Goal: Task Accomplishment & Management: Manage account settings

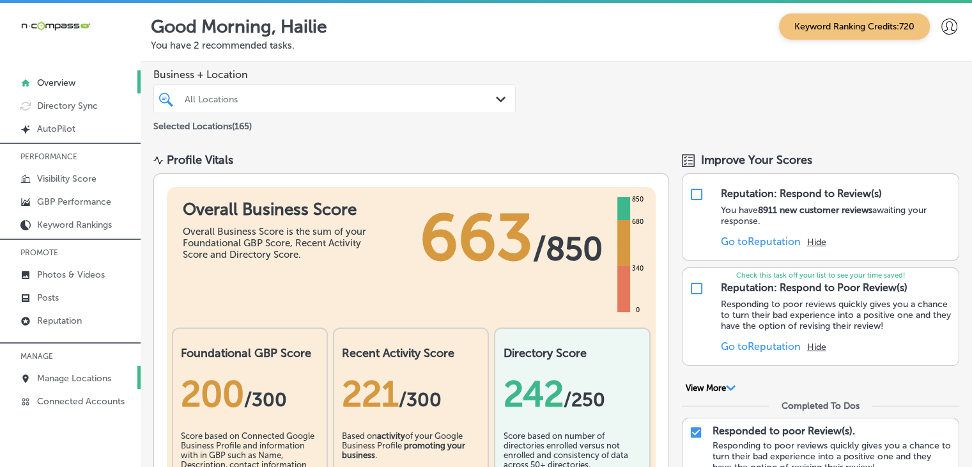
click at [129, 382] on link "Manage Locations" at bounding box center [70, 377] width 141 height 23
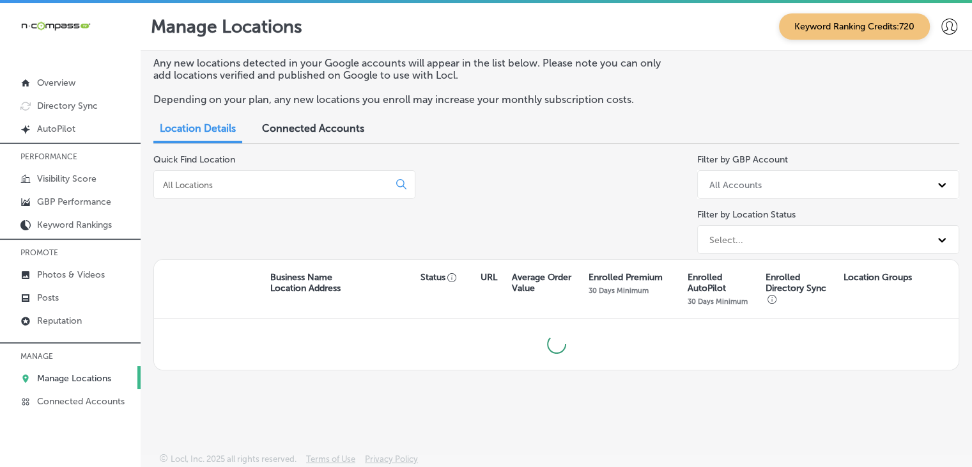
click at [360, 159] on div "Quick Find Location" at bounding box center [284, 206] width 262 height 105
drag, startPoint x: 353, startPoint y: 164, endPoint x: 352, endPoint y: 171, distance: 7.1
click at [352, 171] on div "Quick Find Location" at bounding box center [284, 206] width 262 height 105
click at [350, 180] on div at bounding box center [284, 184] width 262 height 29
click at [349, 183] on input at bounding box center [274, 185] width 224 height 12
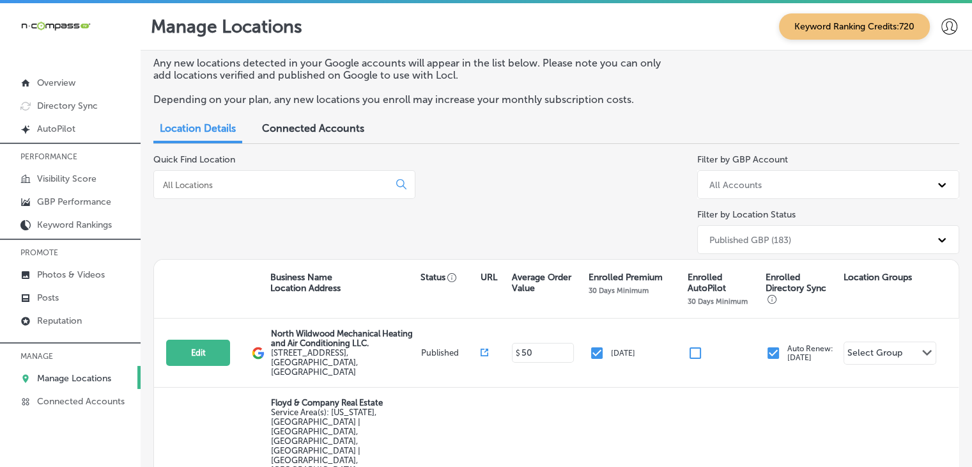
click at [284, 189] on input at bounding box center [274, 185] width 224 height 12
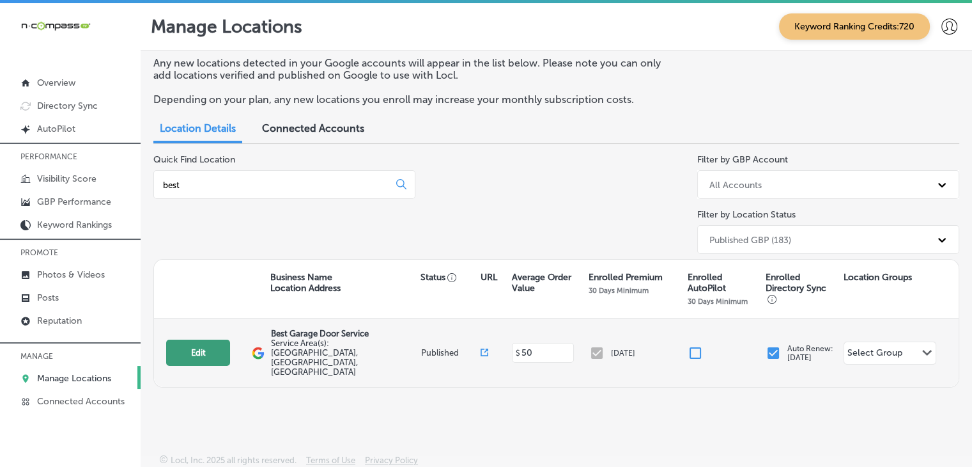
type input "best"
click at [229, 339] on button "Edit" at bounding box center [198, 352] width 64 height 26
select select "US"
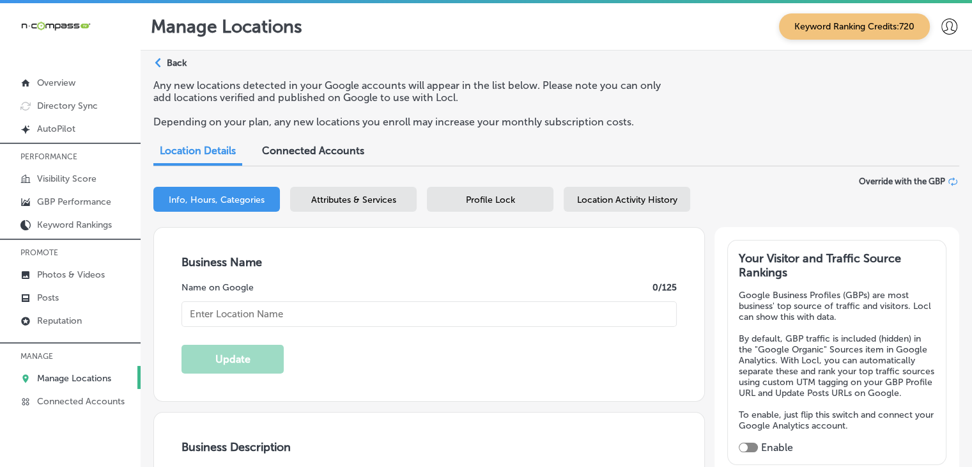
type textarea "Best Garage Door Service in Myrtle Beach, SC, has proudly delivered high-qualit…"
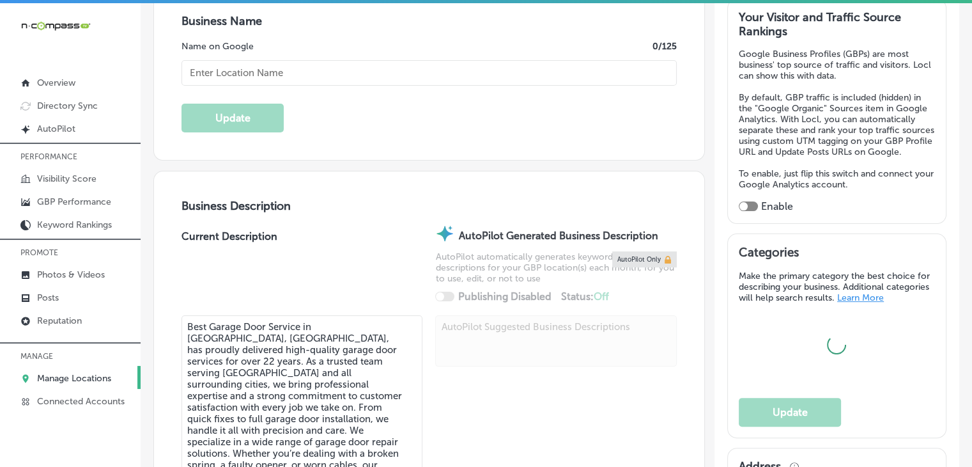
type input "Best Garage Door Service"
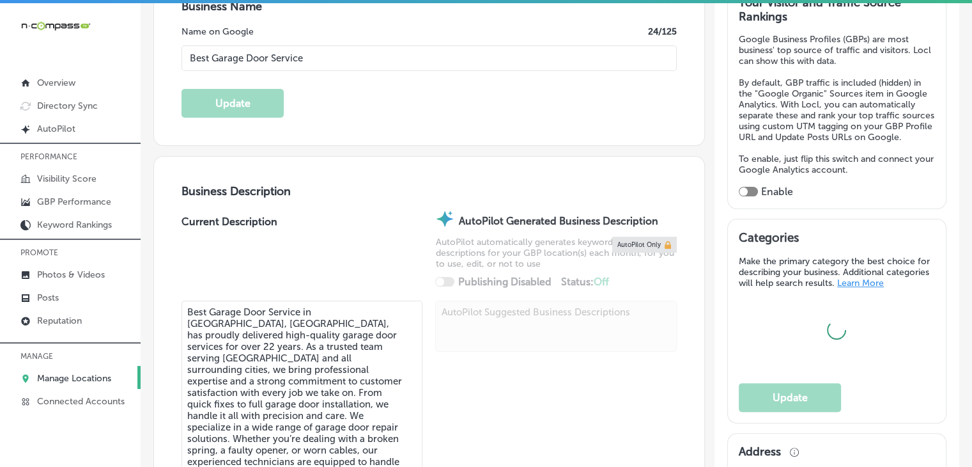
checkbox input "false"
type input "2408 Morlynn Drive"
type input "Myrtle Beach"
type input "29577"
type input "US"
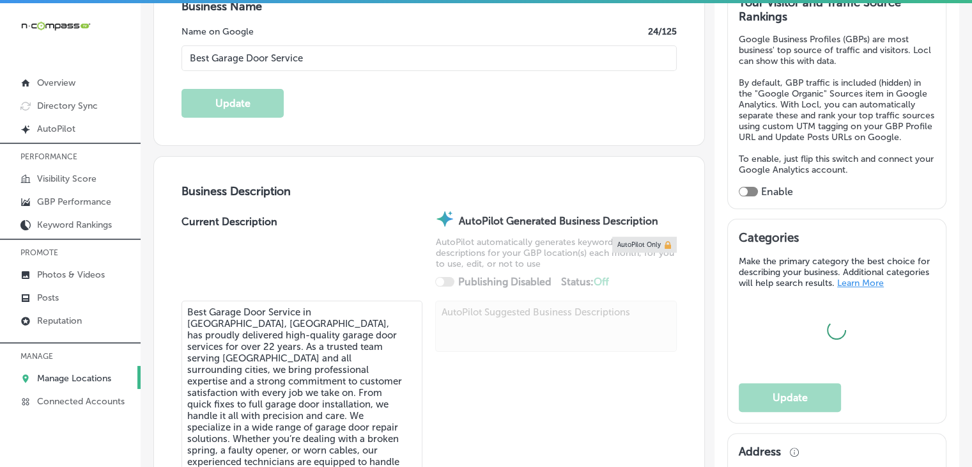
type input "https://garagedoorservicesmyrtlebeach.com/"
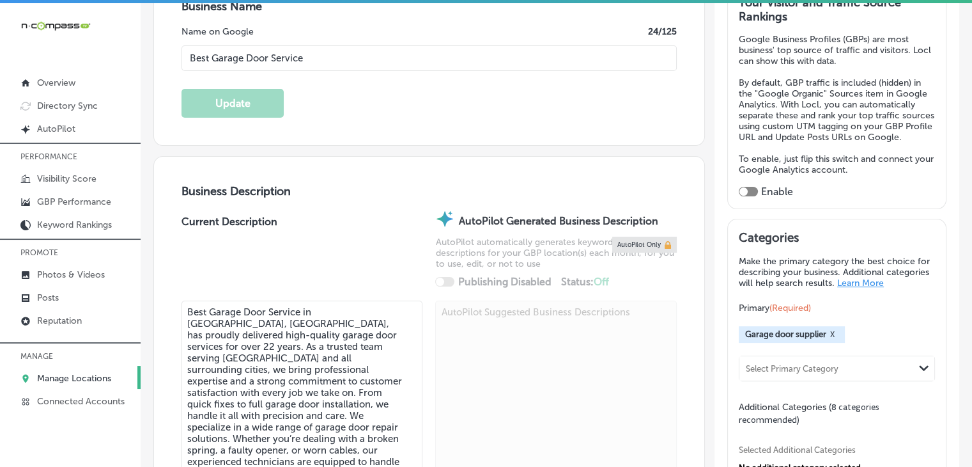
type input "+1 843 798 1941"
select select "US"
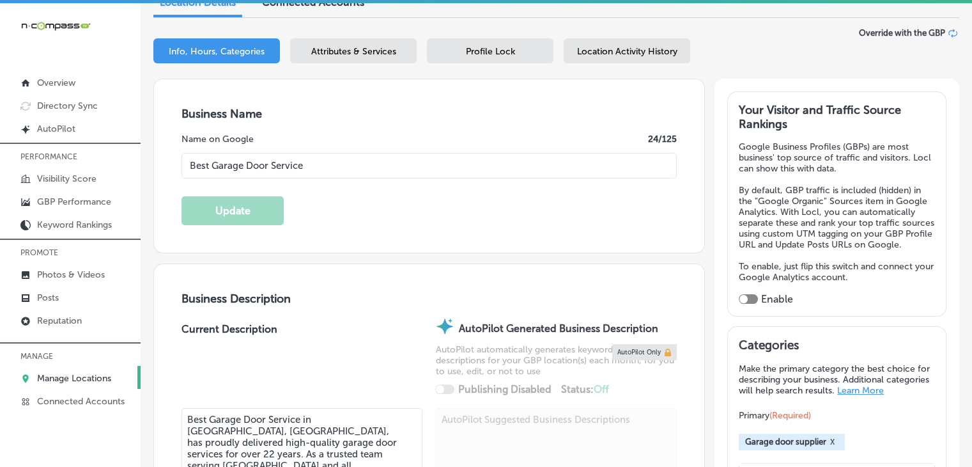
scroll to position [128, 0]
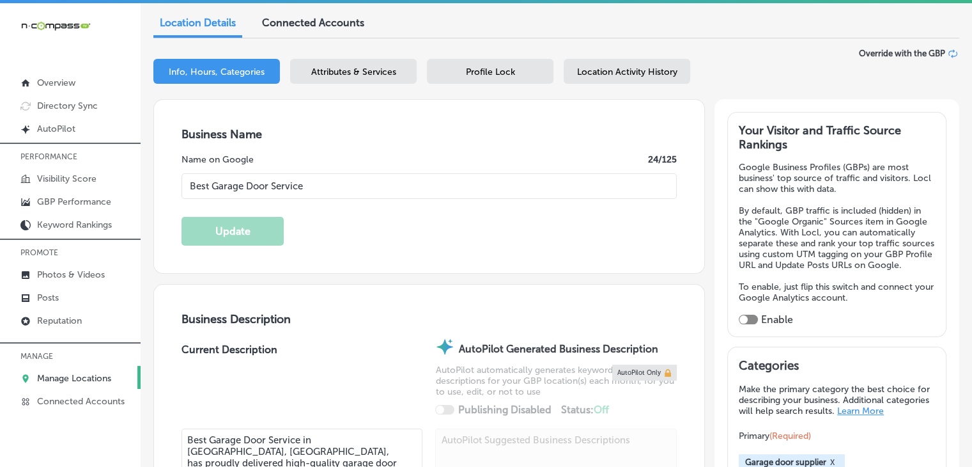
click at [749, 337] on div "Your Visitor and Traffic Source Rankings Google Business Profiles (GBPs) are mo…" at bounding box center [837, 224] width 219 height 225
click at [746, 325] on div at bounding box center [748, 320] width 19 height 11
click at [745, 324] on div at bounding box center [748, 320] width 19 height 10
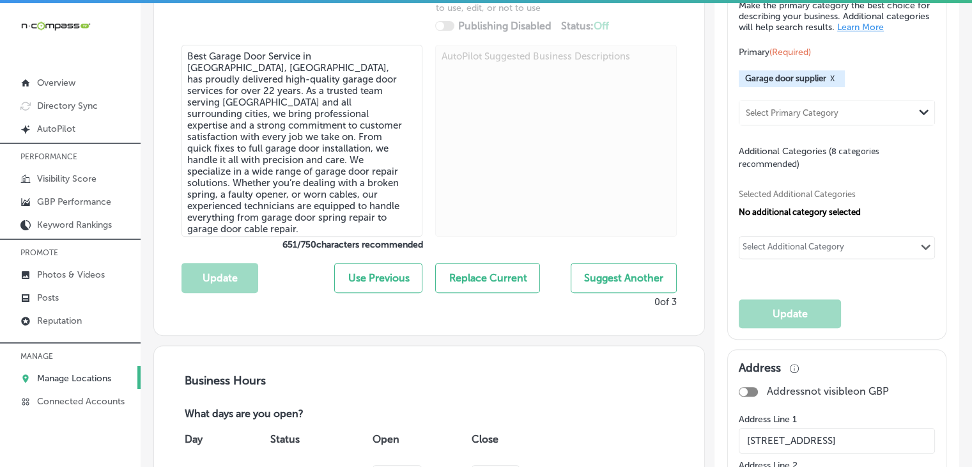
checkbox input "true"
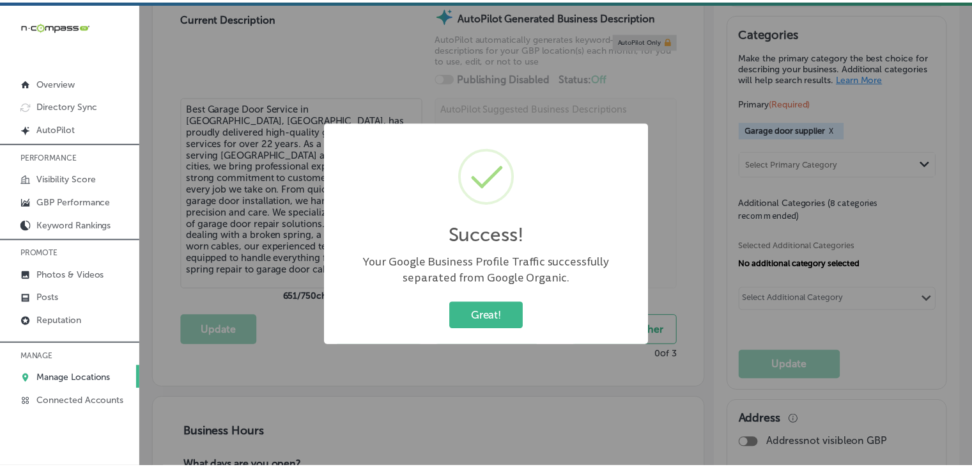
scroll to position [384, 0]
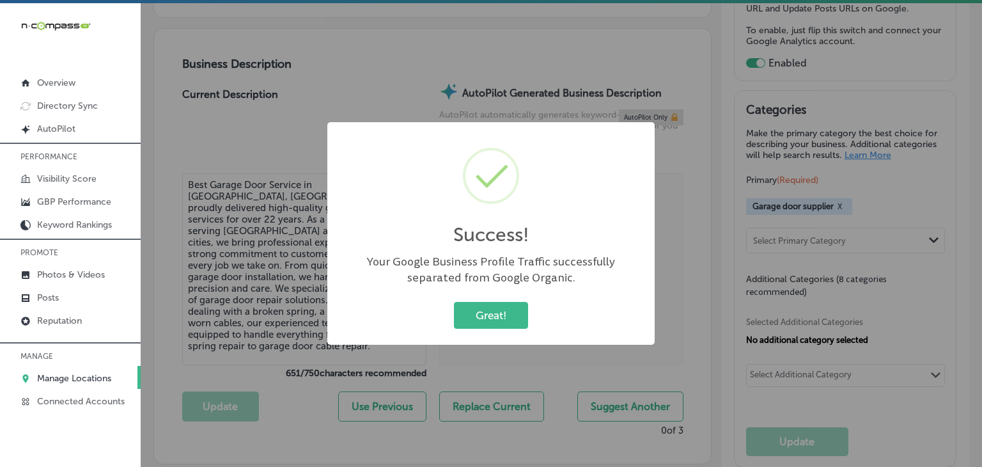
click at [513, 332] on div "Success! × Your Google Business Profile Traffic successfully separated from Goo…" at bounding box center [490, 233] width 327 height 222
click at [513, 319] on button "Great!" at bounding box center [491, 315] width 74 height 26
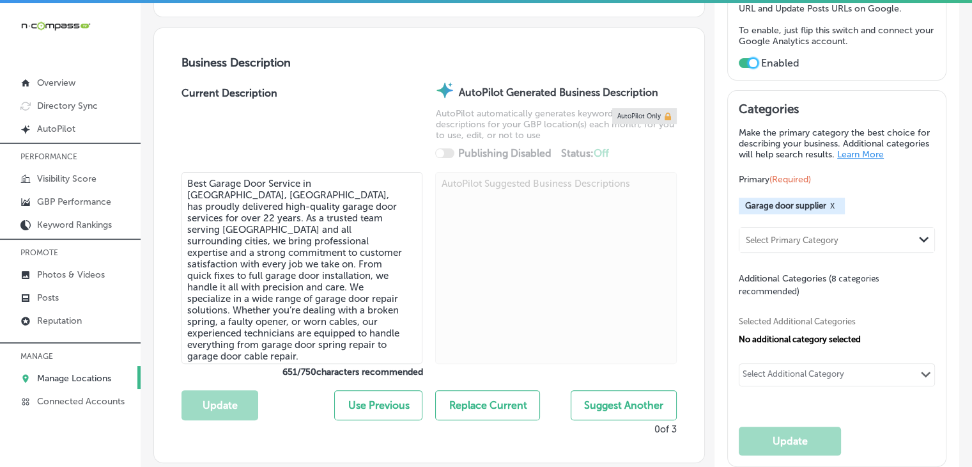
click at [329, 247] on textarea "Best Garage Door Service in Myrtle Beach, SC, has proudly delivered high-qualit…" at bounding box center [302, 268] width 241 height 192
paste textarea "For over 22 years, Best Garage Door Service has been the top choice for garage …"
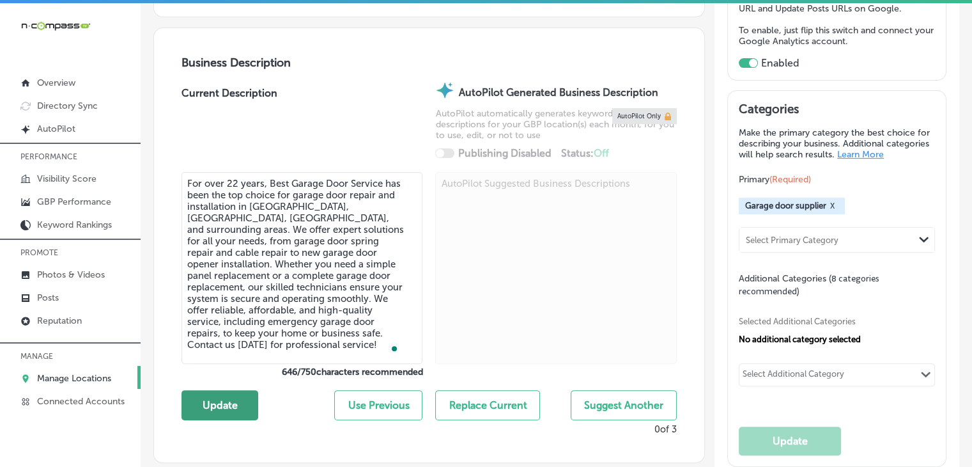
type textarea "For over 22 years, Best Garage Door Service has been the top choice for garage …"
click at [248, 399] on button "Update" at bounding box center [220, 405] width 77 height 30
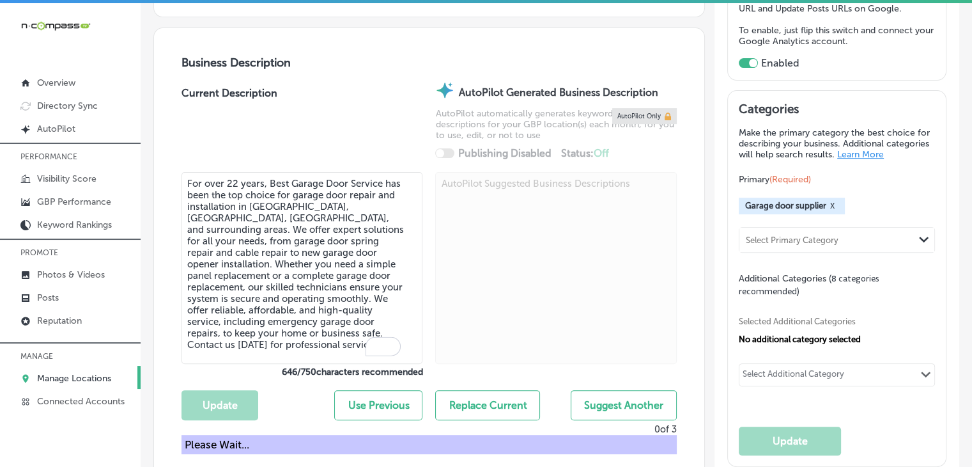
scroll to position [129, 0]
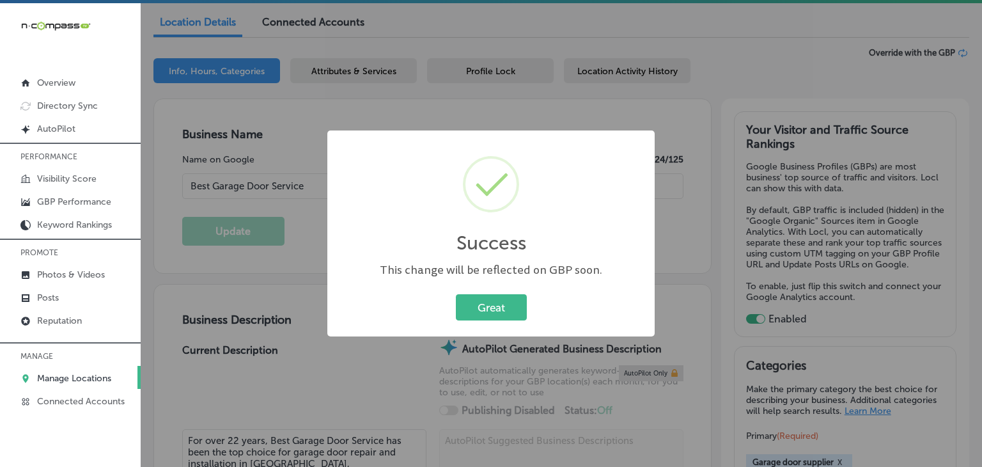
click at [724, 108] on div "Success × This change will be reflected on GBP soon. Great Cancel" at bounding box center [491, 233] width 982 height 467
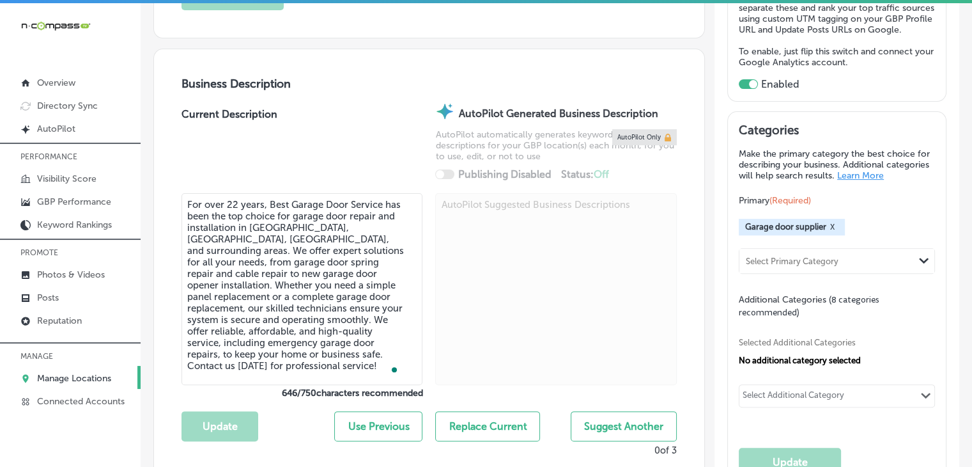
scroll to position [384, 0]
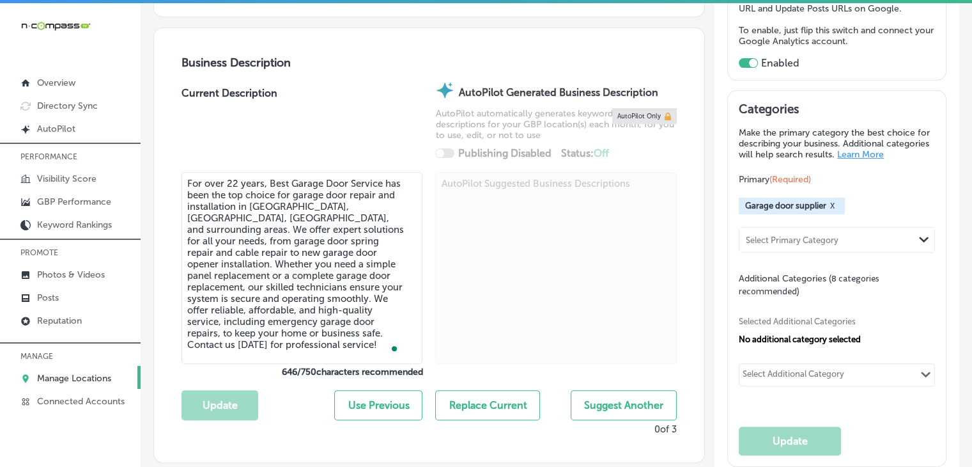
click at [782, 373] on div "Select Additional Category Path Created with Sketch." at bounding box center [837, 375] width 195 height 22
paste input "Garage door opener installation service"
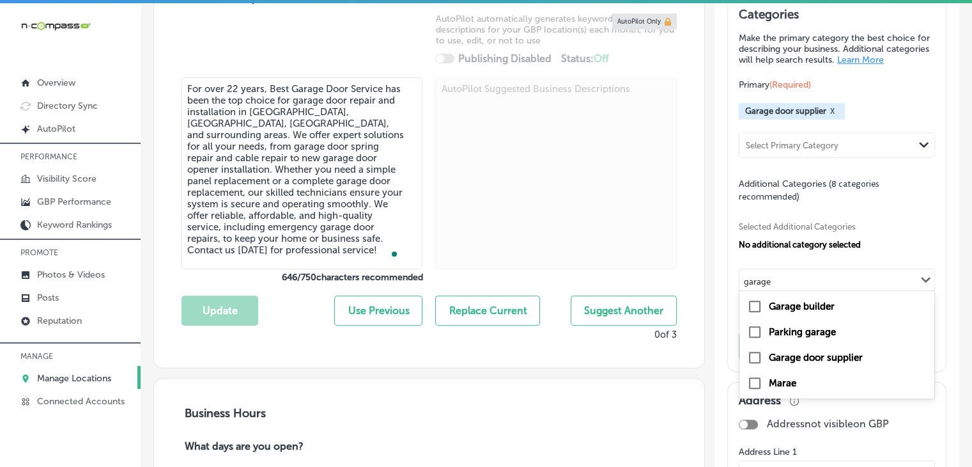
scroll to position [512, 0]
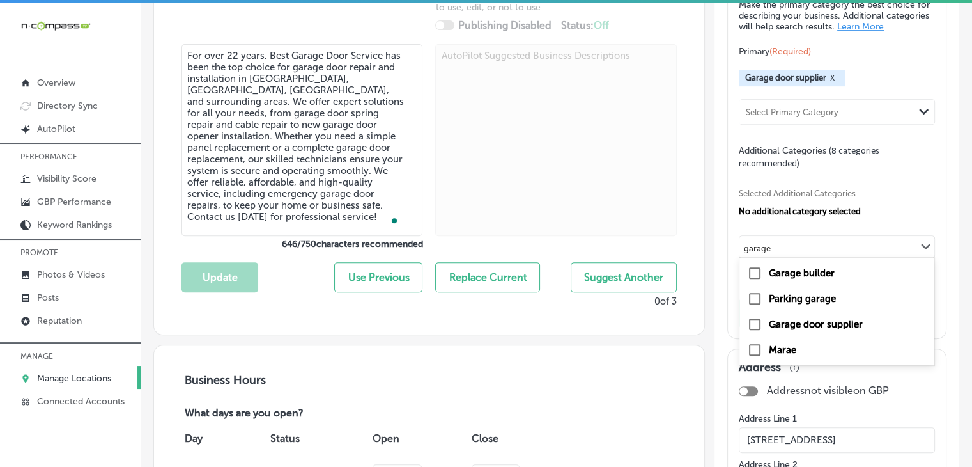
type input "garage"
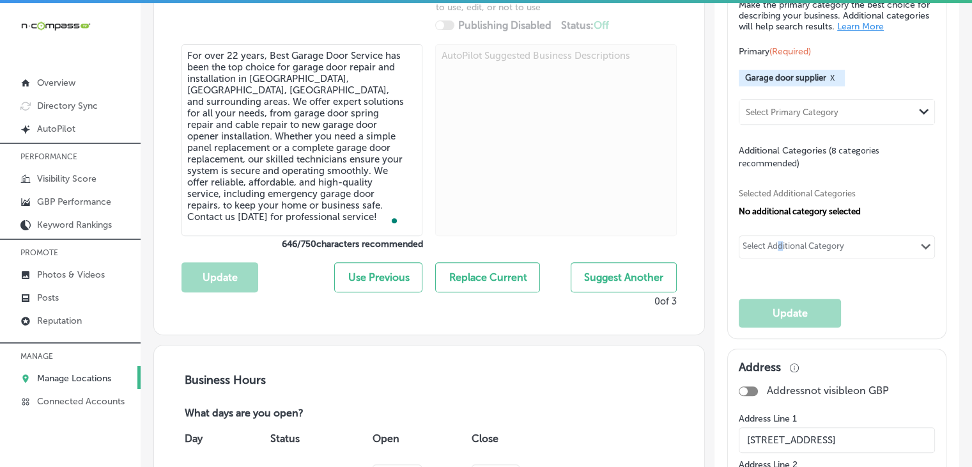
click at [774, 270] on div "Selected Additional Categories No additional category selected Select Additiona…" at bounding box center [837, 221] width 196 height 105
click at [780, 256] on div "Select Additional Category" at bounding box center [794, 248] width 102 height 15
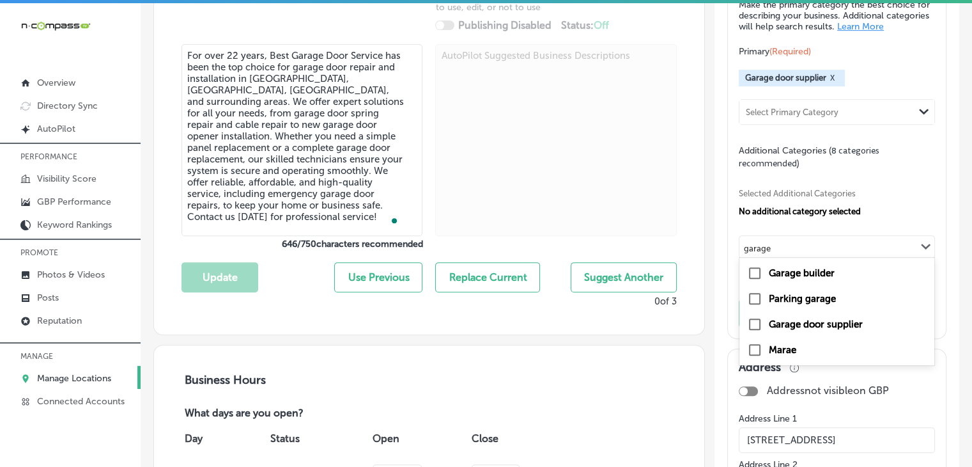
type input "garage"
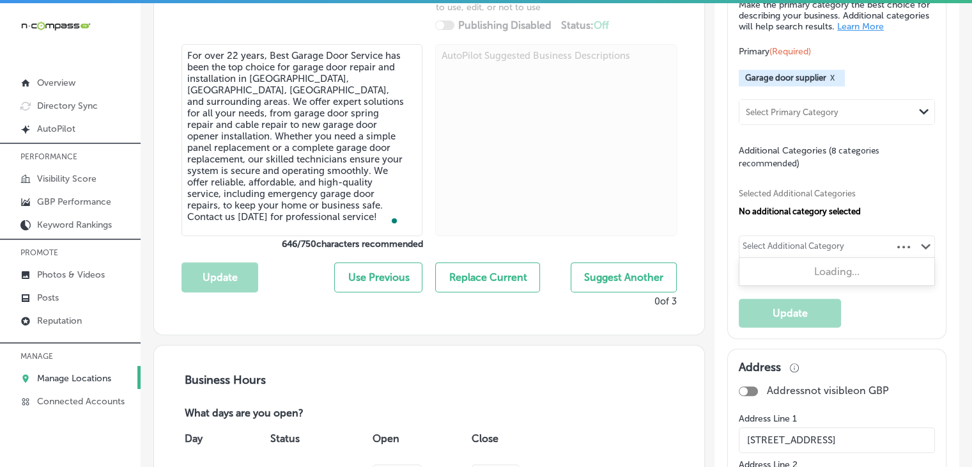
click at [825, 249] on div "Select Additional Category" at bounding box center [794, 247] width 109 height 18
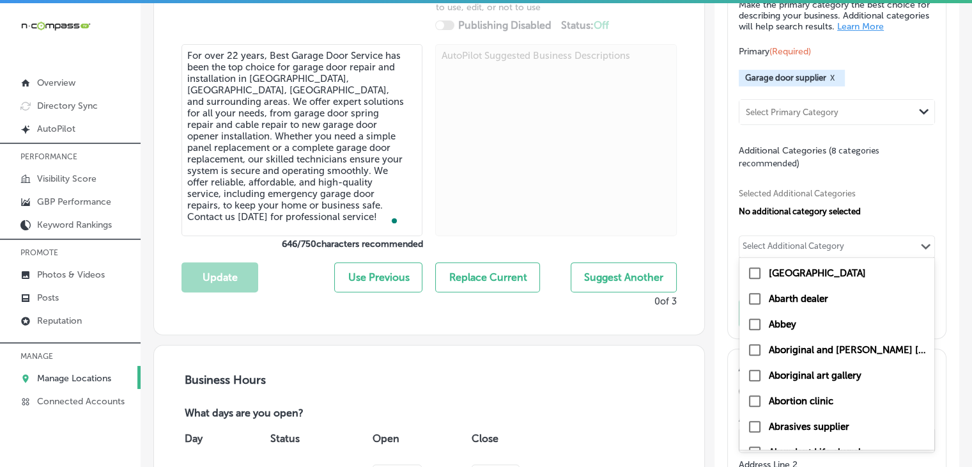
type input "t"
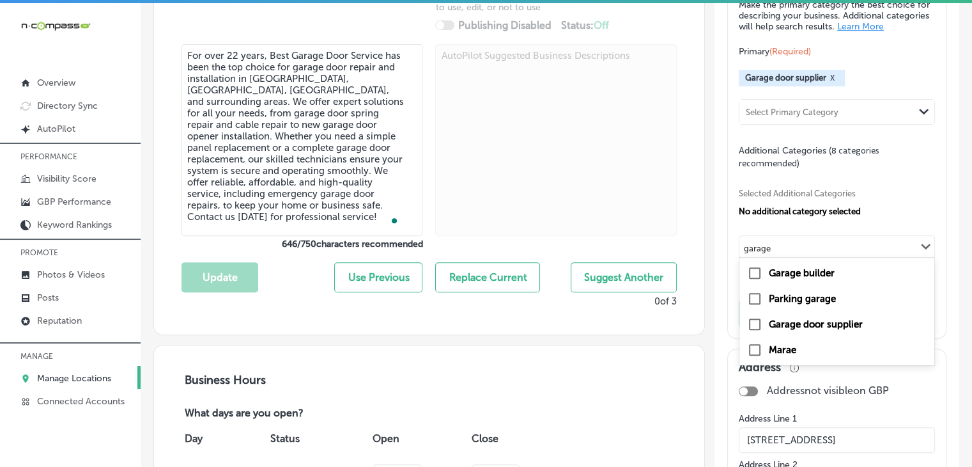
type input "garage"
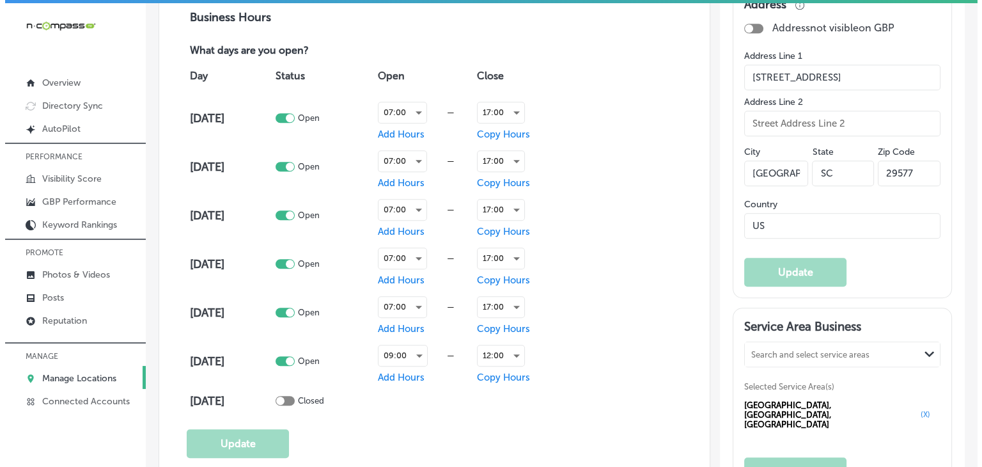
scroll to position [896, 0]
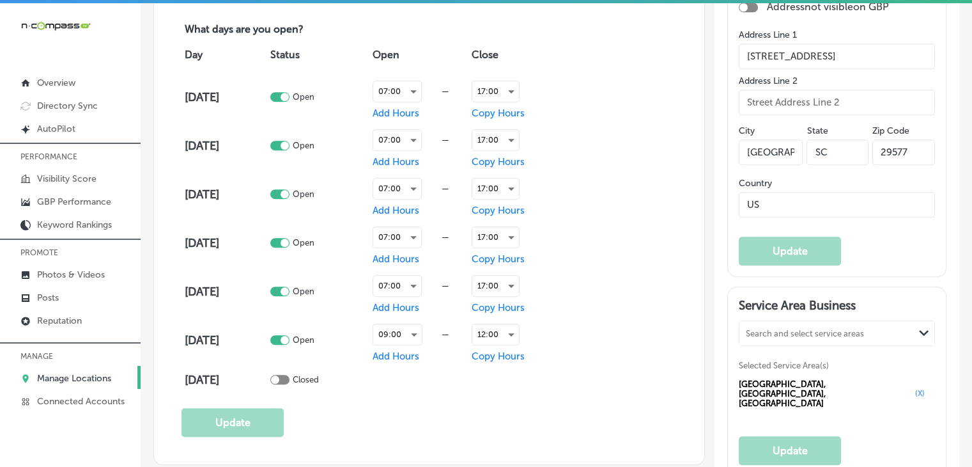
click at [430, 329] on div "—" at bounding box center [446, 334] width 46 height 10
click at [422, 326] on div "09:00" at bounding box center [397, 334] width 49 height 20
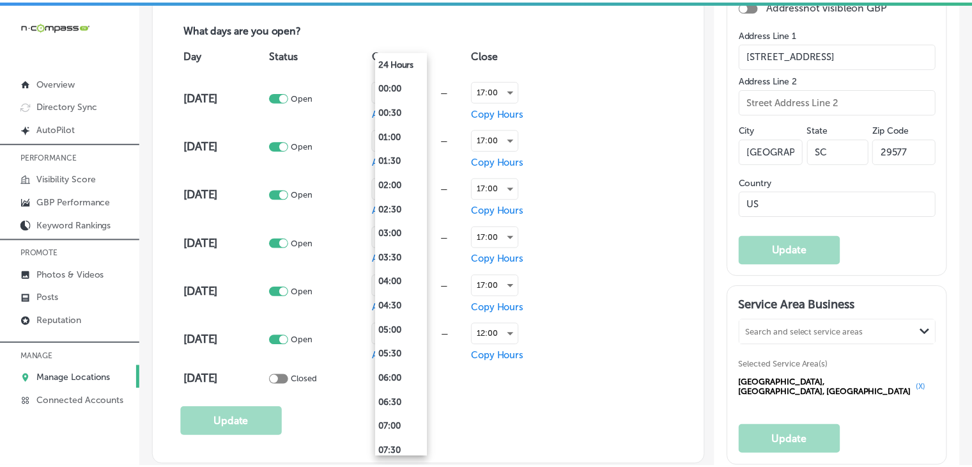
scroll to position [271, 0]
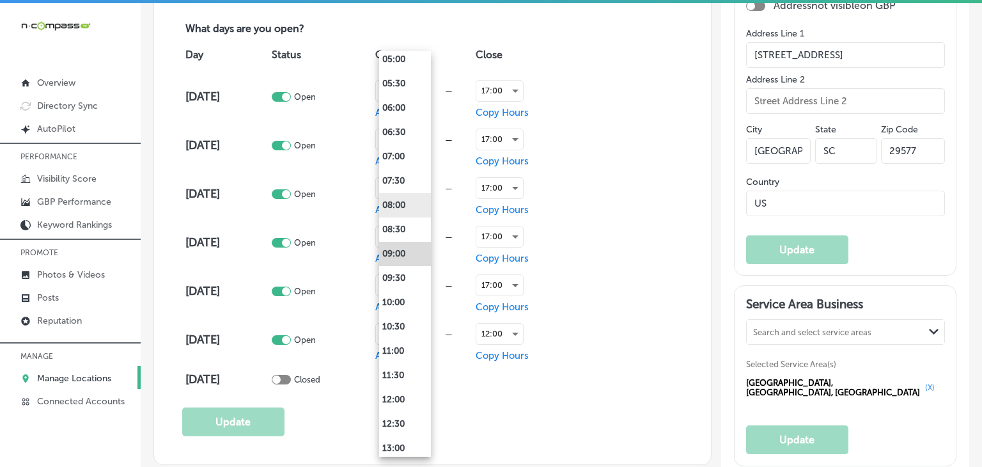
click at [410, 207] on li "08:00" at bounding box center [405, 205] width 52 height 24
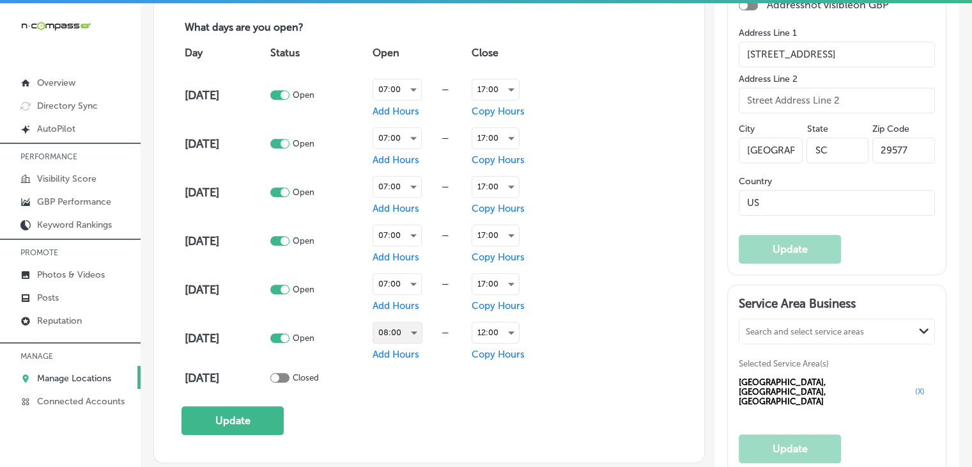
scroll to position [896, 0]
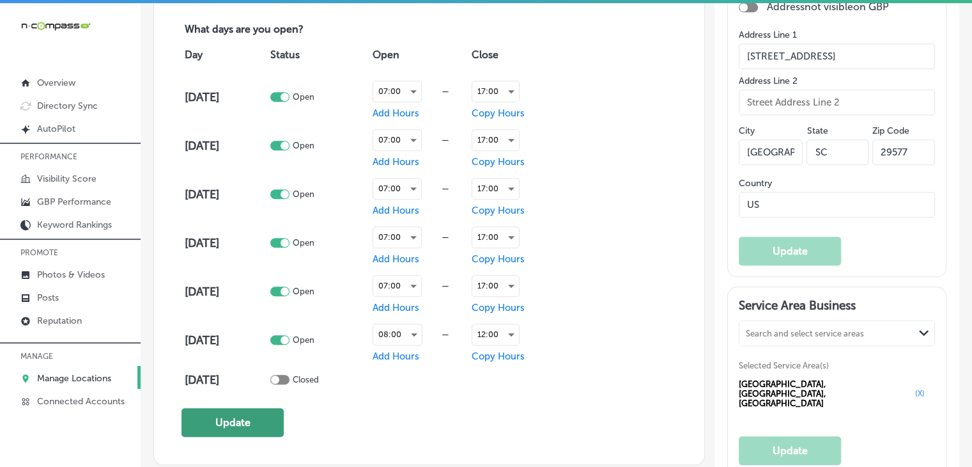
click at [269, 417] on button "Update" at bounding box center [233, 422] width 102 height 29
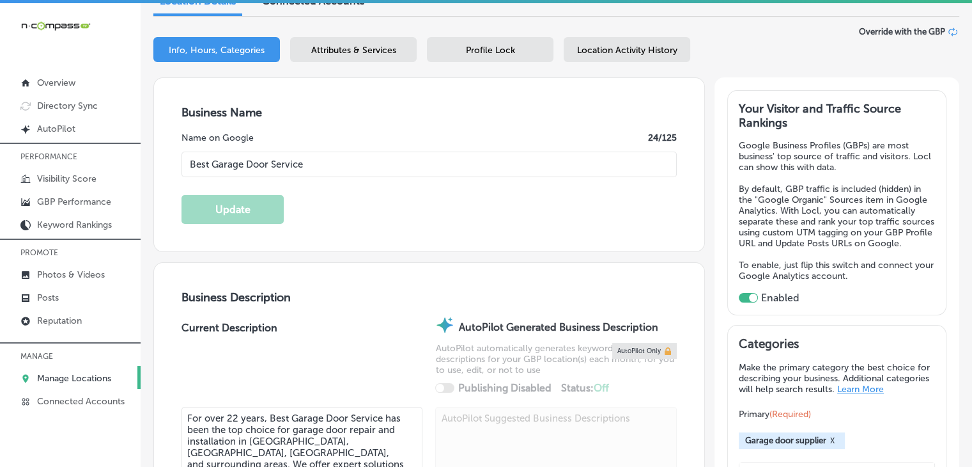
scroll to position [129, 0]
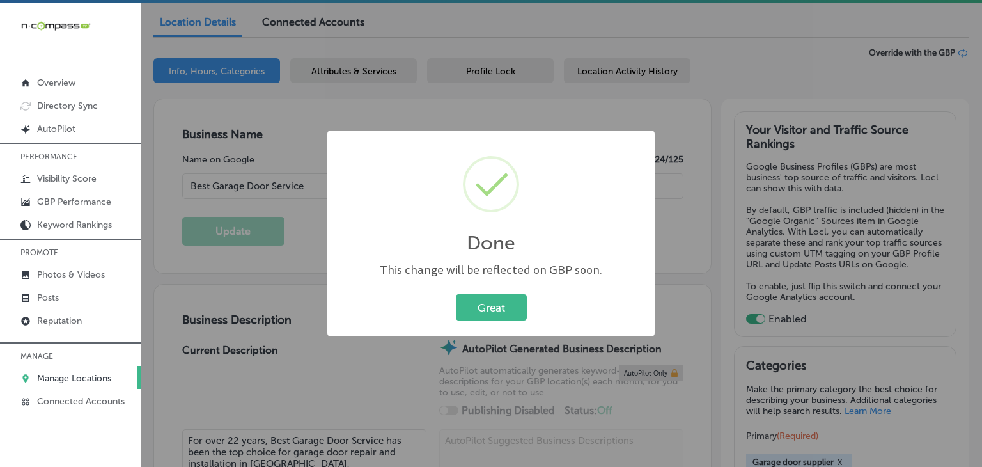
click at [508, 90] on div "Done × This change will be reflected on GBP soon. Great Cancel" at bounding box center [491, 233] width 982 height 467
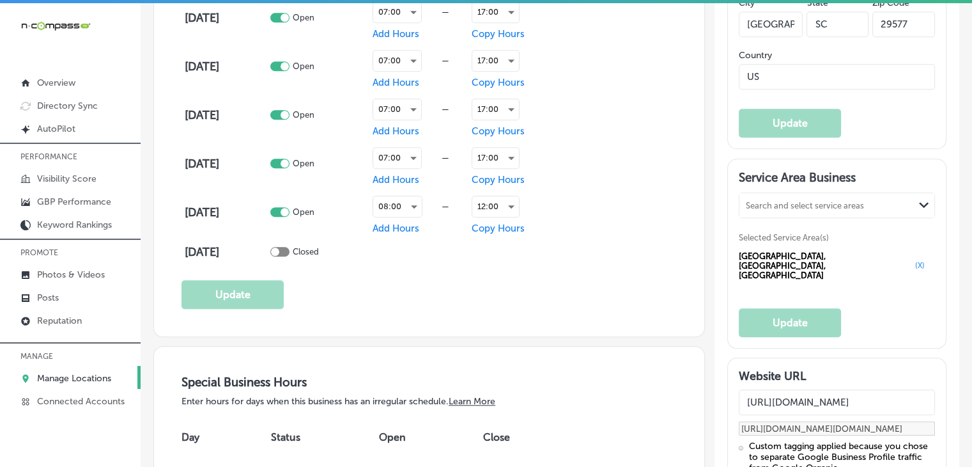
scroll to position [1279, 0]
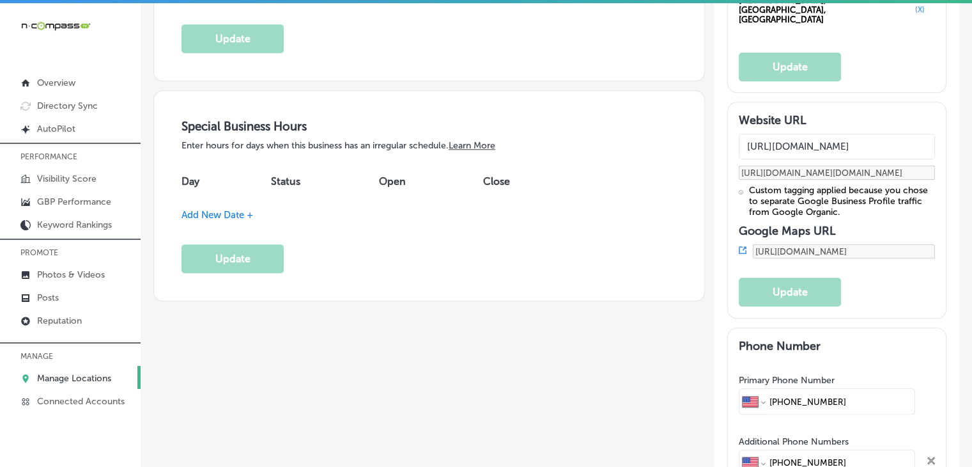
click at [197, 214] on span "Add New Date +" at bounding box center [218, 215] width 72 height 12
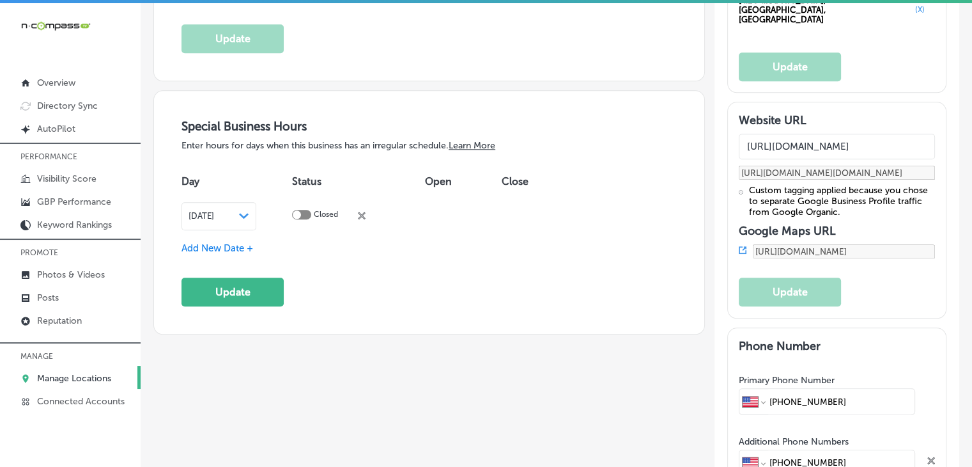
click at [214, 219] on div "[DATE] Path Created with Sketch." at bounding box center [219, 216] width 75 height 28
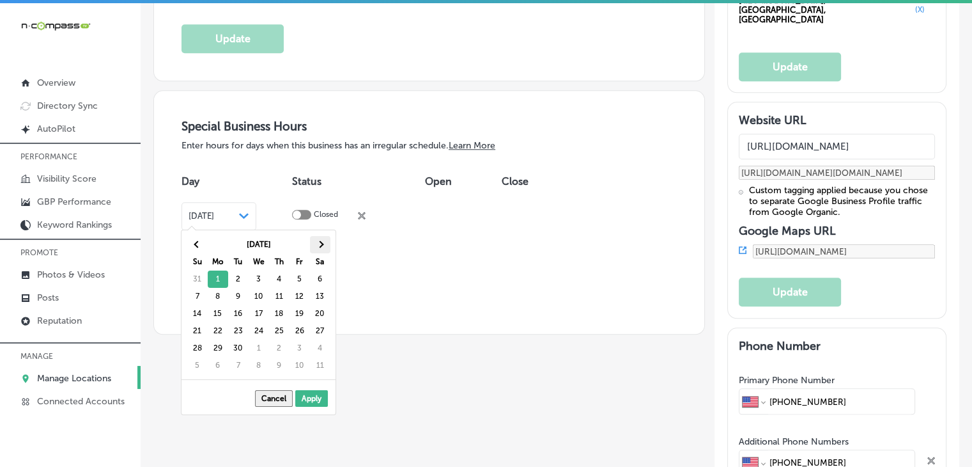
click at [321, 238] on th at bounding box center [320, 244] width 20 height 17
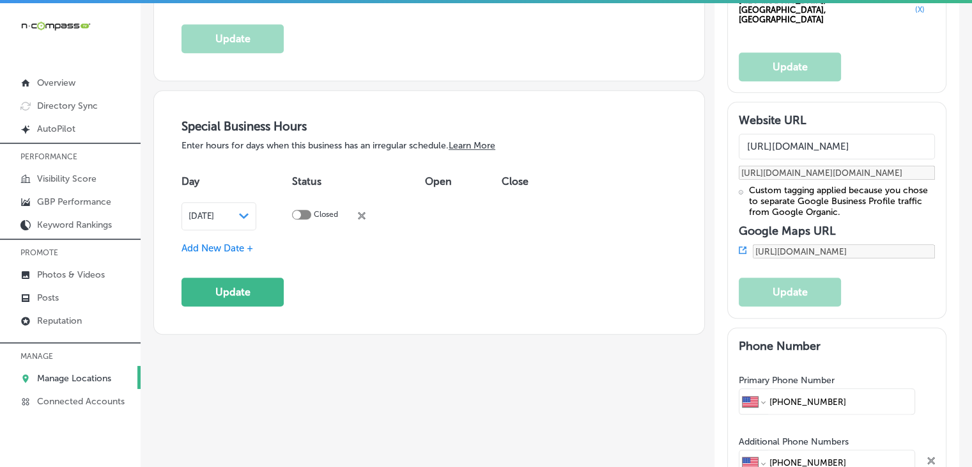
drag, startPoint x: 269, startPoint y: 240, endPoint x: 235, endPoint y: 237, distance: 33.4
click at [267, 242] on div "Add New Date +" at bounding box center [429, 248] width 495 height 13
click at [235, 242] on span "Add New Date +" at bounding box center [218, 248] width 72 height 12
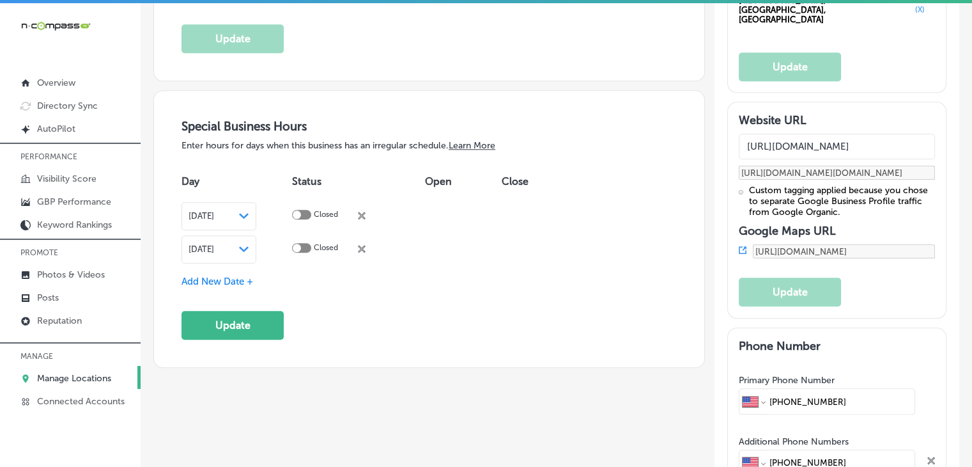
click at [241, 250] on div "[DATE] Path Created with Sketch." at bounding box center [219, 249] width 75 height 28
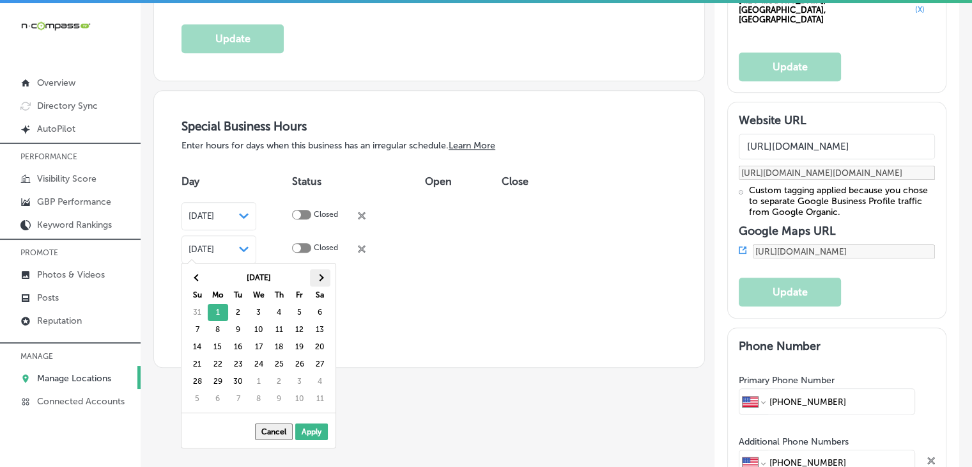
click at [329, 274] on th at bounding box center [320, 277] width 20 height 17
click at [327, 274] on th at bounding box center [320, 277] width 20 height 17
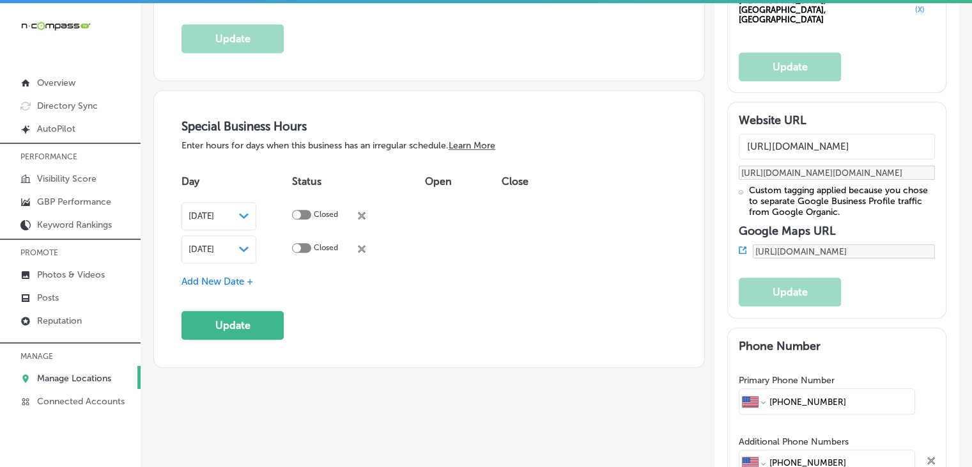
click at [226, 276] on span "Add New Date +" at bounding box center [218, 282] width 72 height 12
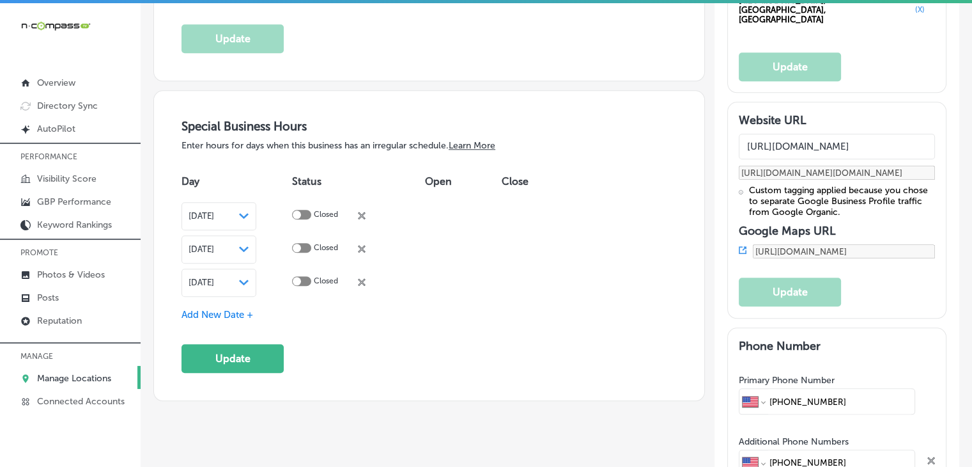
click at [220, 309] on span "Add New Date +" at bounding box center [218, 315] width 72 height 12
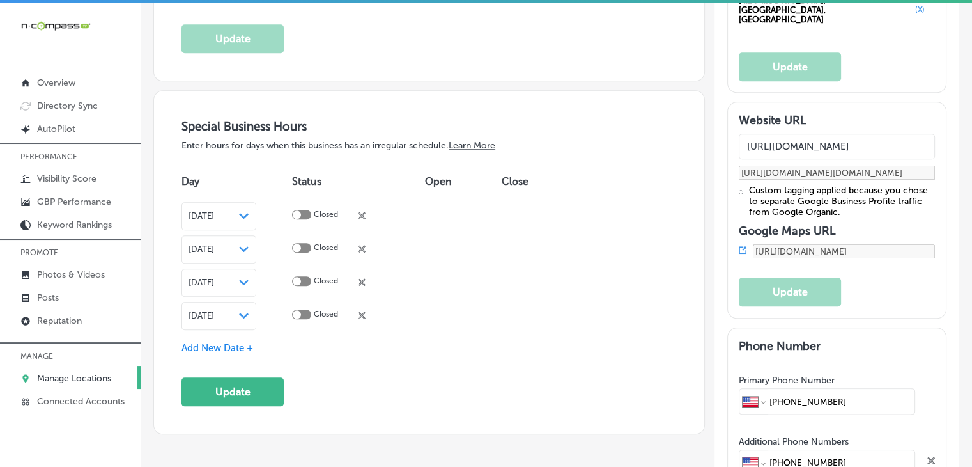
click at [214, 311] on span "[DATE]" at bounding box center [202, 316] width 26 height 10
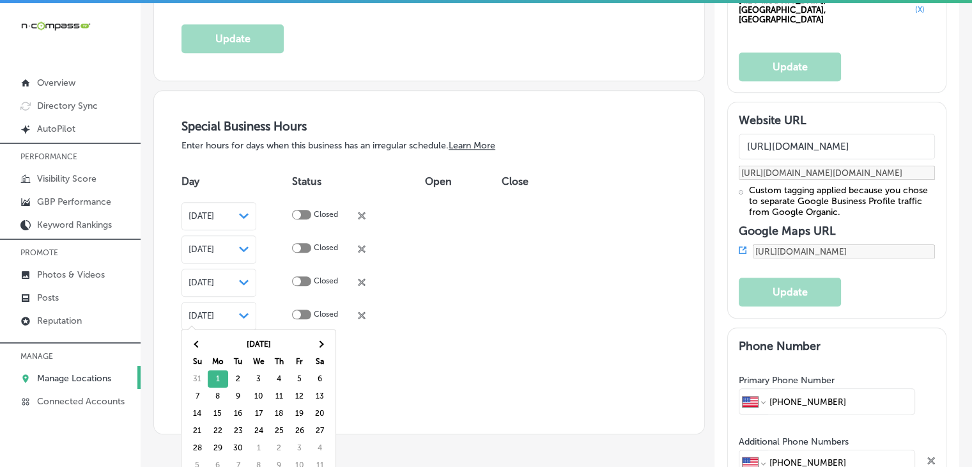
click at [243, 282] on div "[DATE] Path Created with Sketch." at bounding box center [219, 282] width 61 height 10
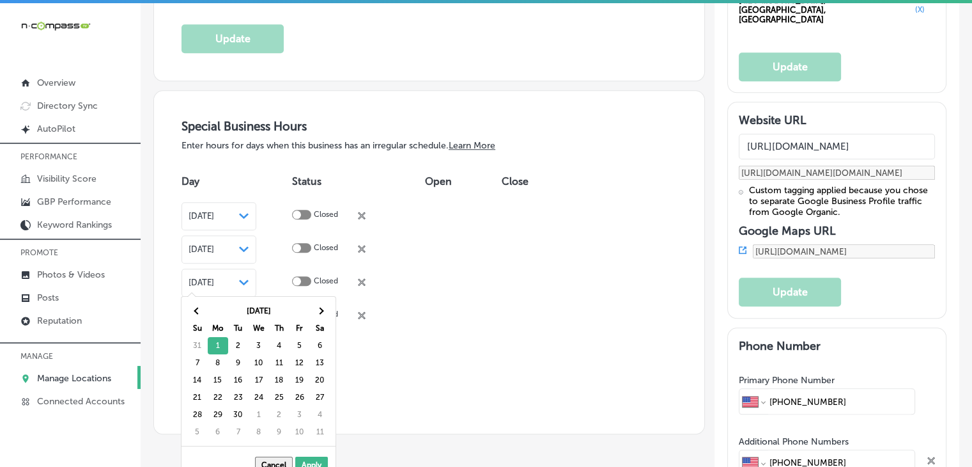
click at [308, 316] on th "[DATE]" at bounding box center [259, 310] width 102 height 17
click at [313, 311] on th at bounding box center [320, 310] width 20 height 17
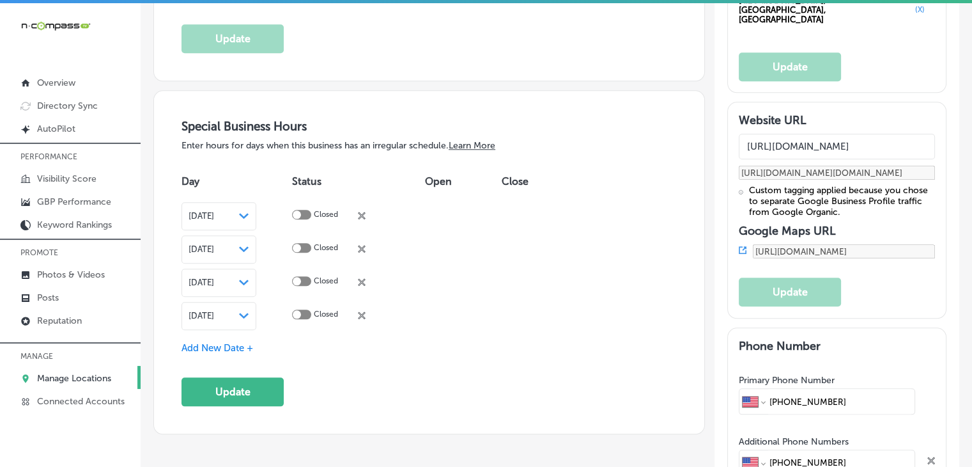
click at [256, 318] on div "[DATE] Path Created with Sketch." at bounding box center [219, 316] width 75 height 28
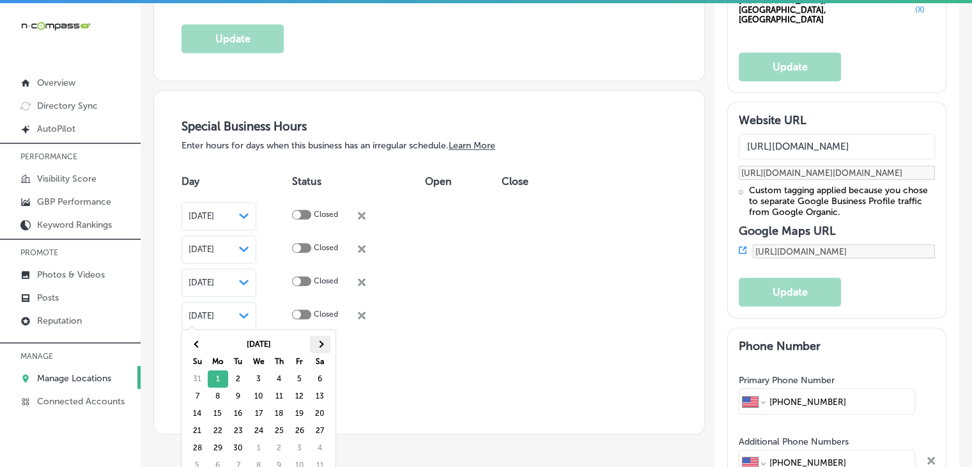
click at [320, 346] on span at bounding box center [319, 343] width 7 height 7
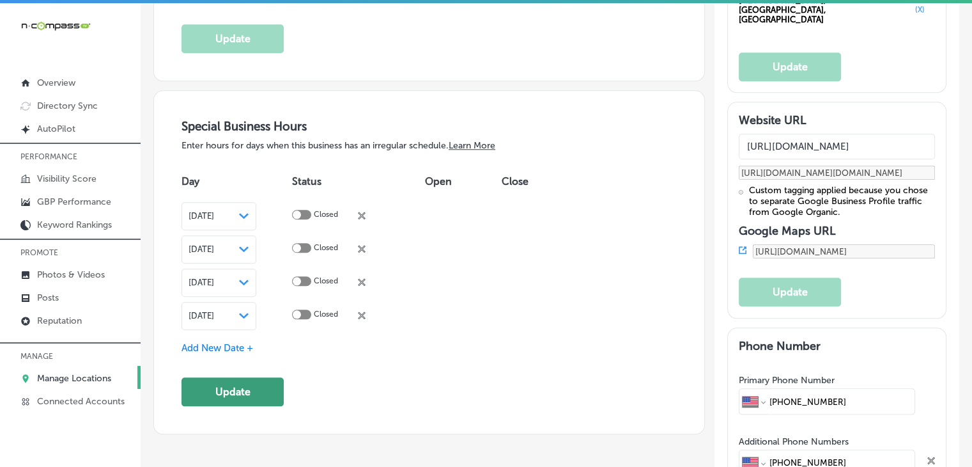
click at [256, 382] on button "Update" at bounding box center [233, 391] width 102 height 29
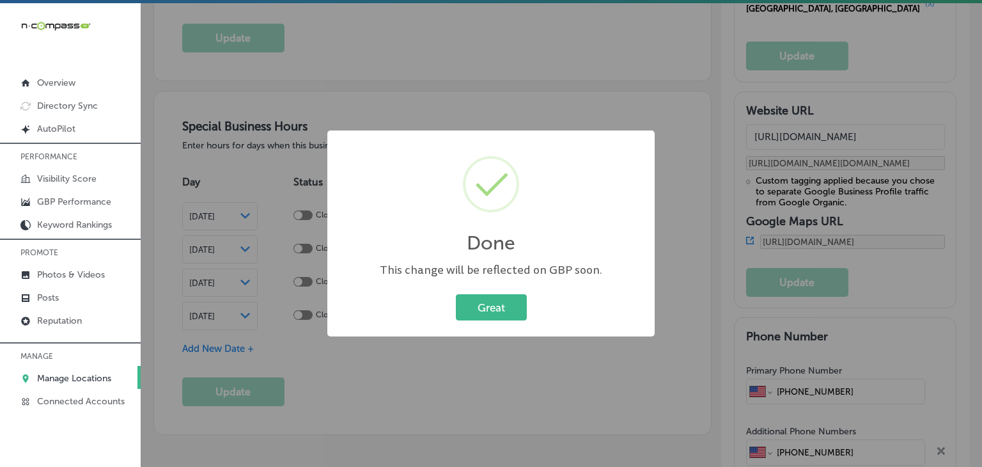
click at [523, 8] on div "Done × This change will be reflected on GBP soon. Great Cancel" at bounding box center [491, 233] width 982 height 467
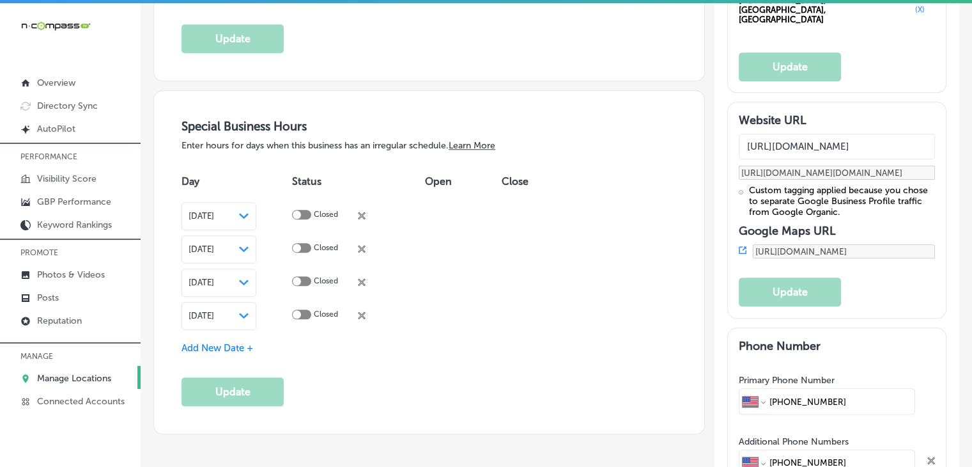
click at [206, 345] on span "Add New Date +" at bounding box center [218, 348] width 72 height 12
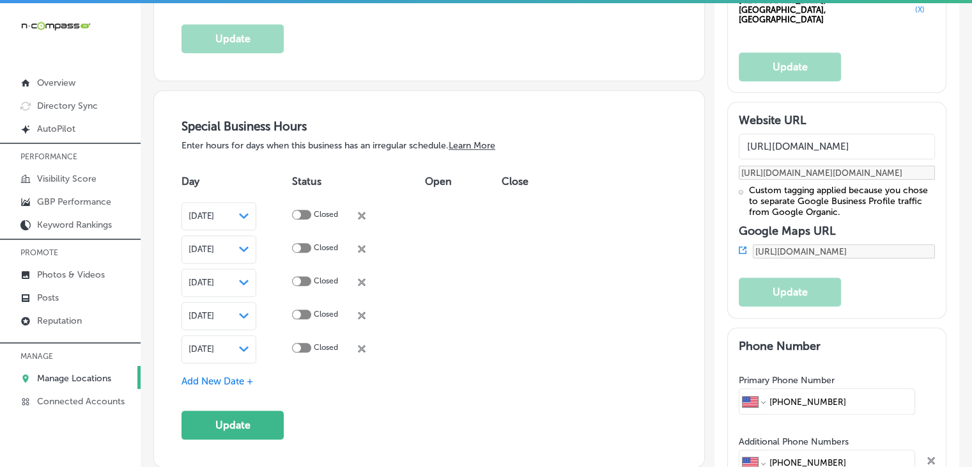
click at [214, 347] on span "[DATE]" at bounding box center [202, 349] width 26 height 10
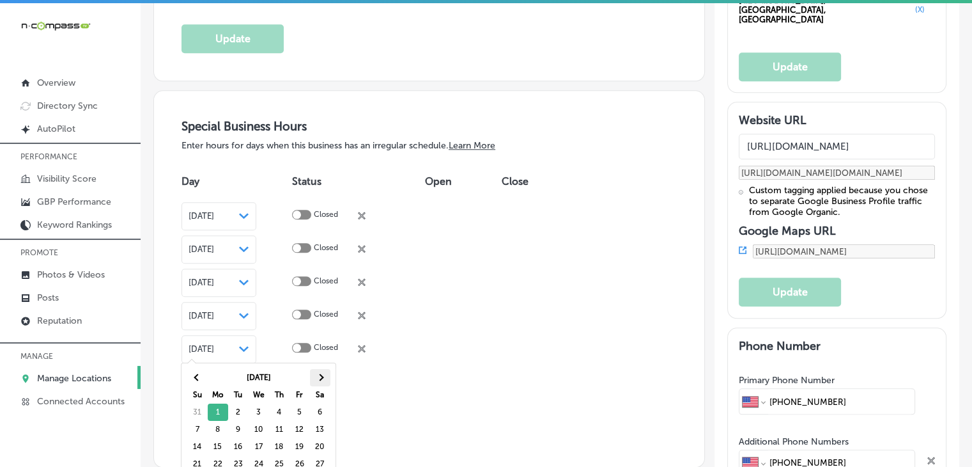
click at [312, 368] on div "Sep 2025 Su Mo Tu We Th Fr Sa 31 1 2 3 4 5 6 7 8 9 10 11 12 13 14 15 16 17 18 1…" at bounding box center [259, 437] width 154 height 149
click at [308, 376] on th "[DATE]" at bounding box center [259, 377] width 102 height 17
click at [322, 369] on th at bounding box center [320, 377] width 20 height 17
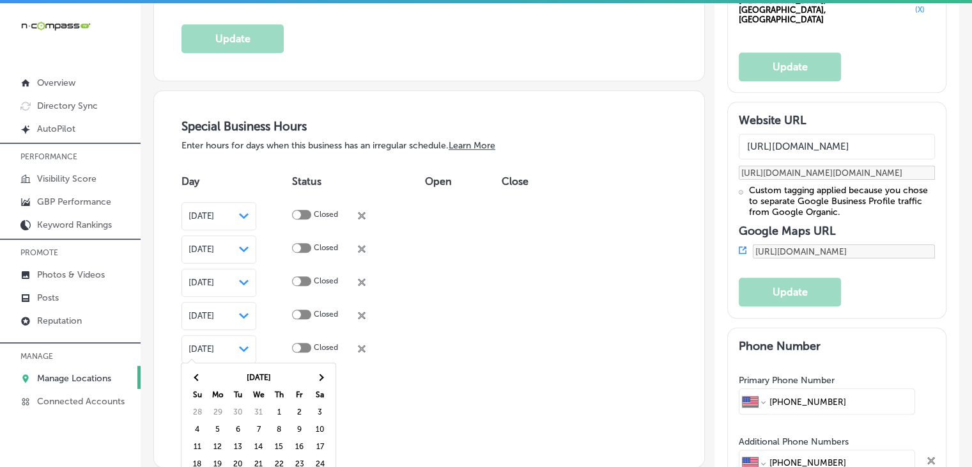
click at [331, 382] on div "Jan 2026 Su Mo Tu We Th Fr Sa 28 29 30 31 1 2 3 4 5 6 7 8 9 10 11 12 13 14 15 1…" at bounding box center [261, 437] width 149 height 139
click at [330, 380] on th at bounding box center [320, 377] width 20 height 17
click at [329, 377] on th at bounding box center [320, 377] width 20 height 17
drag, startPoint x: 199, startPoint y: 430, endPoint x: 210, endPoint y: 419, distance: 16.3
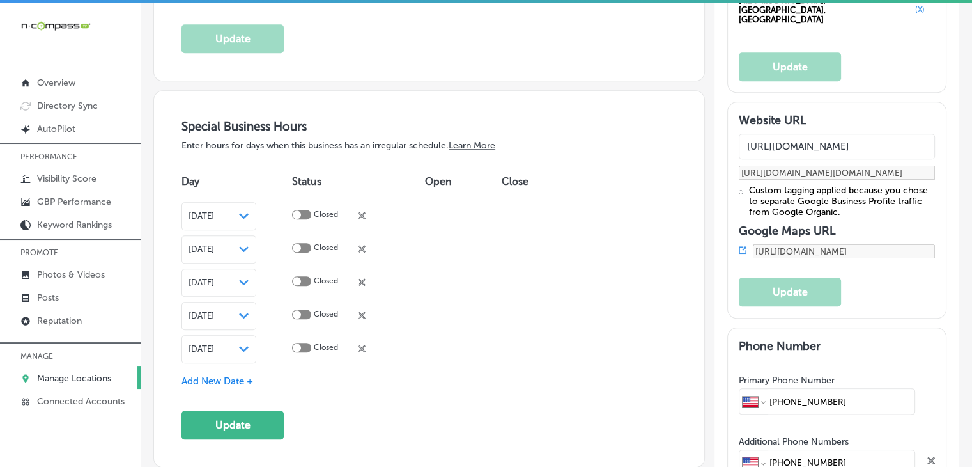
click at [244, 378] on span "Add New Date +" at bounding box center [218, 381] width 72 height 12
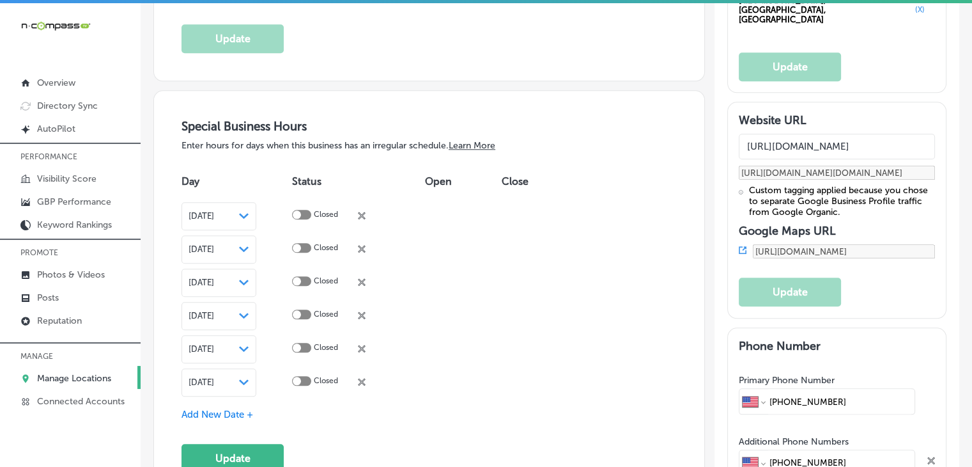
click at [244, 377] on div "[DATE] Path Created with Sketch." at bounding box center [219, 382] width 61 height 10
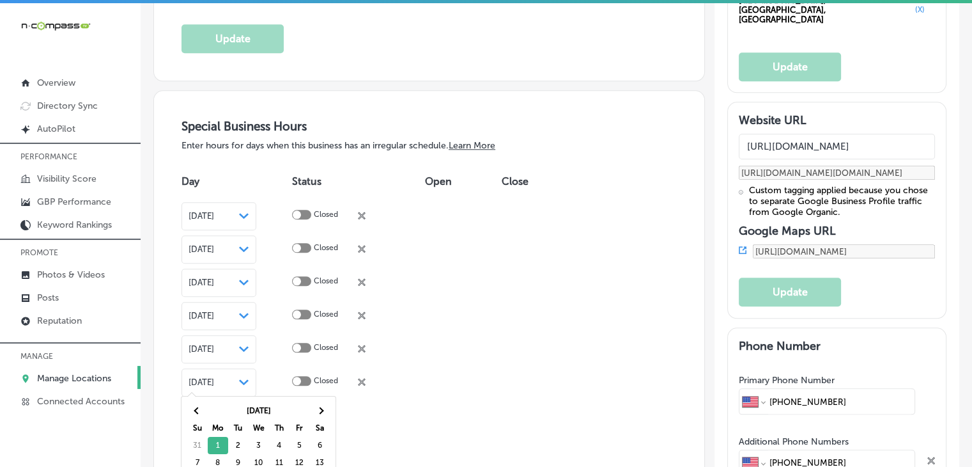
click at [302, 408] on th "[DATE]" at bounding box center [259, 410] width 102 height 17
click at [320, 409] on span at bounding box center [319, 410] width 7 height 7
click at [556, 408] on div "Add New Date +" at bounding box center [429, 414] width 495 height 13
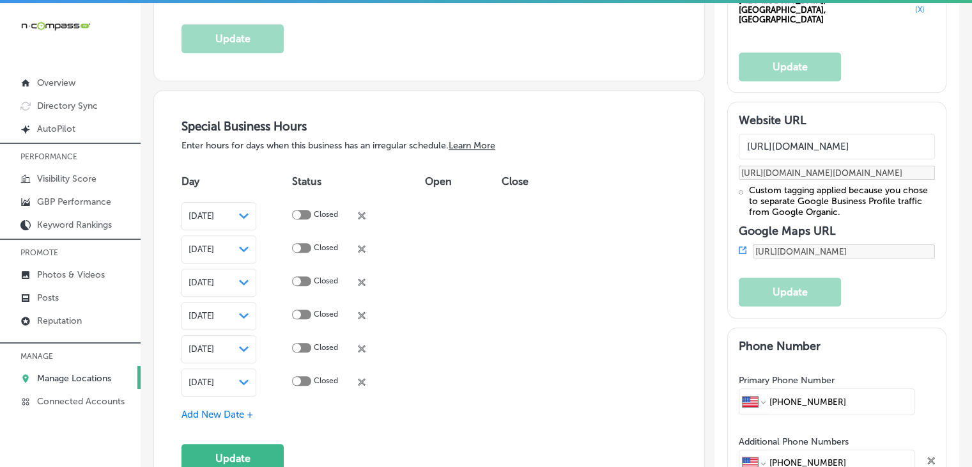
scroll to position [1407, 0]
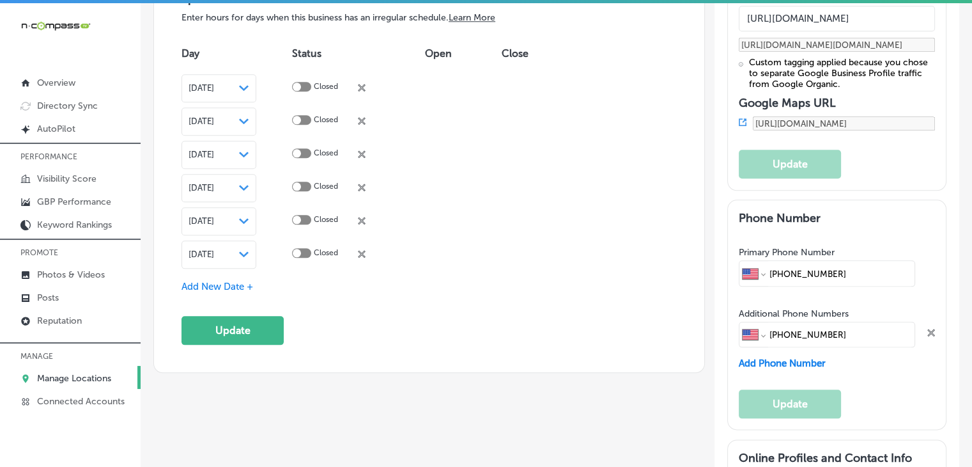
click at [222, 262] on div "[DATE] Path Created with Sketch." at bounding box center [219, 254] width 75 height 28
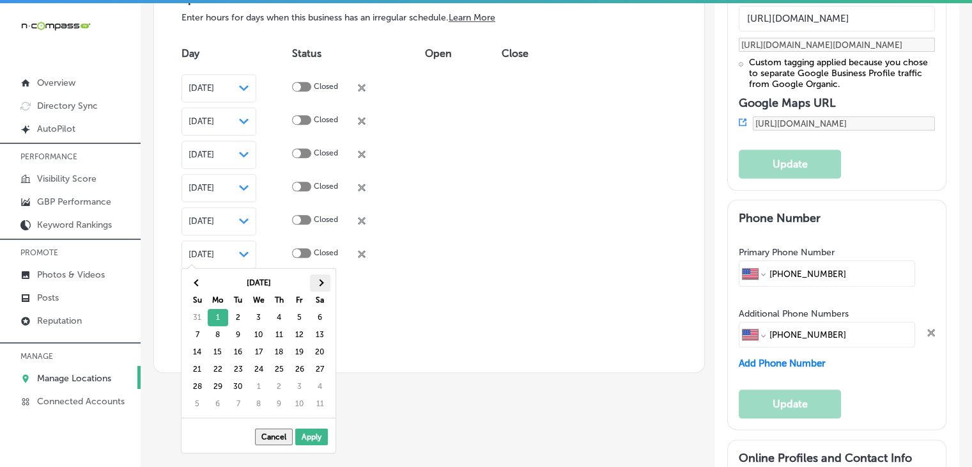
click at [327, 285] on th at bounding box center [320, 282] width 20 height 17
click at [327, 284] on th at bounding box center [320, 282] width 20 height 17
click at [327, 282] on th at bounding box center [320, 282] width 20 height 17
click at [326, 282] on th at bounding box center [320, 282] width 20 height 17
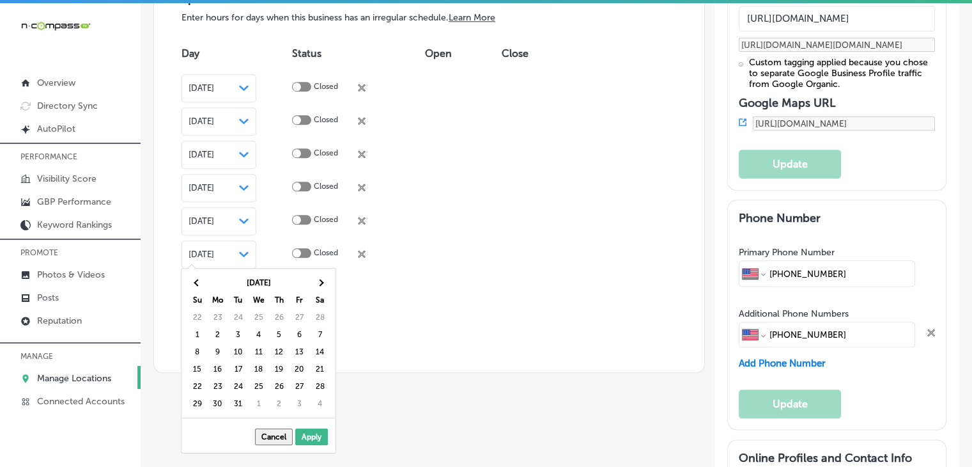
click at [326, 282] on th at bounding box center [320, 282] width 20 height 17
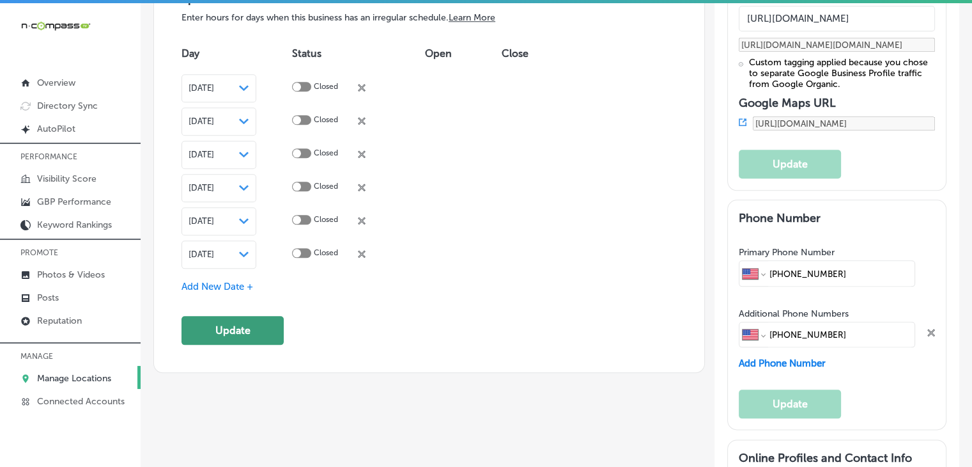
click at [231, 325] on button "Update" at bounding box center [233, 330] width 102 height 29
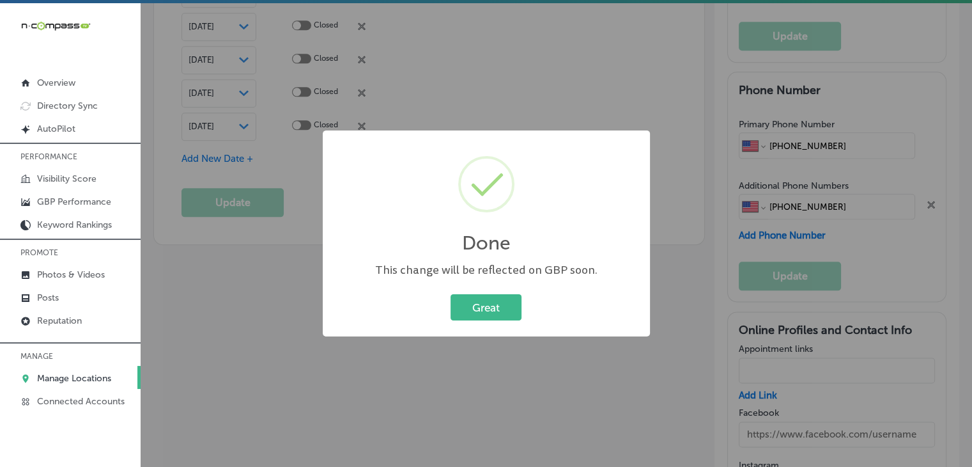
scroll to position [1538, 0]
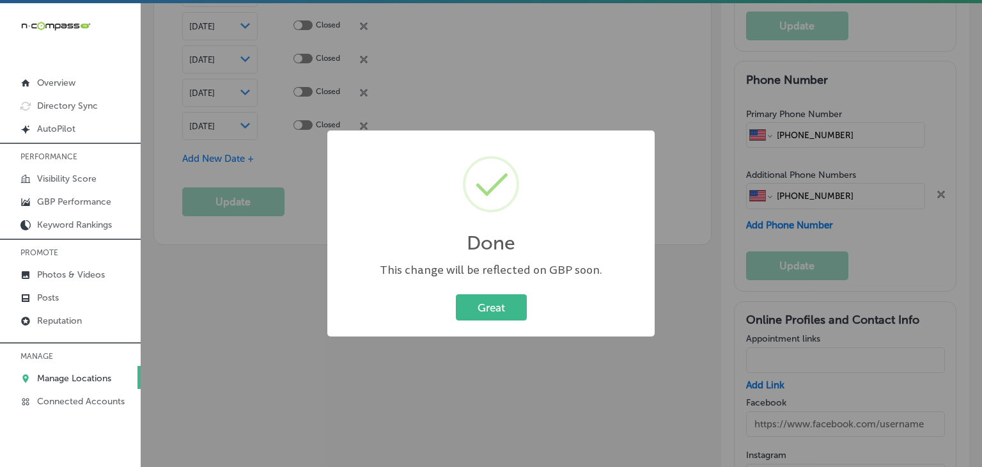
click at [530, 59] on div "Done × This change will be reflected on GBP soon. Great Cancel" at bounding box center [491, 233] width 982 height 467
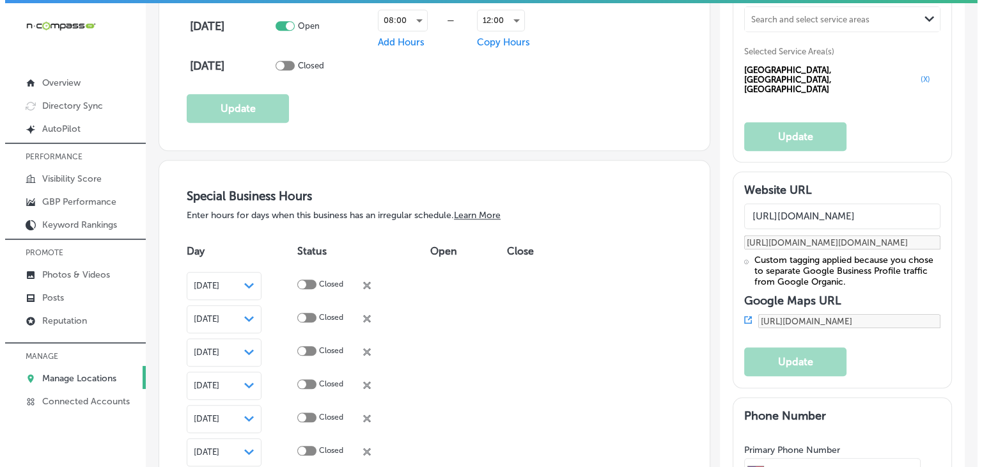
scroll to position [1188, 0]
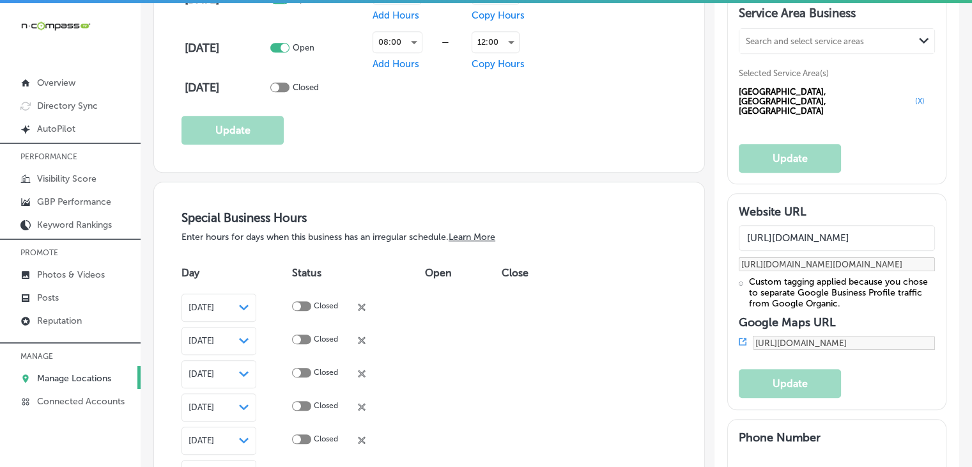
click at [770, 238] on input "https://garagedoorservicesmyrtlebeach.com/" at bounding box center [837, 238] width 196 height 26
click at [905, 235] on input "https://garagedoorservicesmyrtlebeach.com/" at bounding box center [837, 238] width 196 height 26
paste input "www.bestgaragedoormb"
type input "https://www.bestgaragedoormb.com/"
type input "https://www.bestgaragedoormb.com/?utm_source=google-gmb-maps&utm_medium=gmb-web…"
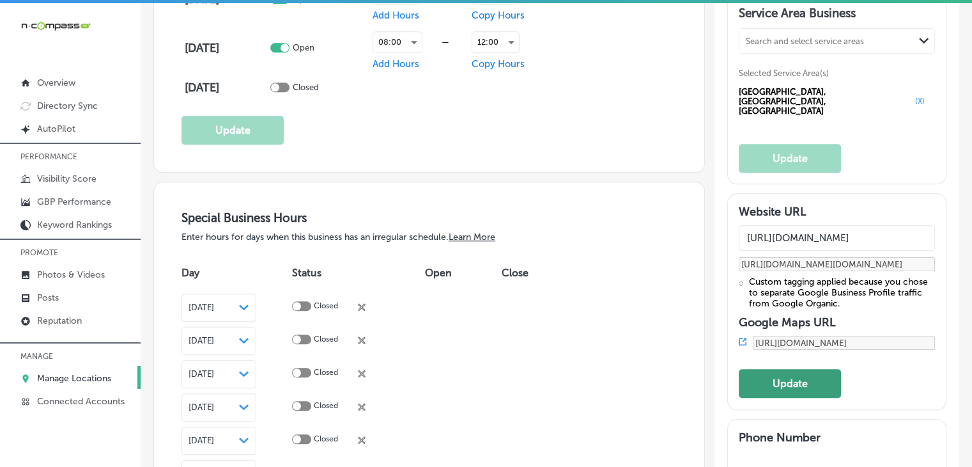
type input "https://www.bestgaragedoormb.com/"
click at [825, 369] on button "Update" at bounding box center [790, 383] width 102 height 29
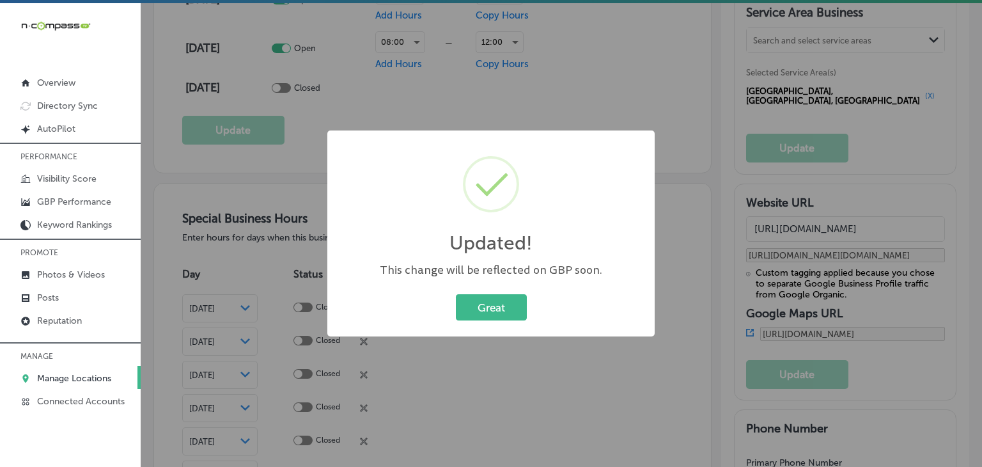
type input "https://www.bestgaragedoormb.com/?utm_source=google-gmb-maps&utm_medium=gmb-web…"
click at [689, 66] on div "Updated! × This change will be reflected on GBP soon. Great Cancel" at bounding box center [491, 233] width 982 height 467
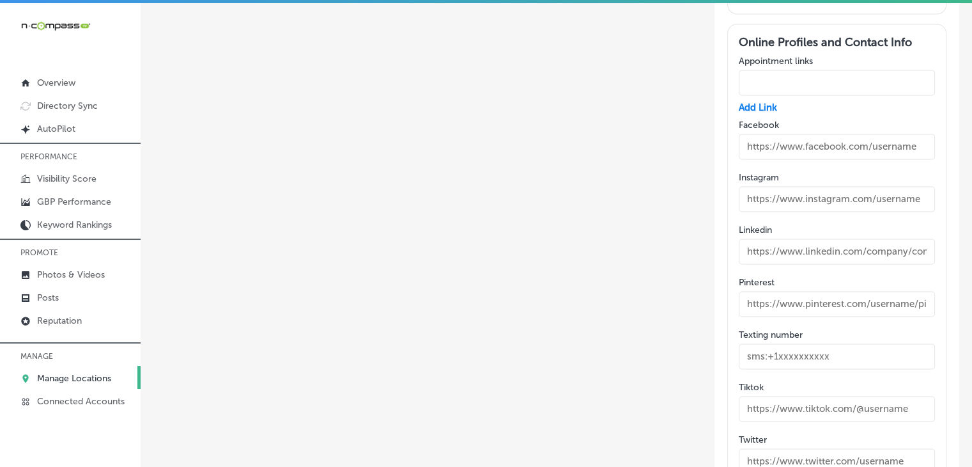
scroll to position [1827, 0]
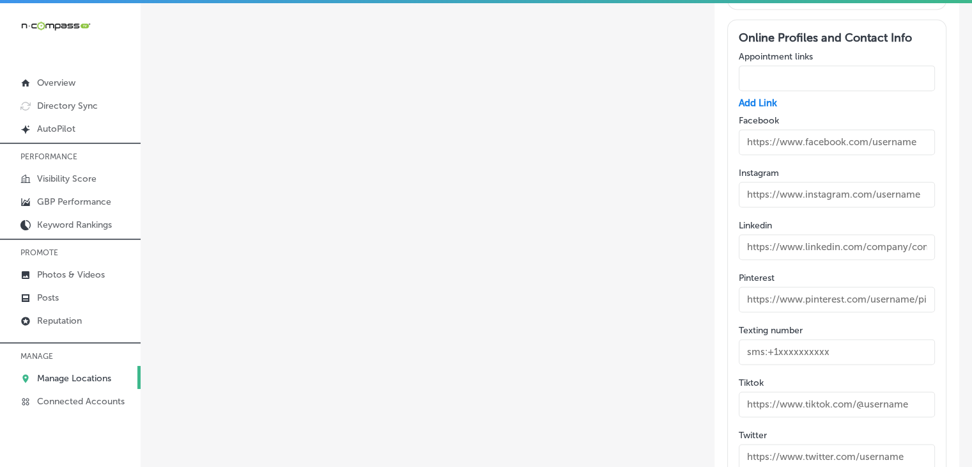
click at [862, 77] on div at bounding box center [837, 79] width 196 height 35
click at [862, 75] on input "text" at bounding box center [837, 78] width 196 height 26
paste input "https://www.bestgaragedoormb.com/contact"
type input "https://www.bestgaragedoormb.com/contact"
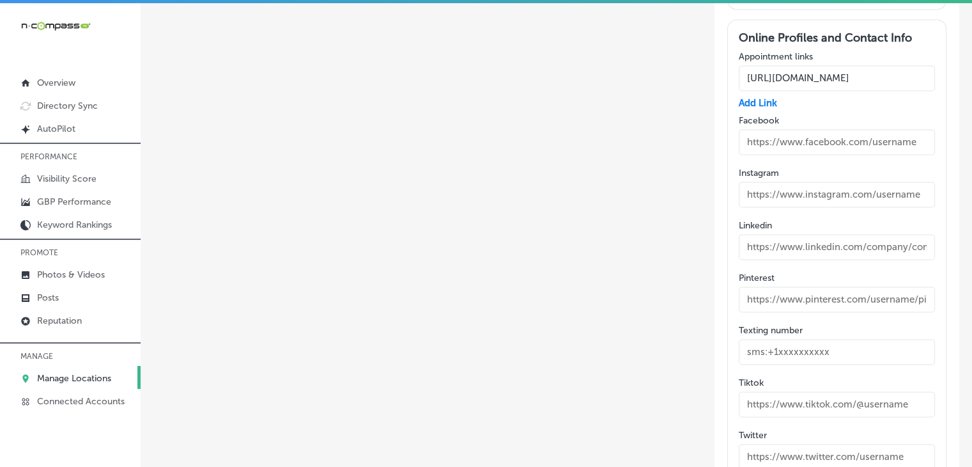
click at [751, 129] on input "text" at bounding box center [837, 142] width 196 height 26
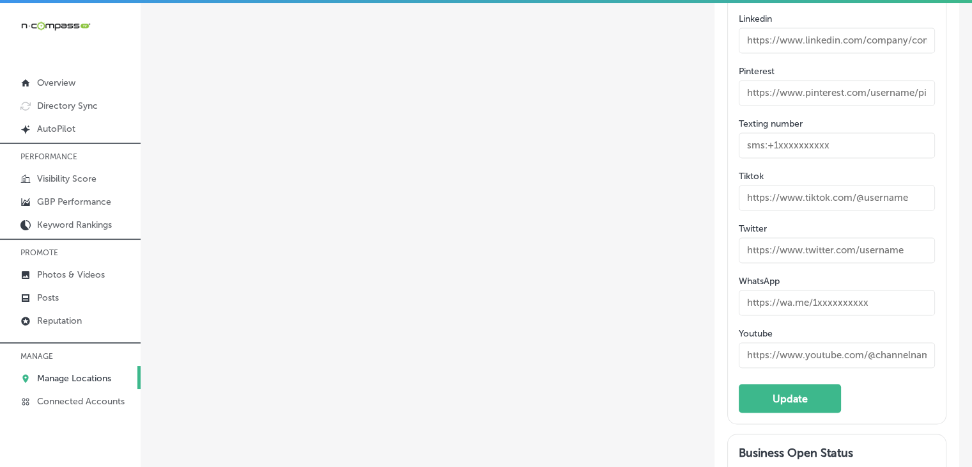
scroll to position [1955, 0]
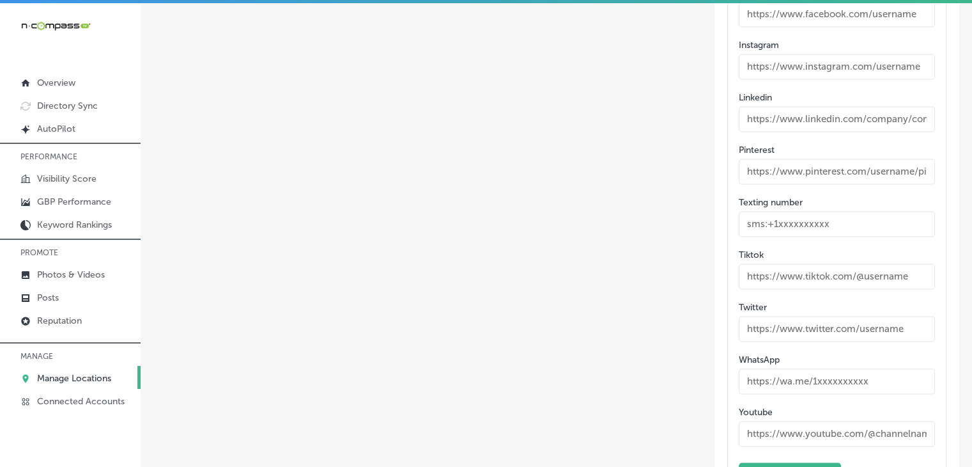
click at [835, 464] on div "Online Profiles and Contact Info Appointment links https://www.bestgaragedoormb…" at bounding box center [837, 196] width 219 height 611
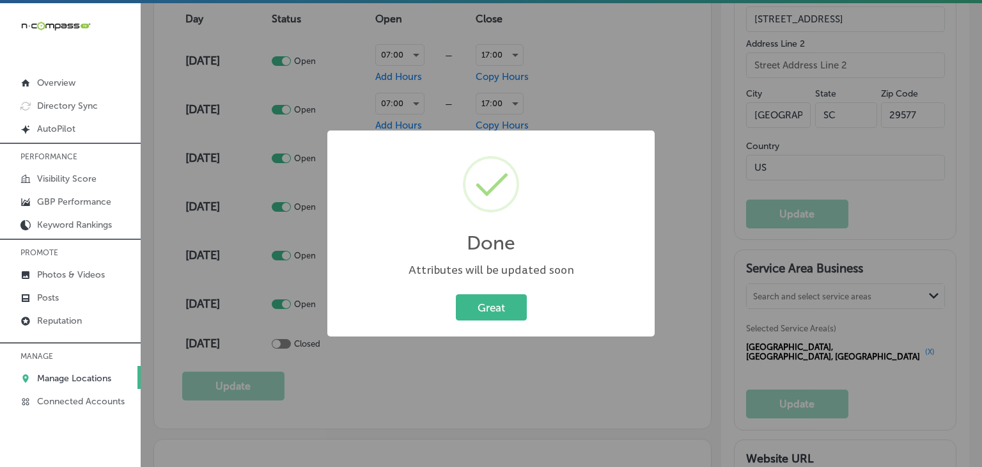
click at [778, 226] on div "Done × Attributes will be updated soon Great Cancel" at bounding box center [491, 233] width 982 height 467
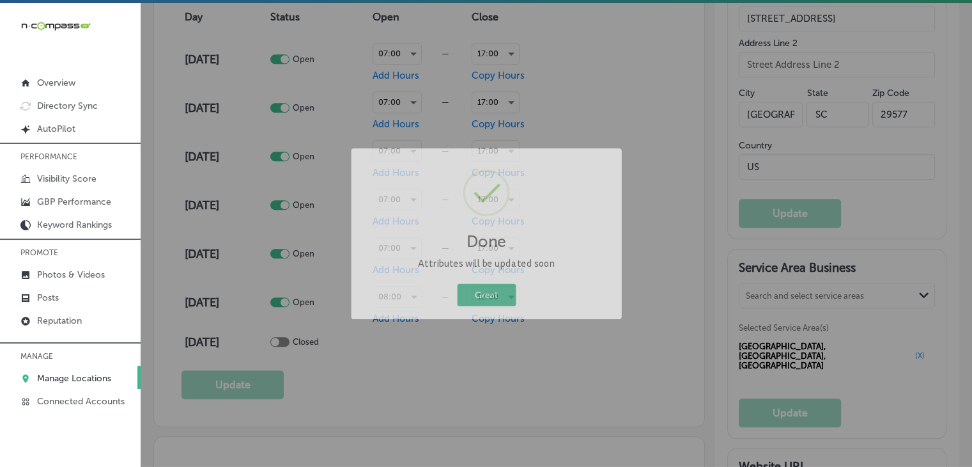
scroll to position [932, 0]
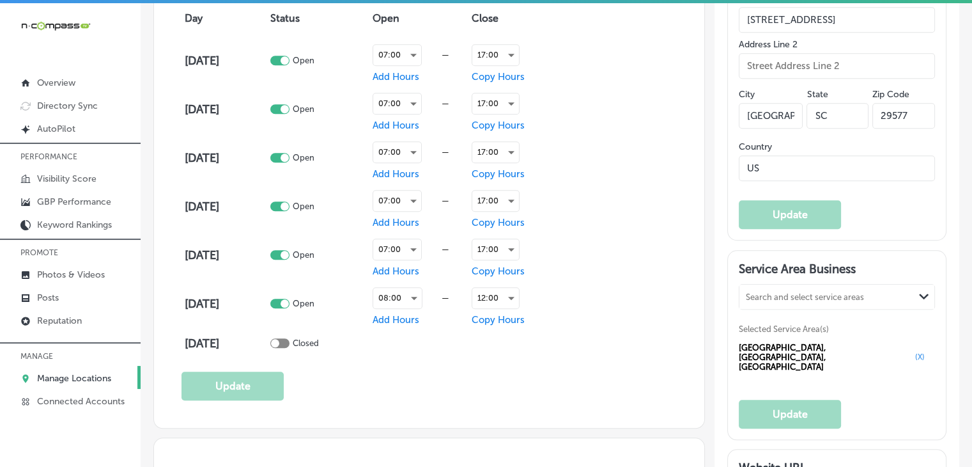
click at [839, 320] on div "Search and select service areas Path Created with Sketch. Selected Service Area…" at bounding box center [837, 329] width 196 height 91
click at [839, 309] on div "Search and select service areas Path Created with Sketch." at bounding box center [837, 297] width 195 height 24
paste input "North Myrtle Beach, SC"
click at [836, 327] on div "North Myrtle Beach SC, USA" at bounding box center [837, 329] width 195 height 35
type input "North Myrtle Beach, SC"
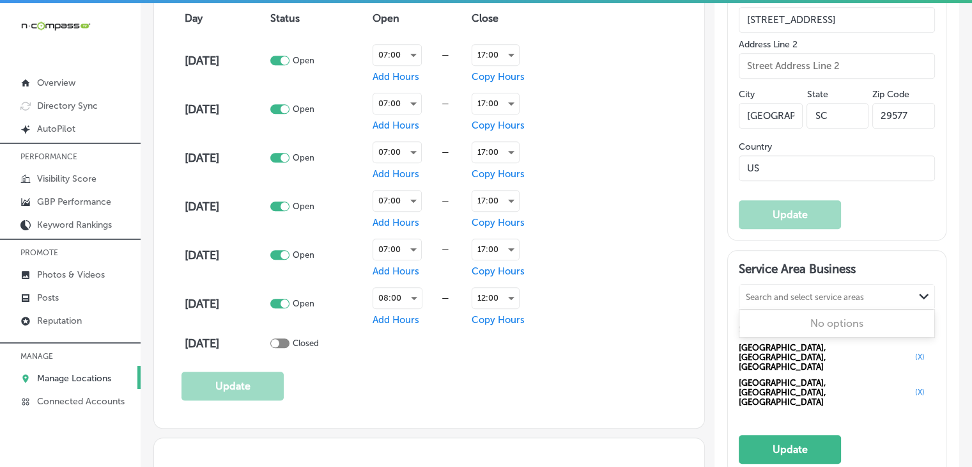
click at [834, 301] on div "Search and select service areas" at bounding box center [805, 297] width 118 height 10
paste input "Conway, SC"
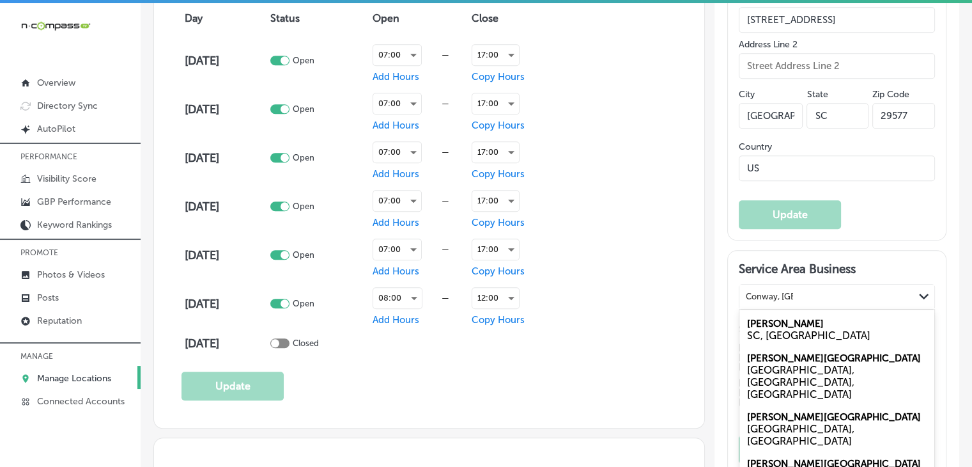
click at [818, 334] on div "Conway SC, USA" at bounding box center [837, 329] width 195 height 35
type input "Conway, SC"
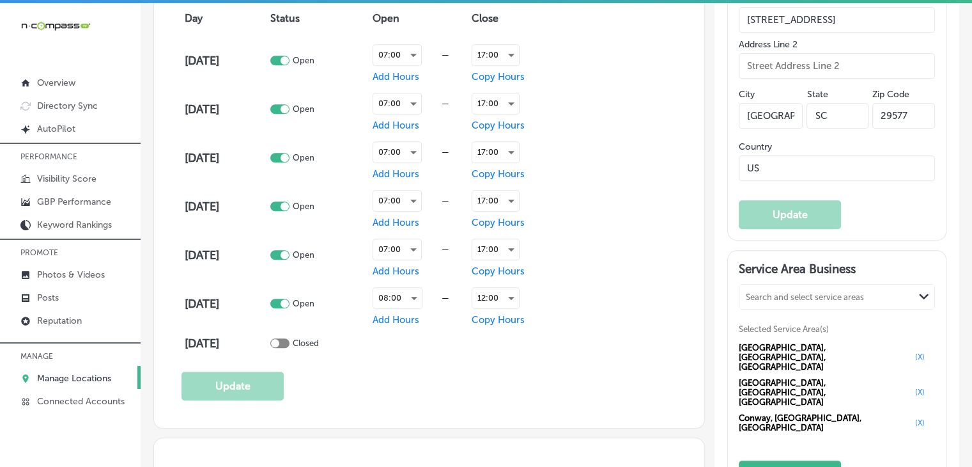
click at [768, 301] on div "Search and select service areas" at bounding box center [805, 297] width 118 height 10
paste input "Surfside Beach, SC"
click at [784, 326] on label "Surfside Beach" at bounding box center [795, 324] width 97 height 12
type input "Surfside Beach, SC"
click at [747, 301] on div "Search and select service areas" at bounding box center [805, 297] width 118 height 10
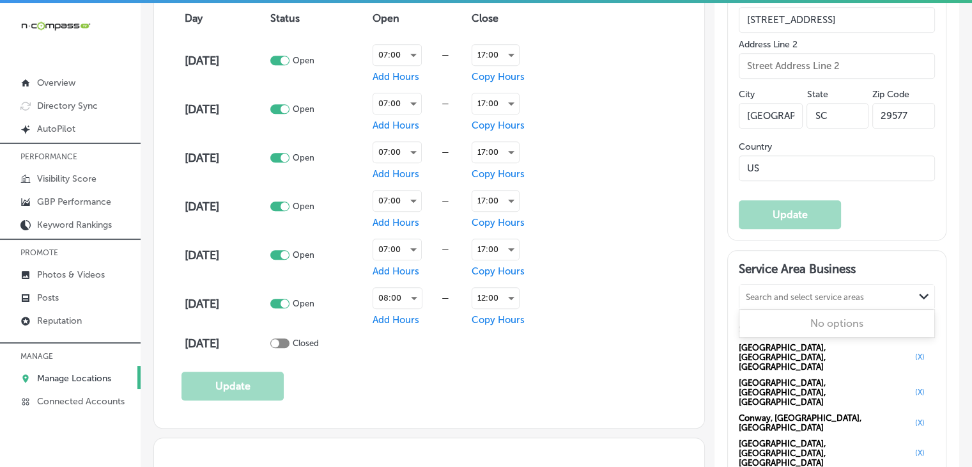
paste input "Murrells Inlet, SC"
click at [800, 336] on div "SC, USA" at bounding box center [837, 335] width 180 height 12
type input "Murrells Inlet, SC"
click at [752, 301] on div "Search and select service areas" at bounding box center [805, 297] width 118 height 10
paste input "Socastee, SC"
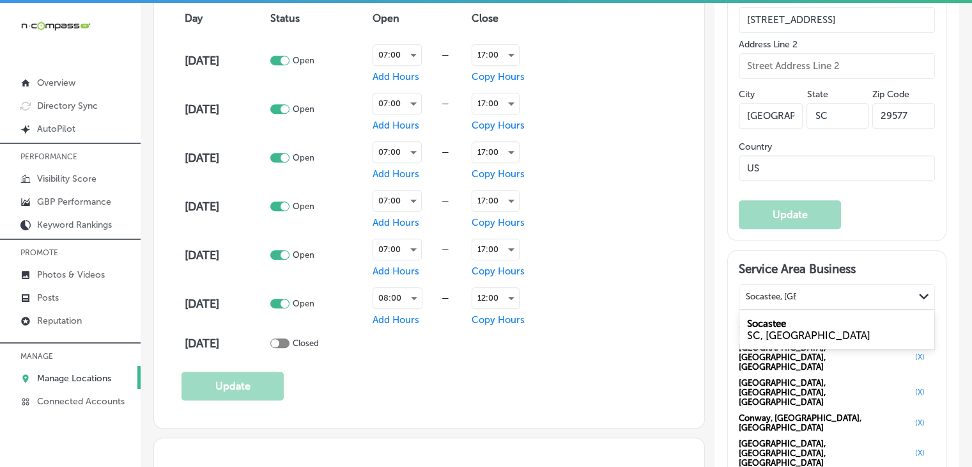
click at [807, 341] on div "SC, USA" at bounding box center [837, 335] width 180 height 12
type input "Socastee, SC"
click at [798, 309] on div "Search and select service areas Path Created with Sketch." at bounding box center [837, 297] width 195 height 24
paste input "Garden City, SC"
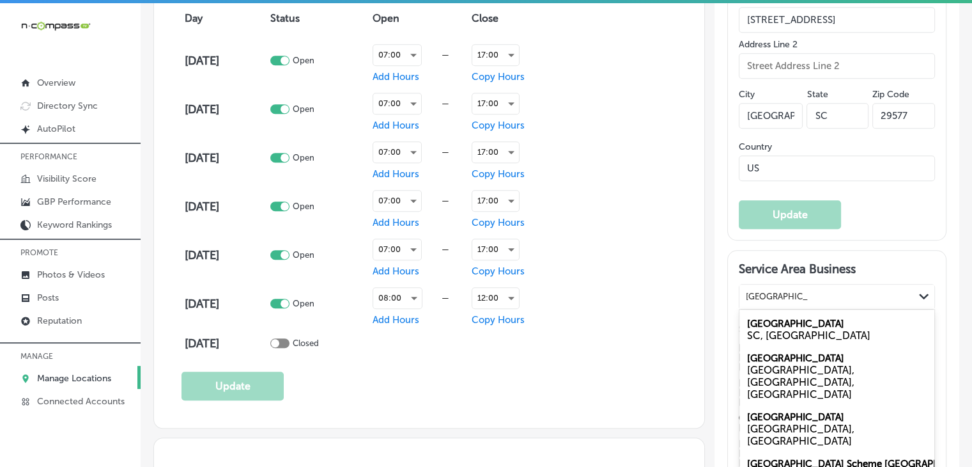
click at [801, 341] on div "SC, USA" at bounding box center [837, 335] width 180 height 12
type input "Garden City, SC"
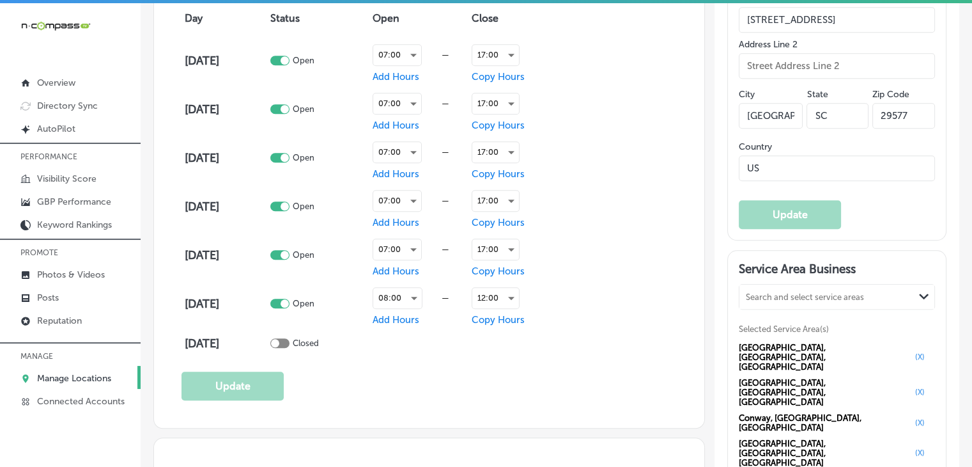
click at [753, 301] on div "Search and select service areas" at bounding box center [805, 297] width 118 height 10
paste input "Little River, SC"
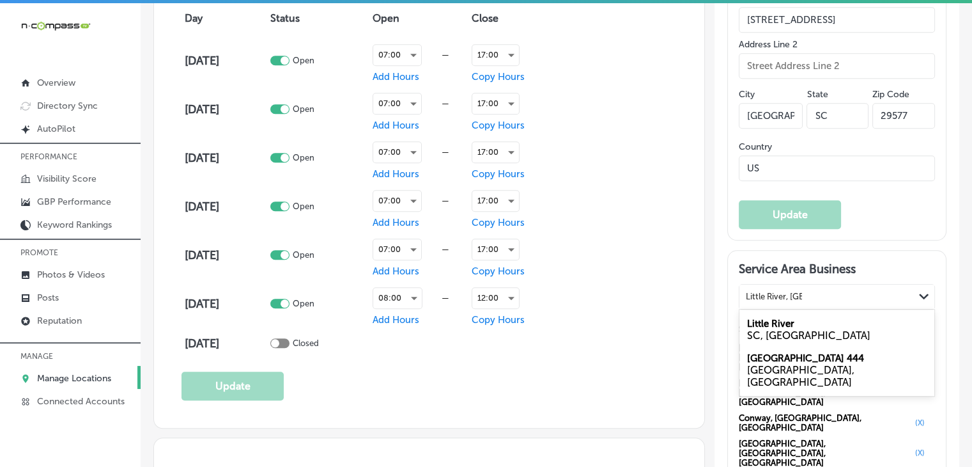
click at [802, 338] on div "SC, USA" at bounding box center [837, 335] width 180 height 12
type input "Little River, SC"
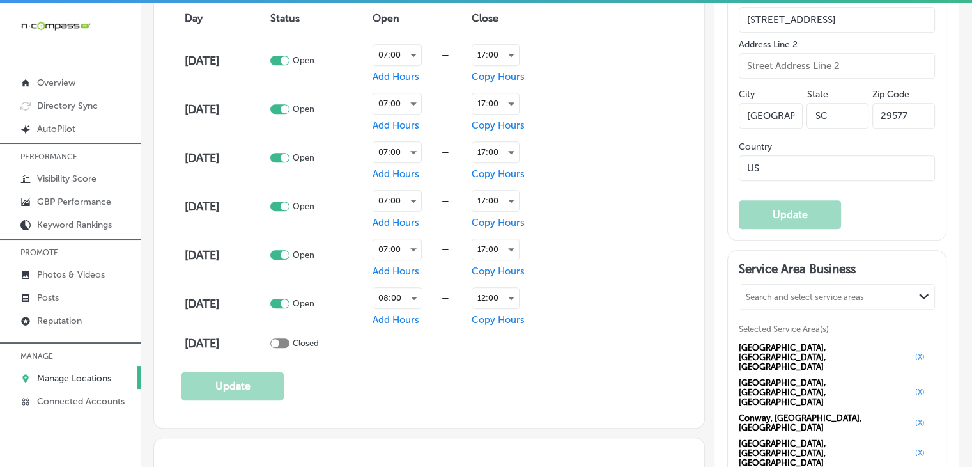
scroll to position [1060, 0]
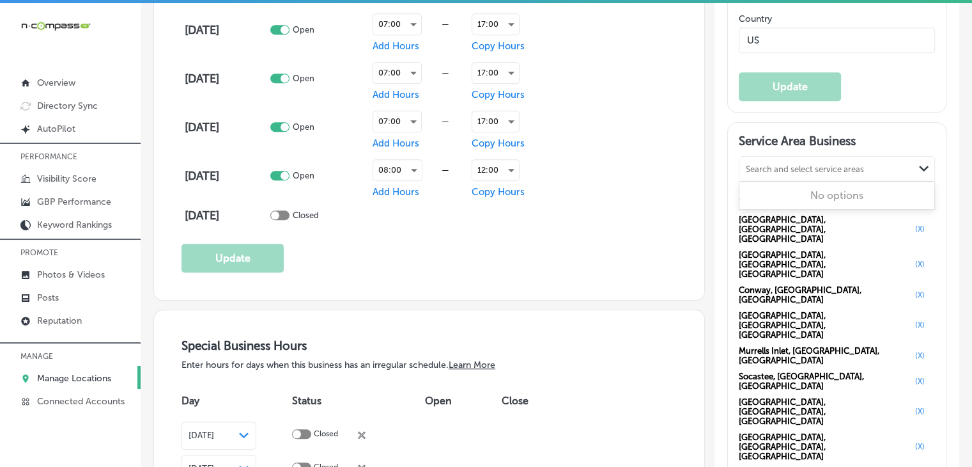
click at [751, 163] on div "Search and select service areas Path Created with Sketch." at bounding box center [837, 169] width 195 height 24
paste input "Loris, SC"
click at [768, 203] on div "Loris SC, USA" at bounding box center [837, 201] width 195 height 35
type input "Loris, SC"
click at [802, 181] on div "Search and select service areas Path Created with Sketch." at bounding box center [837, 169] width 195 height 24
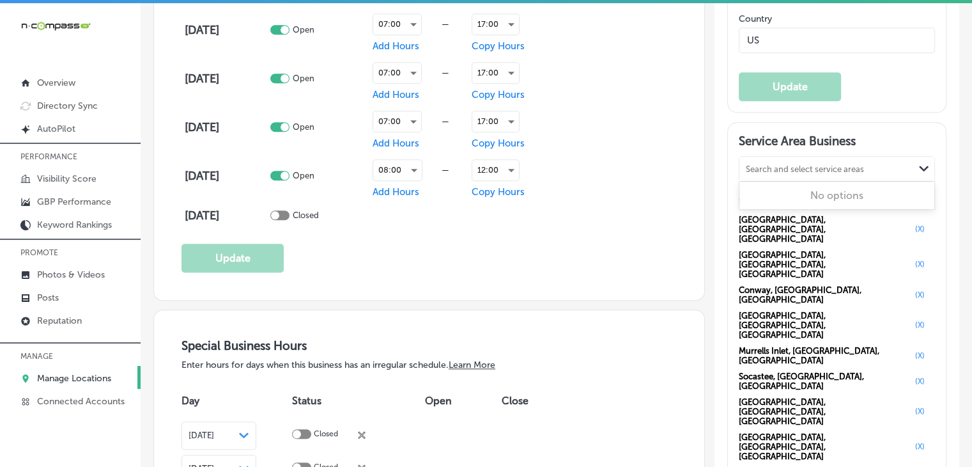
paste input "Aynor, SC"
click at [797, 205] on div "Aynor SC, USA" at bounding box center [837, 201] width 195 height 35
type input "Aynor, SC"
click at [826, 173] on div "Search and select service areas" at bounding box center [805, 169] width 118 height 10
paste input "Pawleys Island, SC"
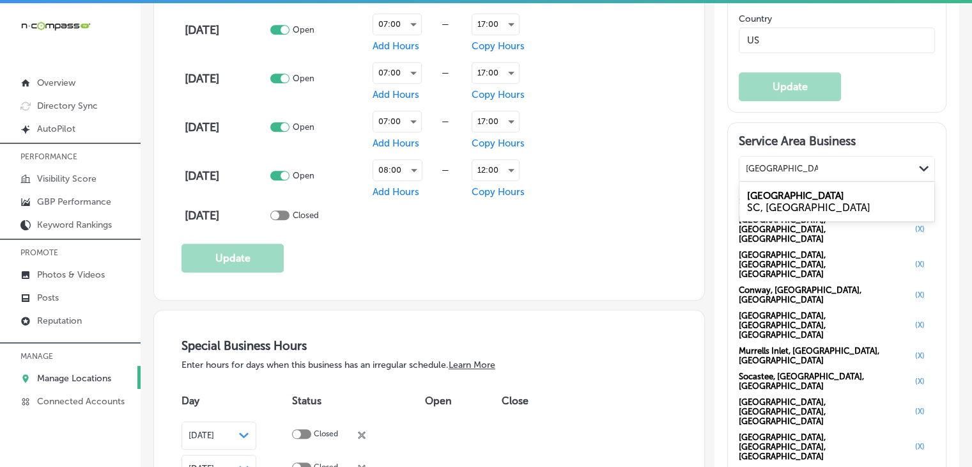
click at [786, 201] on label "Pawleys Island" at bounding box center [795, 196] width 97 height 12
type input "Pawleys Island, SC"
click at [813, 177] on div "Search and select service areas" at bounding box center [827, 168] width 175 height 17
paste input "Carolina Forest, SC"
click at [794, 214] on div "SC, USA" at bounding box center [837, 207] width 180 height 12
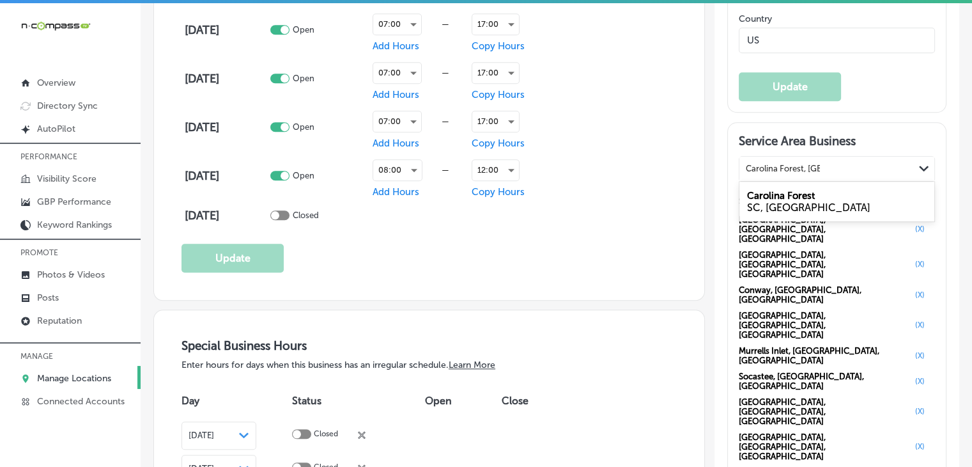
type input "Carolina Forest, SC"
click at [728, 160] on div "Service Area Business Search and select service areas Path Created with Sketch.…" at bounding box center [837, 386] width 218 height 527
click at [754, 177] on div "Search and select service areas" at bounding box center [827, 168] width 175 height 17
paste input "Forestbrook, SC"
click at [790, 214] on div "SC, USA" at bounding box center [837, 207] width 180 height 12
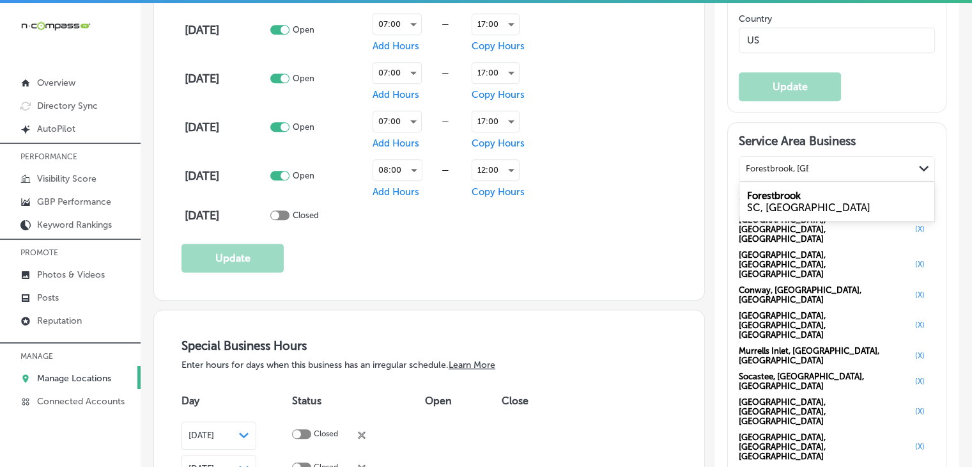
type input "Forestbrook, SC"
click at [760, 173] on div "Search and select service areas" at bounding box center [805, 169] width 118 height 10
paste input "Georgetown, SC"
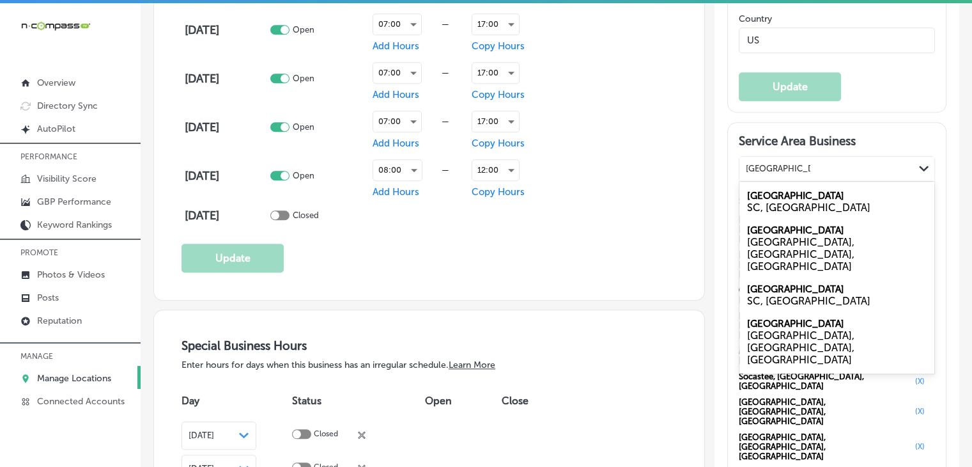
click at [775, 208] on div "SC, USA" at bounding box center [837, 207] width 180 height 12
type input "Georgetown, SC"
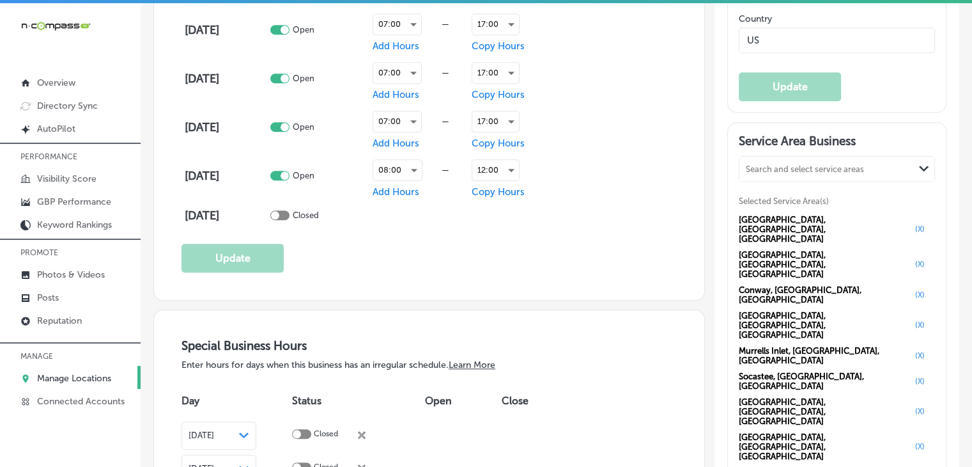
click at [786, 173] on div "Search and select service areas" at bounding box center [805, 169] width 118 height 10
paste input "Atlantic Beach, SC"
click at [800, 199] on label "Atlantic Beach" at bounding box center [795, 196] width 97 height 12
type input "Atlantic Beach, SC"
click at [797, 177] on div "Search and select service areas" at bounding box center [827, 168] width 175 height 17
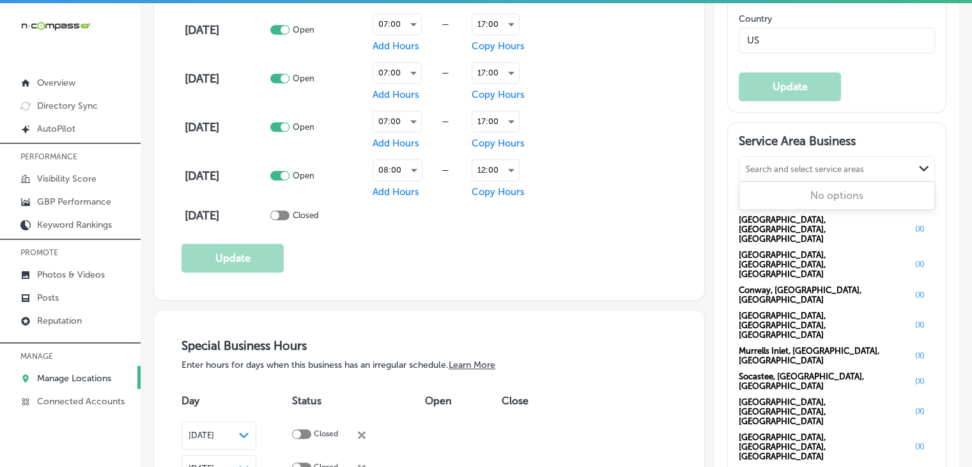
paste input "Briarcliffe Acres, SC"
click at [811, 211] on div "SC, USA" at bounding box center [837, 207] width 180 height 12
type input "Briarcliffe Acres, SC"
click at [757, 173] on div "Search and select service areas" at bounding box center [805, 169] width 118 height 10
paste input "Cherry Grove, SC"
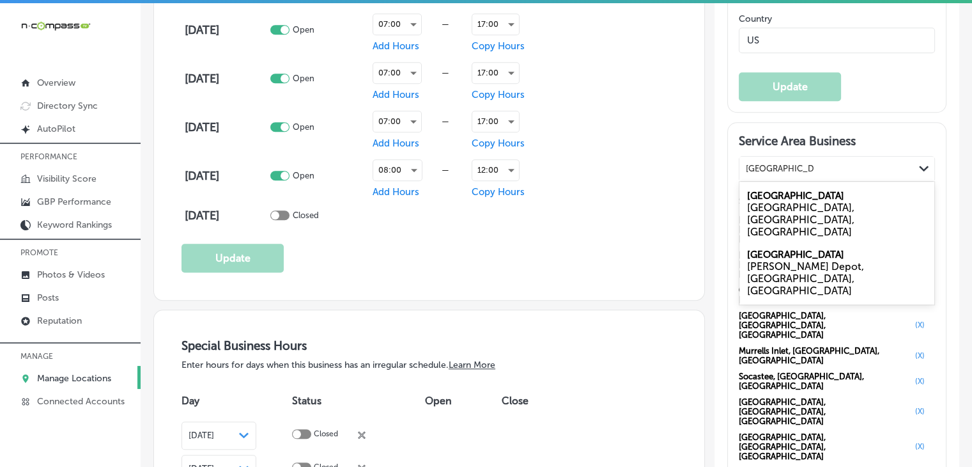
click at [806, 209] on div "North Myrtle Beach, SC, USA" at bounding box center [837, 219] width 180 height 36
type input "Cherry Grove, SC"
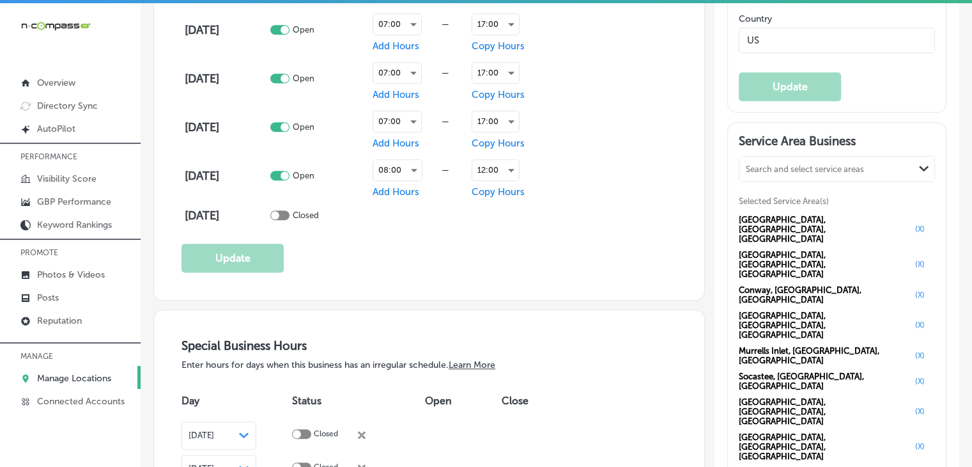
click at [786, 177] on div "Search and select service areas" at bounding box center [827, 168] width 175 height 17
paste input "Red Hill, SC"
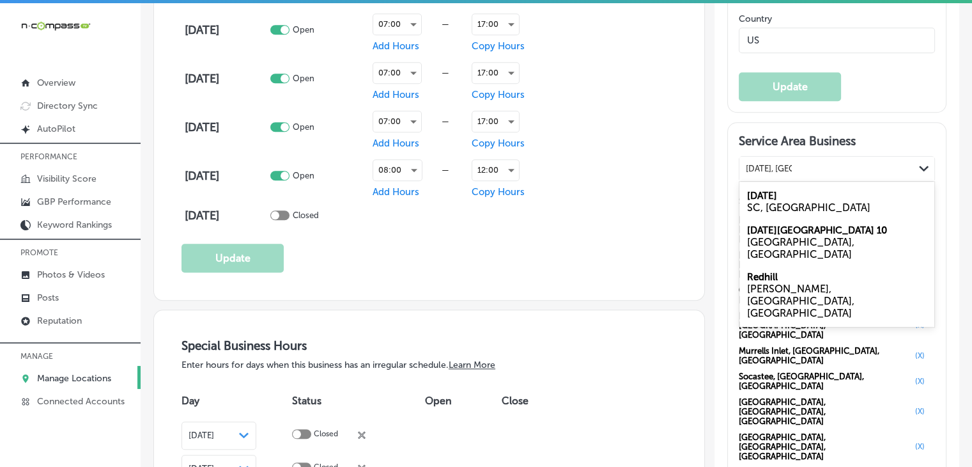
click at [790, 211] on div "SC, USA" at bounding box center [837, 207] width 180 height 12
type input "Red Hill, SC"
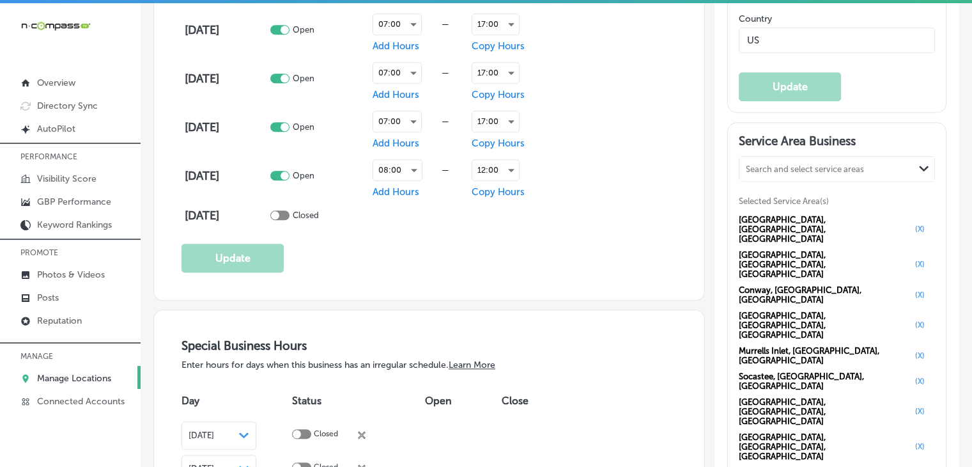
click at [757, 173] on div "Search and select service areas" at bounding box center [805, 169] width 118 height 10
paste input "Homewood, SC"
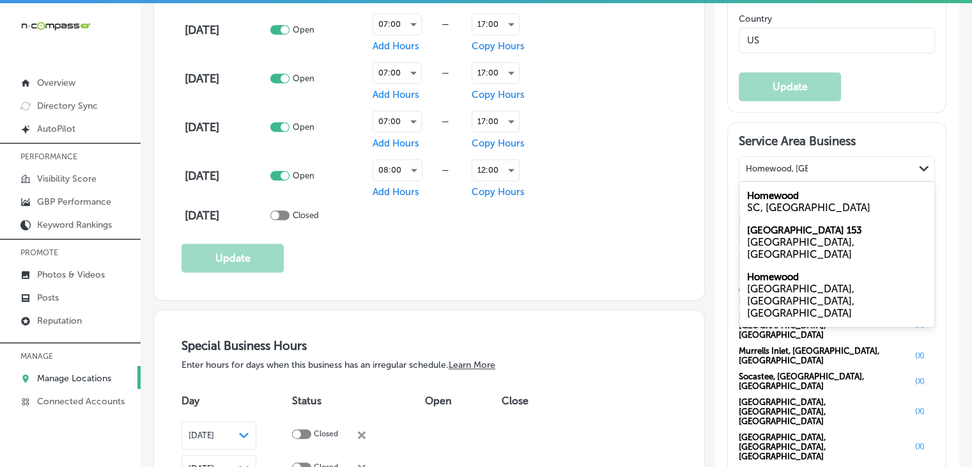
click at [797, 210] on div "SC, USA" at bounding box center [837, 207] width 180 height 12
type input "Homewood, SC"
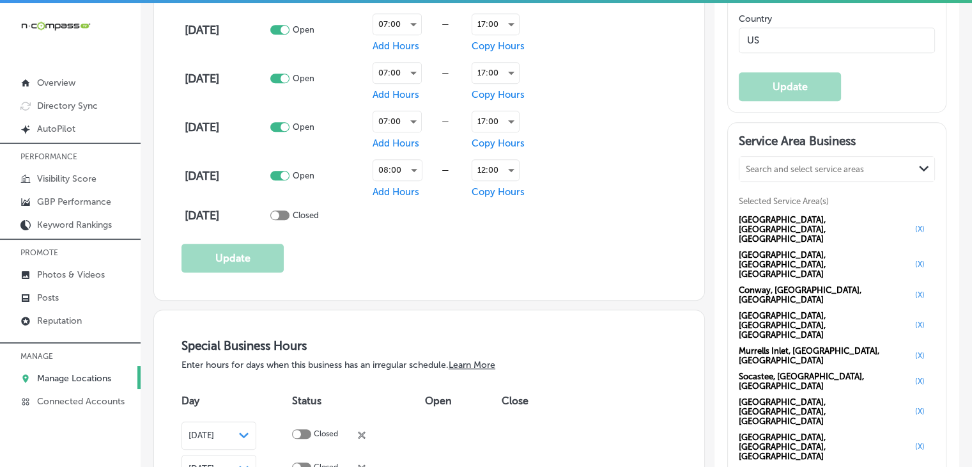
click at [777, 168] on div "Search and select service areas" at bounding box center [827, 168] width 175 height 17
paste input "Bucksport, SC"
click at [800, 207] on div "Bucksport SC, USA" at bounding box center [837, 201] width 195 height 35
type input "Bucksport, SC"
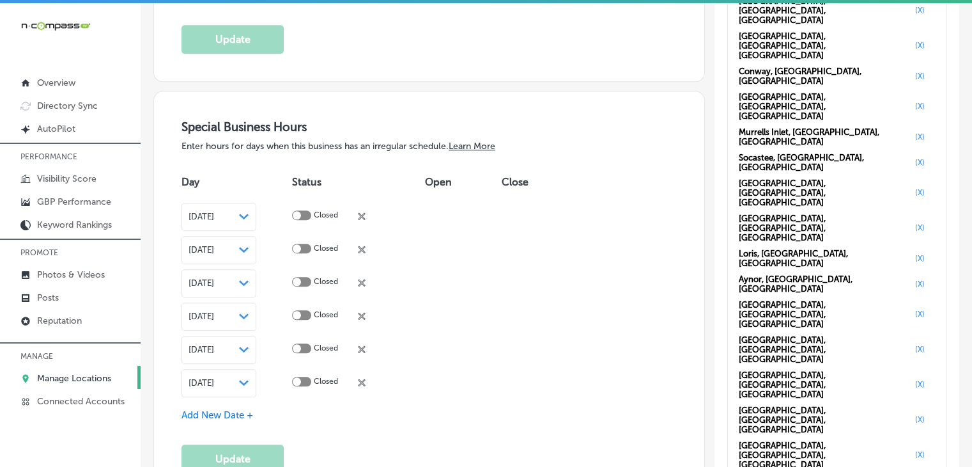
scroll to position [1316, 0]
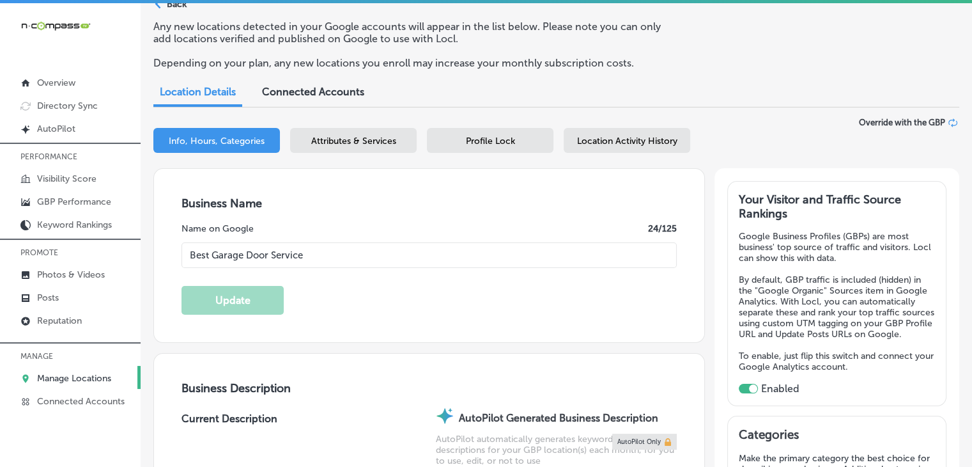
scroll to position [0, 0]
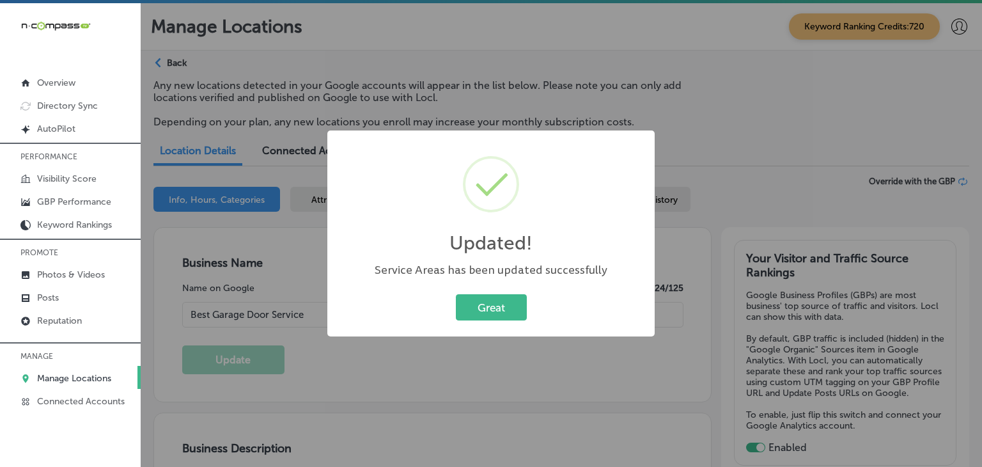
click at [716, 98] on div "Updated! × Service Areas has been updated successfully Great Cancel" at bounding box center [491, 233] width 982 height 467
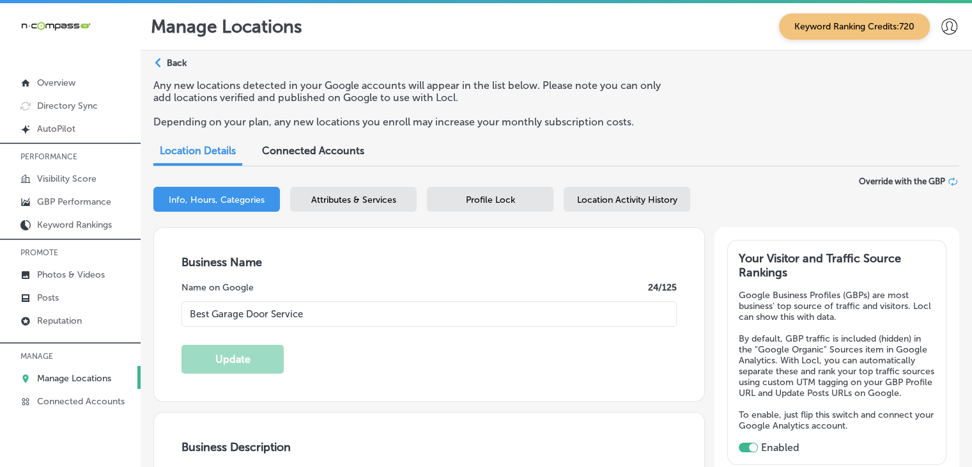
drag, startPoint x: 317, startPoint y: 190, endPoint x: 334, endPoint y: 190, distance: 16.6
click at [318, 190] on div "Attributes & Services" at bounding box center [353, 199] width 127 height 25
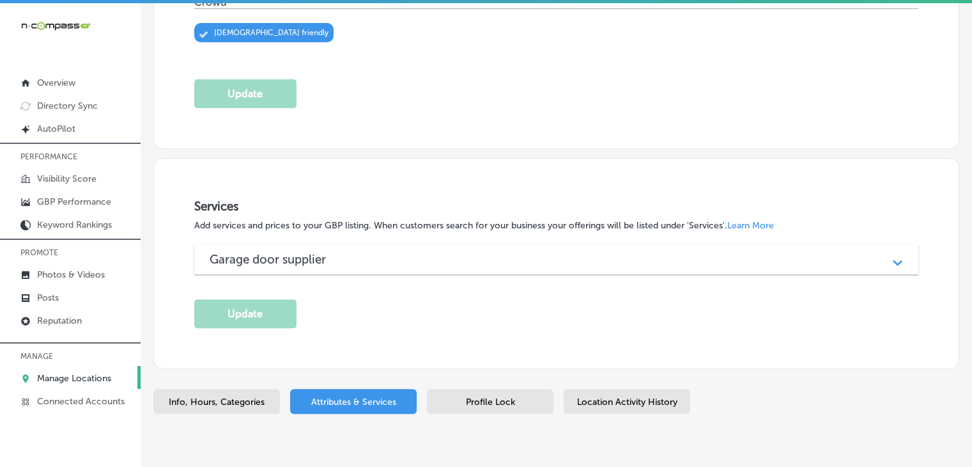
scroll to position [520, 0]
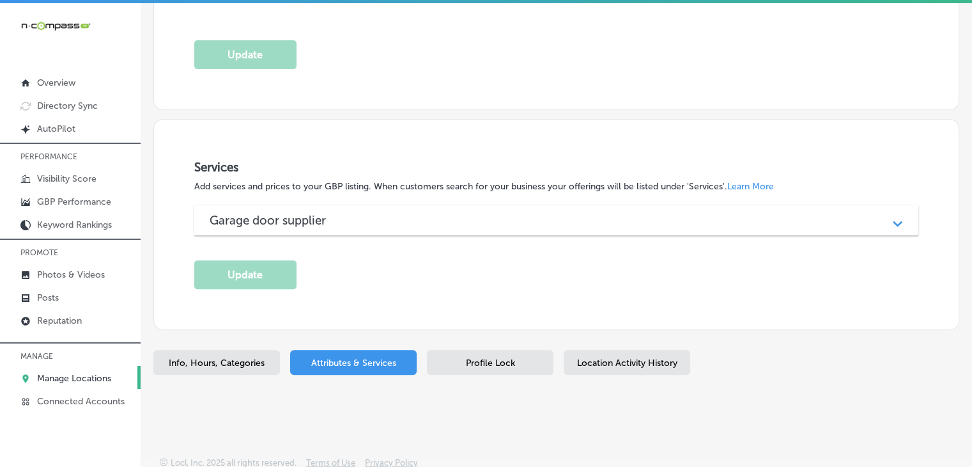
click at [379, 233] on div "Services Add services and prices to your GBP listing. When customers search for…" at bounding box center [556, 224] width 724 height 129
click at [380, 228] on div "Garage door supplier Path Created with Sketch." at bounding box center [556, 220] width 724 height 31
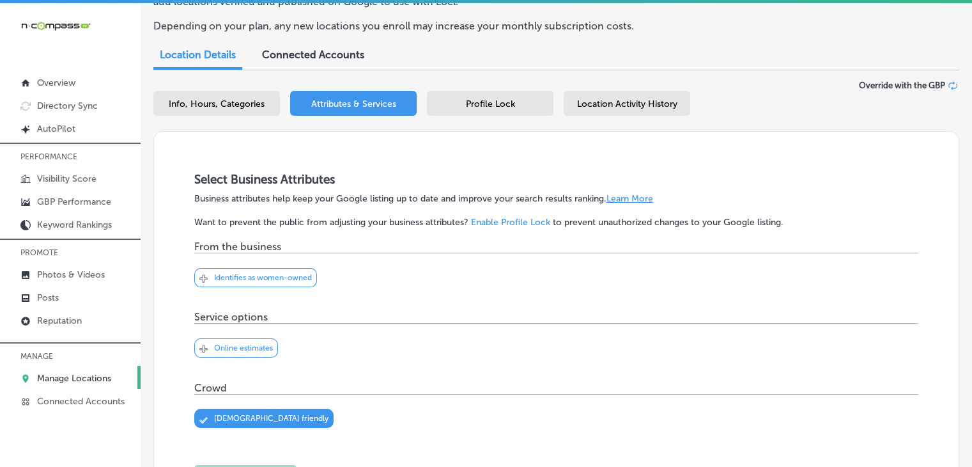
scroll to position [128, 0]
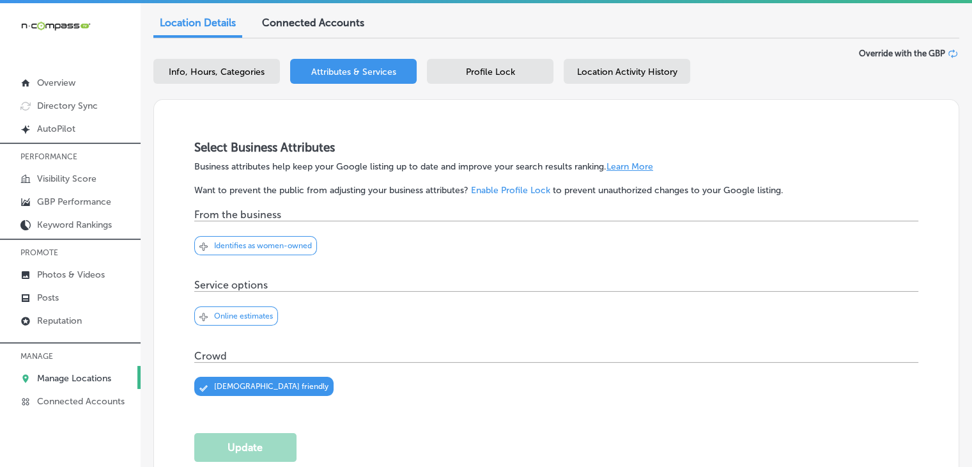
click at [515, 72] on div "Profile Lock" at bounding box center [490, 71] width 127 height 25
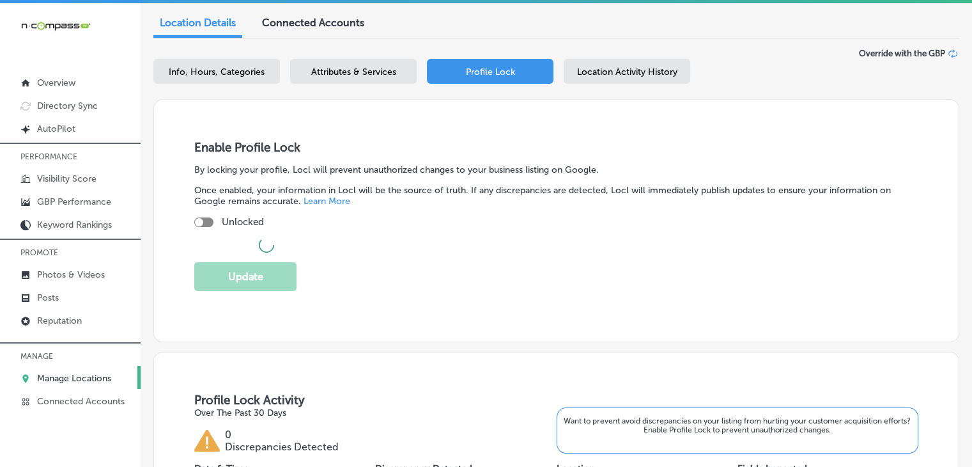
click at [622, 80] on div "Location Activity History" at bounding box center [627, 71] width 127 height 25
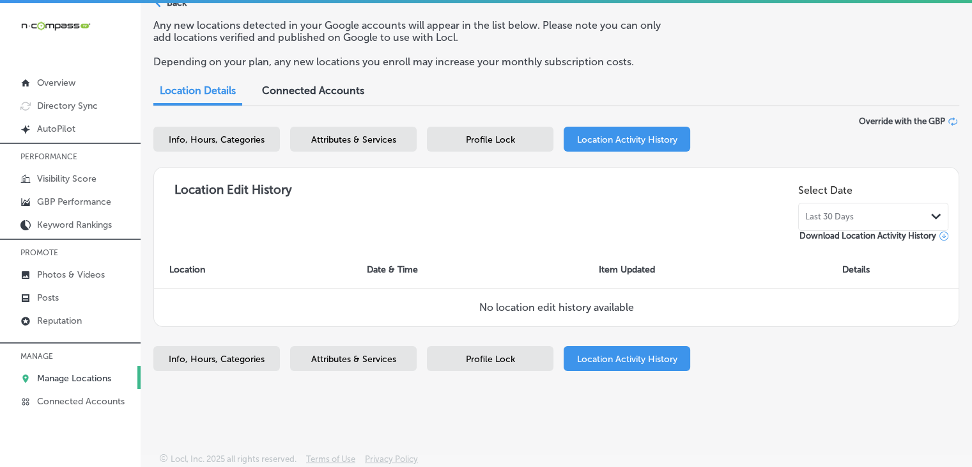
click at [497, 140] on span "Profile Lock" at bounding box center [490, 139] width 49 height 11
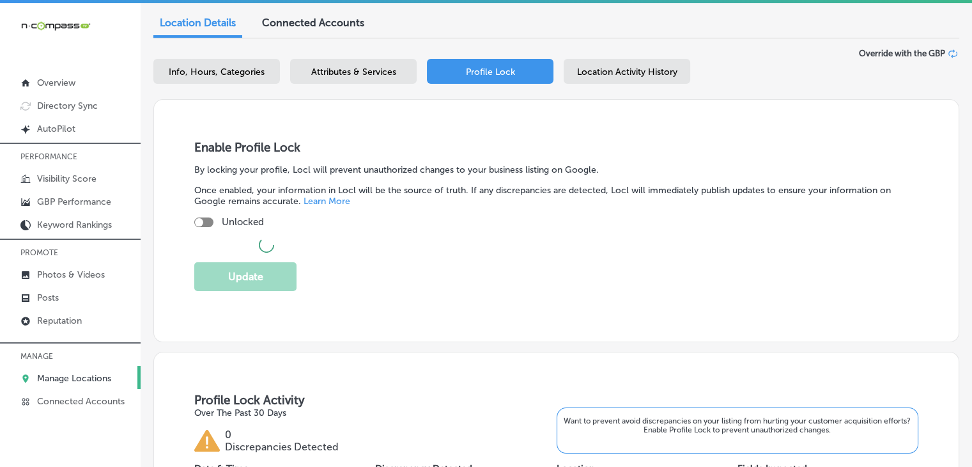
checkbox input "true"
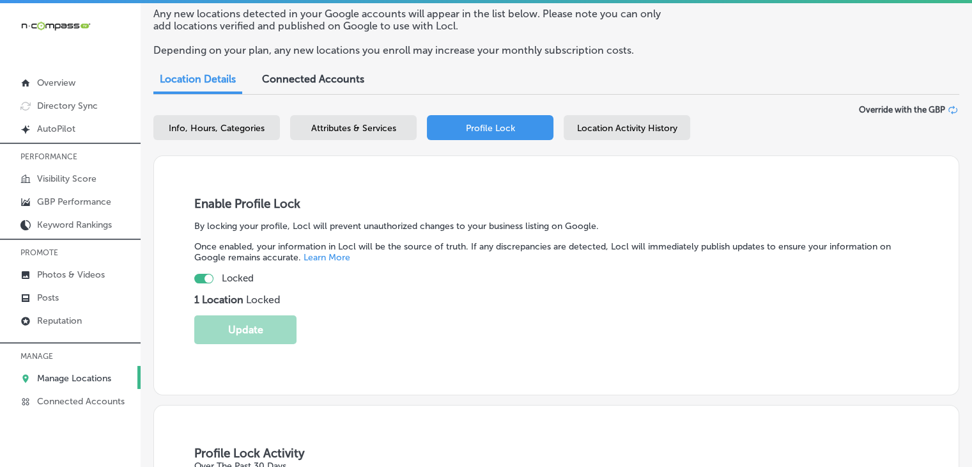
scroll to position [0, 0]
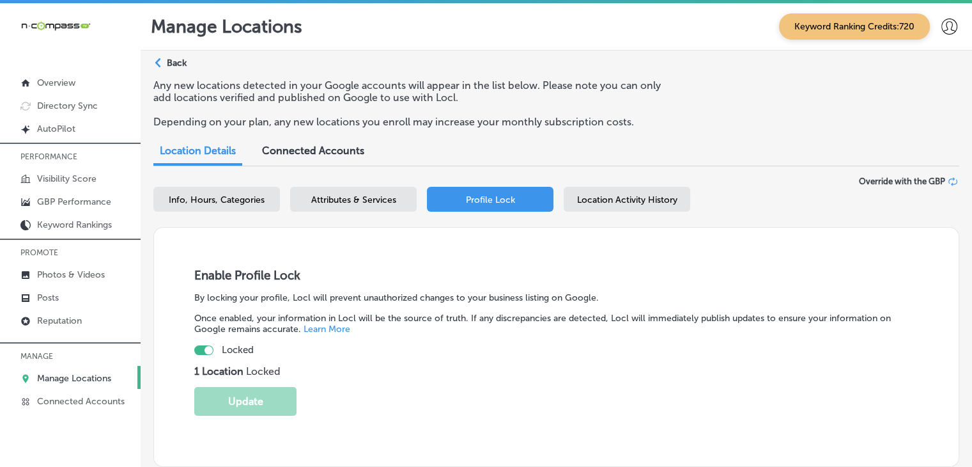
click at [386, 201] on span "Attributes & Services" at bounding box center [353, 199] width 85 height 11
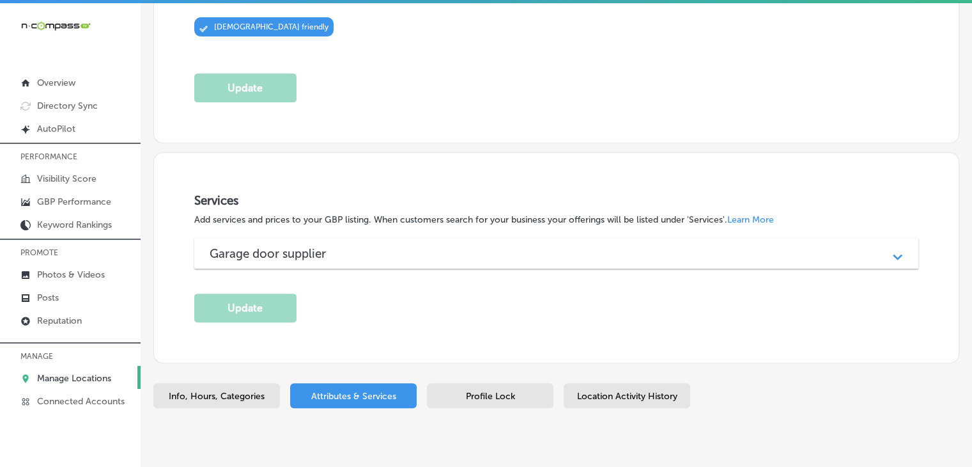
scroll to position [520, 0]
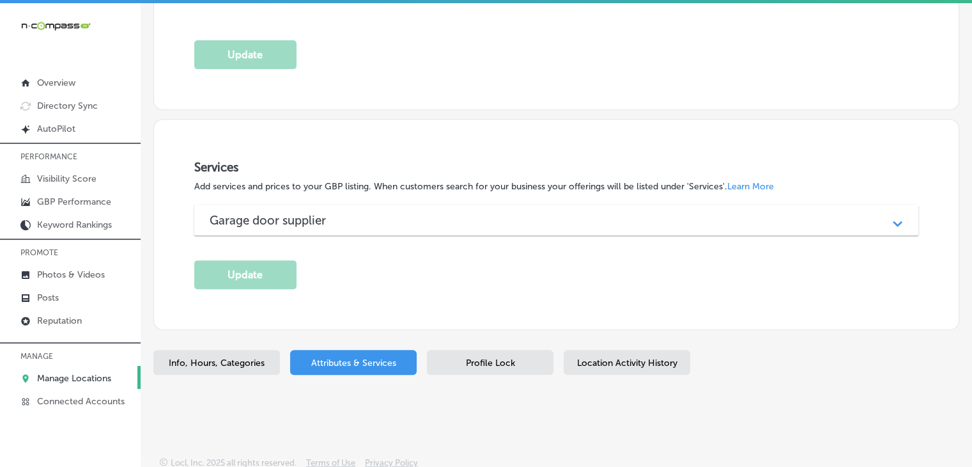
click at [326, 205] on div "Garage door supplier Path Created with Sketch." at bounding box center [556, 220] width 724 height 31
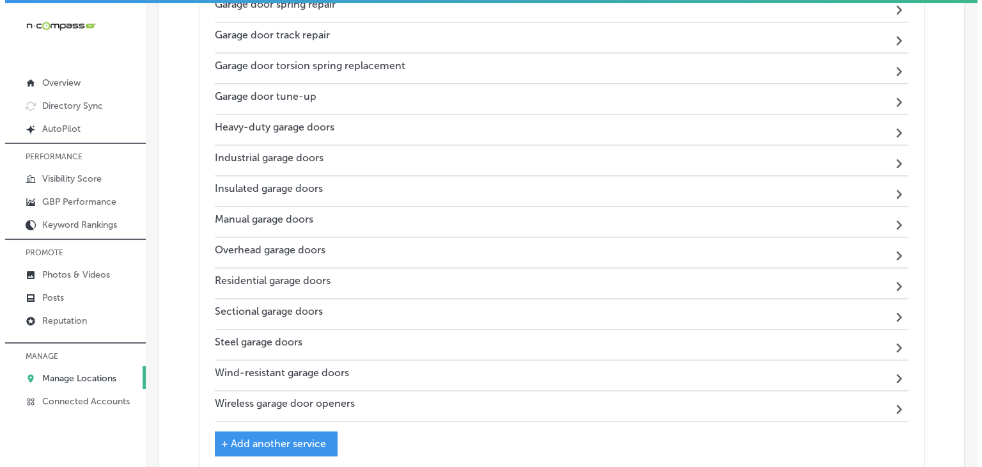
scroll to position [1799, 0]
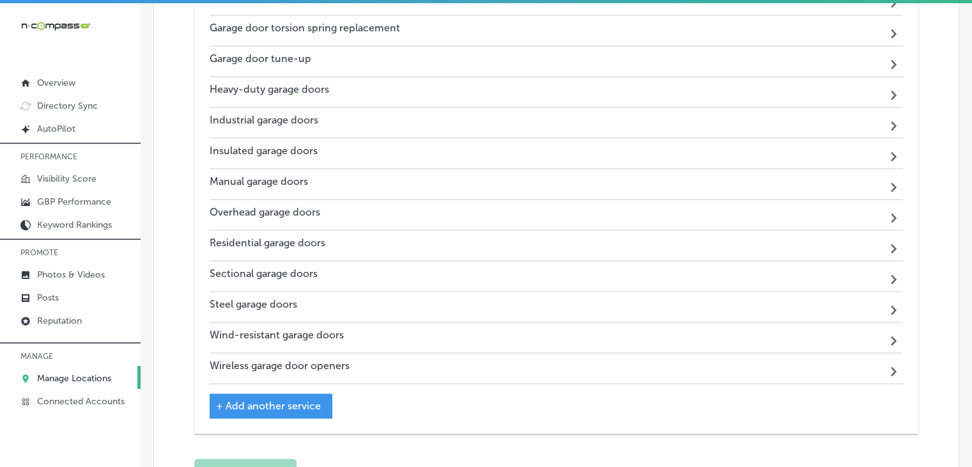
click at [315, 393] on div "+ Add another service" at bounding box center [271, 405] width 123 height 25
click at [317, 404] on span "+ Add another service" at bounding box center [268, 406] width 105 height 12
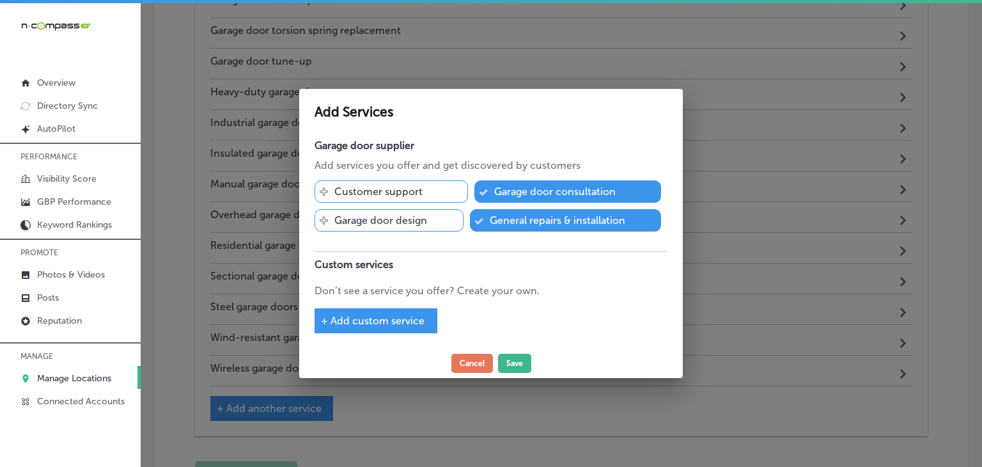
scroll to position [1802, 0]
click at [396, 312] on div "+ Add custom service" at bounding box center [376, 320] width 123 height 25
click at [404, 321] on span "+ Add custom service" at bounding box center [373, 321] width 104 height 12
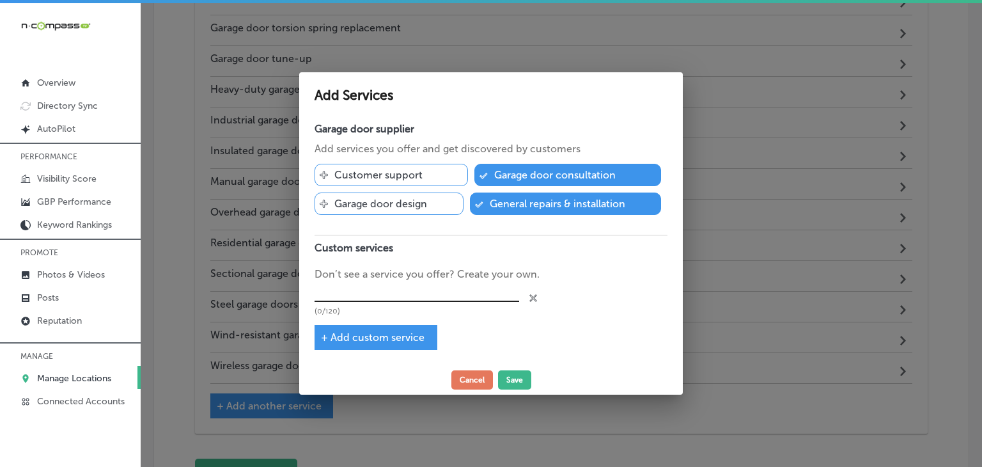
click at [421, 291] on input "text" at bounding box center [417, 292] width 205 height 20
paste input "Full garage door replacements"
type input "Full garage door replacements"
click at [382, 331] on span "+ Add custom service" at bounding box center [373, 337] width 104 height 12
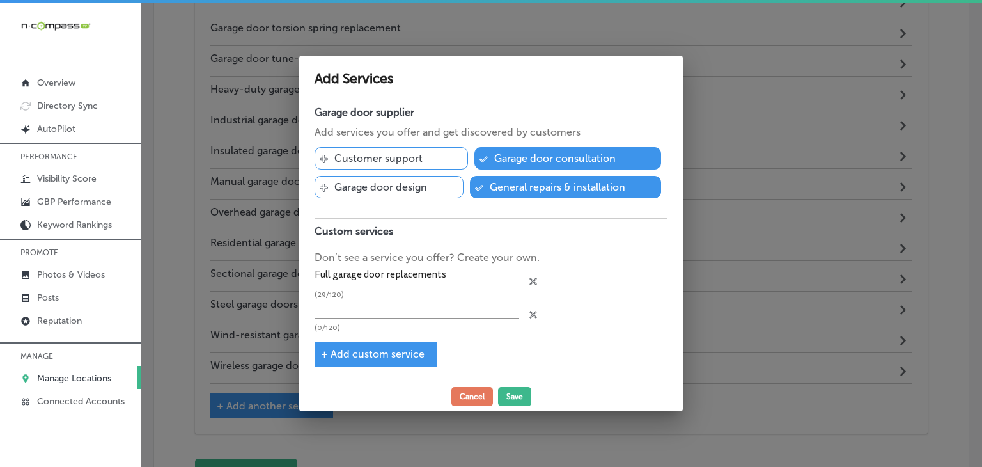
click at [389, 322] on div "(0/120)" at bounding box center [417, 315] width 205 height 33
click at [391, 309] on input "text" at bounding box center [417, 309] width 205 height 20
paste input "Section and panel repair"
type input "Section and panel repair"
click at [398, 321] on div "Section and panel repair (24/120)" at bounding box center [417, 315] width 205 height 33
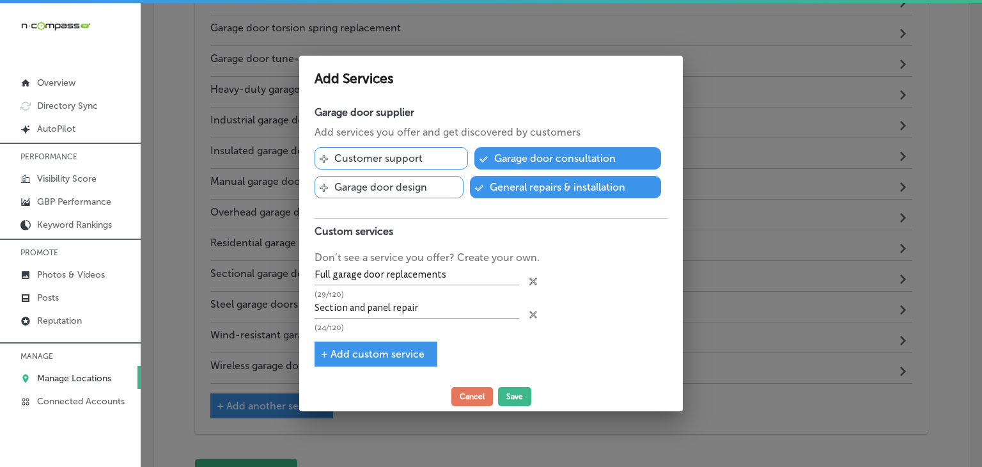
click at [393, 346] on div "+ Add custom service" at bounding box center [376, 353] width 123 height 25
click at [392, 356] on span "+ Add custom service" at bounding box center [373, 354] width 104 height 12
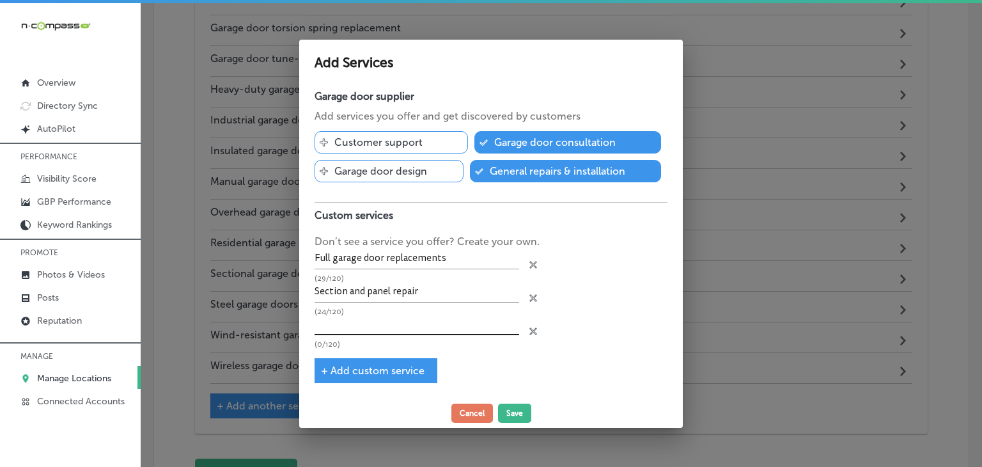
click at [397, 336] on div "(0/120)" at bounding box center [417, 331] width 205 height 33
click at [402, 320] on input "text" at bounding box center [417, 325] width 205 height 20
paste input "Broken counterbalance spring replacement"
type input "Broken counterbalance spring replacement"
click at [419, 351] on div "Garage door supplier Add services you offer and get discovered by customers Svg…" at bounding box center [491, 240] width 384 height 315
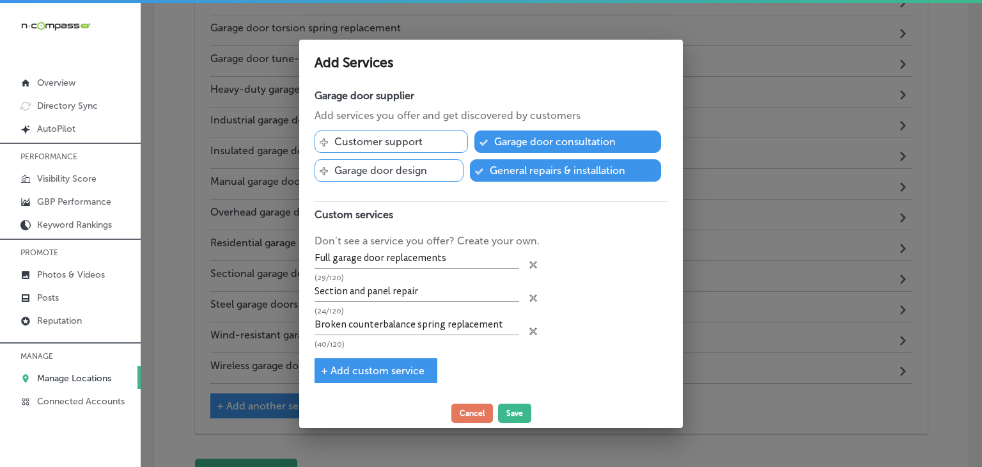
click at [414, 369] on span "+ Add custom service" at bounding box center [373, 370] width 104 height 12
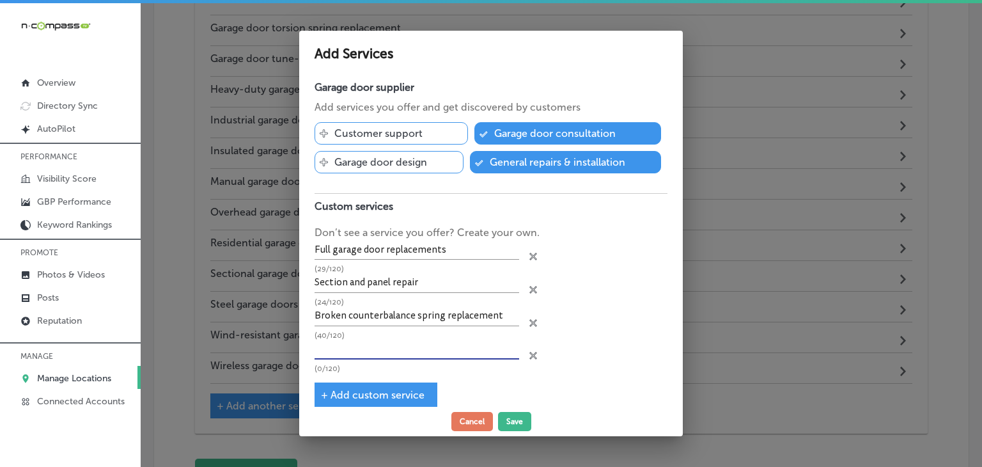
click at [419, 352] on input "text" at bounding box center [417, 349] width 205 height 20
paste input "Hardware adjustments and alignment"
type input "Hardware adjustments and alignment"
click at [373, 396] on span "+ Add custom service" at bounding box center [373, 395] width 104 height 12
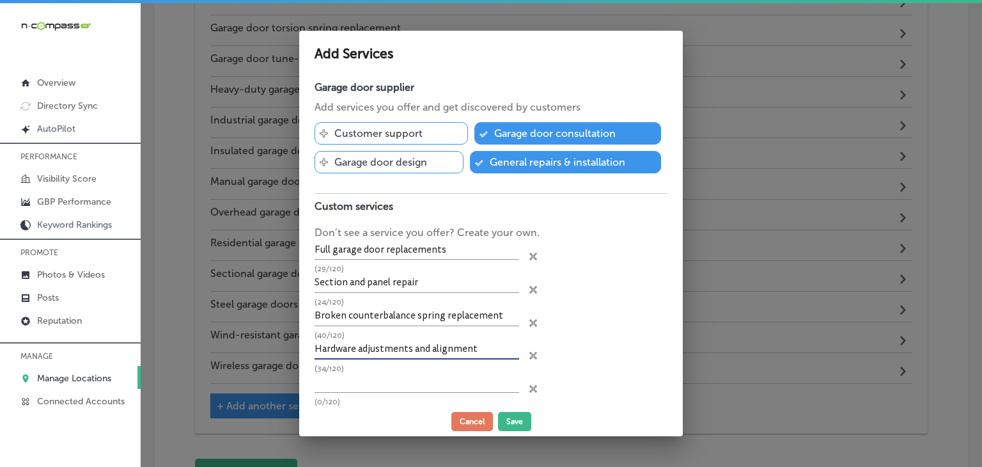
click at [370, 354] on input "Hardware adjustments and alignment" at bounding box center [417, 349] width 205 height 20
click at [371, 373] on input "text" at bounding box center [417, 383] width 205 height 20
click at [433, 386] on input "text" at bounding box center [417, 383] width 205 height 20
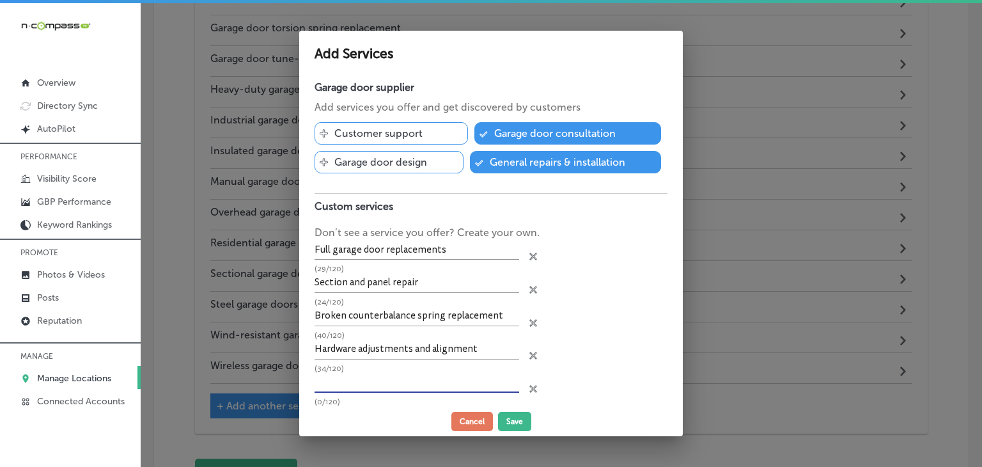
paste input "Garage door opener installation & repair"
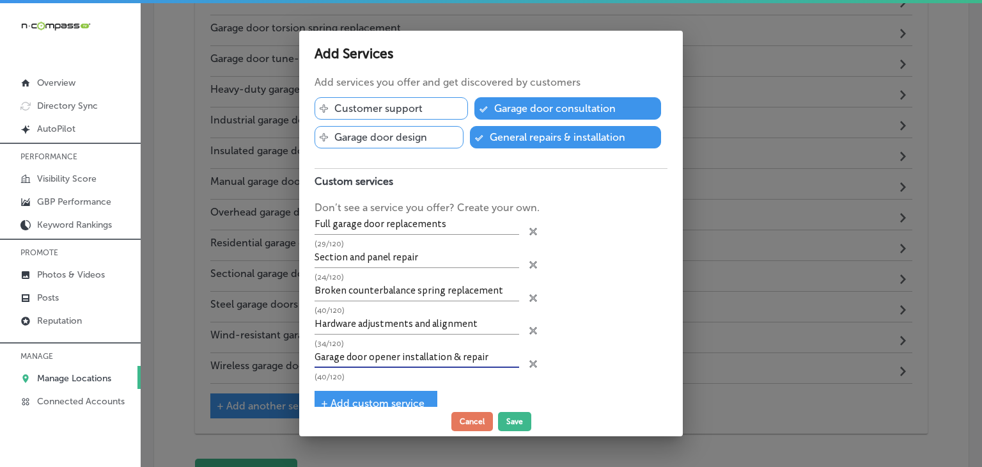
scroll to position [46, 0]
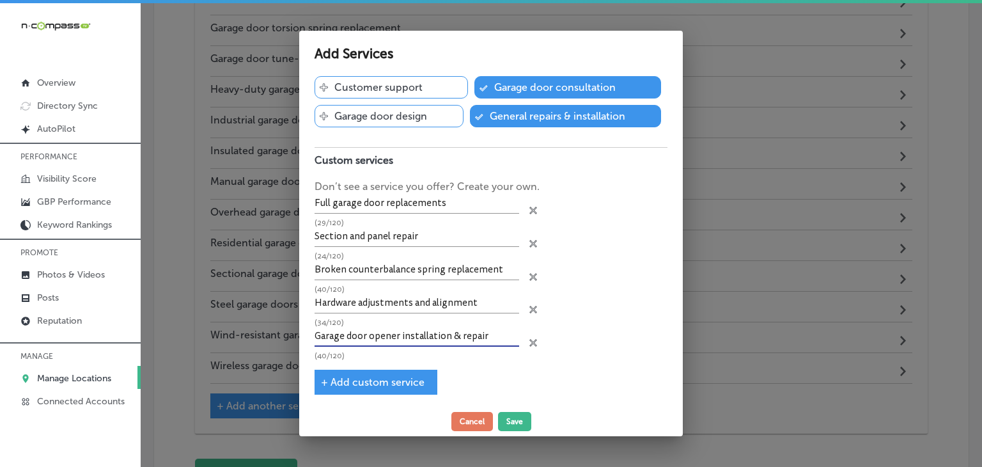
type input "Garage door opener installation & repair"
click at [364, 382] on span "+ Add custom service" at bounding box center [373, 382] width 104 height 12
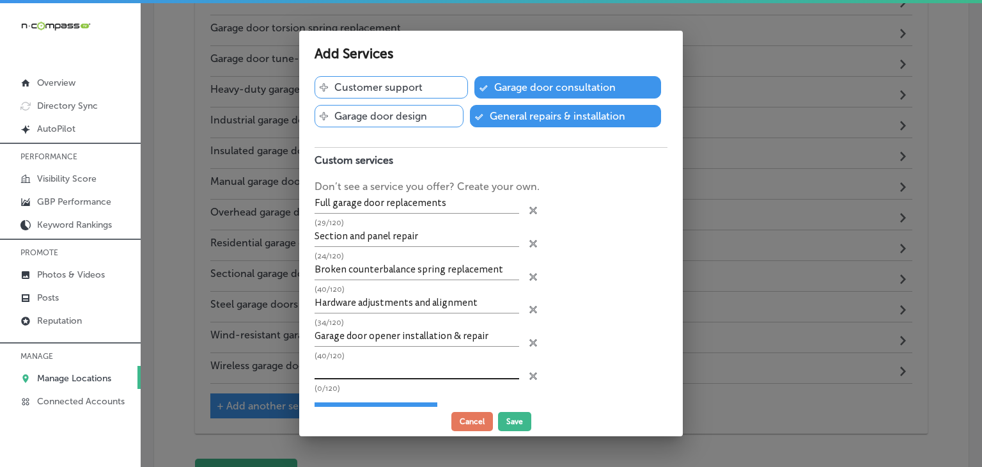
click at [371, 366] on input "text" at bounding box center [417, 370] width 205 height 20
paste input "Wi-Fi smart opener setup"
type input "Wi-Fi smart opener setup"
click at [423, 403] on div "+ Add custom service" at bounding box center [376, 414] width 123 height 25
click at [417, 402] on div "+ Add custom service" at bounding box center [376, 414] width 123 height 25
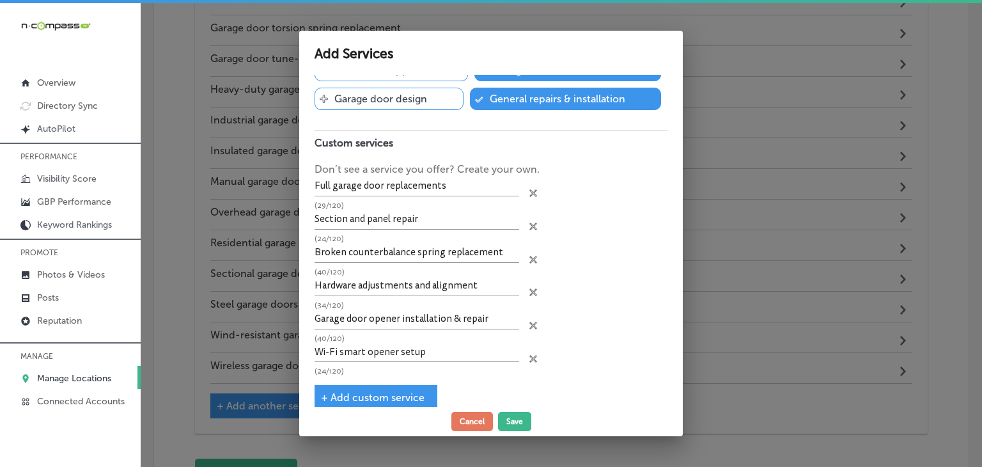
scroll to position [78, 0]
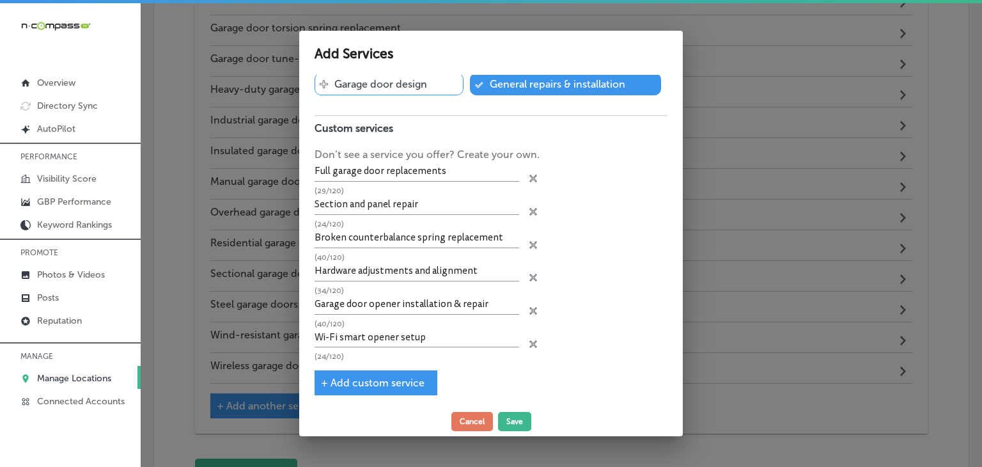
click at [400, 383] on span "+ Add custom service" at bounding box center [373, 383] width 104 height 12
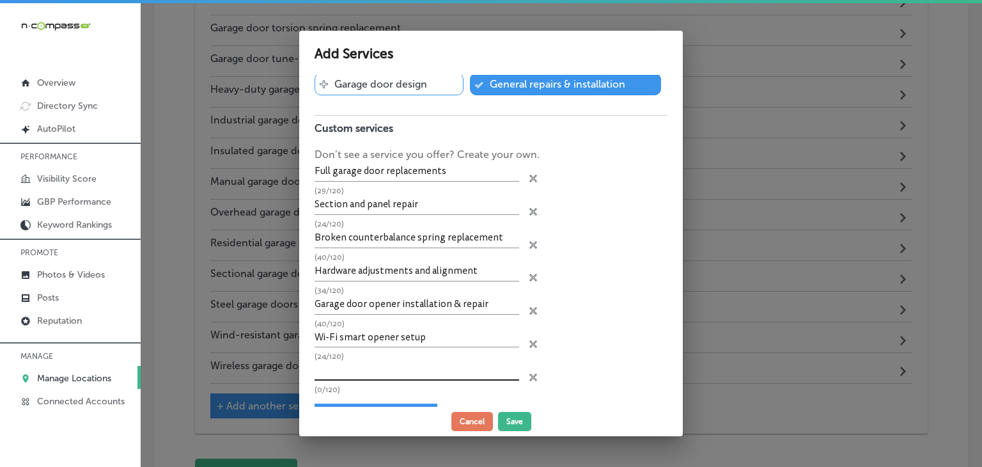
click at [399, 366] on input "text" at bounding box center [417, 371] width 205 height 20
paste input "Safety sensor testing & calibration"
type input "Safety sensor testing & calibration"
click at [398, 403] on div "+ Add custom service" at bounding box center [376, 415] width 123 height 25
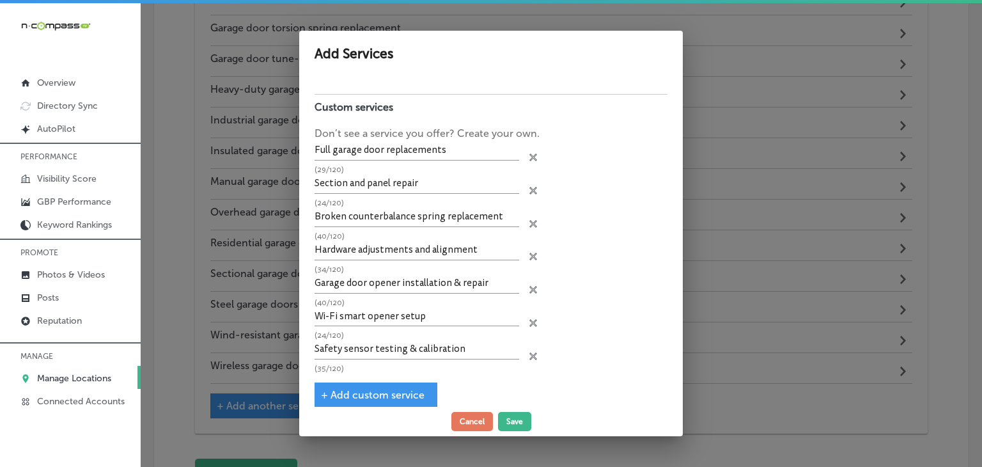
scroll to position [111, 0]
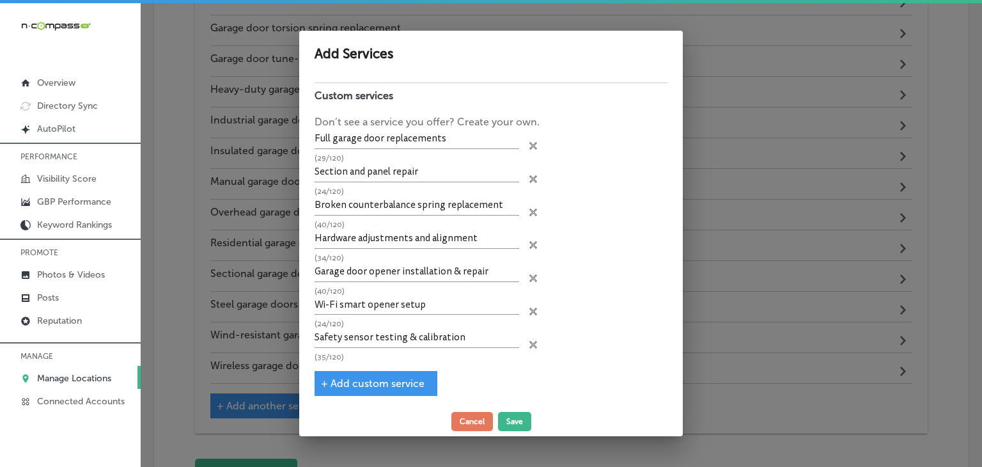
click at [425, 361] on div "Garage door supplier Add services you offer and get discovered by customers Svg…" at bounding box center [491, 241] width 384 height 332
click at [422, 371] on div "+ Add custom service" at bounding box center [376, 383] width 123 height 25
click at [419, 361] on div "Garage door supplier Add services you offer and get discovered by customers Svg…" at bounding box center [491, 241] width 384 height 332
click at [414, 377] on span "+ Add custom service" at bounding box center [373, 383] width 104 height 12
click at [412, 362] on input "text" at bounding box center [417, 371] width 205 height 20
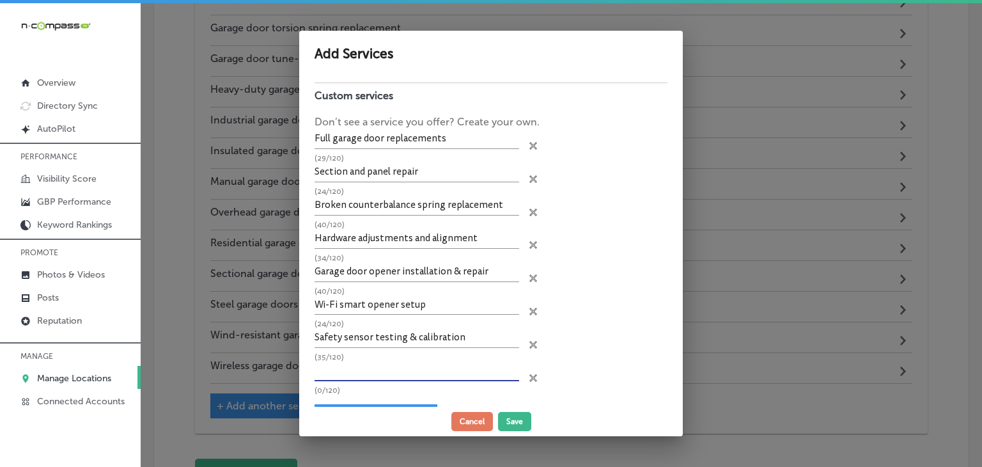
paste input "System fine-tuning and diagnostics"
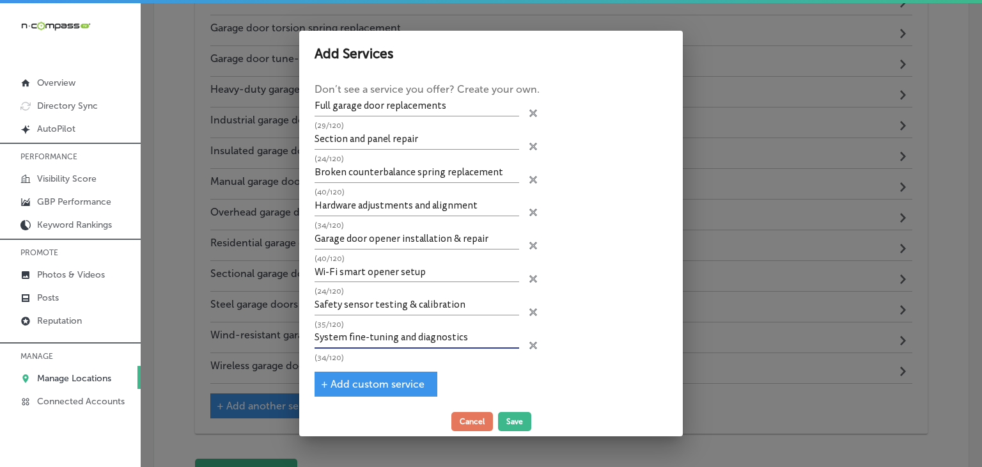
type input "System fine-tuning and diagnostics"
click at [387, 378] on span "+ Add custom service" at bounding box center [373, 384] width 104 height 12
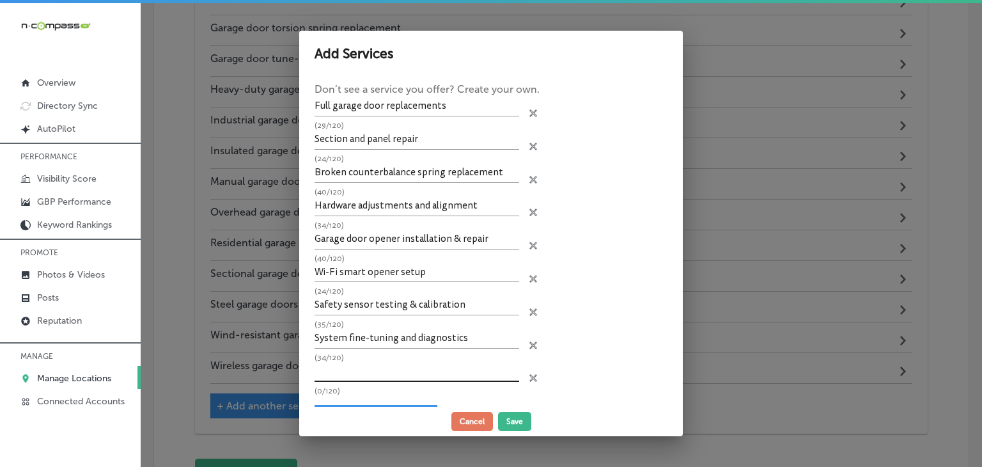
click at [387, 375] on input "text" at bounding box center [417, 372] width 205 height 20
paste input "Inspection of rollers, hinges, cables, and springs"
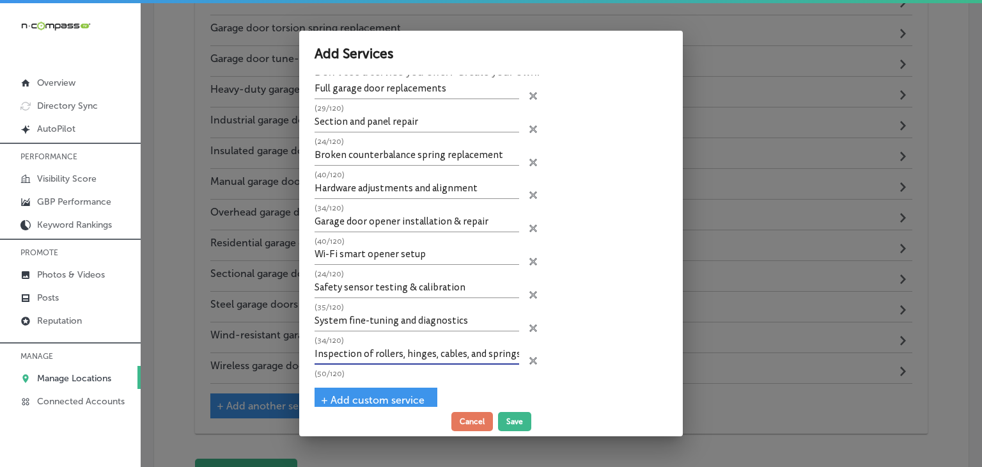
scroll to position [176, 0]
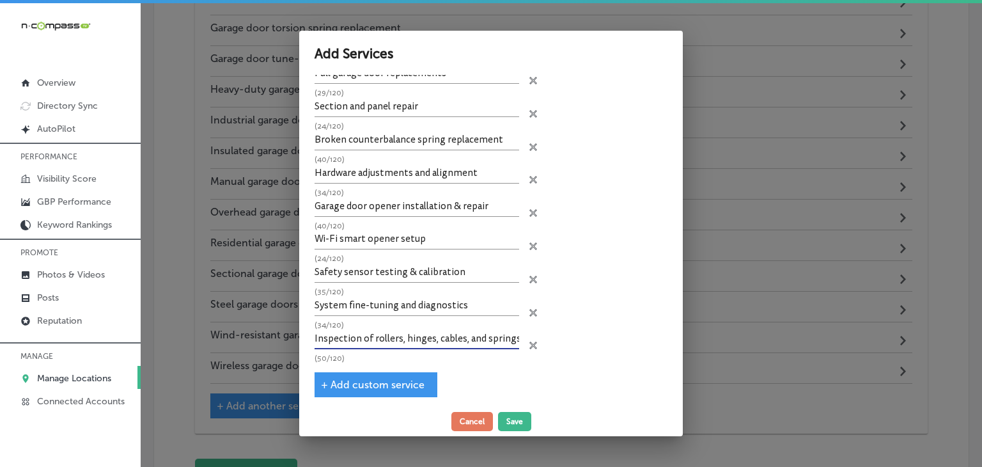
type input "Inspection of rollers, hinges, cables, and springs"
click at [391, 372] on div "+ Add custom service" at bounding box center [376, 384] width 123 height 25
click at [389, 378] on span "+ Add custom service" at bounding box center [373, 384] width 104 height 12
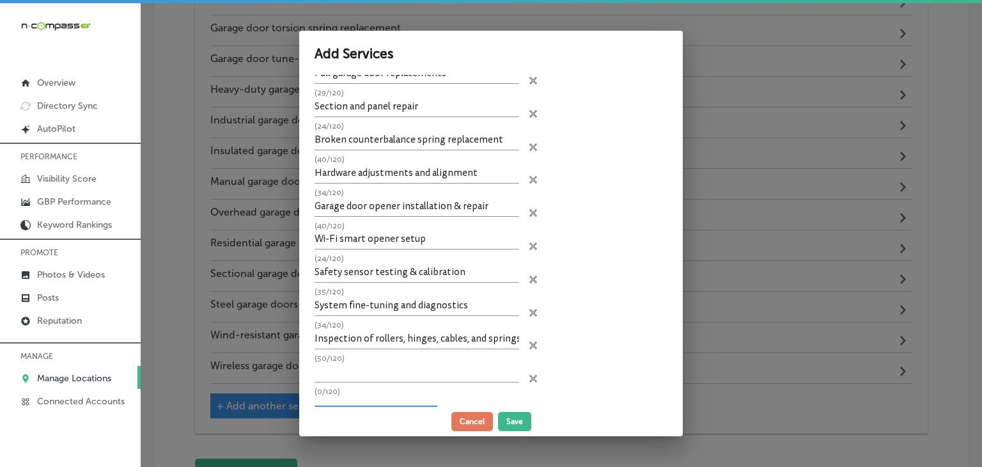
click at [393, 354] on p "(50/120)" at bounding box center [417, 358] width 205 height 8
click at [396, 363] on input "text" at bounding box center [417, 373] width 205 height 20
paste input "System Maintenance & Inspections:"
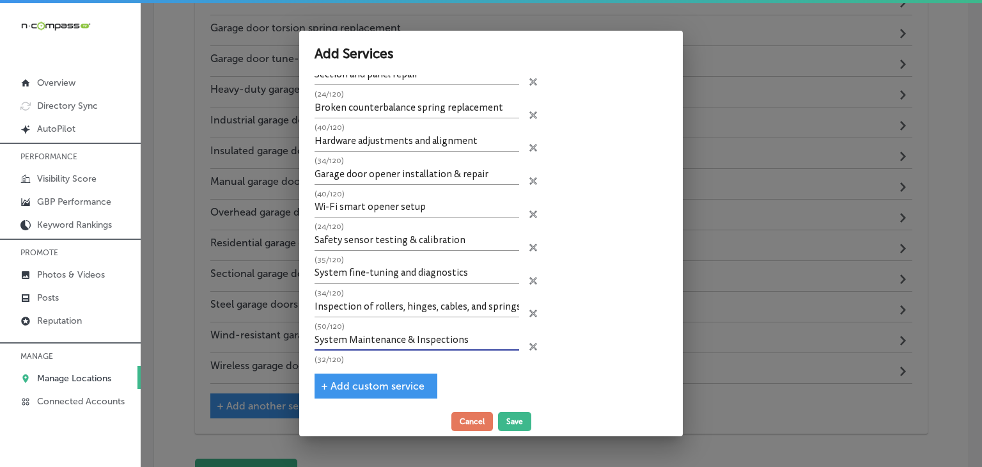
type input "System Maintenance & Inspections"
click at [369, 380] on span "+ Add custom service" at bounding box center [373, 386] width 104 height 12
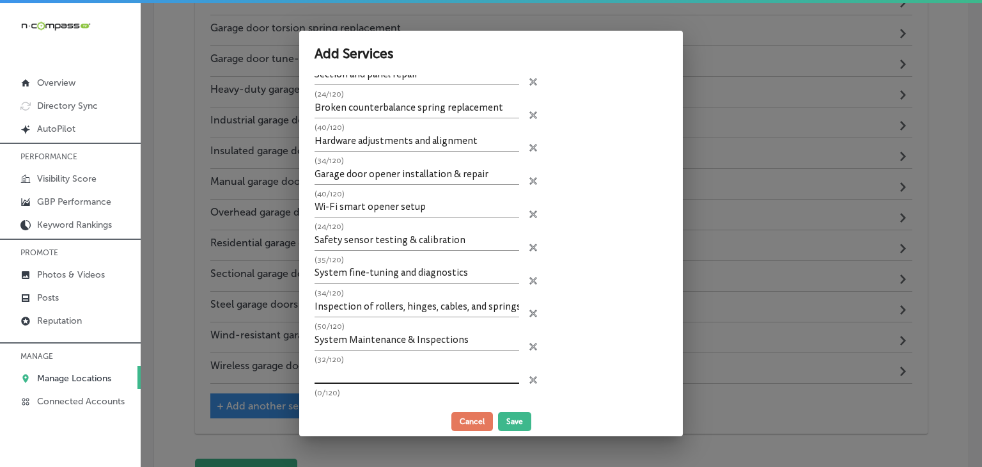
click at [386, 373] on input "text" at bounding box center [417, 374] width 205 height 20
paste input "Garage Door Accessories & Upgrades:"
type input "Garage Door Accessories & Upgrades"
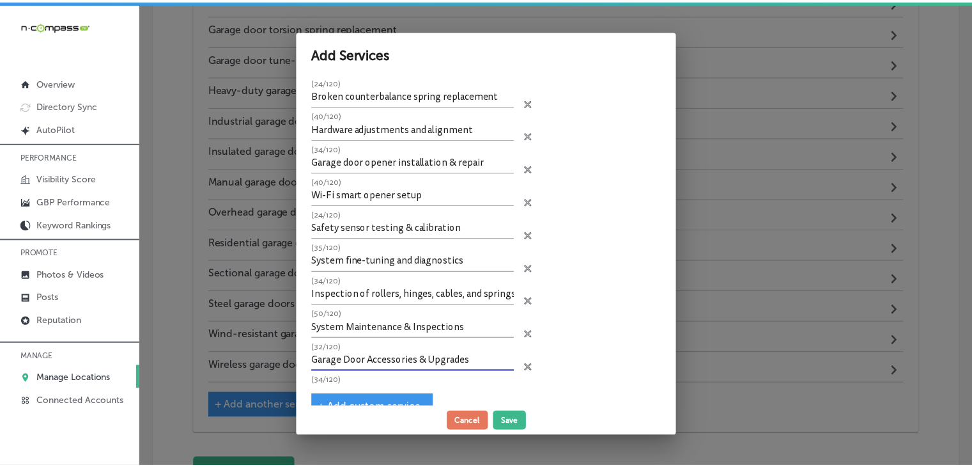
scroll to position [240, 0]
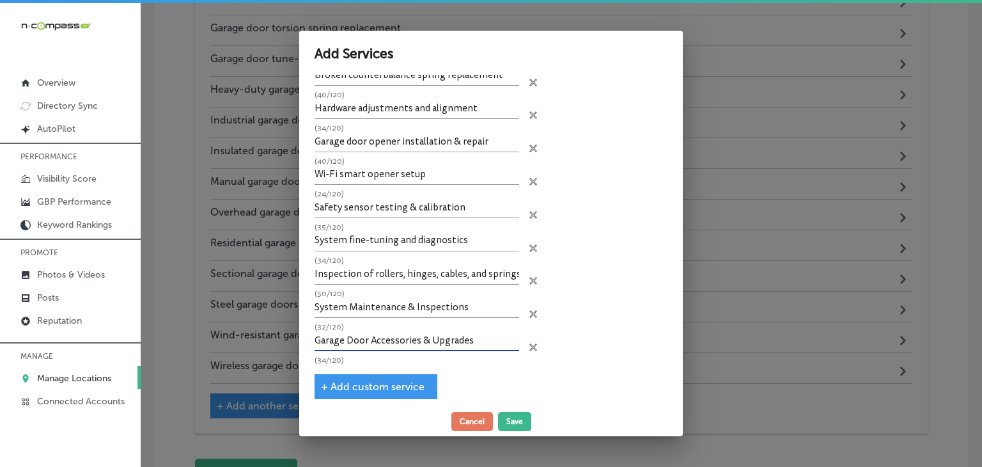
click at [392, 365] on div "Garage door supplier Add services you offer and get discovered by customers Svg…" at bounding box center [491, 241] width 384 height 332
click at [391, 380] on span "+ Add custom service" at bounding box center [373, 386] width 104 height 12
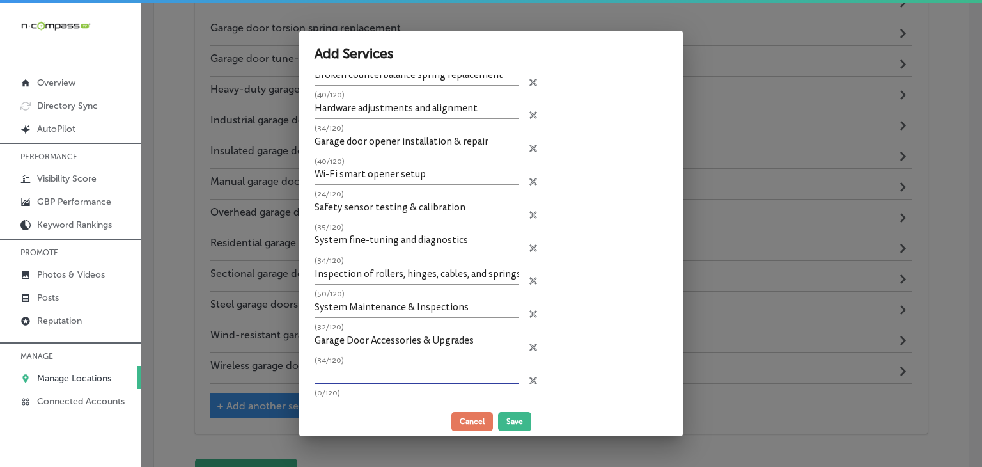
click at [394, 367] on input "text" at bounding box center [417, 374] width 205 height 20
paste input "Wi-Fi enabled openers for smartphone control"
type input "Wi-Fi enabled openers for smartphone control"
click at [517, 423] on button "Save" at bounding box center [514, 421] width 33 height 19
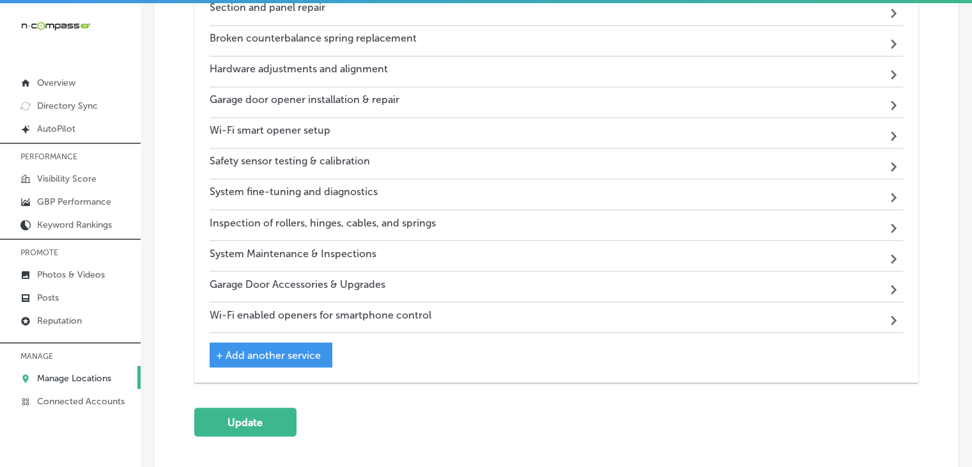
scroll to position [2311, 0]
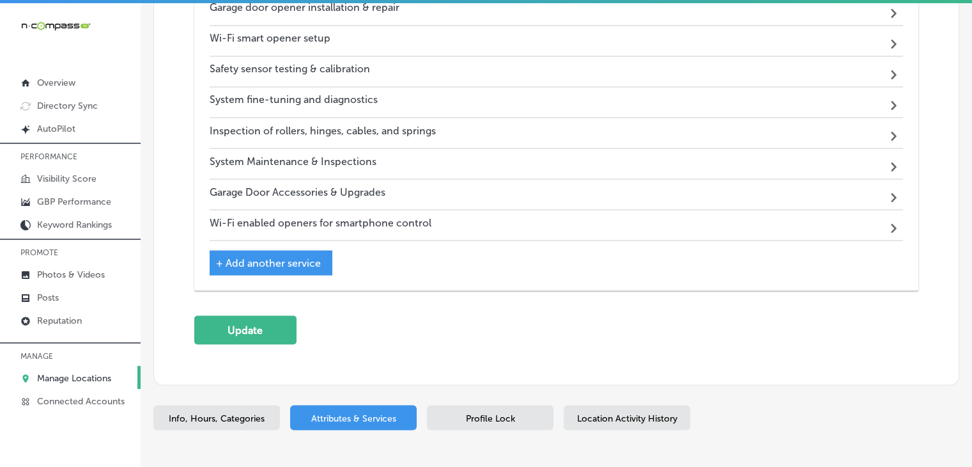
click at [286, 250] on div "+ Add another service" at bounding box center [271, 262] width 123 height 25
click at [277, 338] on button "Update" at bounding box center [245, 329] width 102 height 29
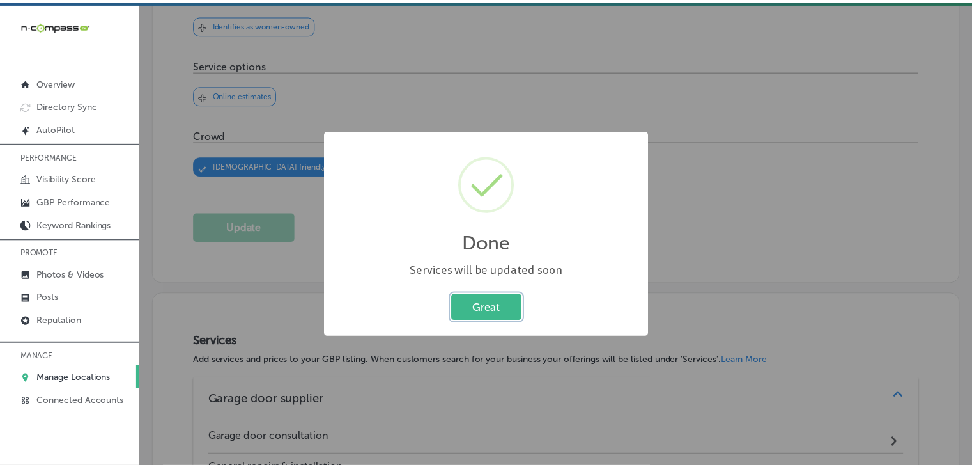
scroll to position [350, 0]
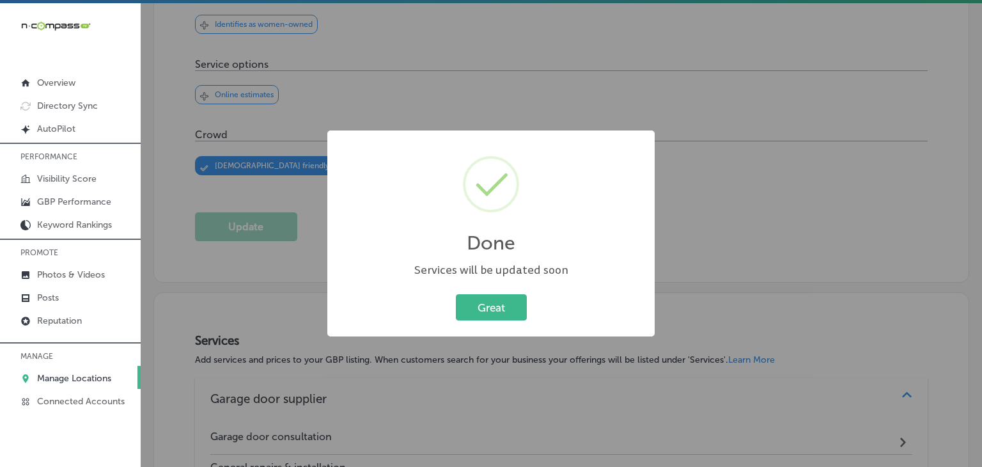
click at [442, 30] on div "Done × Services will be updated soon Great Cancel" at bounding box center [491, 233] width 982 height 467
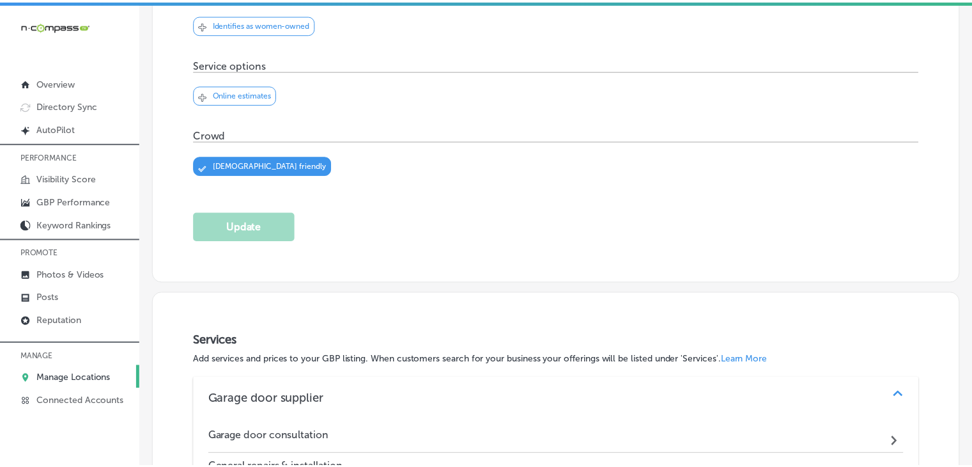
scroll to position [349, 0]
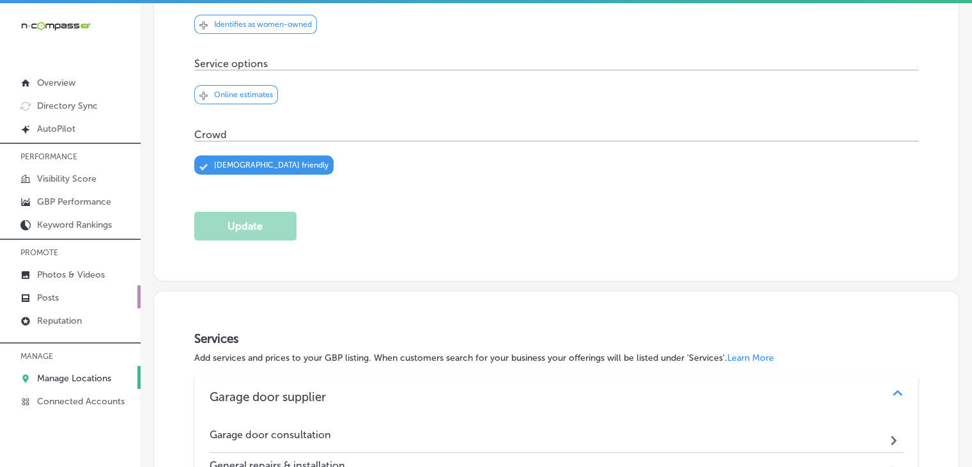
click at [45, 293] on p "Posts" at bounding box center [48, 297] width 22 height 11
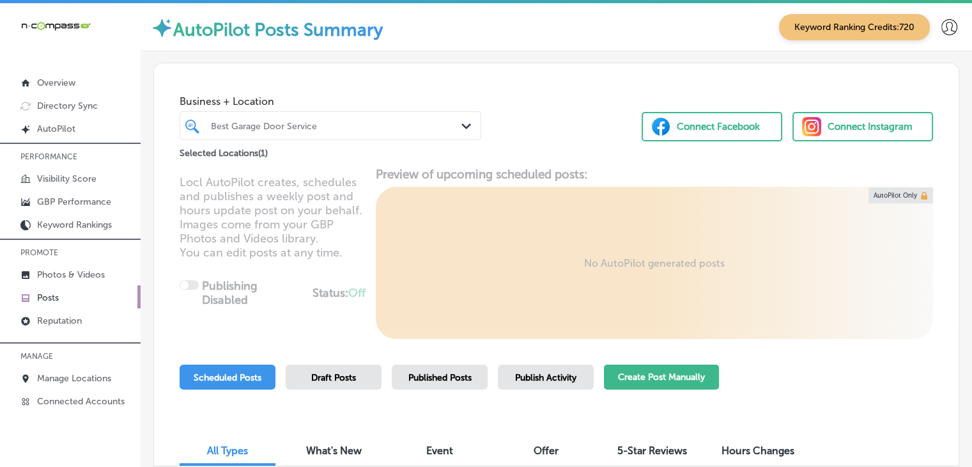
click at [611, 385] on button "Create Post Manually" at bounding box center [661, 376] width 115 height 25
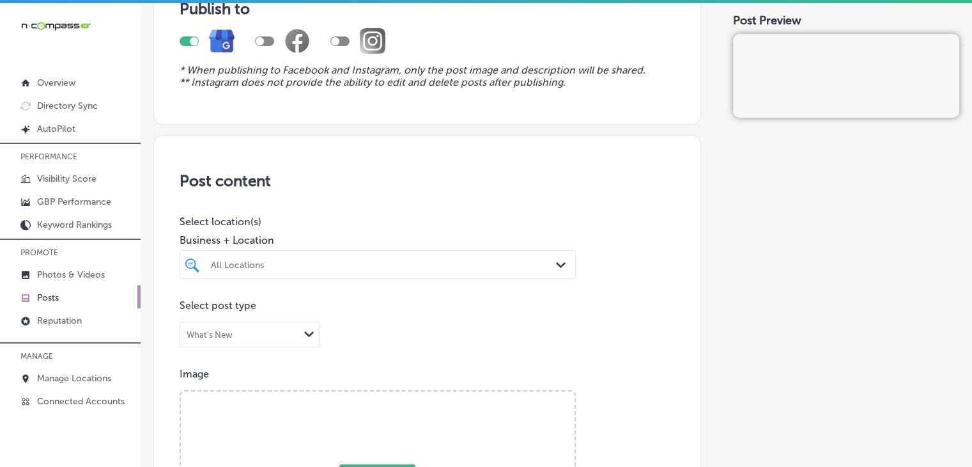
click at [378, 256] on div "All Locations Path Created with Sketch." at bounding box center [378, 264] width 396 height 29
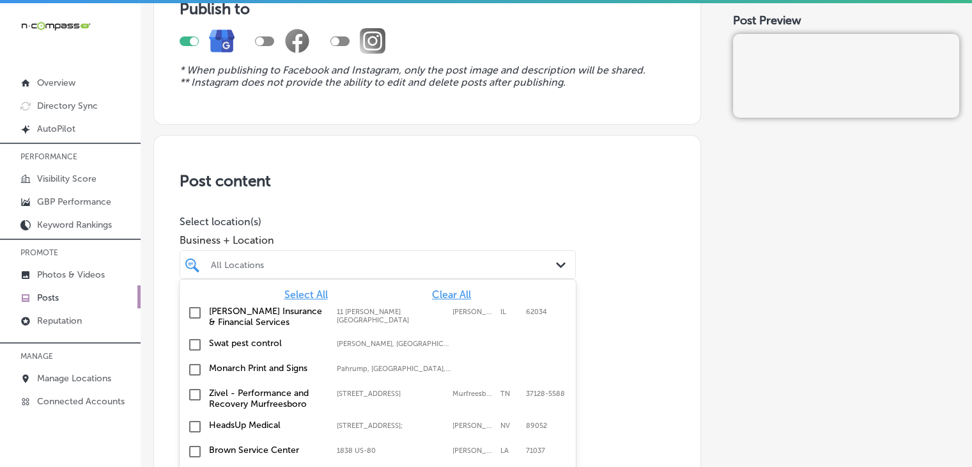
scroll to position [157, 0]
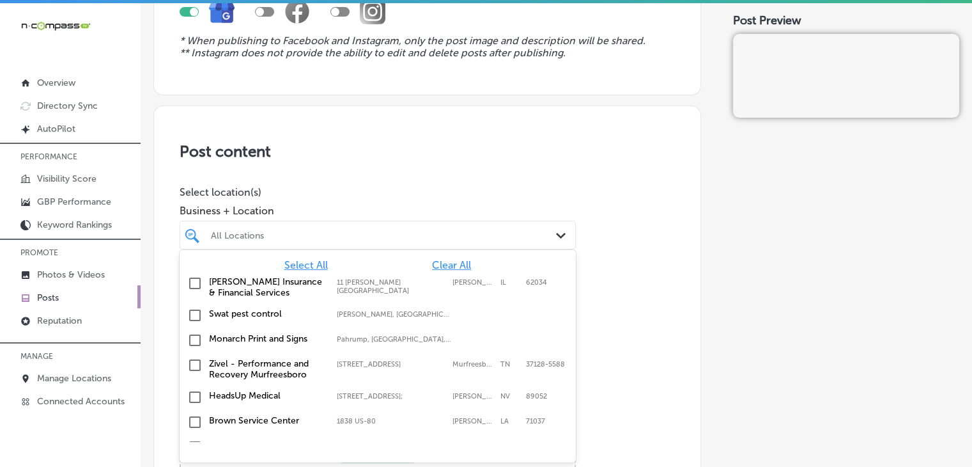
click at [371, 262] on div "Select All Clear All" at bounding box center [378, 265] width 396 height 12
click at [371, 261] on div "Select All Clear All" at bounding box center [378, 265] width 396 height 12
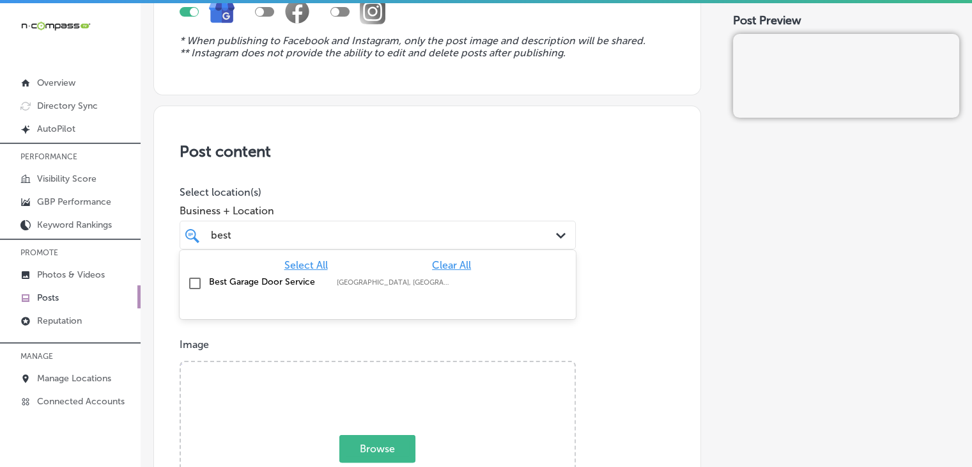
click at [380, 278] on label "Myrtle Beach, SC, USA" at bounding box center [394, 282] width 115 height 8
type input "best"
click at [385, 208] on span "Business + Location" at bounding box center [378, 211] width 396 height 12
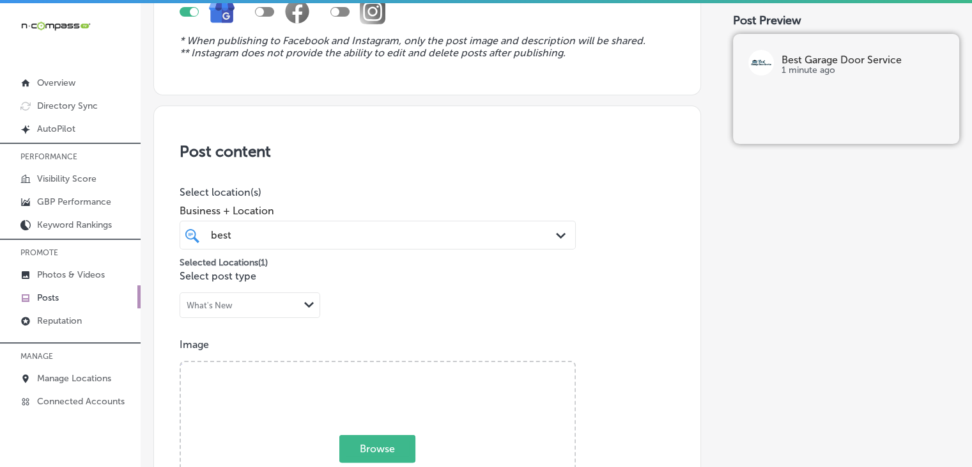
scroll to position [285, 0]
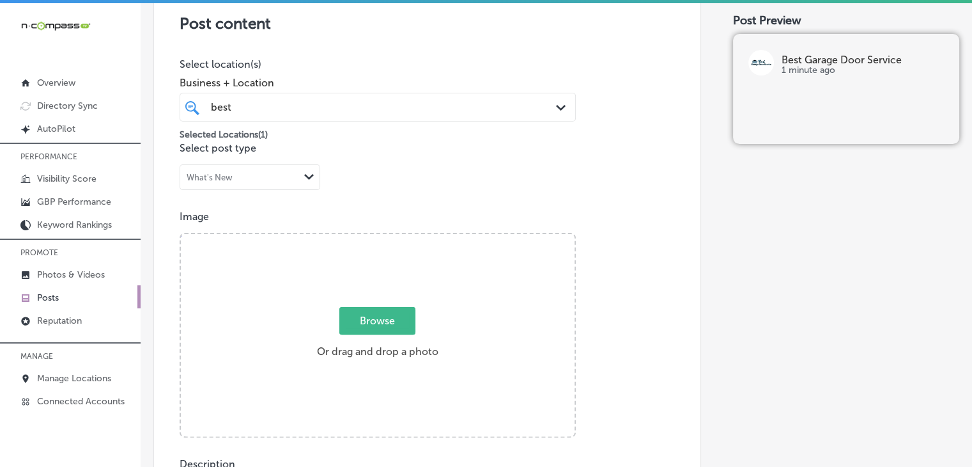
click at [338, 364] on div "Browse Or drag and drop a photo" at bounding box center [378, 336] width 394 height 205
click at [181, 234] on input "Browse Or drag and drop a photo" at bounding box center [378, 236] width 394 height 4
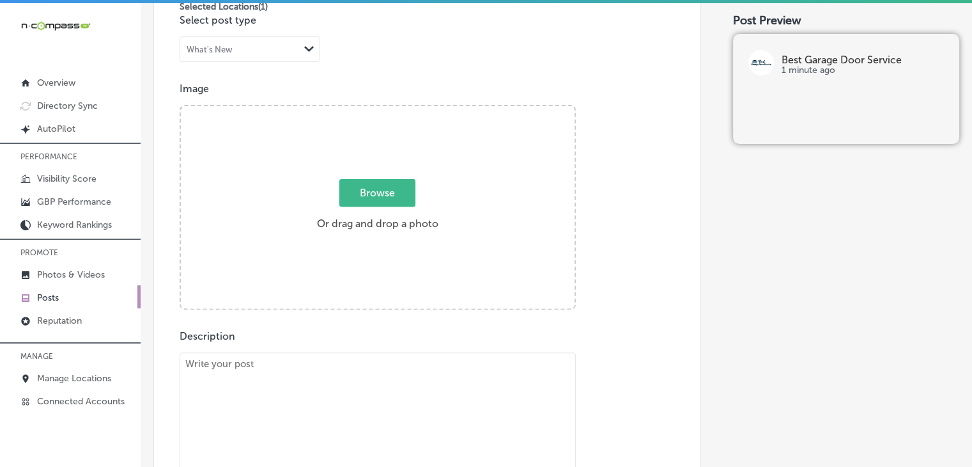
click at [334, 394] on textarea at bounding box center [378, 441] width 396 height 179
paste textarea "Heard a loud bang? Don’t ignore that noise! A broken spring can stop your garag…"
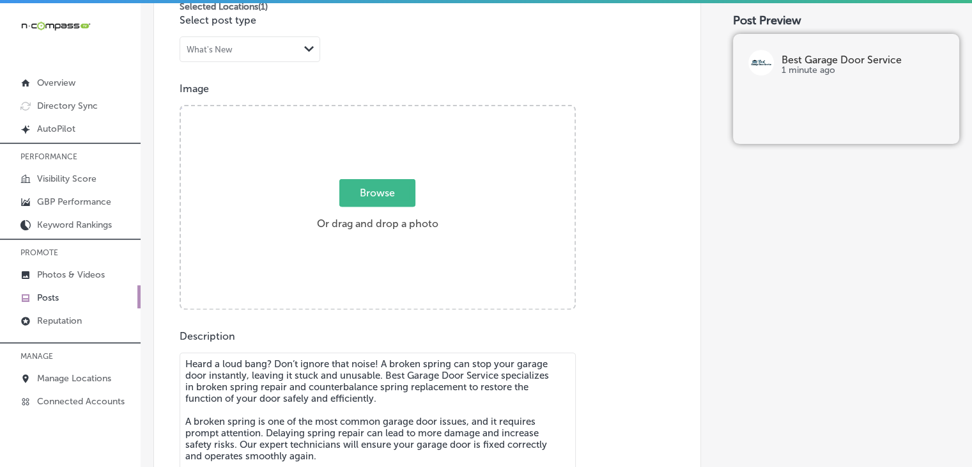
scroll to position [3, 0]
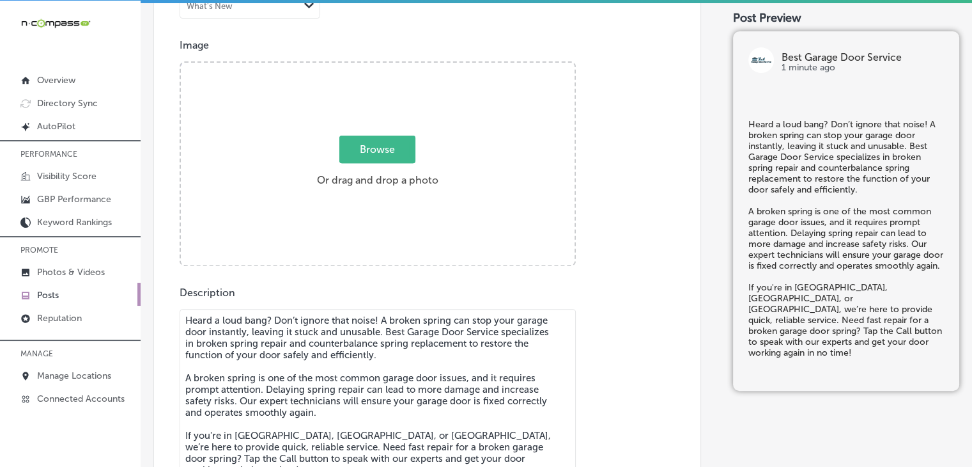
type textarea "Heard a loud bang? Don’t ignore that noise! A broken spring can stop your garag…"
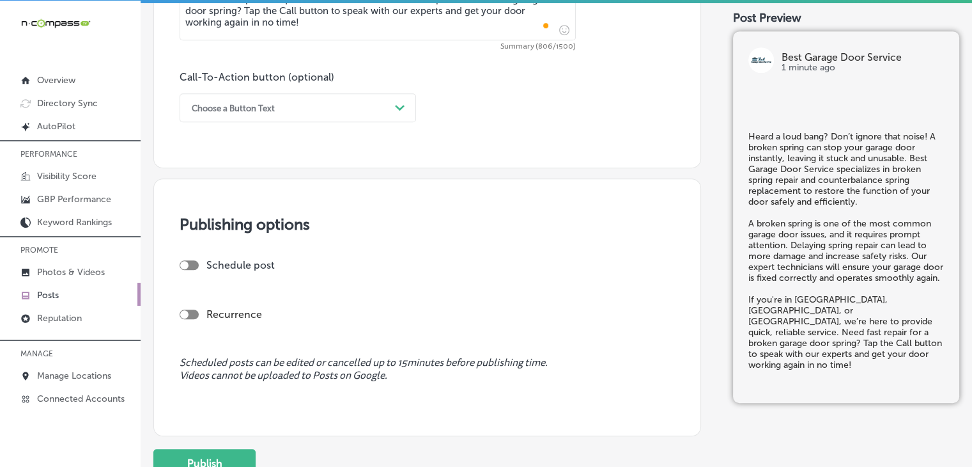
scroll to position [880, 0]
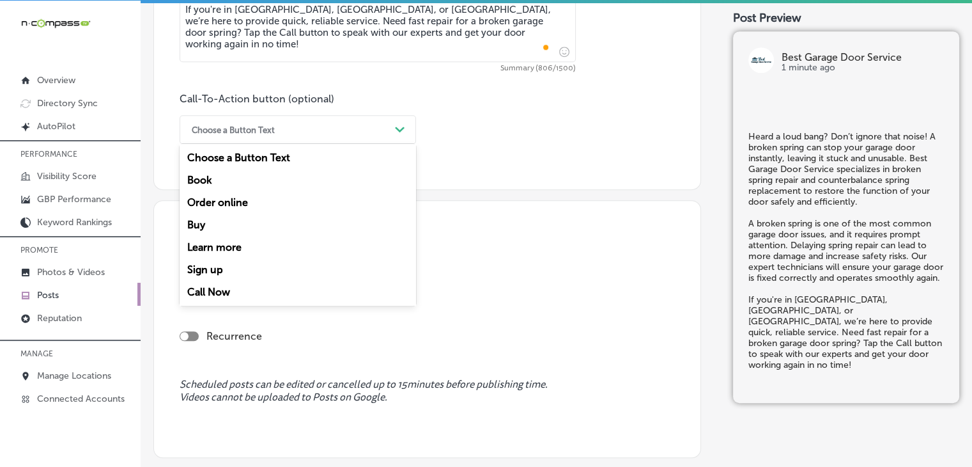
click at [288, 115] on div "Choose a Button Text Path Created with Sketch." at bounding box center [298, 129] width 237 height 29
click at [234, 295] on div "Call Now" at bounding box center [298, 292] width 237 height 22
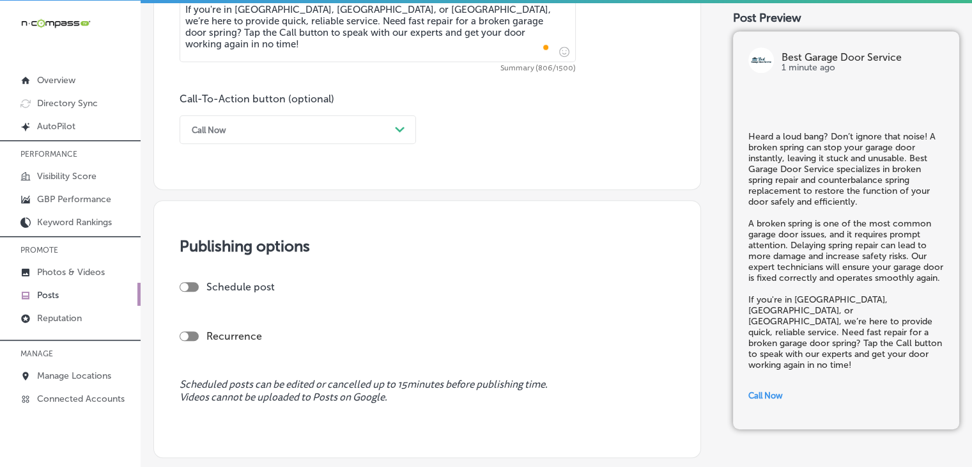
click at [175, 290] on div "Publishing options Schedule post Recurrence Scheduled posts can be edited or ca…" at bounding box center [427, 329] width 548 height 258
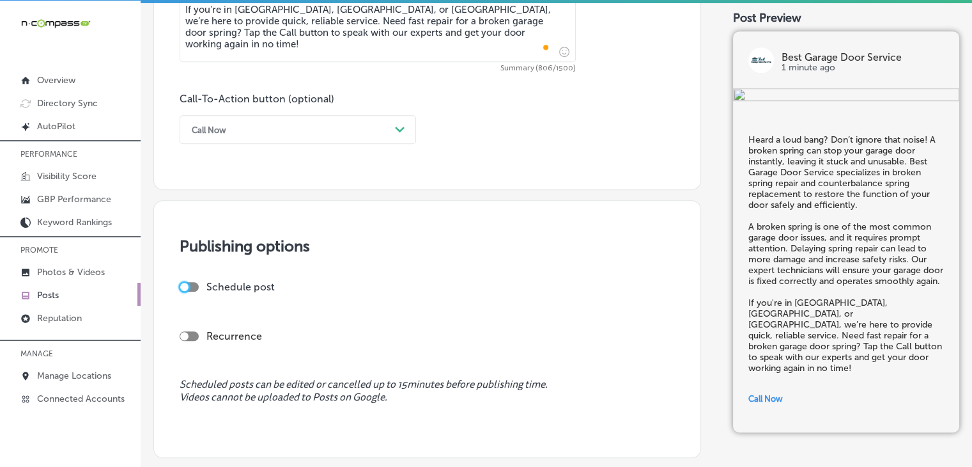
click at [183, 286] on div at bounding box center [184, 287] width 8 height 8
checkbox input "true"
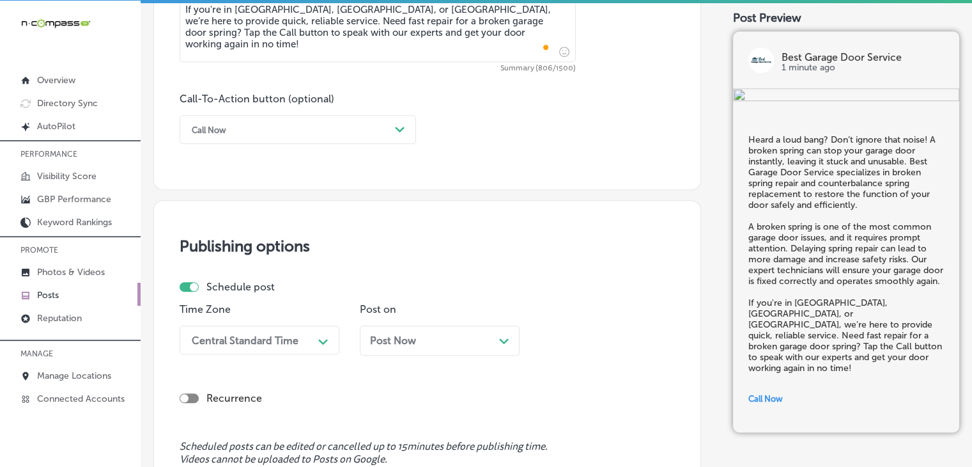
click at [231, 326] on div "Central Standard Time Path Created with Sketch." at bounding box center [260, 339] width 160 height 29
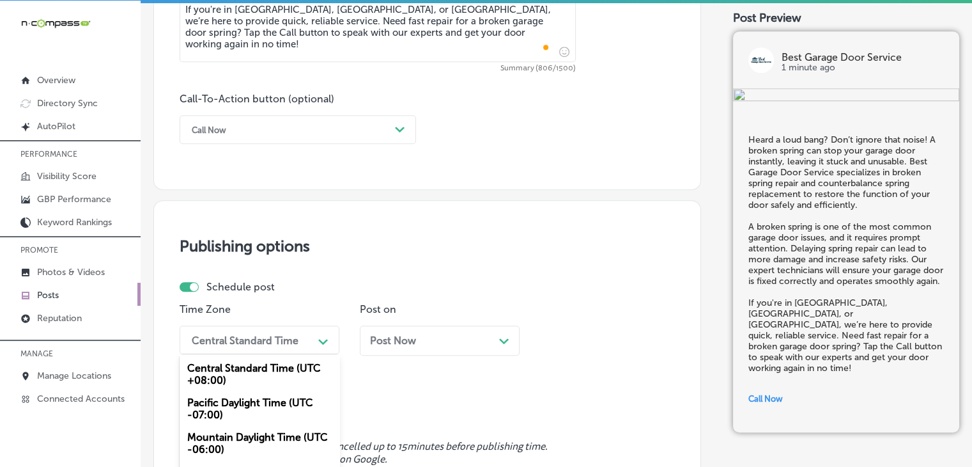
scroll to position [963, 0]
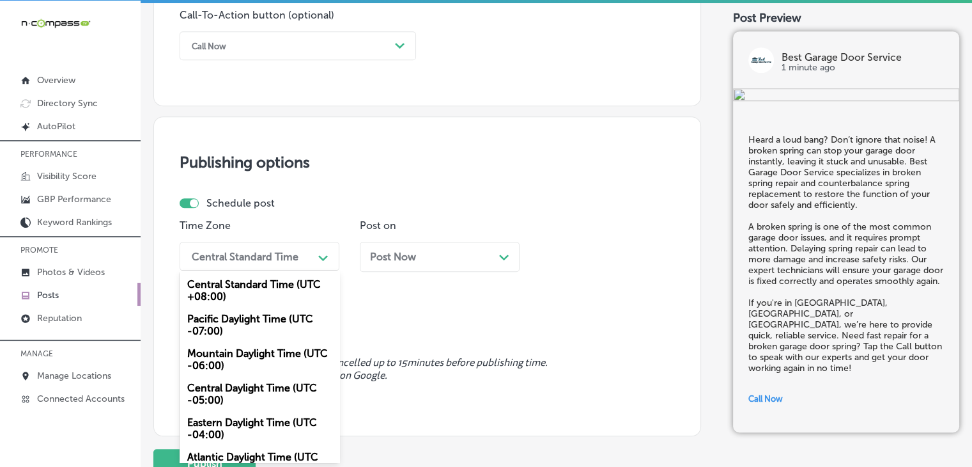
click at [254, 352] on div "Mountain Daylight Time (UTC -06:00)" at bounding box center [260, 359] width 160 height 35
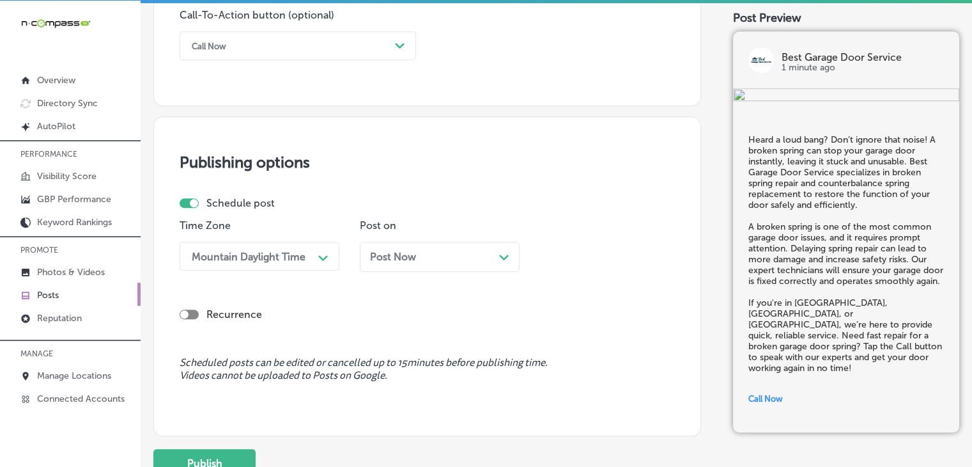
click at [398, 258] on span "Post Now" at bounding box center [393, 257] width 46 height 12
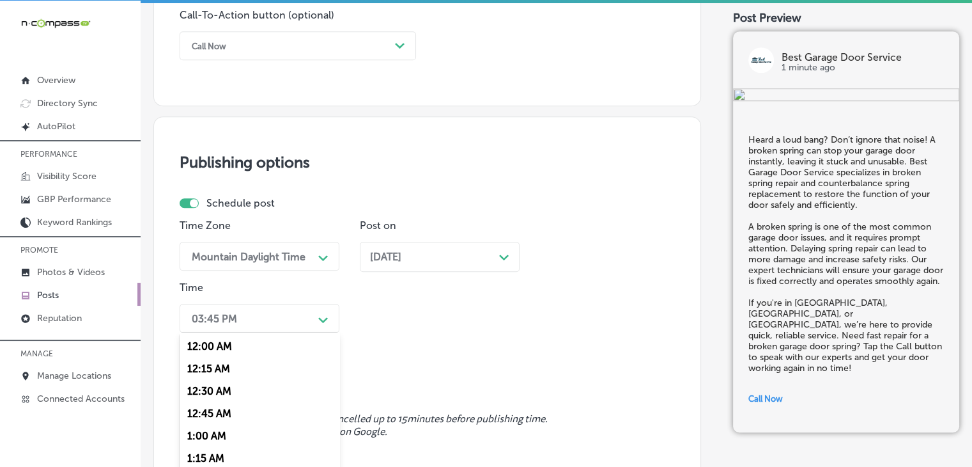
click at [258, 320] on div "option 12:30 AM focused, 3 of 96. 96 results available. Use Up and Down to choo…" at bounding box center [260, 318] width 160 height 29
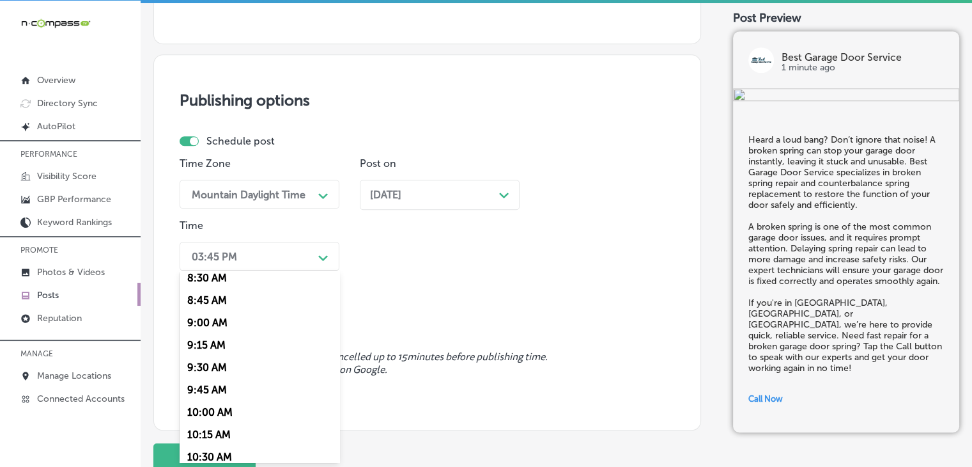
scroll to position [639, 0]
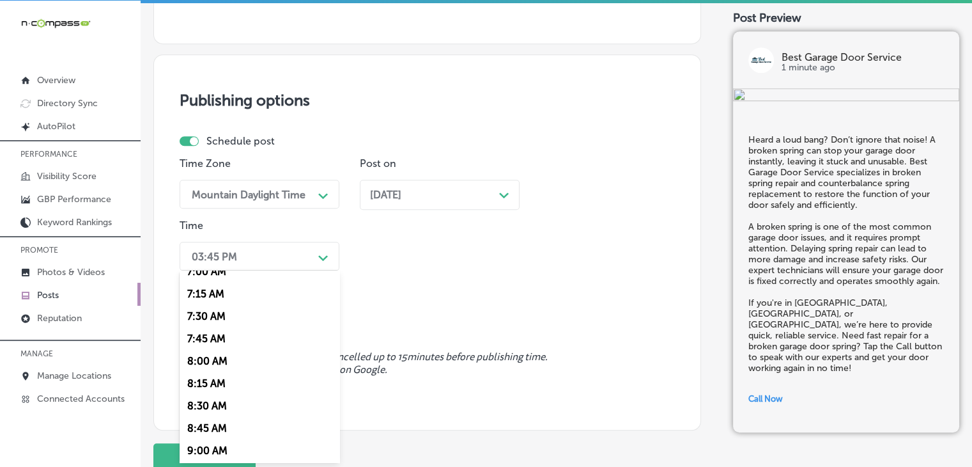
click at [219, 277] on div "7:00 AM" at bounding box center [260, 271] width 160 height 22
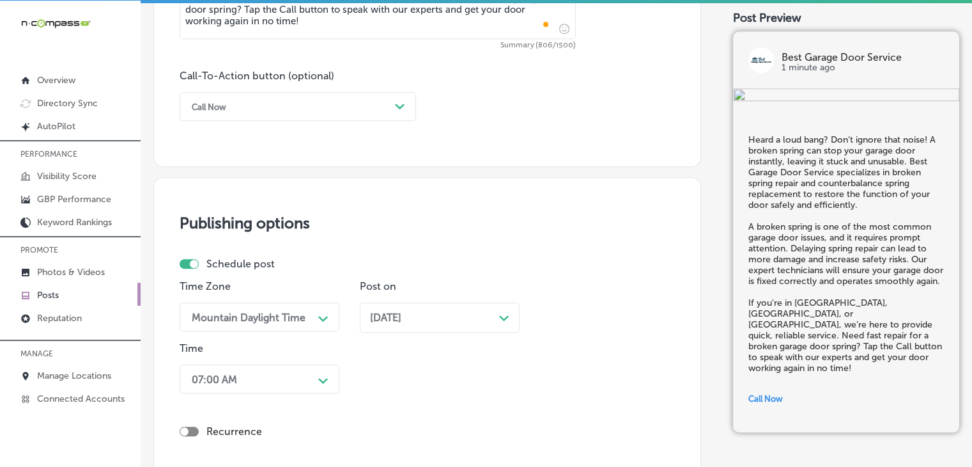
scroll to position [1126, 0]
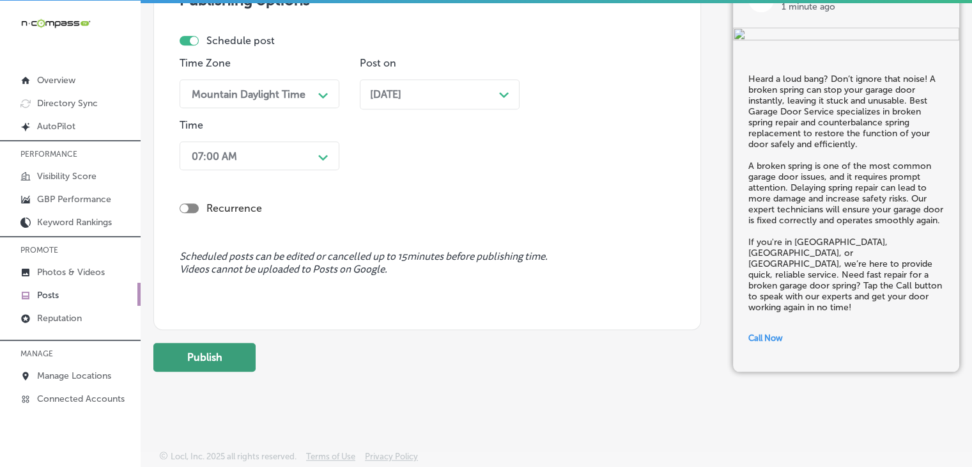
click at [241, 352] on button "Publish" at bounding box center [204, 357] width 102 height 29
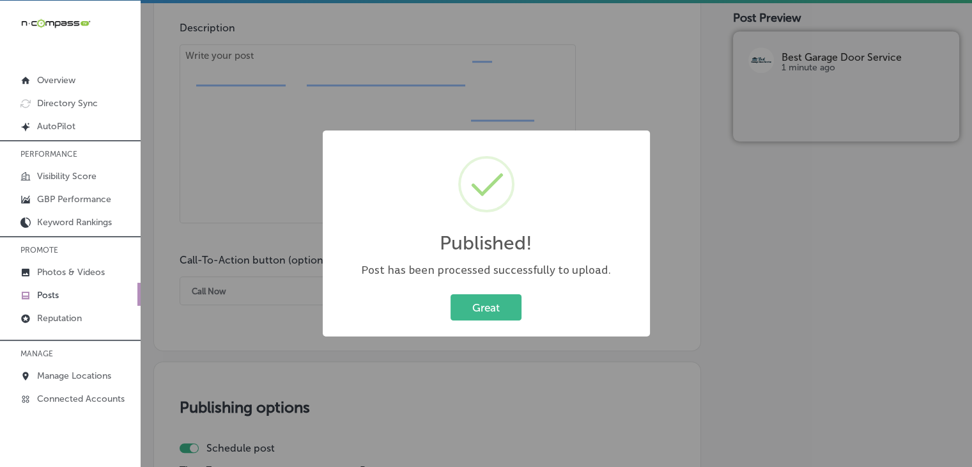
scroll to position [614, 0]
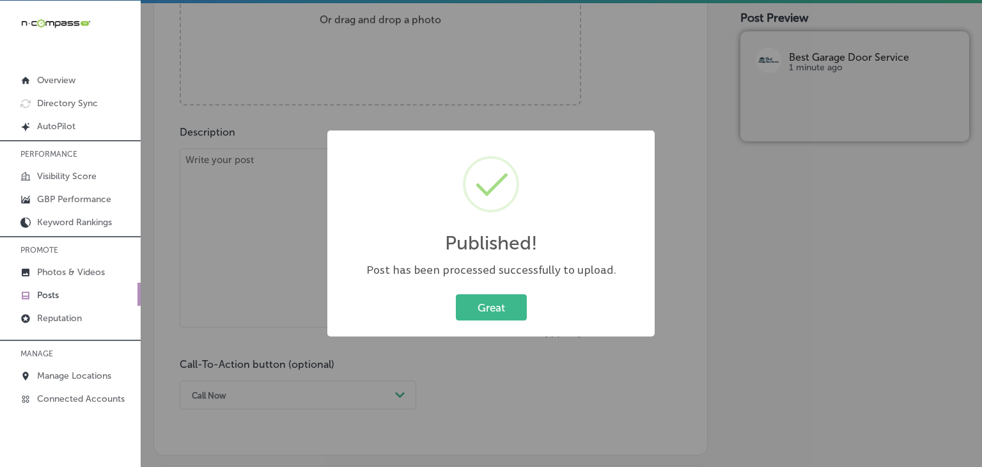
click at [247, 212] on div "Published! × Post has been processed successfully to upload. Great Cancel" at bounding box center [491, 233] width 982 height 467
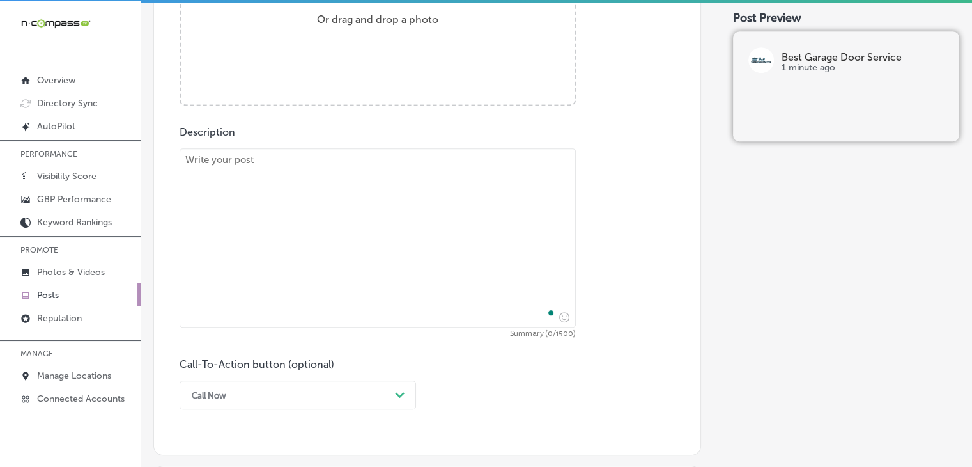
click at [258, 180] on textarea "To enrich screen reader interactions, please activate Accessibility in Grammarl…" at bounding box center [378, 237] width 396 height 179
paste textarea "Tired of a failing garage door opener? Upgrade your daily convenience with a mo…"
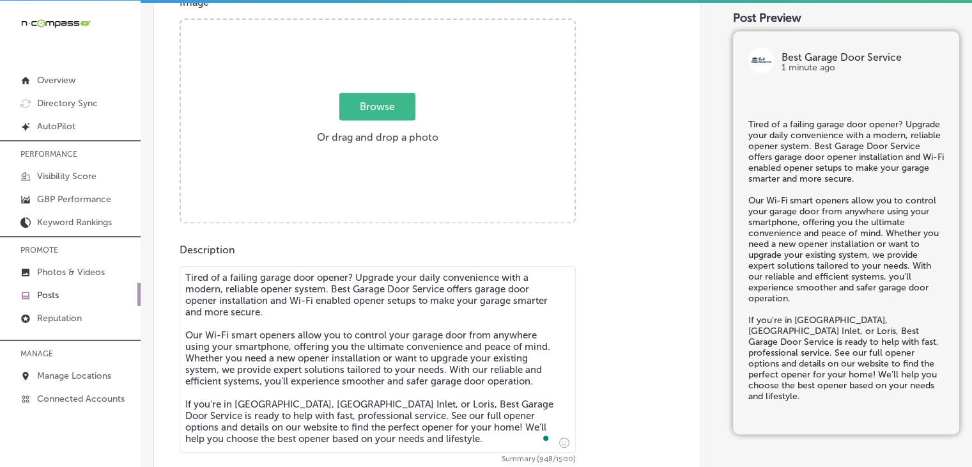
scroll to position [487, 0]
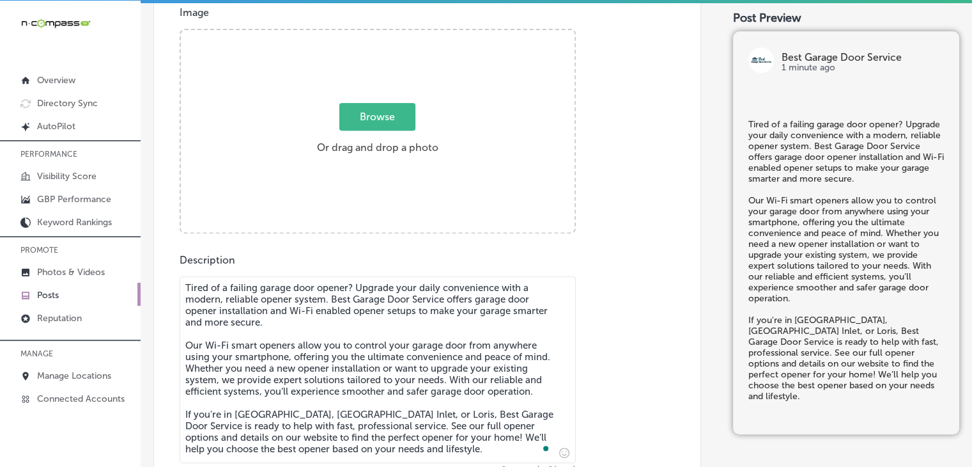
type textarea "Tired of a failing garage door opener? Upgrade your daily convenience with a mo…"
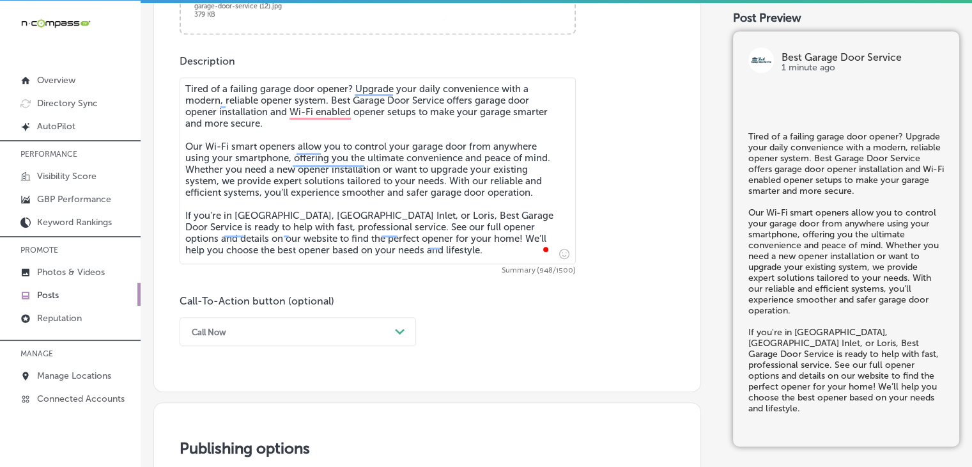
scroll to position [742, 0]
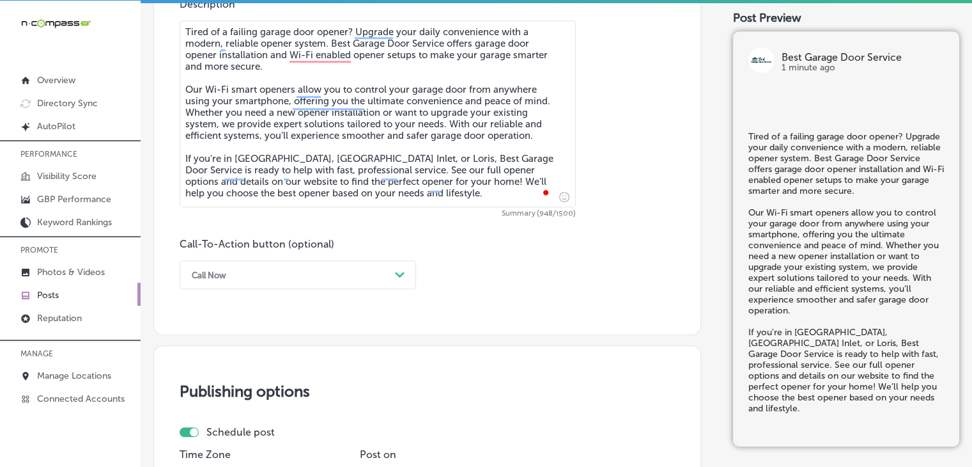
click at [279, 276] on div "Call Now" at bounding box center [287, 275] width 205 height 20
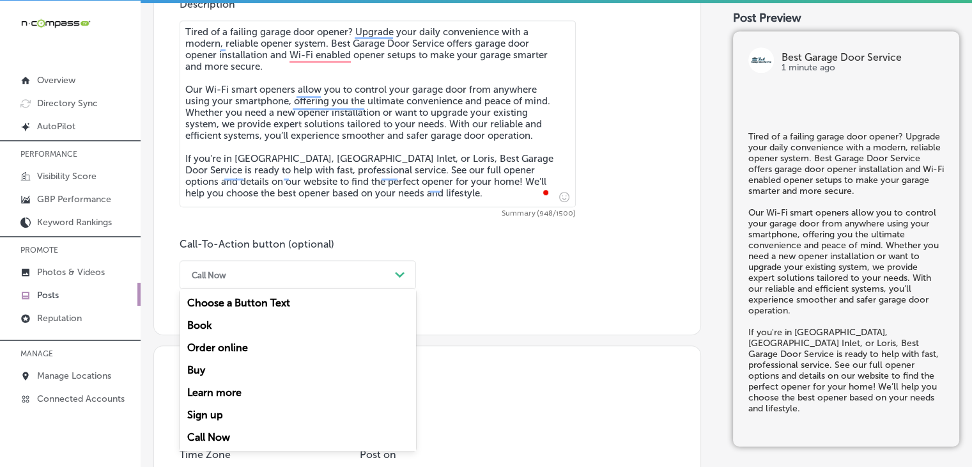
click at [235, 391] on div "Learn more" at bounding box center [298, 392] width 237 height 22
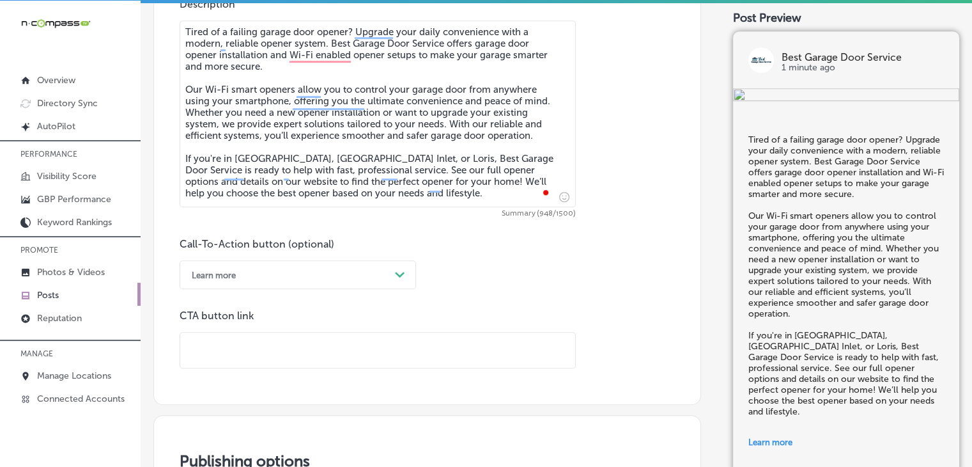
click at [274, 361] on input "text" at bounding box center [377, 349] width 395 height 35
paste input "https://www.bestgaragedoormb.com/"
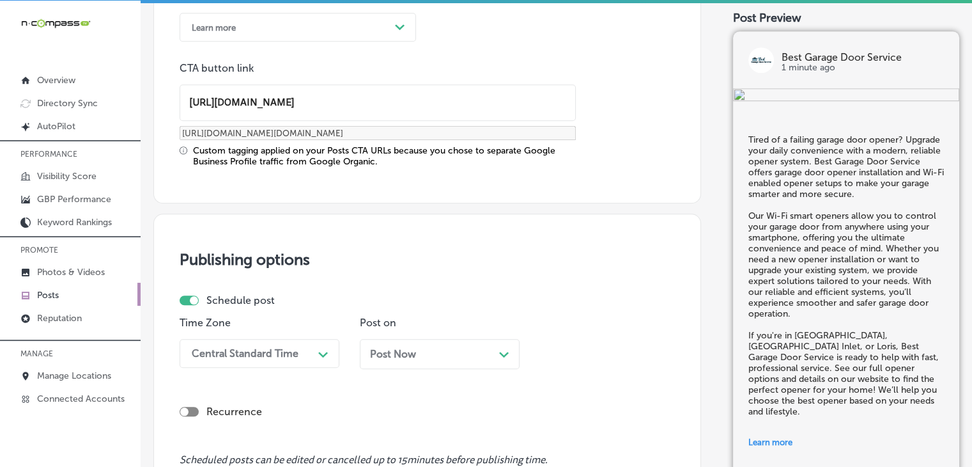
scroll to position [998, 0]
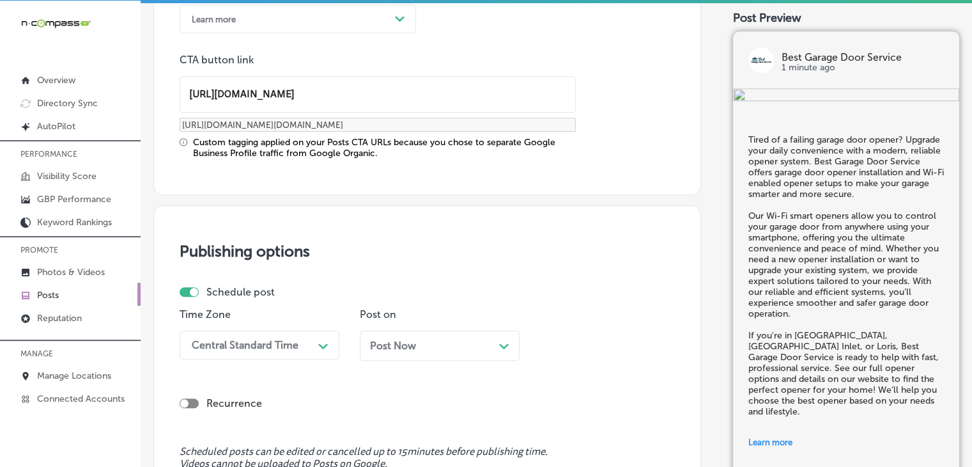
type input "https://www.bestgaragedoormb.com/"
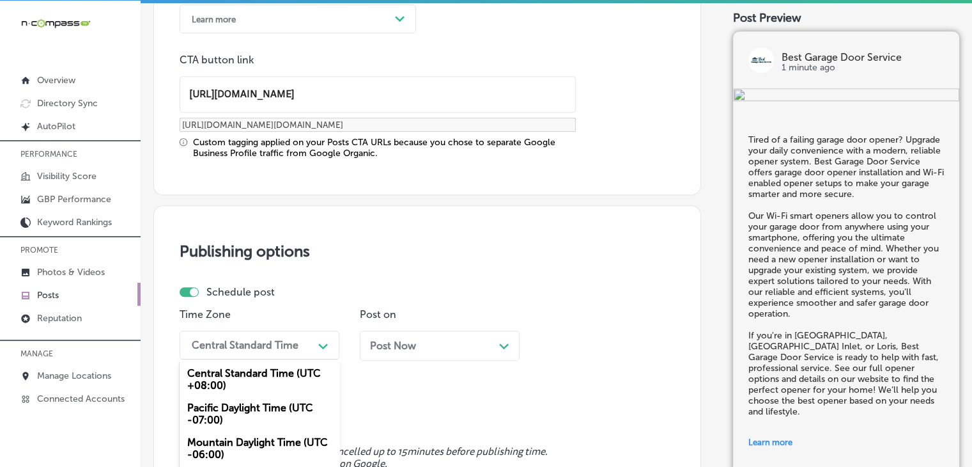
click at [283, 336] on div "option Mountain Daylight Time (UTC -06:00), selected. option Pacific Daylight T…" at bounding box center [260, 345] width 160 height 29
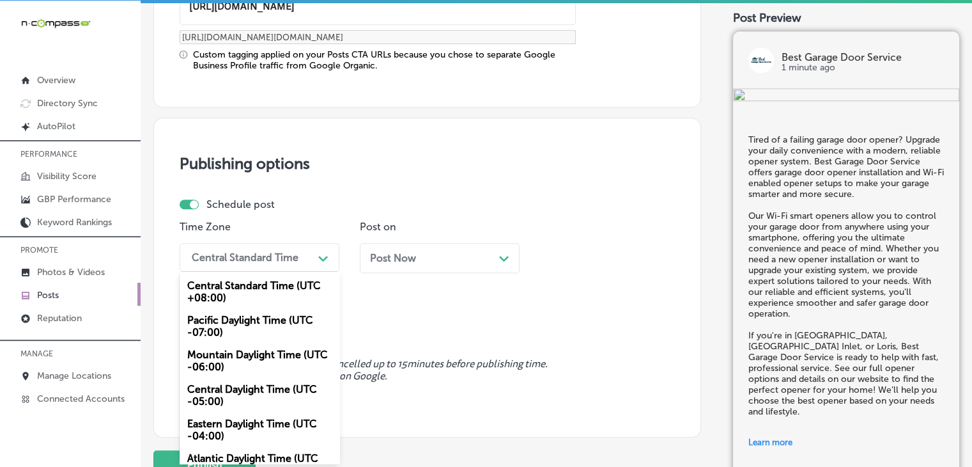
click at [265, 367] on div "Mountain Daylight Time (UTC -06:00)" at bounding box center [260, 360] width 160 height 35
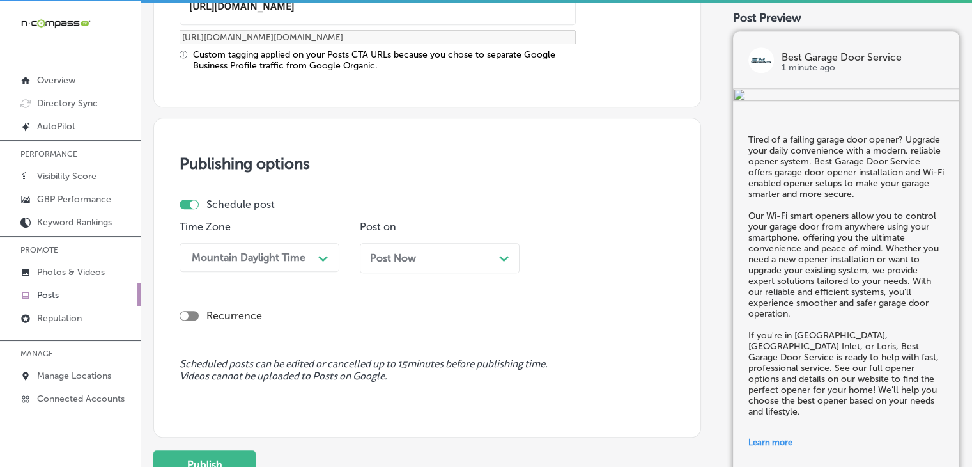
click at [387, 270] on div "Post Now Path Created with Sketch." at bounding box center [440, 258] width 160 height 30
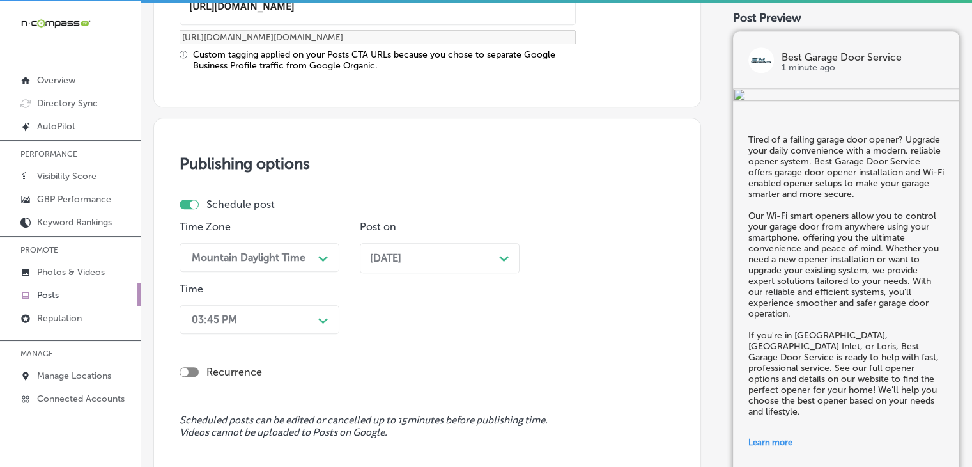
click at [272, 324] on div "03:45 PM Path Created with Sketch." at bounding box center [260, 319] width 160 height 29
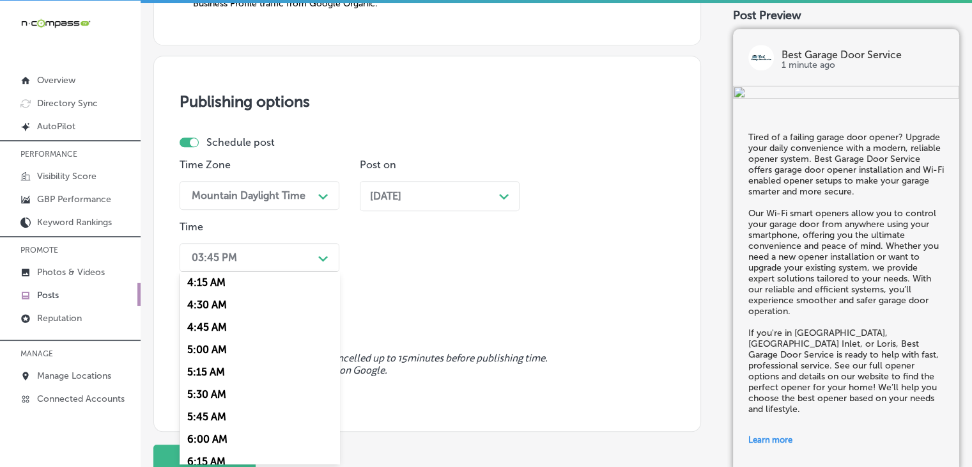
scroll to position [511, 0]
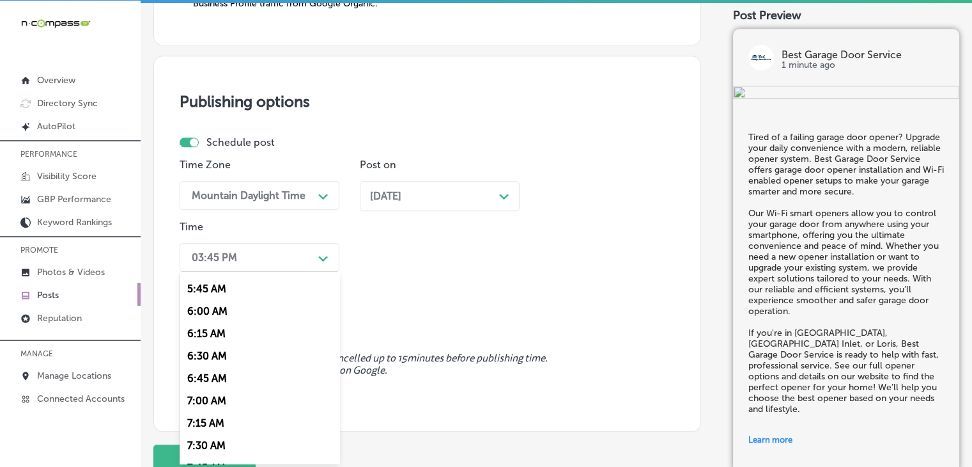
click at [203, 399] on div "7:00 AM" at bounding box center [260, 400] width 160 height 22
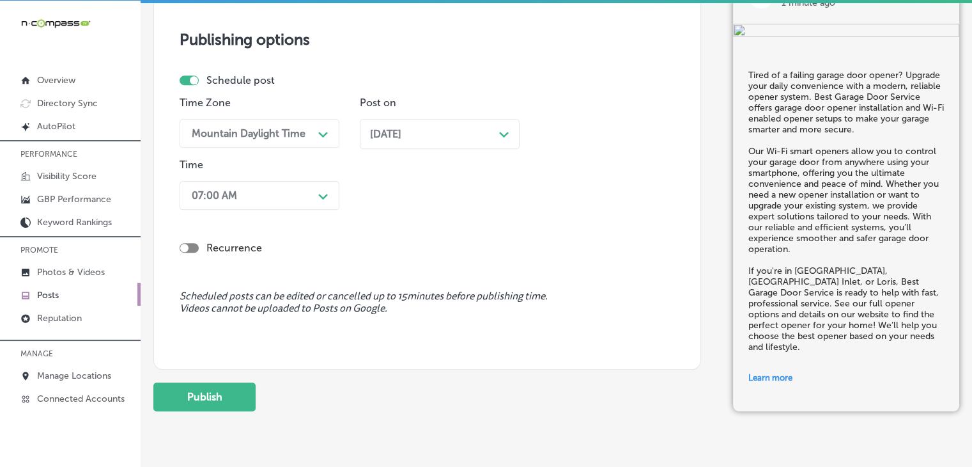
scroll to position [1248, 0]
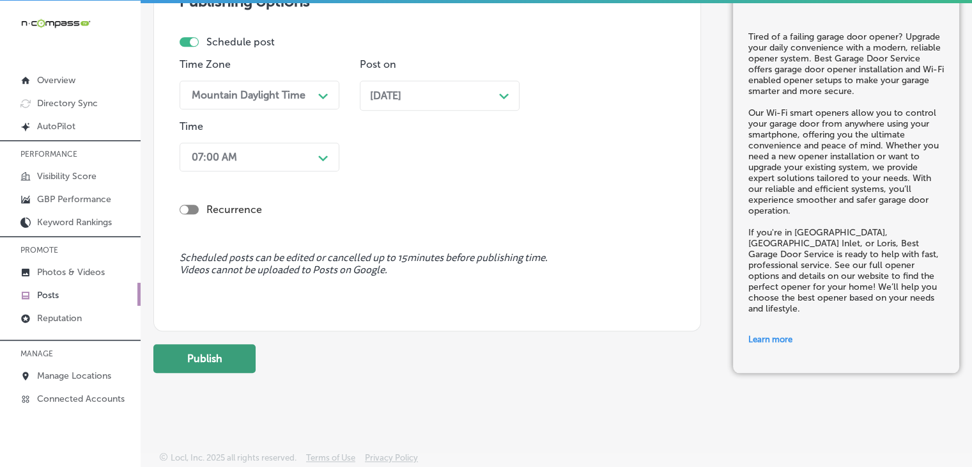
click at [194, 354] on button "Publish" at bounding box center [204, 358] width 102 height 29
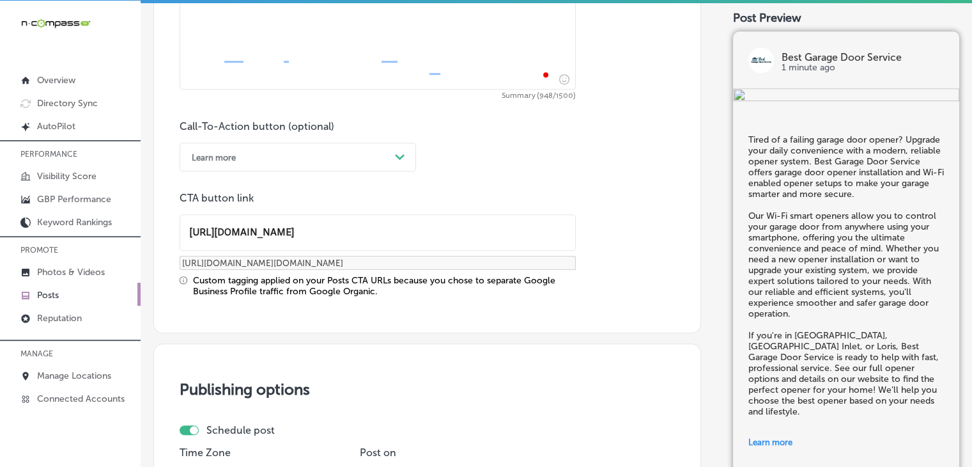
scroll to position [609, 0]
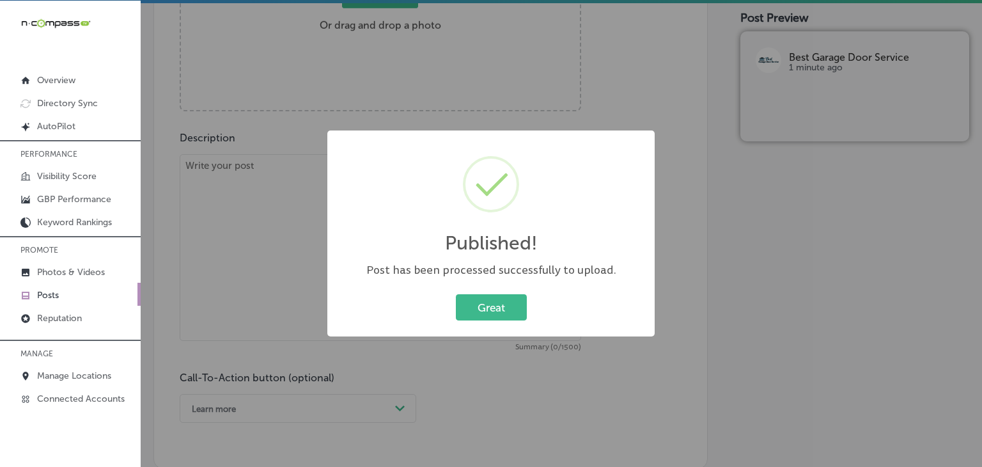
click at [304, 199] on div "Published! × Post has been processed successfully to upload. Great Cancel" at bounding box center [491, 233] width 982 height 467
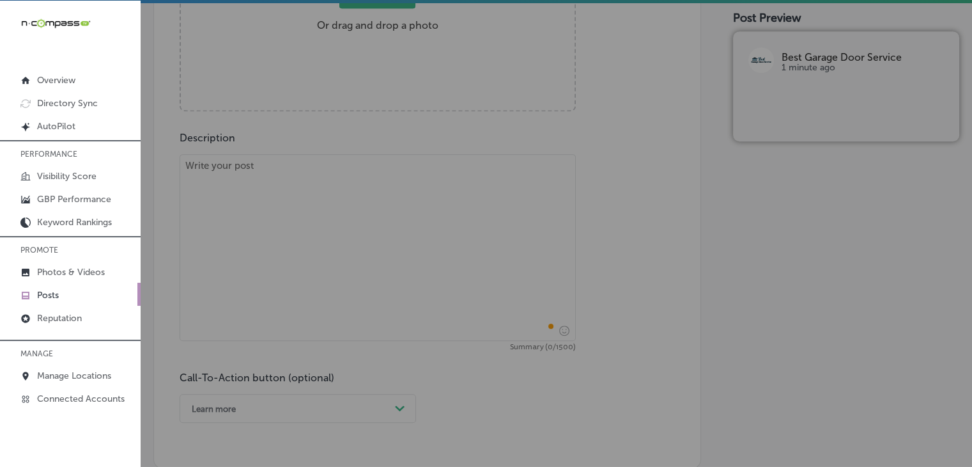
click at [301, 182] on textarea "To enrich screen reader interactions, please activate Accessibility in Grammarl…" at bounding box center [378, 247] width 396 height 187
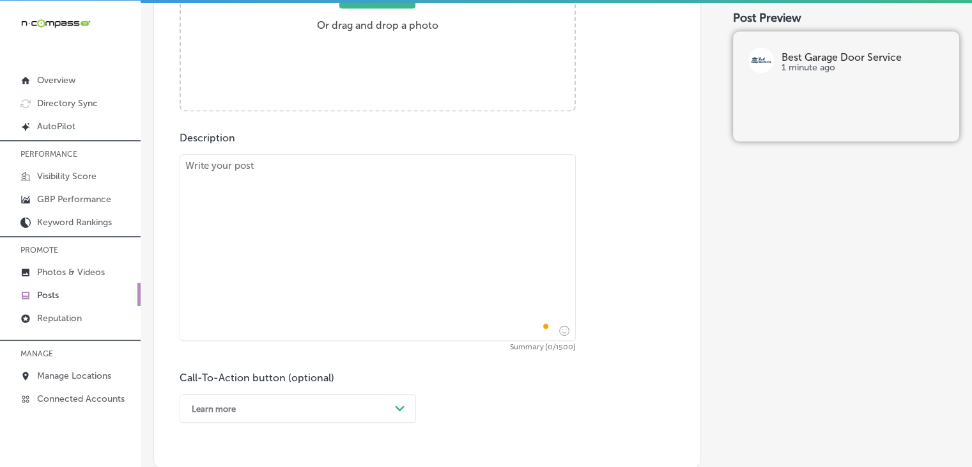
paste textarea "Stop wasting energy! A simple fix like a new weather seal can save you money on…"
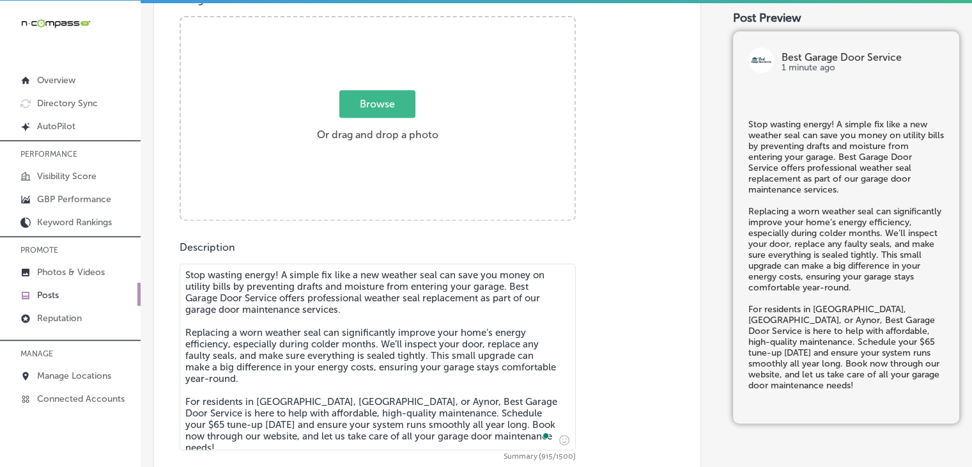
scroll to position [481, 0]
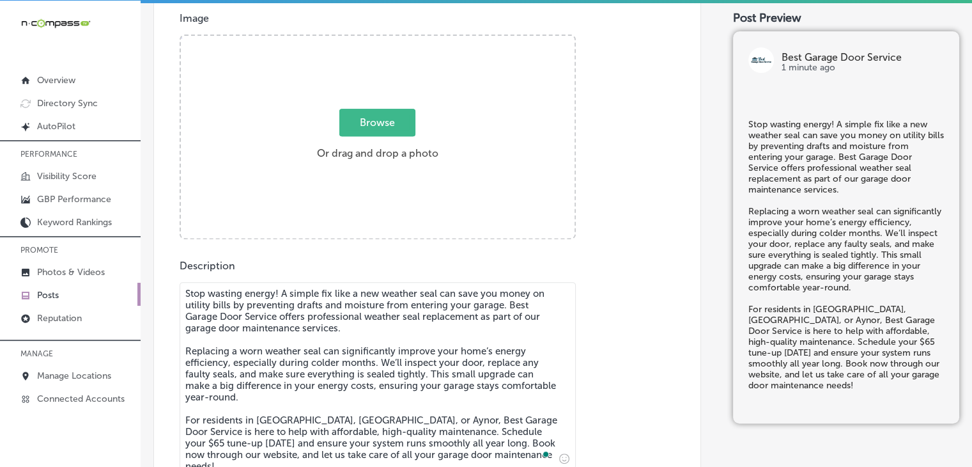
type textarea "Stop wasting energy! A simple fix like a new weather seal can save you money on…"
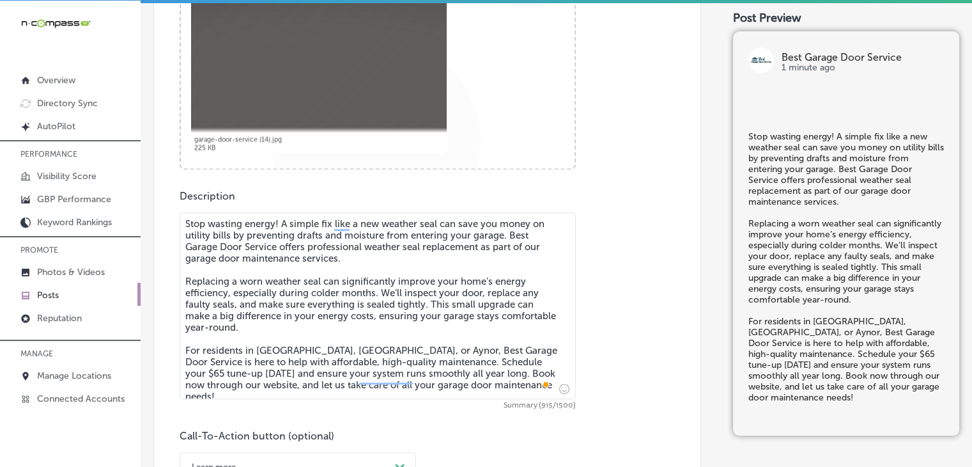
scroll to position [737, 0]
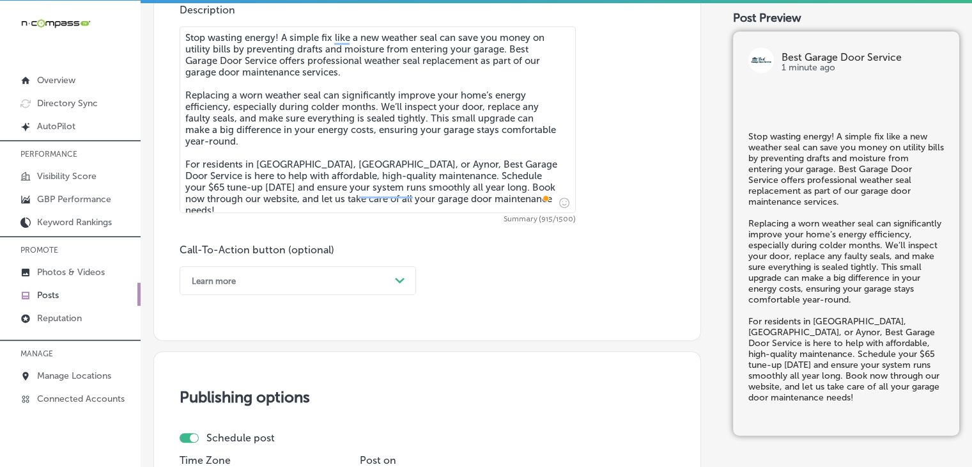
click at [258, 277] on div "Learn more" at bounding box center [287, 280] width 205 height 20
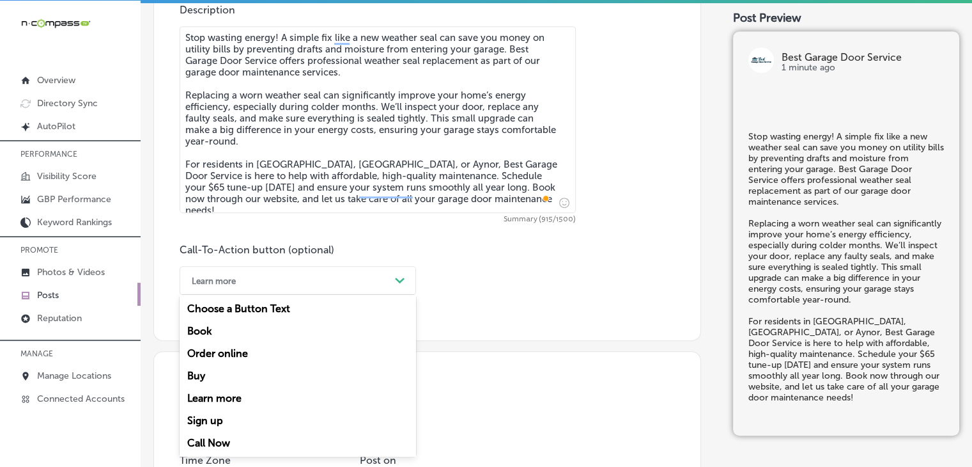
click at [241, 324] on div "Book" at bounding box center [298, 331] width 237 height 22
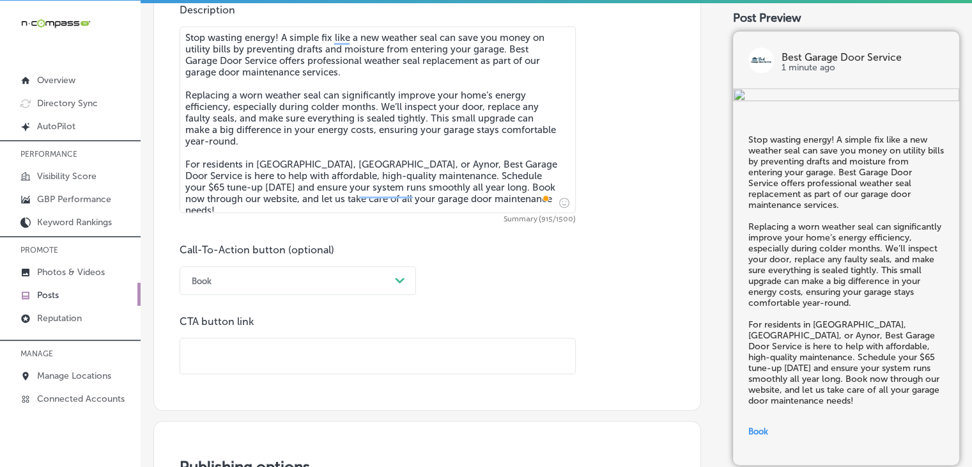
drag, startPoint x: 304, startPoint y: 364, endPoint x: 307, endPoint y: 341, distance: 23.2
click at [304, 364] on input "text" at bounding box center [377, 355] width 395 height 35
paste input "https://www.bestgaragedoormb.com/"
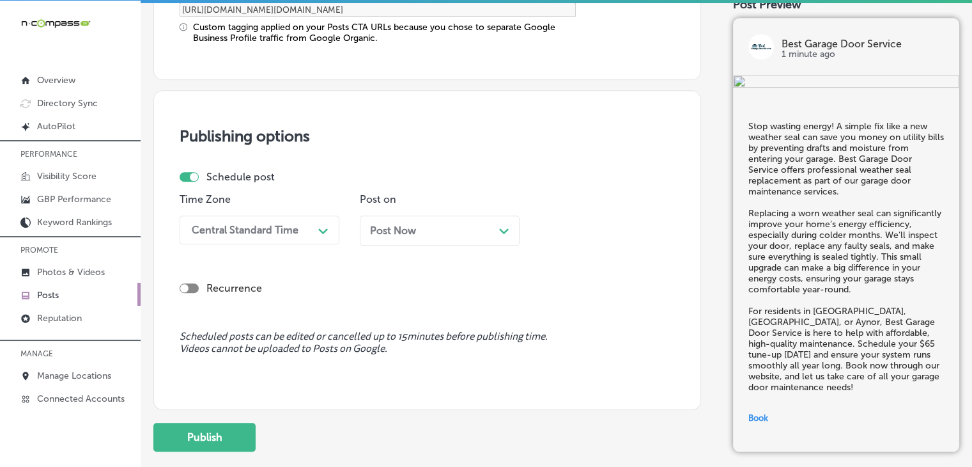
scroll to position [1120, 0]
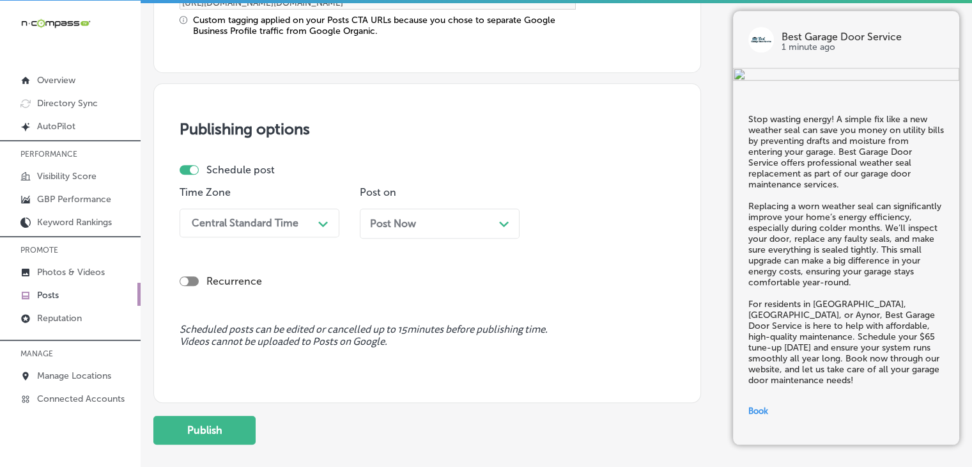
type input "https://www.bestgaragedoormb.com/"
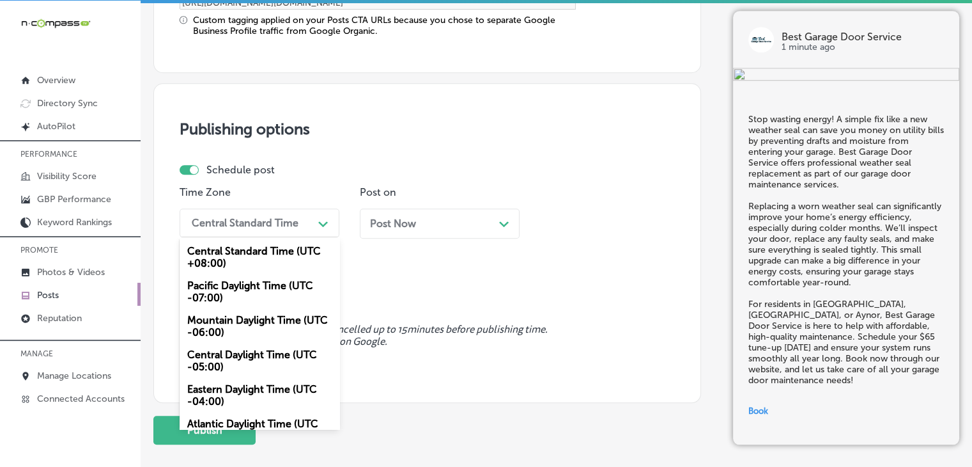
click at [283, 221] on div "Central Standard Time" at bounding box center [245, 223] width 107 height 12
click at [246, 323] on div "Mountain Daylight Time (UTC -06:00)" at bounding box center [260, 326] width 160 height 35
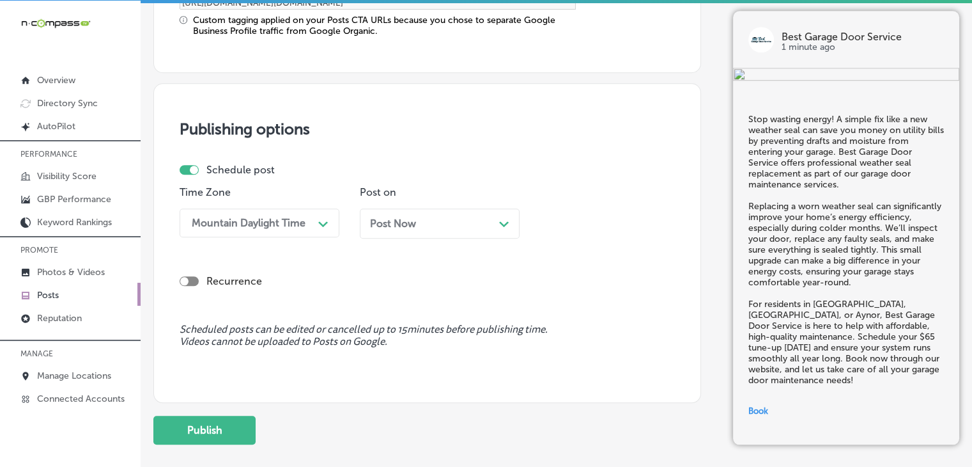
drag, startPoint x: 437, startPoint y: 233, endPoint x: 442, endPoint y: 214, distance: 20.6
click at [437, 233] on div "Post Now Path Created with Sketch." at bounding box center [440, 223] width 160 height 30
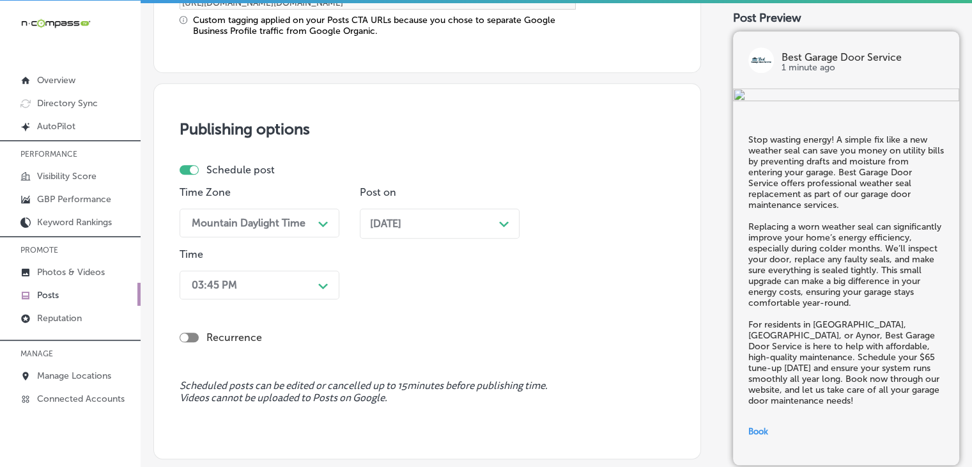
click at [226, 338] on label "Recurrence" at bounding box center [235, 337] width 56 height 12
click at [243, 286] on div "03:45 PM Path Created with Sketch." at bounding box center [260, 284] width 160 height 29
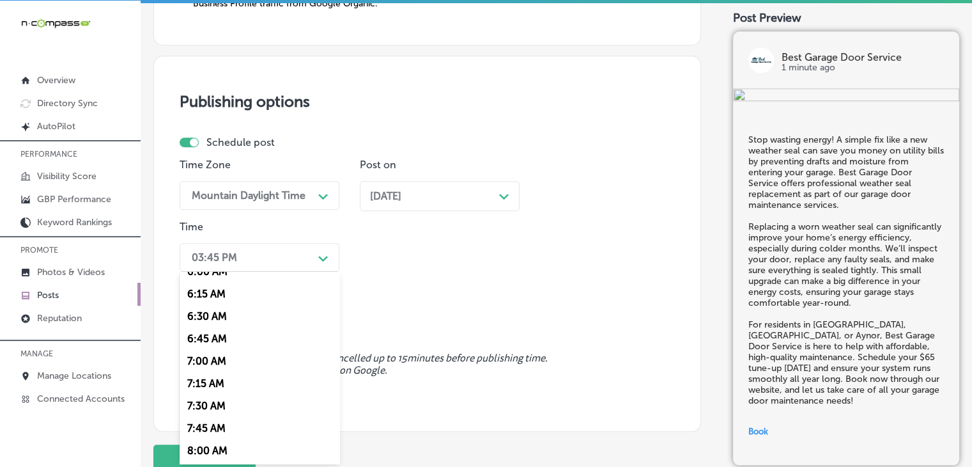
scroll to position [639, 0]
click at [222, 277] on div "7:00 AM" at bounding box center [260, 272] width 160 height 22
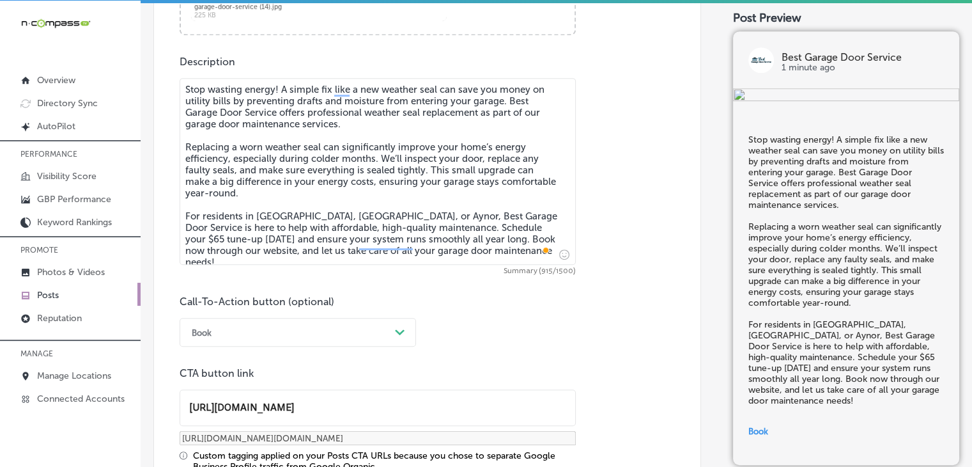
scroll to position [1248, 0]
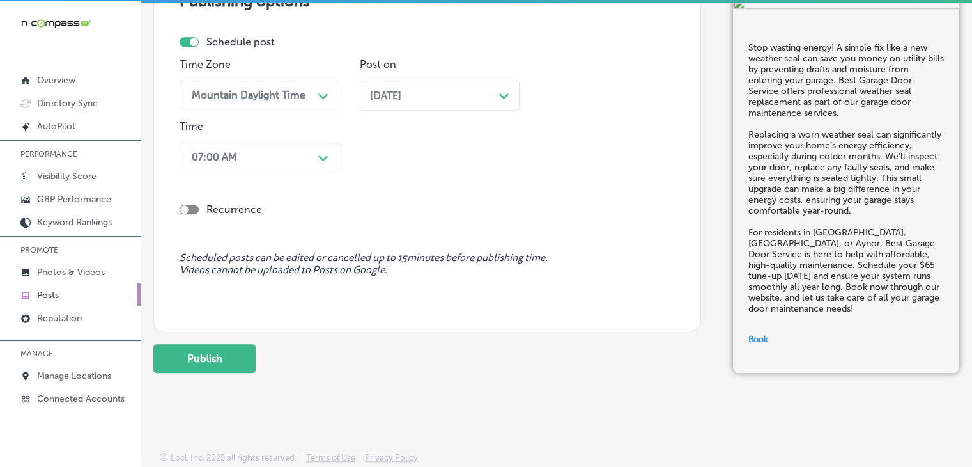
click at [243, 354] on button "Publish" at bounding box center [204, 358] width 102 height 29
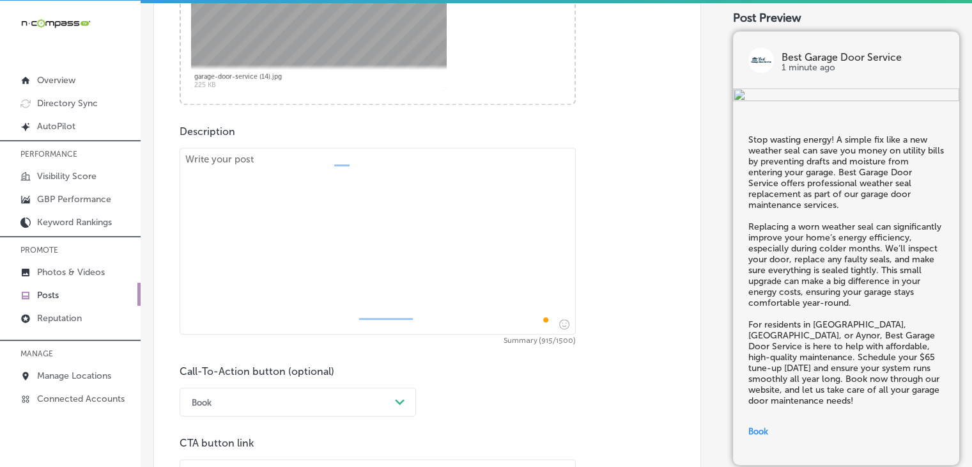
scroll to position [629, 0]
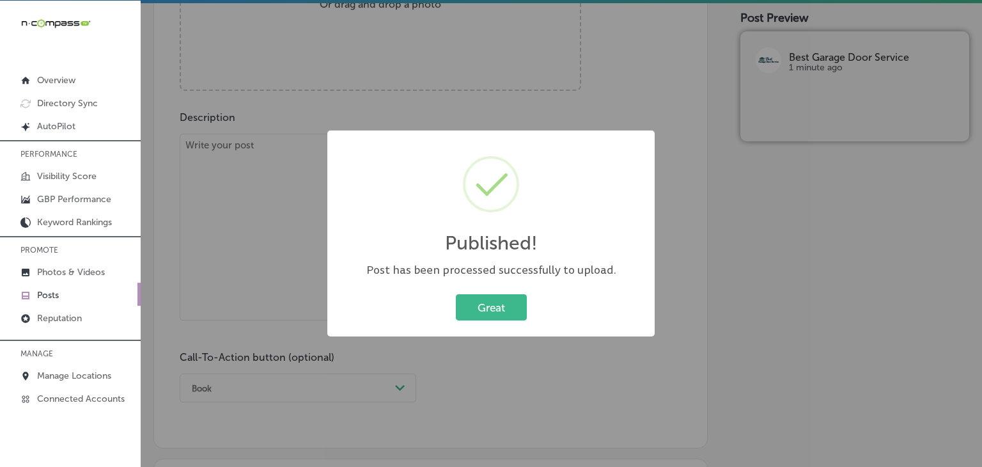
click at [279, 244] on div "Published! × Post has been processed successfully to upload. Great Cancel" at bounding box center [491, 233] width 982 height 467
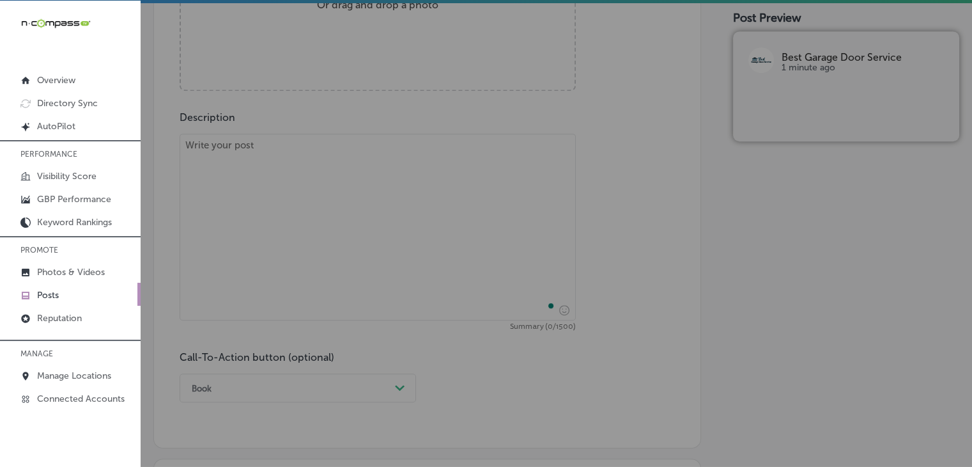
click at [278, 160] on textarea "To enrich screen reader interactions, please activate Accessibility in Grammarl…" at bounding box center [378, 227] width 396 height 187
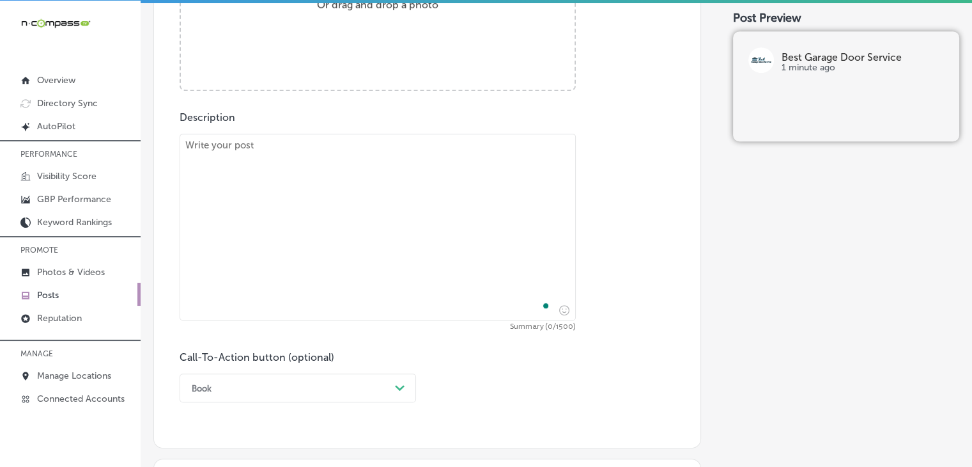
paste textarea "Thinking of a fresh look for your garage? Best Garage Door Service specializes …"
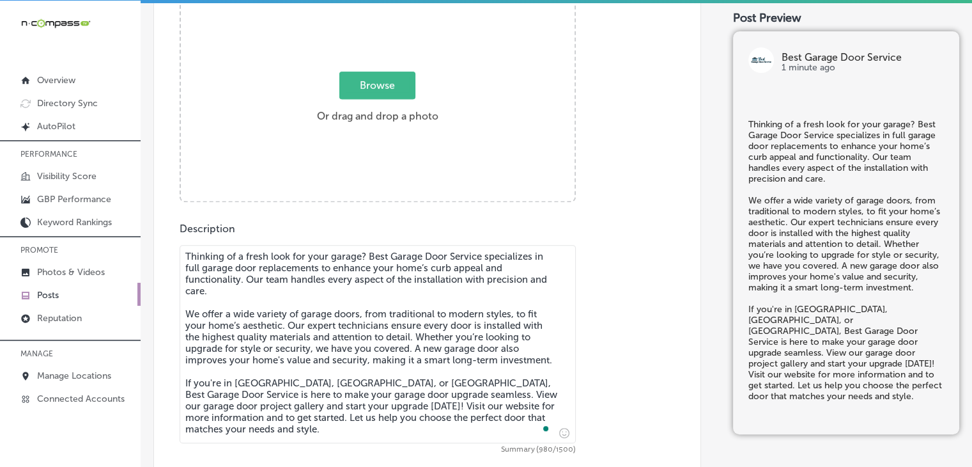
scroll to position [501, 0]
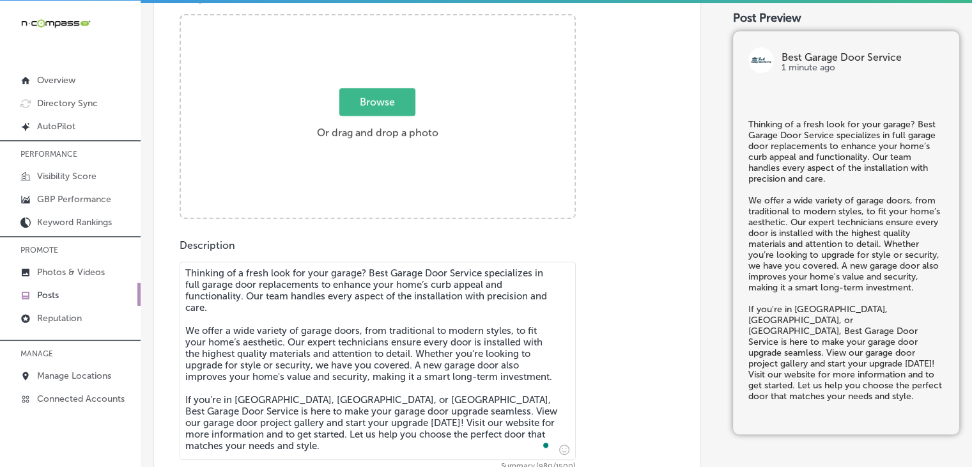
type textarea "Thinking of a fresh look for your garage? Best Garage Door Service specializes …"
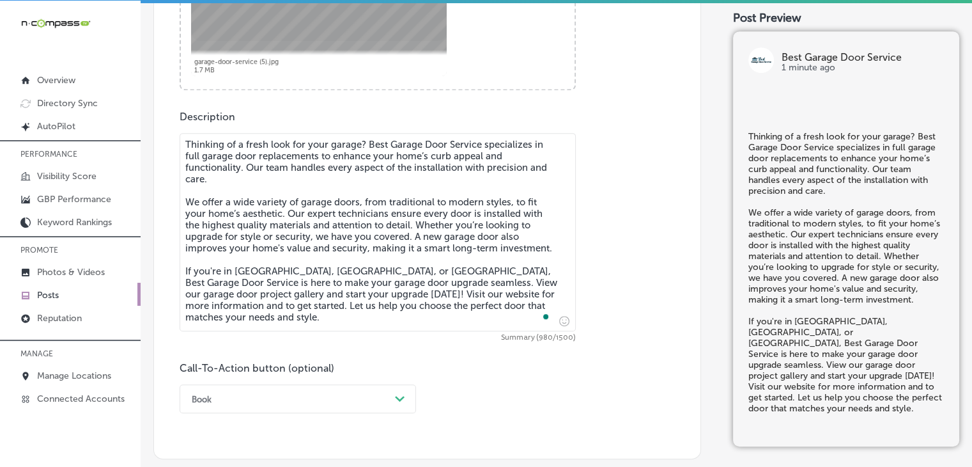
scroll to position [757, 0]
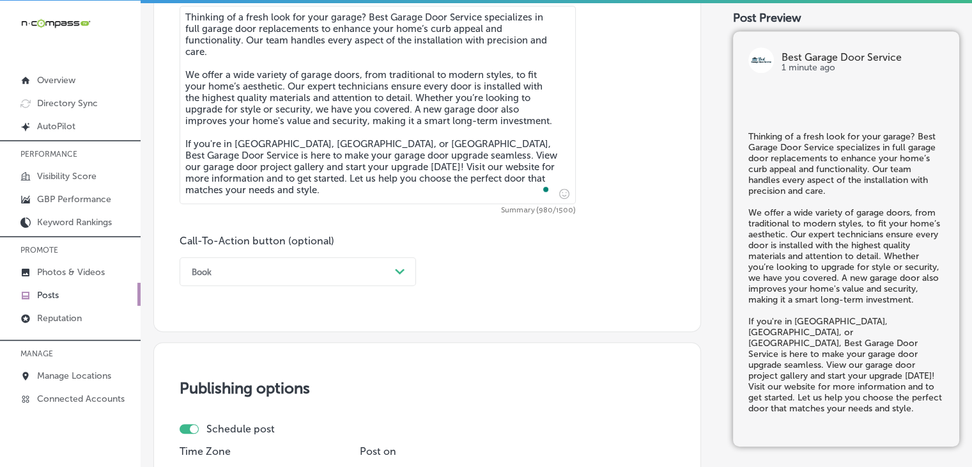
click at [272, 264] on div "Book" at bounding box center [287, 271] width 205 height 20
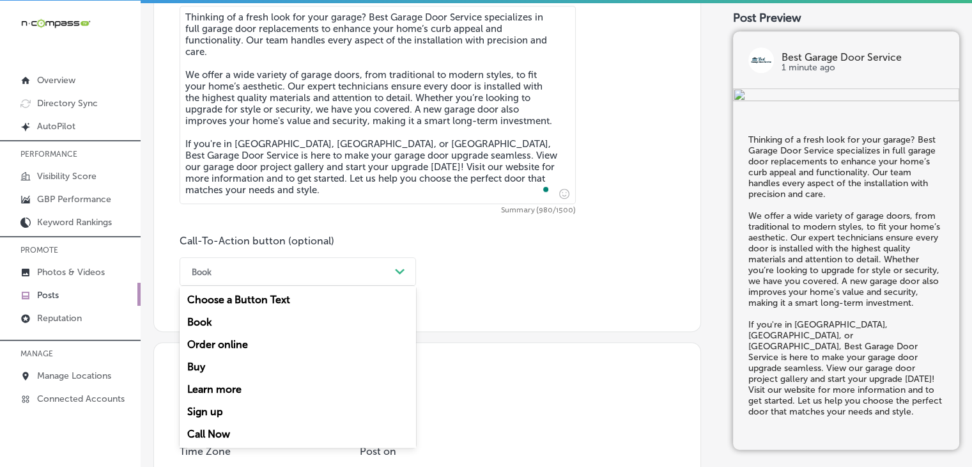
click at [237, 391] on div "Learn more" at bounding box center [298, 389] width 237 height 22
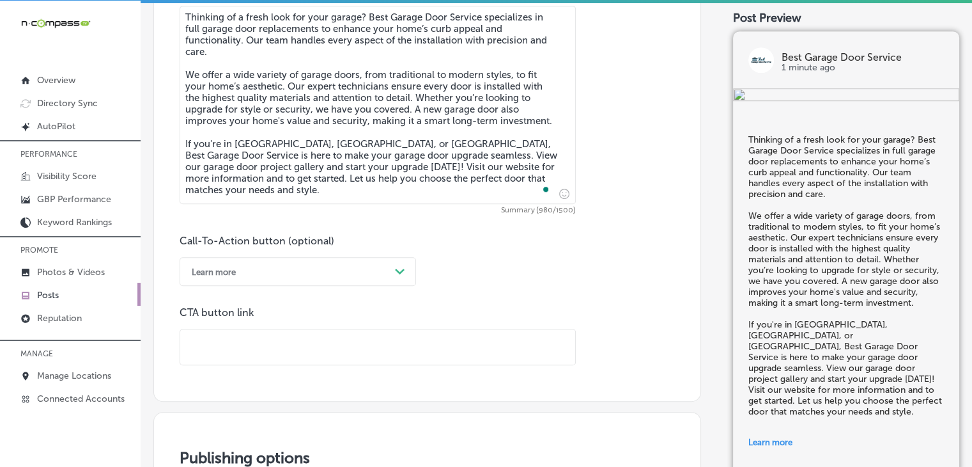
click at [414, 343] on input "text" at bounding box center [377, 346] width 395 height 35
paste input "https://www.bestgaragedoormb.com/"
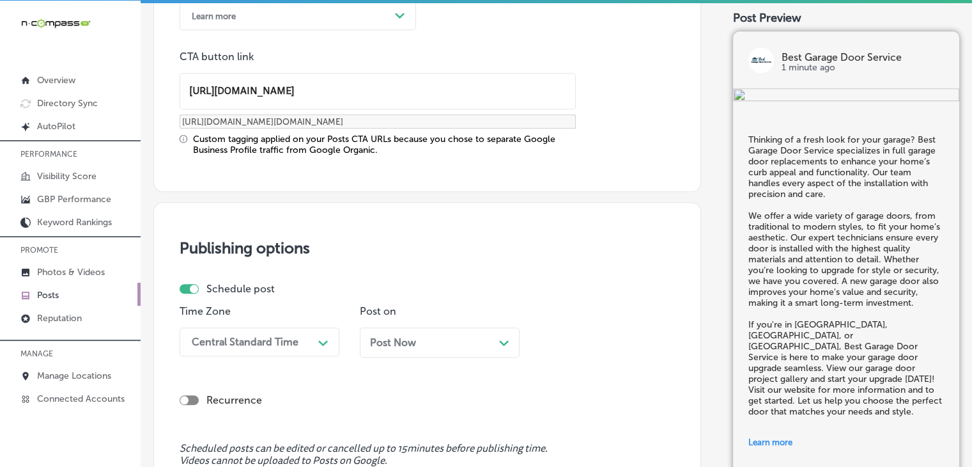
type input "https://www.bestgaragedoormb.com/"
click at [281, 339] on div "Central Standard Time Path Created with Sketch." at bounding box center [260, 341] width 160 height 29
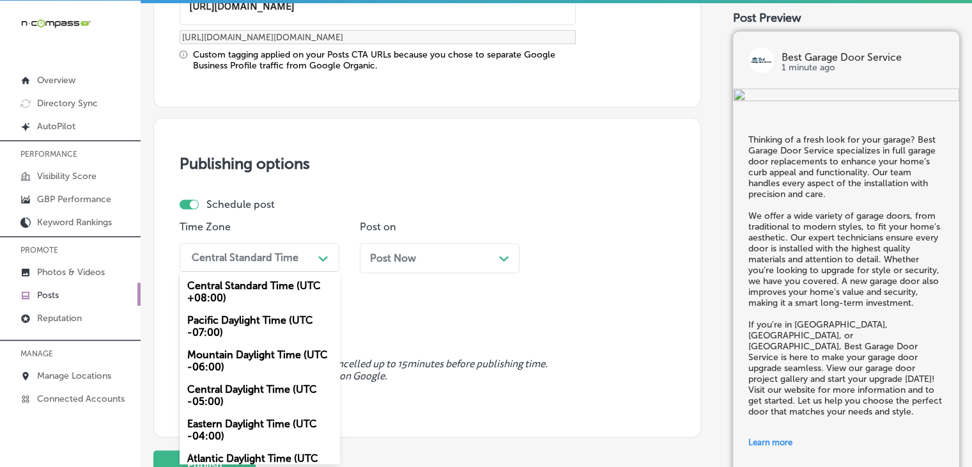
click at [266, 349] on div "Mountain Daylight Time (UTC -06:00)" at bounding box center [260, 360] width 160 height 35
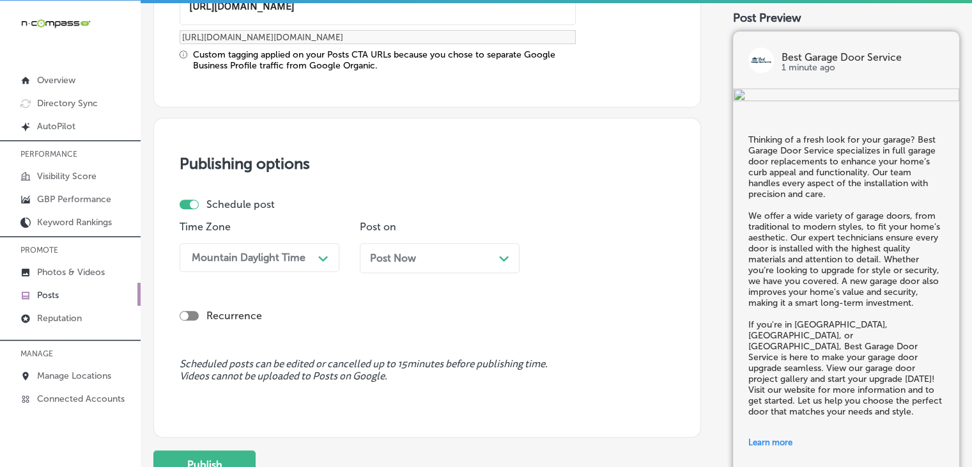
click at [387, 261] on div "Post Now Path Created with Sketch." at bounding box center [440, 258] width 160 height 30
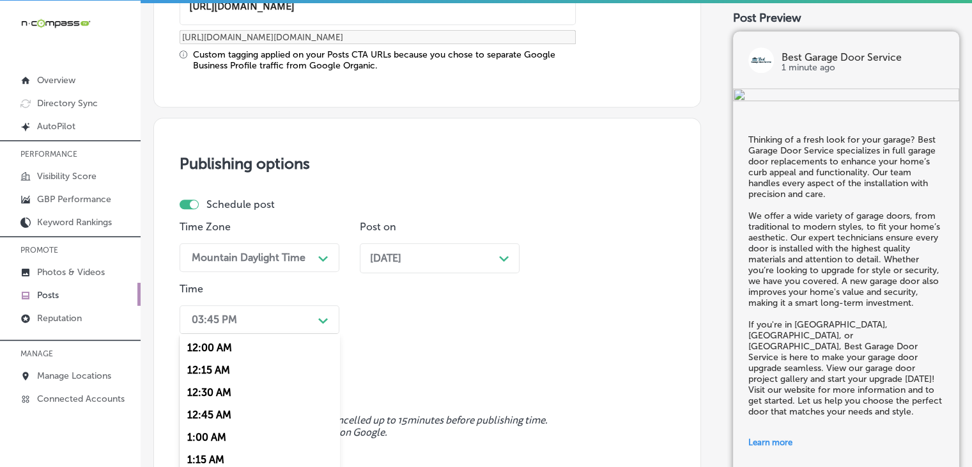
click at [300, 315] on div "option 7:00 AM, selected. option 12:15 AM focused, 2 of 96. 96 results availabl…" at bounding box center [260, 319] width 160 height 29
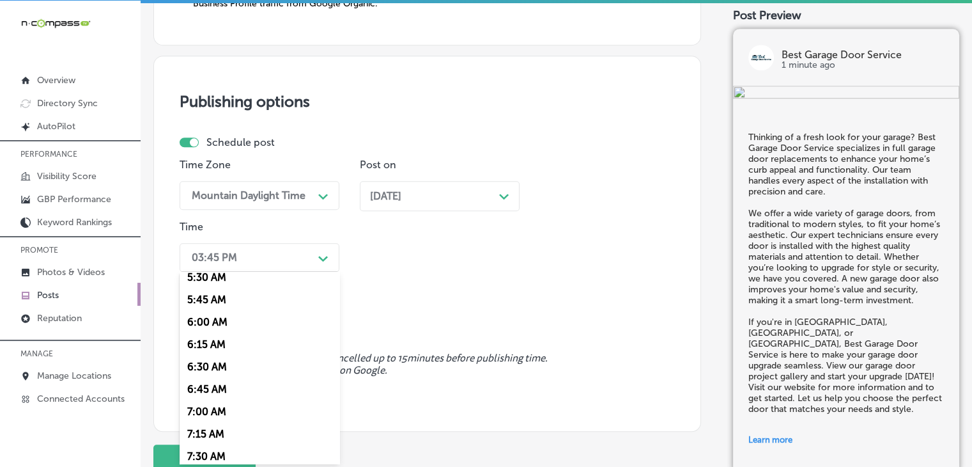
scroll to position [639, 0]
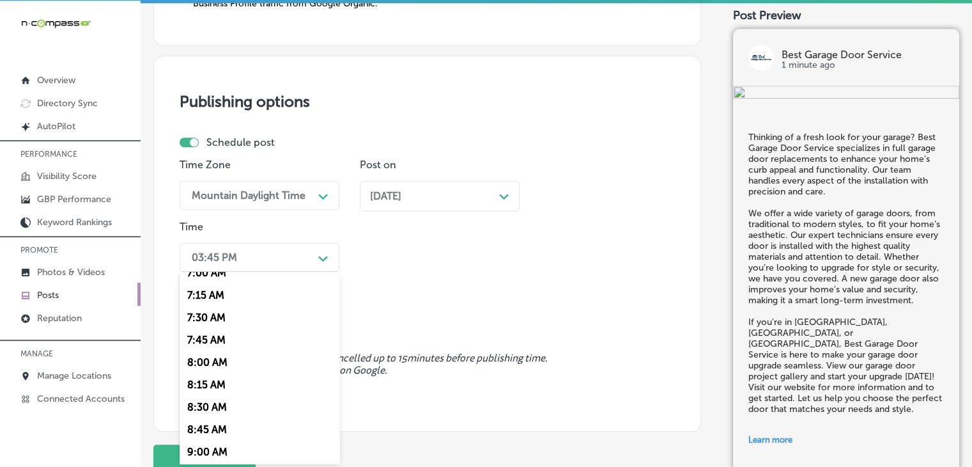
click at [221, 272] on div "7:00 AM" at bounding box center [260, 272] width 160 height 22
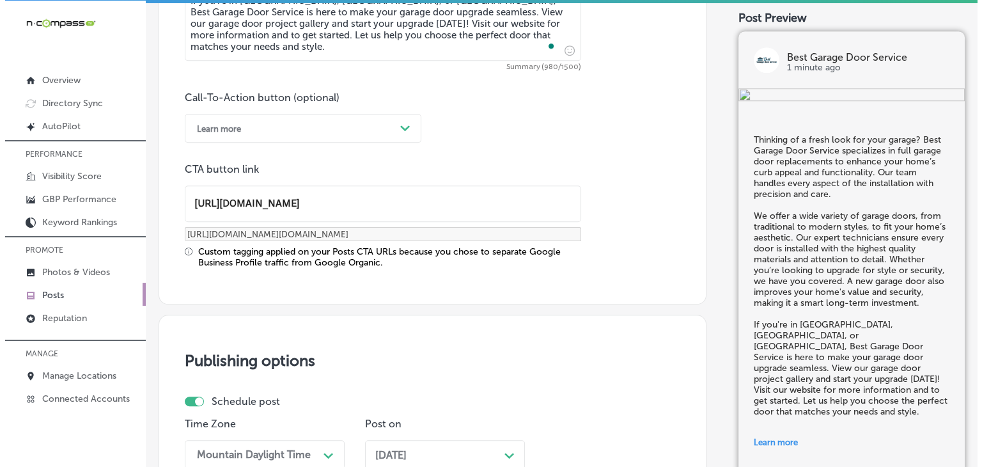
scroll to position [1260, 0]
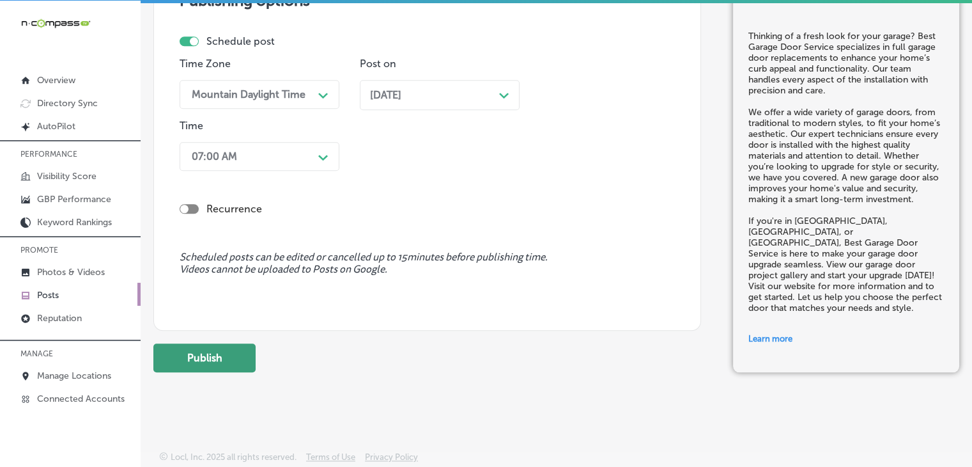
click at [198, 365] on button "Publish" at bounding box center [204, 357] width 102 height 29
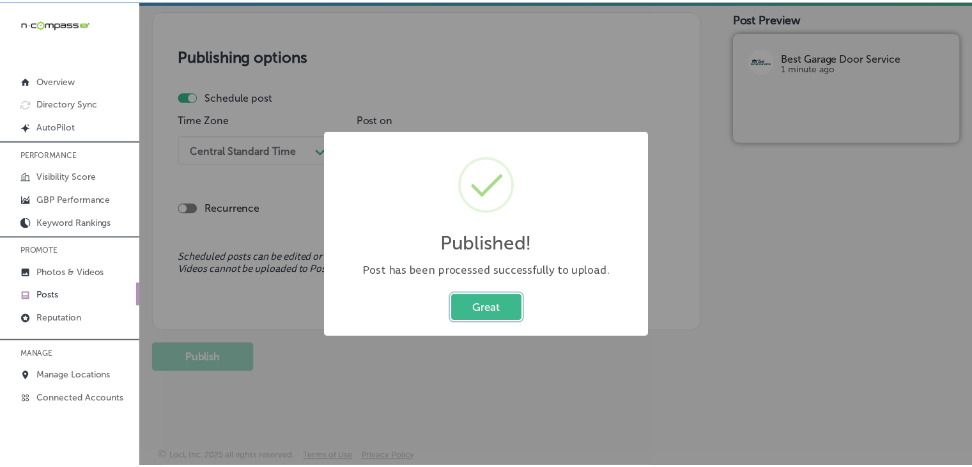
scroll to position [1089, 0]
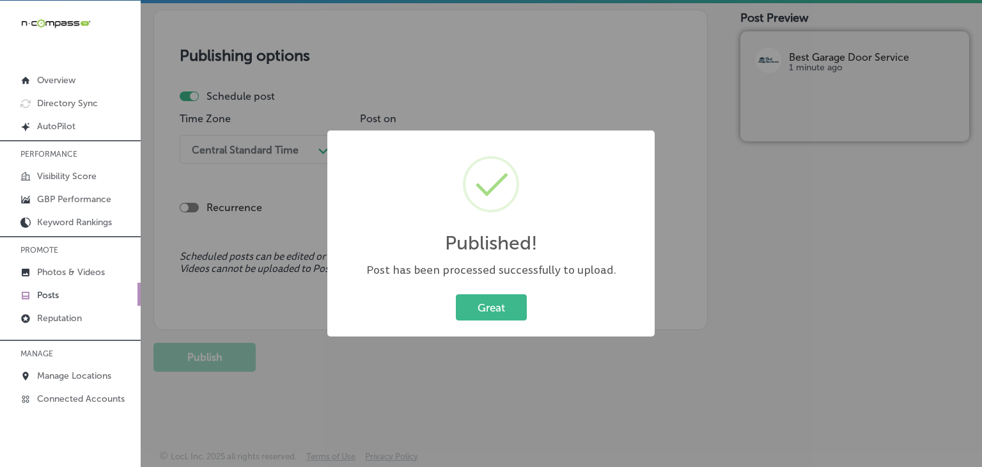
drag, startPoint x: 486, startPoint y: 21, endPoint x: 480, endPoint y: 6, distance: 16.6
click at [487, 21] on div "Published! × Post has been processed successfully to upload. Great Cancel" at bounding box center [491, 233] width 982 height 467
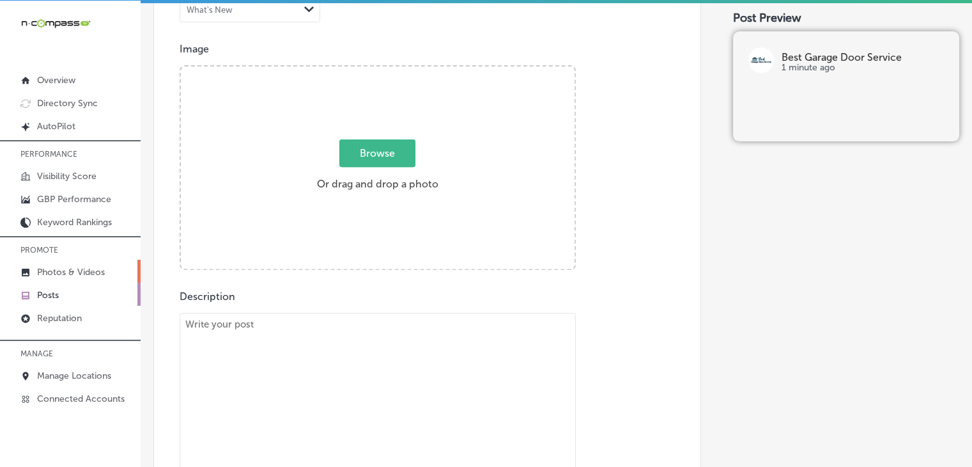
scroll to position [449, 0]
click at [114, 276] on link "Photos & Videos" at bounding box center [70, 271] width 141 height 23
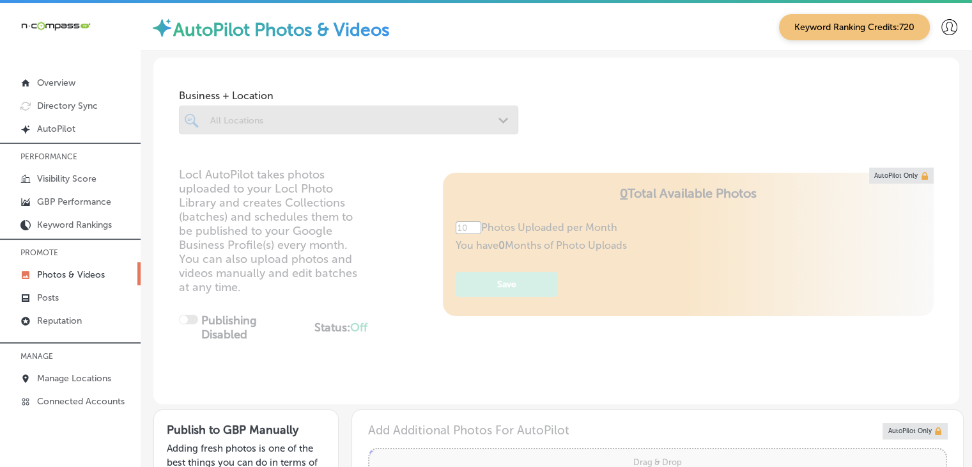
type input "5"
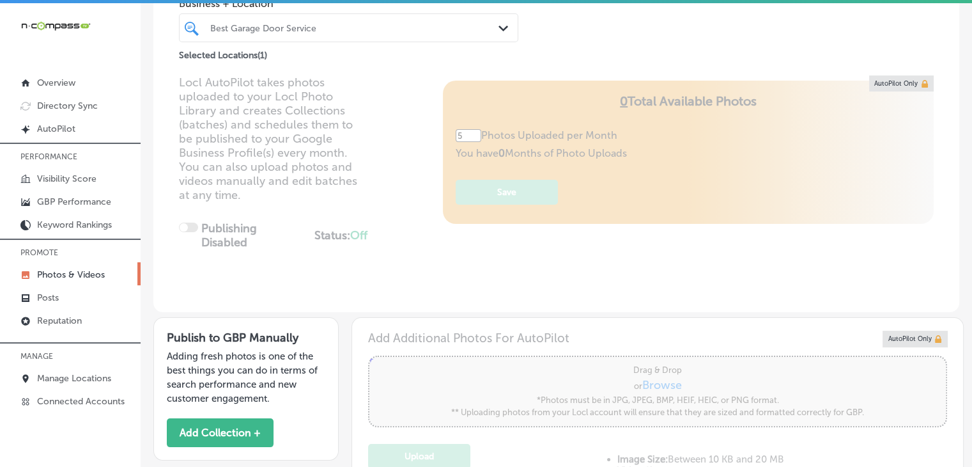
scroll to position [128, 0]
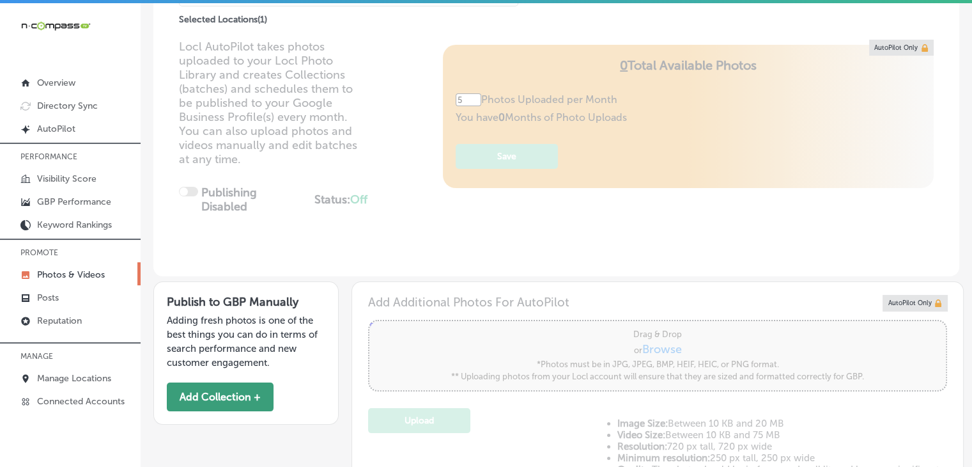
click at [272, 386] on button "Add Collection +" at bounding box center [220, 396] width 107 height 29
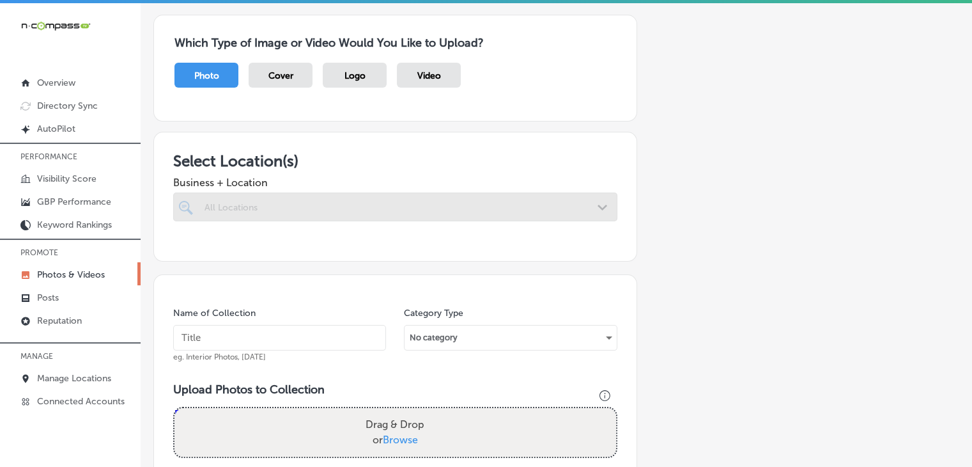
scroll to position [128, 0]
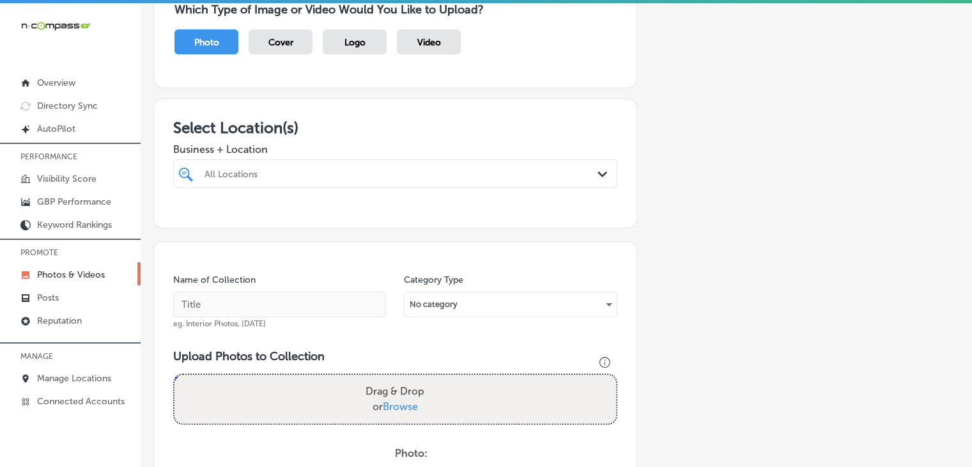
click at [368, 159] on div "All Locations Path Created with Sketch." at bounding box center [395, 173] width 444 height 29
click at [397, 218] on label "Myrtle Beach, SC, USA" at bounding box center [409, 221] width 129 height 8
type input "best"
click at [403, 146] on span "Business + Location" at bounding box center [395, 149] width 444 height 12
click at [281, 305] on input "text" at bounding box center [279, 305] width 213 height 26
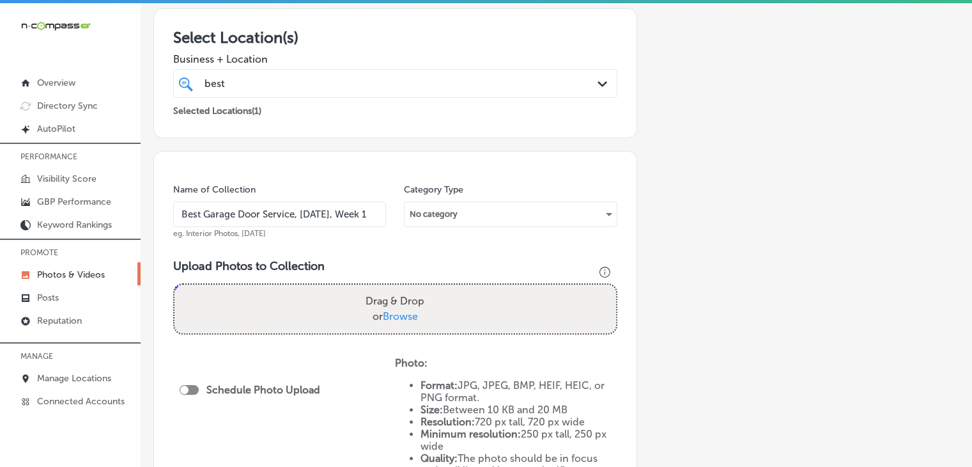
scroll to position [256, 0]
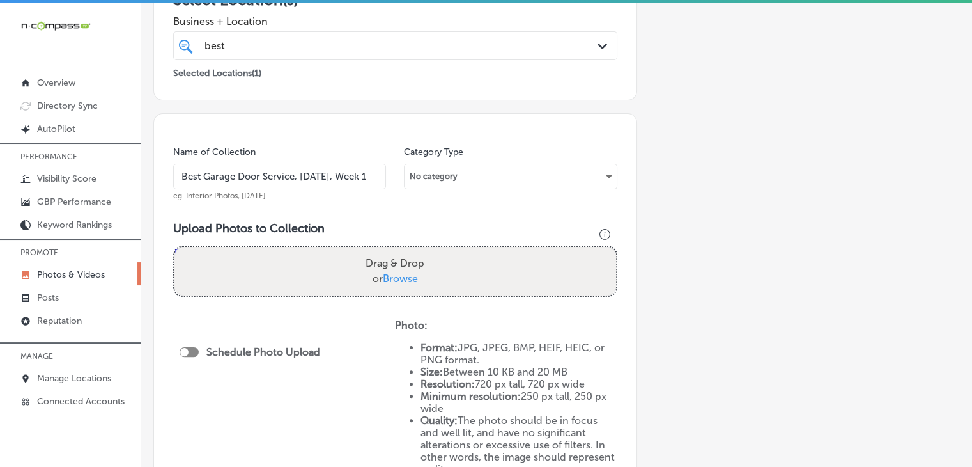
type input "Best Garage Door Service, Oct 2025, Week 1"
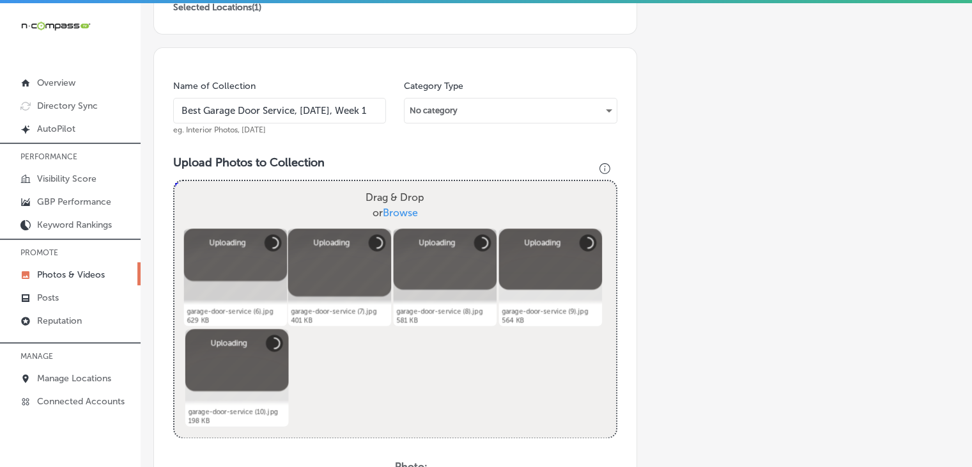
scroll to position [511, 0]
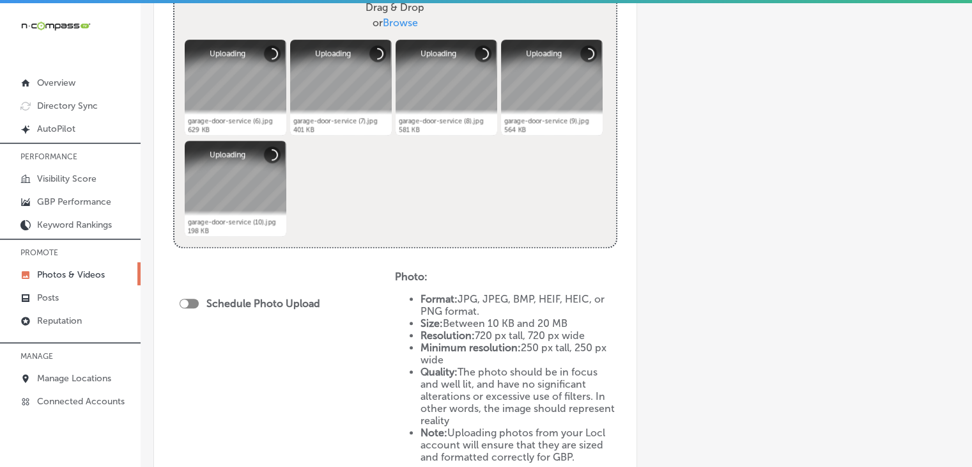
click at [183, 300] on div at bounding box center [184, 303] width 8 height 8
checkbox input "true"
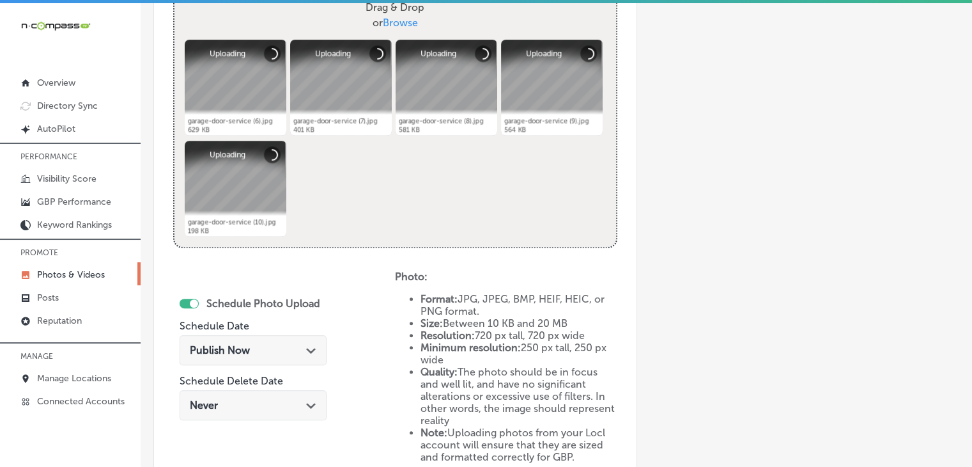
click at [231, 332] on div "Publish Now Path Created with Sketch." at bounding box center [253, 353] width 147 height 43
click at [243, 348] on span "Publish Now" at bounding box center [220, 350] width 60 height 12
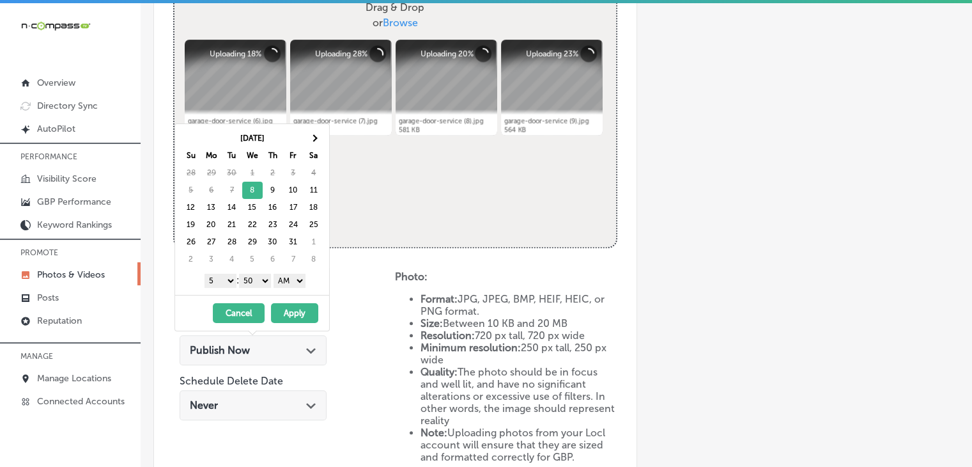
click at [227, 268] on div "Oct 2025 Su Mo Tu We Th Fr Sa 28 29 30 1 2 3 4 5 6 7 8 9 10 11 12 13 14 15 16 1…" at bounding box center [252, 209] width 154 height 171
click at [227, 277] on select "1 2 3 4 5 6 7 8 9 10 11 12" at bounding box center [221, 281] width 32 height 14
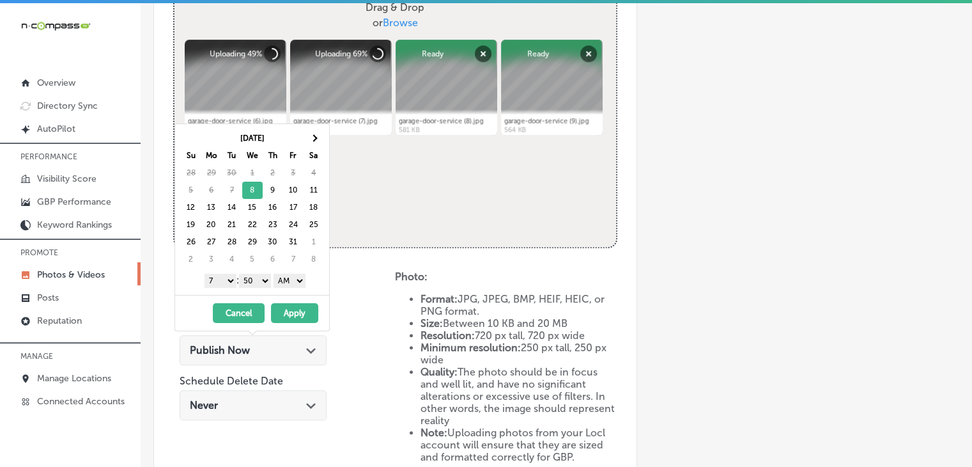
click at [257, 287] on div "1 2 3 4 5 6 7 8 9 10 11 12 : 00 10 20 30 40 50 AM PM" at bounding box center [254, 279] width 149 height 19
click at [258, 287] on div "1 2 3 4 5 6 7 8 9 10 11 12 : 00 10 20 30 40 50 AM PM" at bounding box center [254, 279] width 149 height 19
click at [259, 283] on select "00 10 20 30 40 50" at bounding box center [255, 281] width 32 height 14
click at [302, 285] on select "AM PM" at bounding box center [290, 281] width 32 height 14
click at [312, 270] on div "1 2 3 4 5 6 7 8 9 10 11 12 : 00 10 20 30 40 50 AM PM" at bounding box center [254, 279] width 149 height 19
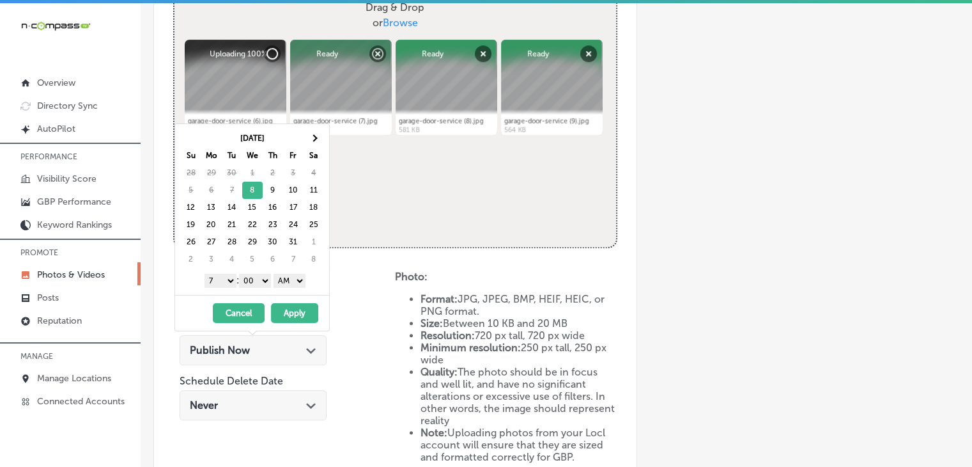
click at [308, 304] on button "Apply" at bounding box center [294, 313] width 47 height 20
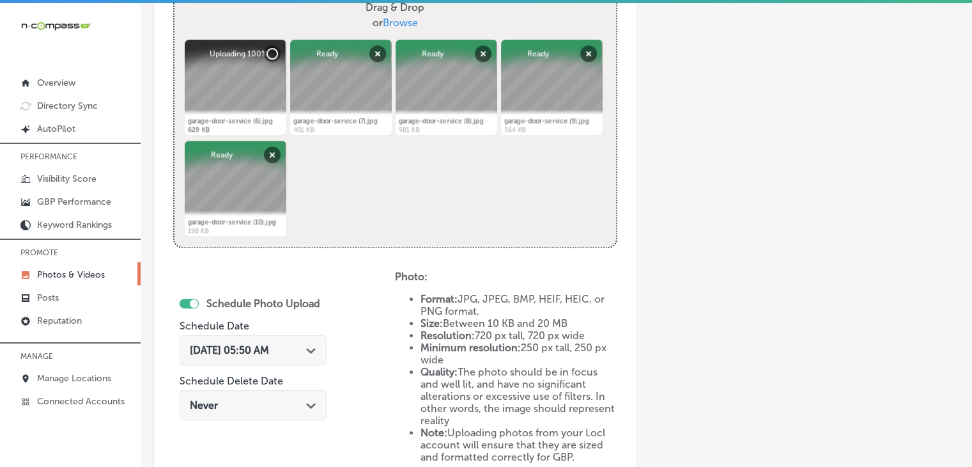
click at [308, 318] on div "Schedule Photo Upload Schedule Date Oct 8, 2025 05:50 AM Path Created with Sket…" at bounding box center [253, 360] width 147 height 139
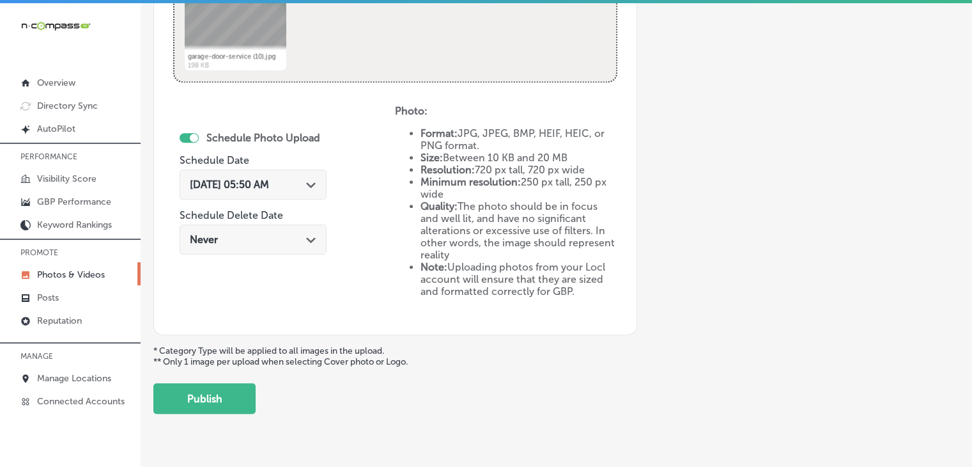
scroll to position [703, 0]
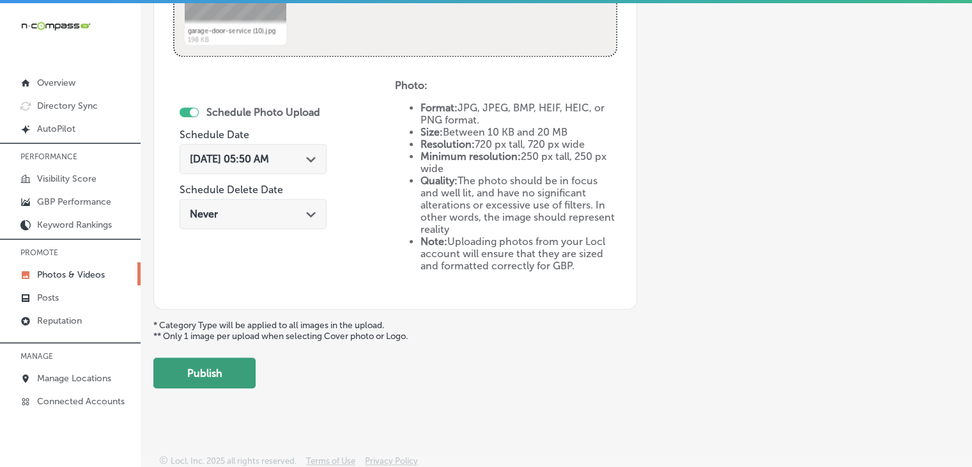
click at [203, 361] on button "Publish" at bounding box center [204, 372] width 102 height 31
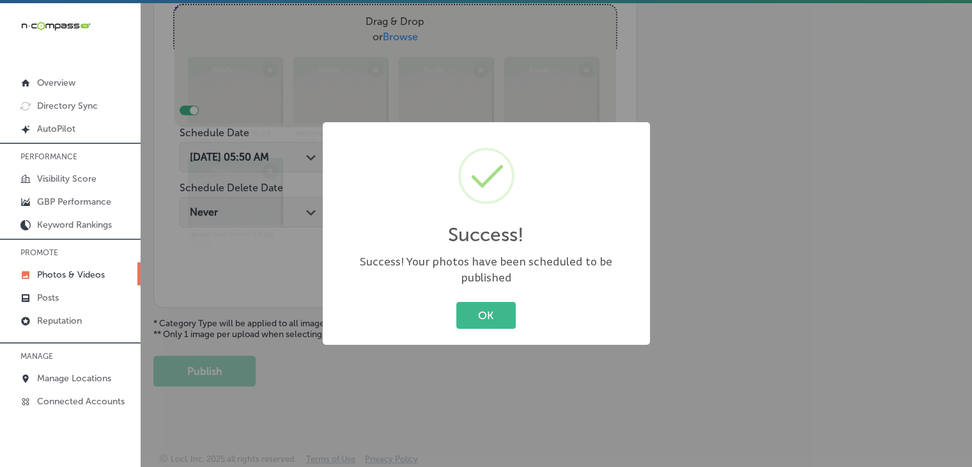
scroll to position [495, 0]
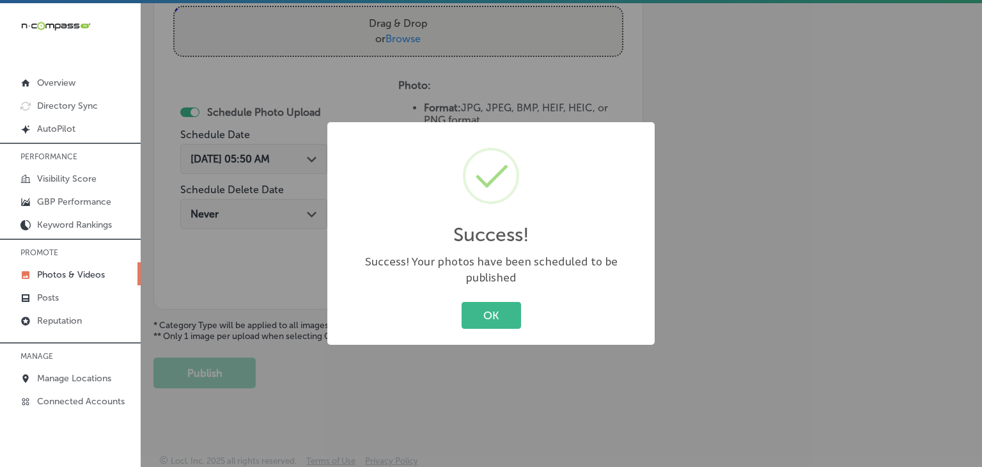
click at [532, 314] on div "OK Cancel" at bounding box center [491, 315] width 302 height 33
click at [496, 308] on button "OK" at bounding box center [491, 315] width 59 height 26
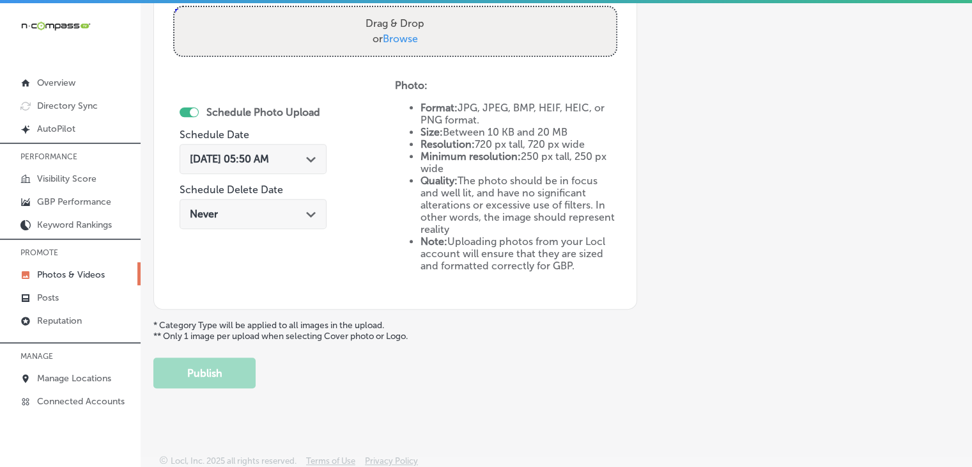
click at [100, 274] on p "Photos & Videos" at bounding box center [71, 274] width 68 height 11
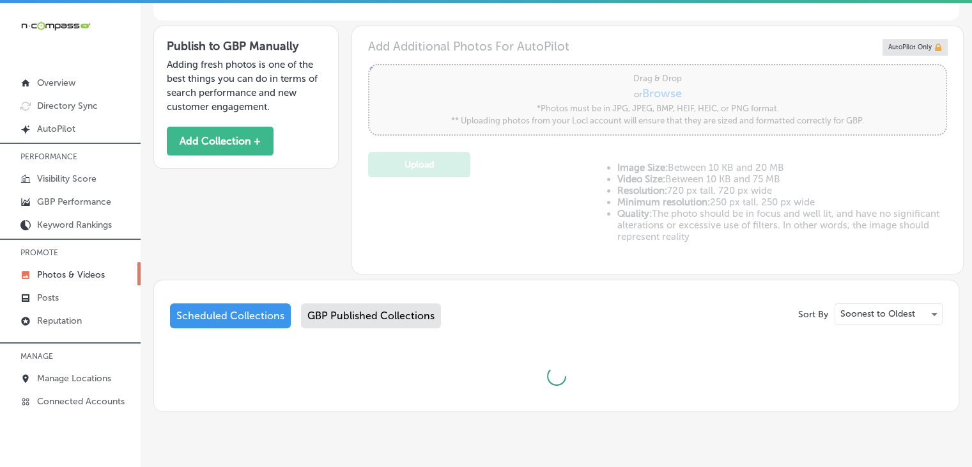
type input "5"
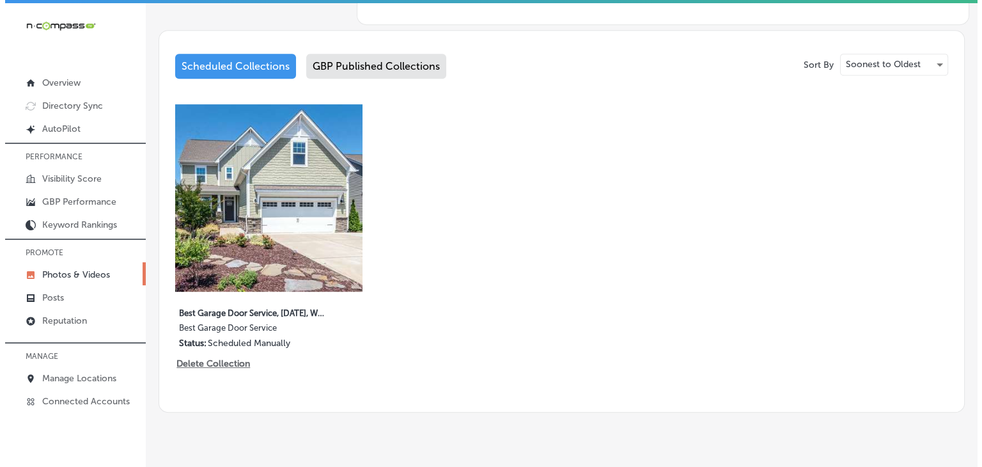
scroll to position [639, 0]
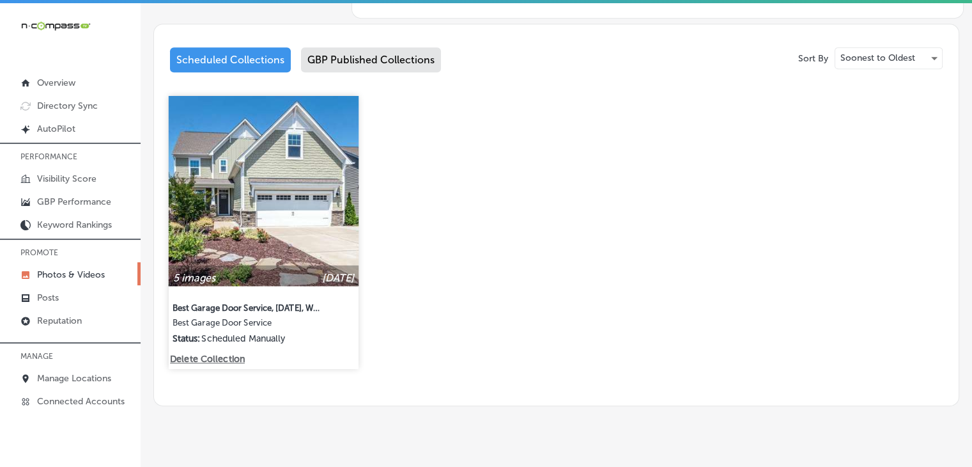
click at [216, 354] on p "Delete Collection" at bounding box center [206, 359] width 73 height 11
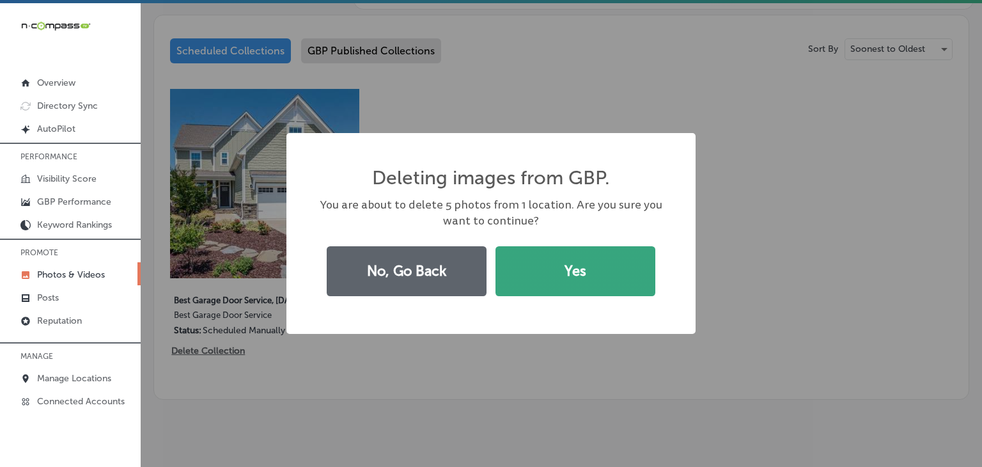
click at [597, 282] on button "Yes" at bounding box center [575, 271] width 160 height 50
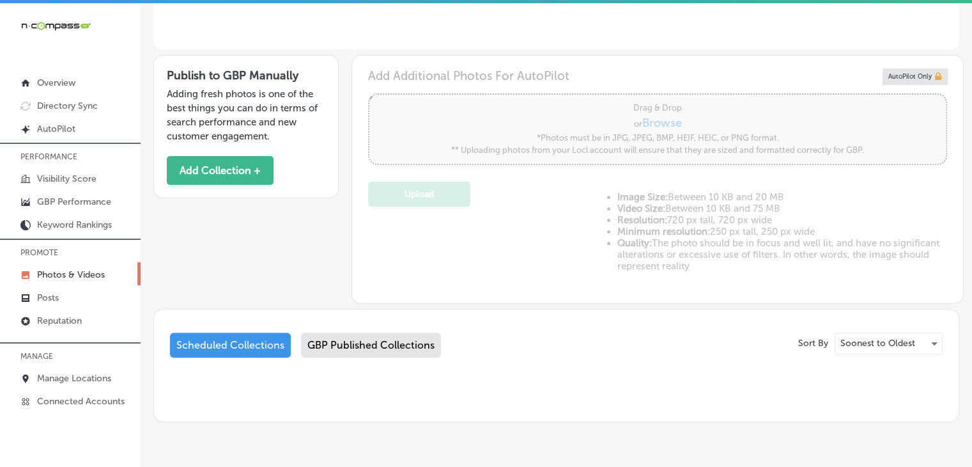
scroll to position [409, 0]
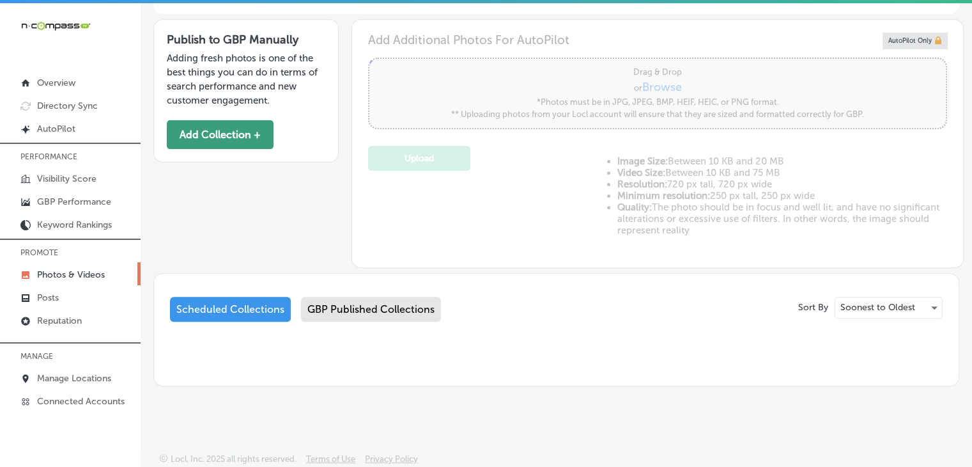
click at [219, 137] on button "Add Collection +" at bounding box center [220, 134] width 107 height 29
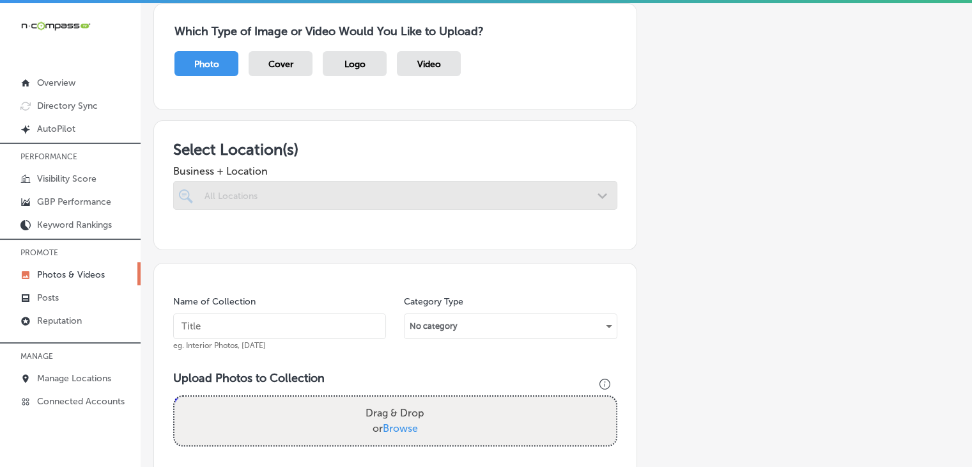
scroll to position [128, 0]
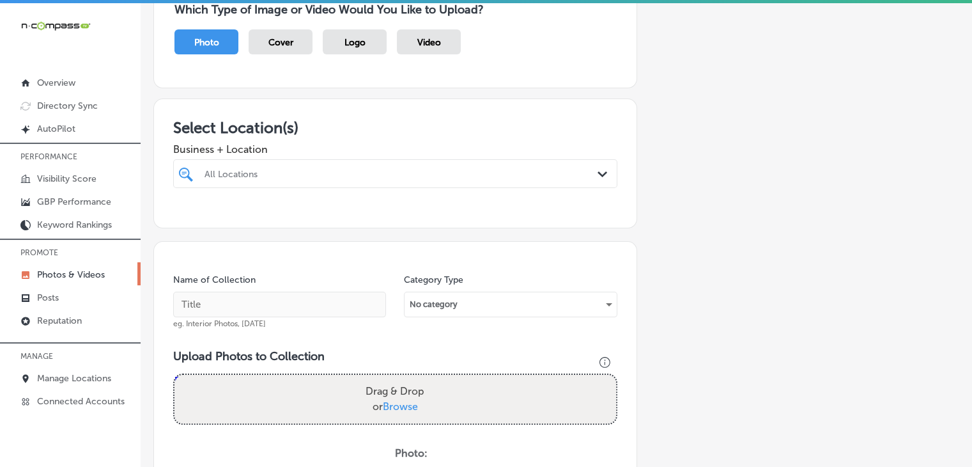
drag, startPoint x: 327, startPoint y: 132, endPoint x: 327, endPoint y: 148, distance: 15.3
click at [327, 134] on h3 "Select Location(s)" at bounding box center [395, 127] width 444 height 19
click at [322, 178] on div "All Locations" at bounding box center [402, 173] width 394 height 11
click at [380, 222] on label "Myrtle Beach, SC, USA" at bounding box center [409, 221] width 129 height 8
type input "best"
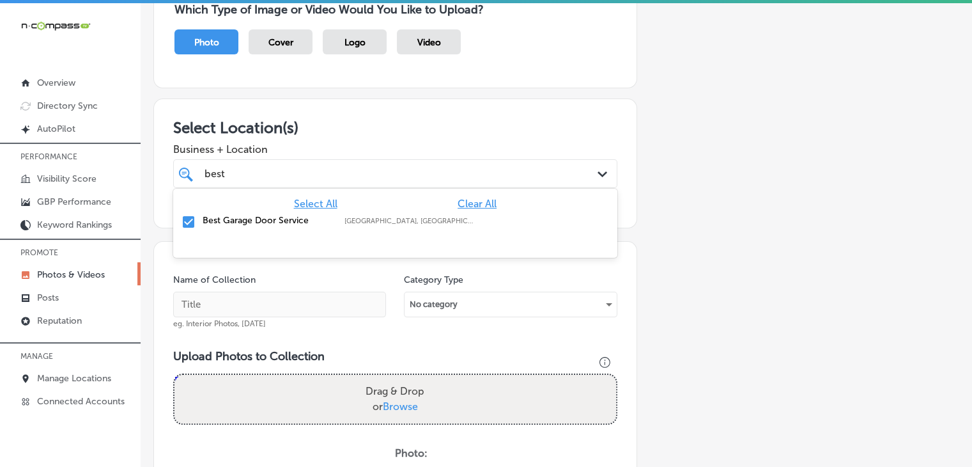
click at [389, 150] on span "Business + Location" at bounding box center [395, 149] width 444 height 12
click at [318, 285] on div "Name of Collection eg. Interior Photos, March 2020" at bounding box center [279, 301] width 213 height 55
click at [318, 300] on input "text" at bounding box center [279, 305] width 213 height 26
paste input "Best Garage Door Service, Oct 2025, Week"
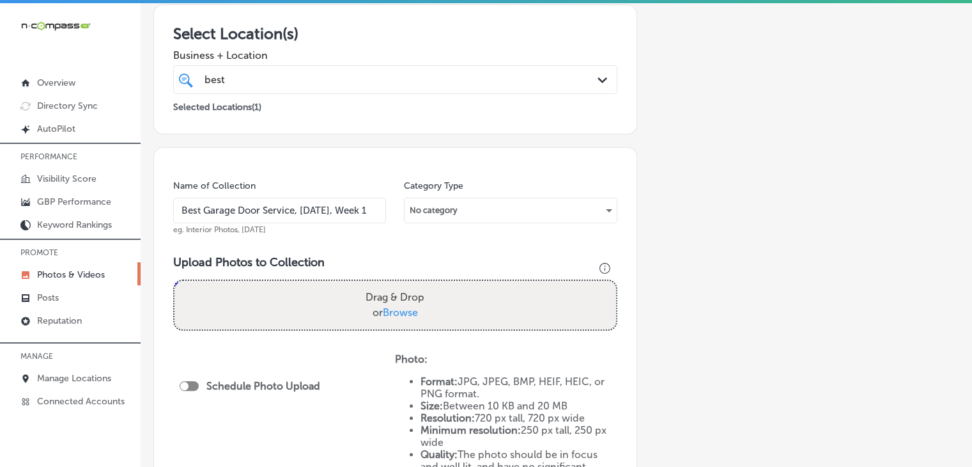
scroll to position [256, 0]
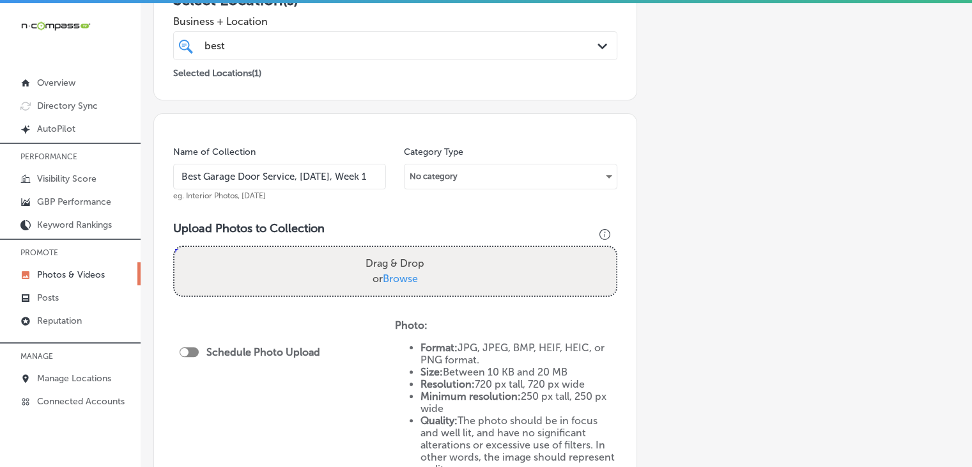
type input "Best Garage Door Service, Oct 2025, Week 1"
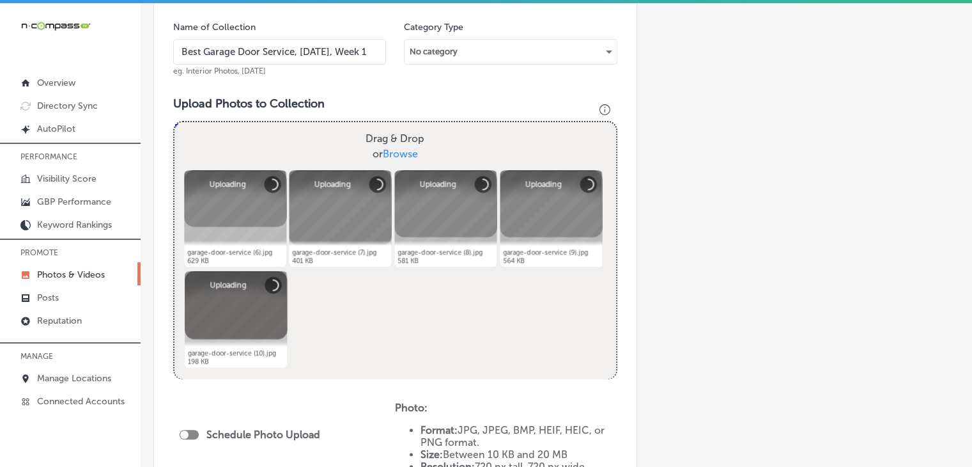
scroll to position [511, 0]
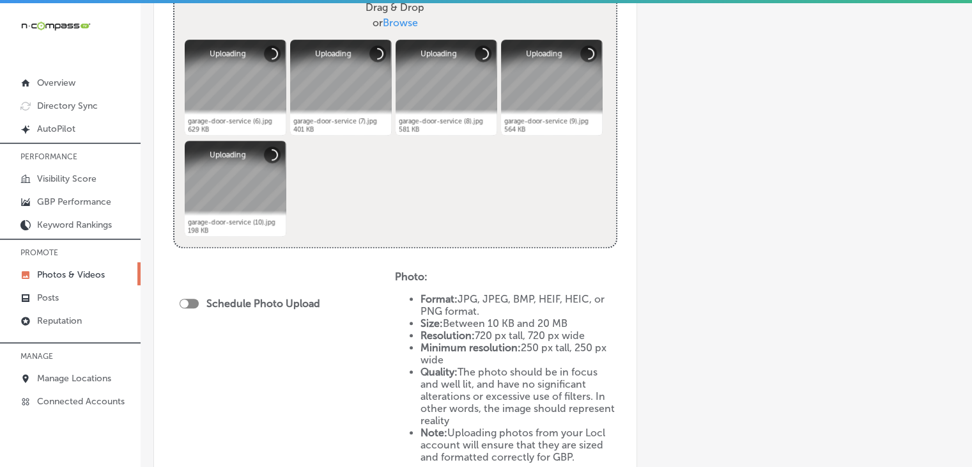
click at [182, 306] on div at bounding box center [189, 304] width 19 height 10
checkbox input "true"
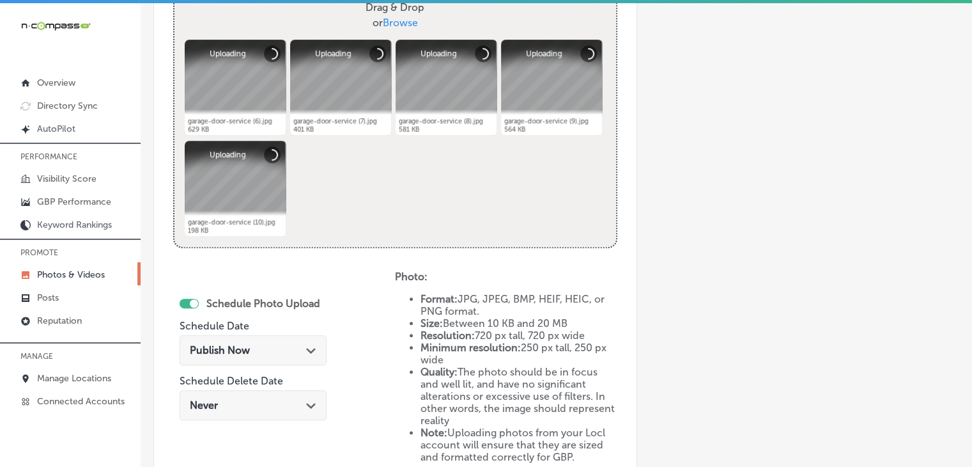
click at [258, 348] on div "Publish Now Path Created with Sketch." at bounding box center [253, 350] width 127 height 12
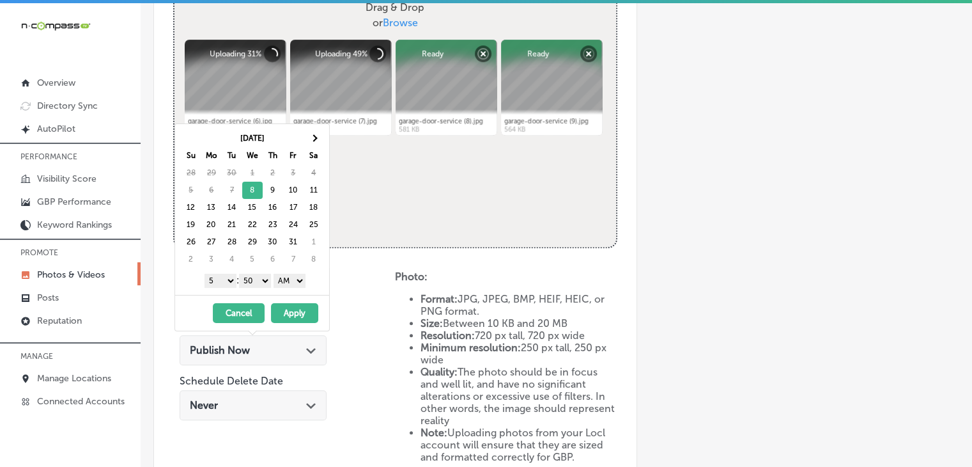
click at [214, 274] on select "1 2 3 4 5 6 7 8 9 10 11 12" at bounding box center [221, 281] width 32 height 14
click at [271, 277] on select "00 10 20 30 40 50" at bounding box center [255, 281] width 32 height 14
click at [298, 290] on div "Oct 2025 Su Mo Tu We Th Fr Sa 28 29 30 1 2 3 4 5 6 7 8 9 10 11 12 13 14 15 16 1…" at bounding box center [252, 209] width 154 height 171
click at [296, 279] on select "AM PM" at bounding box center [290, 281] width 32 height 14
click at [276, 274] on select "AM PM" at bounding box center [290, 281] width 32 height 14
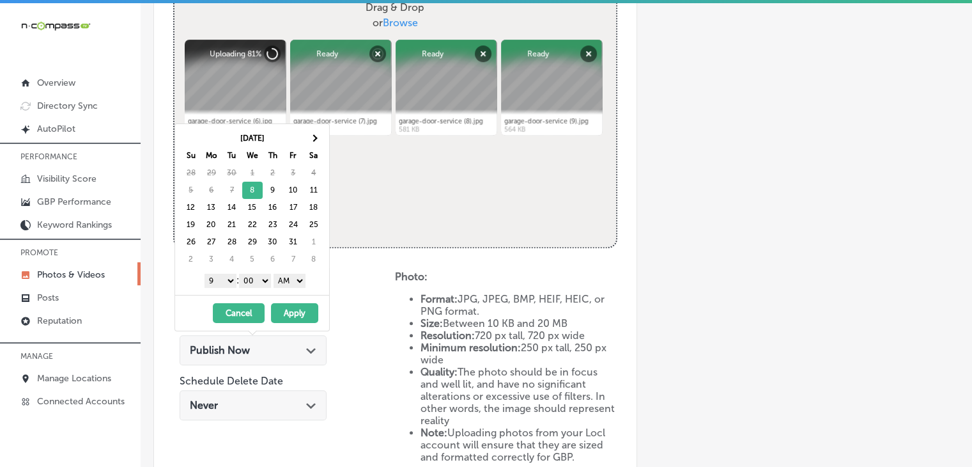
click at [300, 277] on select "AM PM" at bounding box center [290, 281] width 32 height 14
click at [297, 306] on button "Apply" at bounding box center [294, 313] width 47 height 20
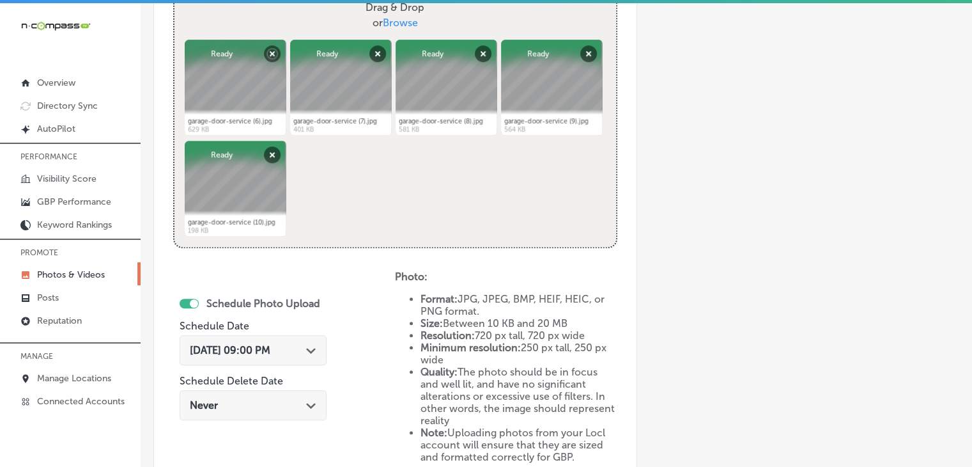
scroll to position [639, 0]
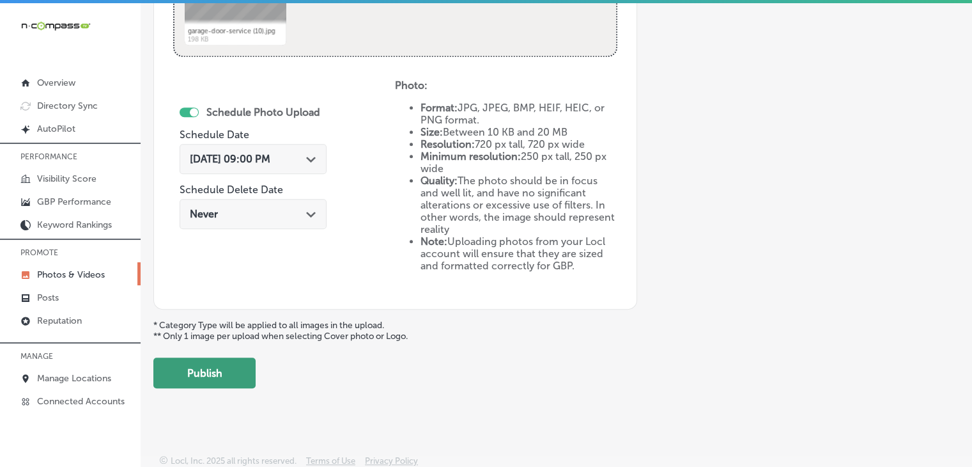
click at [238, 367] on button "Publish" at bounding box center [204, 372] width 102 height 31
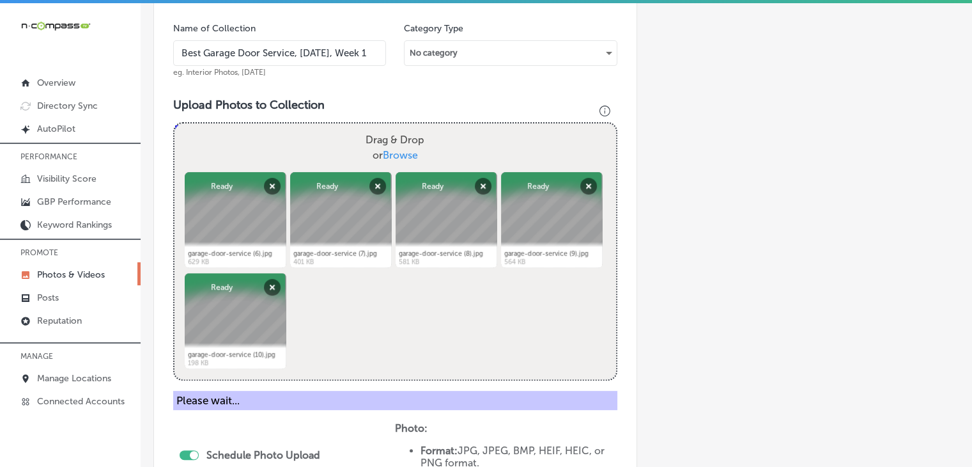
scroll to position [319, 0]
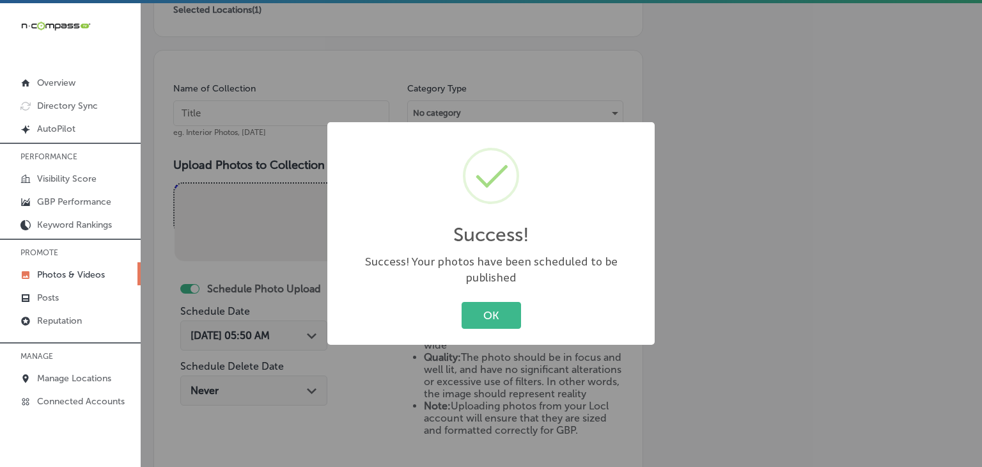
click at [290, 141] on div "Success! × Success! Your photos have been scheduled to be published OK Cancel" at bounding box center [491, 233] width 982 height 467
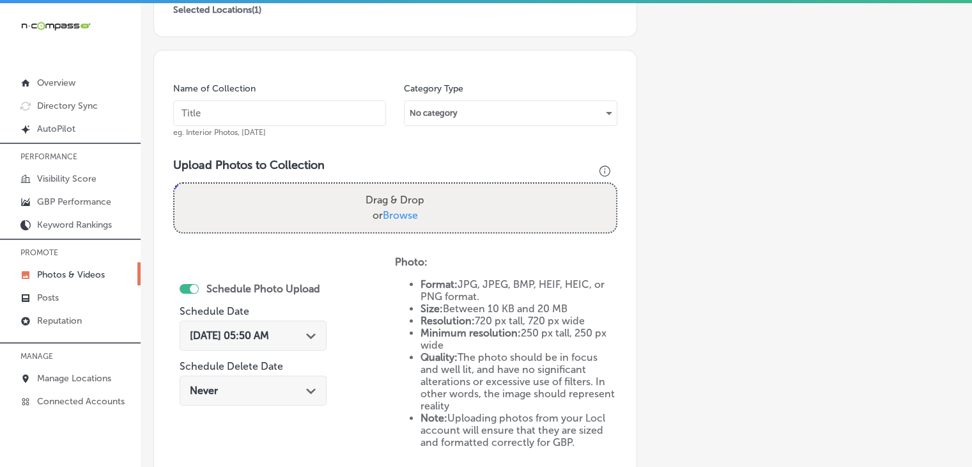
click at [297, 109] on input "text" at bounding box center [279, 113] width 213 height 26
paste input "Best Garage Door Service, Oct 2025, Week"
type input "Best Garage Door Service, Oct 2025, Week 2"
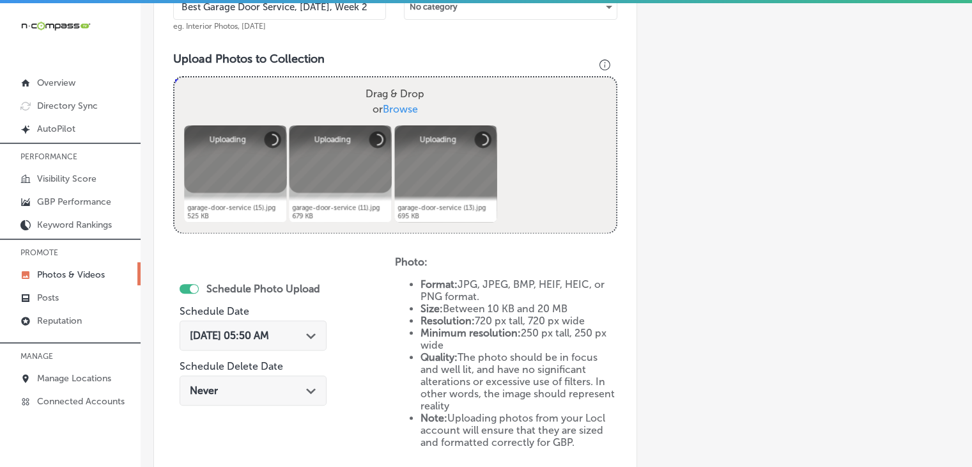
scroll to position [447, 0]
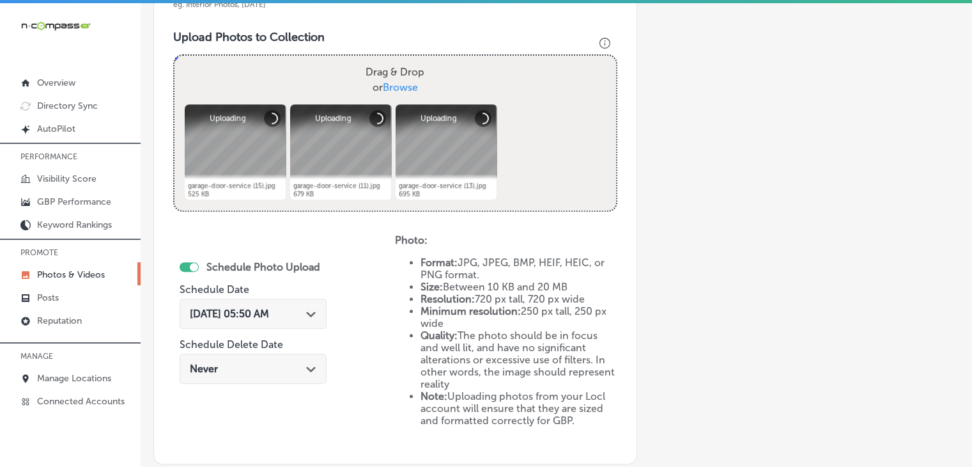
drag, startPoint x: 286, startPoint y: 325, endPoint x: 288, endPoint y: 311, distance: 14.8
click at [288, 325] on div "Oct 8, 2025 05:50 AM Path Created with Sketch." at bounding box center [253, 314] width 147 height 30
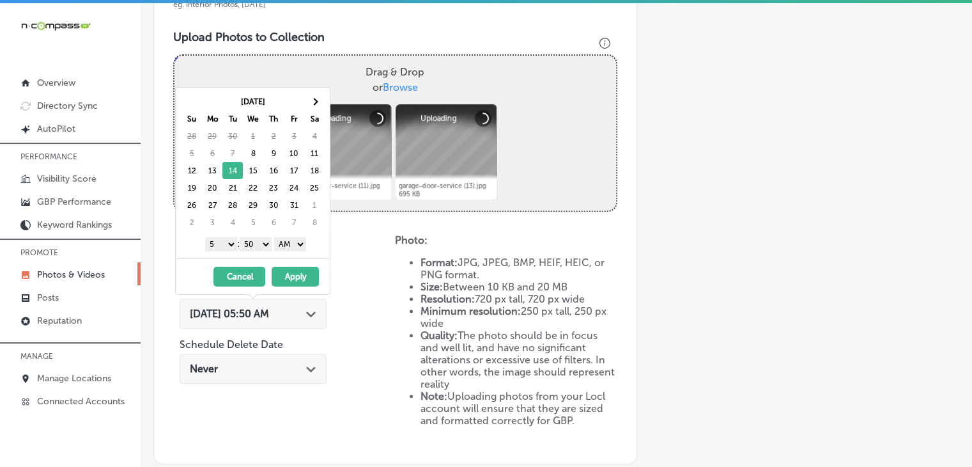
click at [224, 253] on div "Oct 2025 Su Mo Tu We Th Fr Sa 28 29 30 1 2 3 4 5 6 7 8 9 10 11 12 13 14 15 16 1…" at bounding box center [253, 173] width 154 height 171
click at [223, 249] on select "1 2 3 4 5 6 7 8 9 10 11 12" at bounding box center [221, 244] width 32 height 14
click at [262, 244] on select "00 10 20 30 40 50" at bounding box center [256, 244] width 32 height 14
drag, startPoint x: 297, startPoint y: 240, endPoint x: 297, endPoint y: 247, distance: 7.0
click at [297, 240] on select "AM PM" at bounding box center [290, 244] width 32 height 14
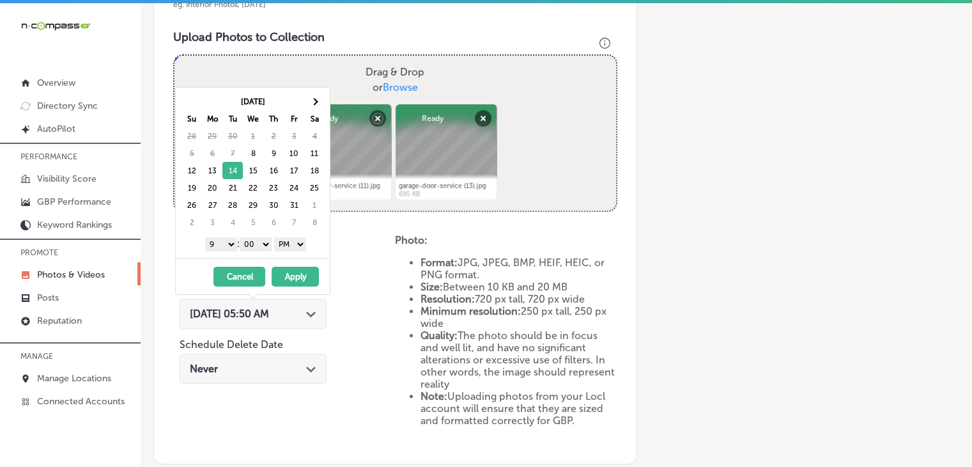
click at [295, 269] on button "Apply" at bounding box center [295, 277] width 47 height 20
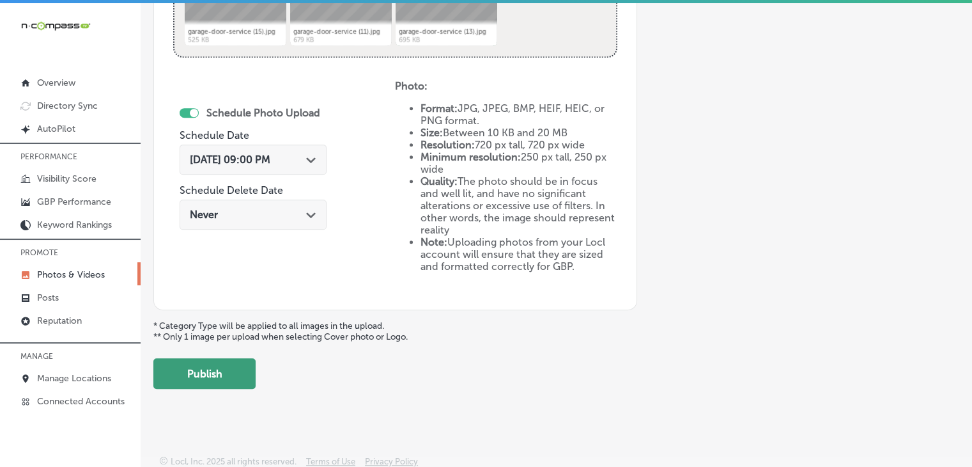
click at [228, 361] on button "Publish" at bounding box center [204, 373] width 102 height 31
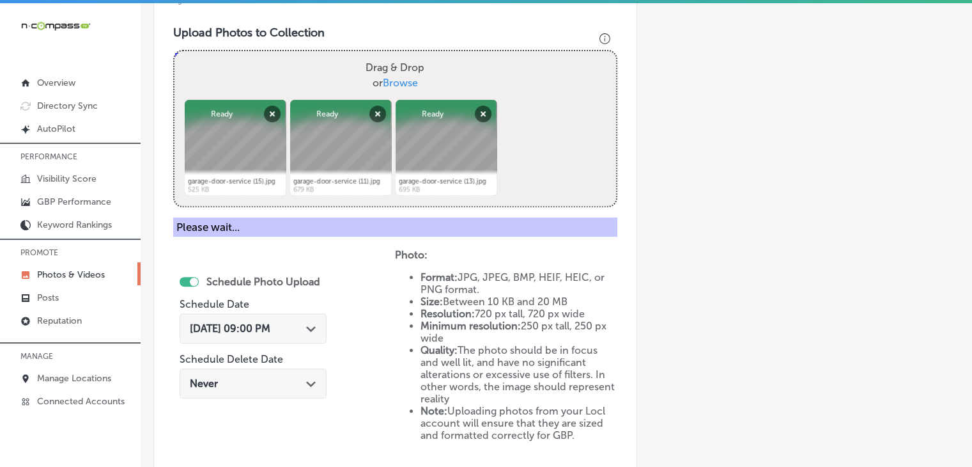
scroll to position [217, 0]
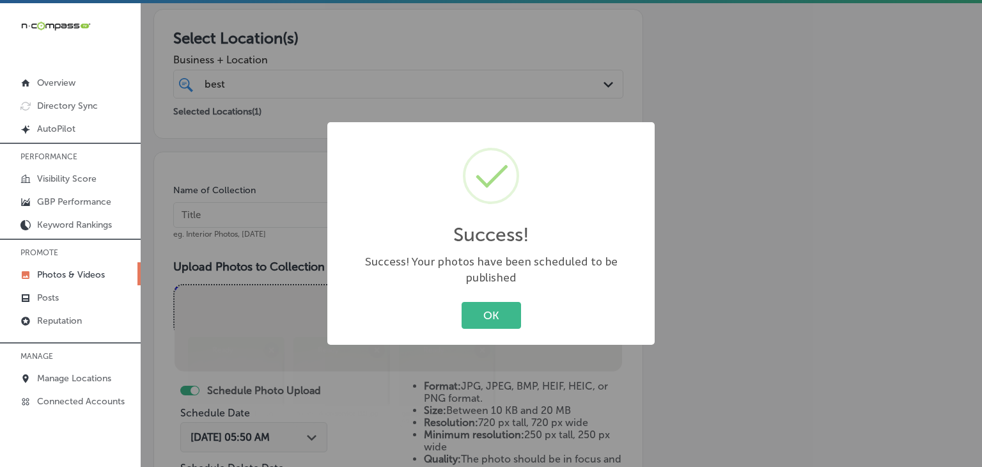
click at [269, 196] on div "Success! × Success! Your photos have been scheduled to be published OK Cancel" at bounding box center [491, 233] width 982 height 467
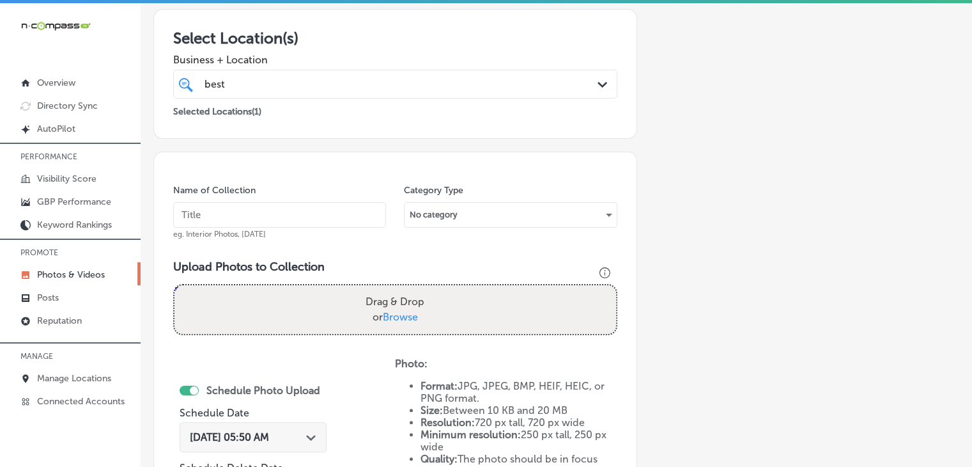
click at [271, 203] on input "text" at bounding box center [279, 215] width 213 height 26
paste input "Best Garage Door Service, Oct 2025, Week"
type input "Best Garage Door Service, Oct 2025, Week 3"
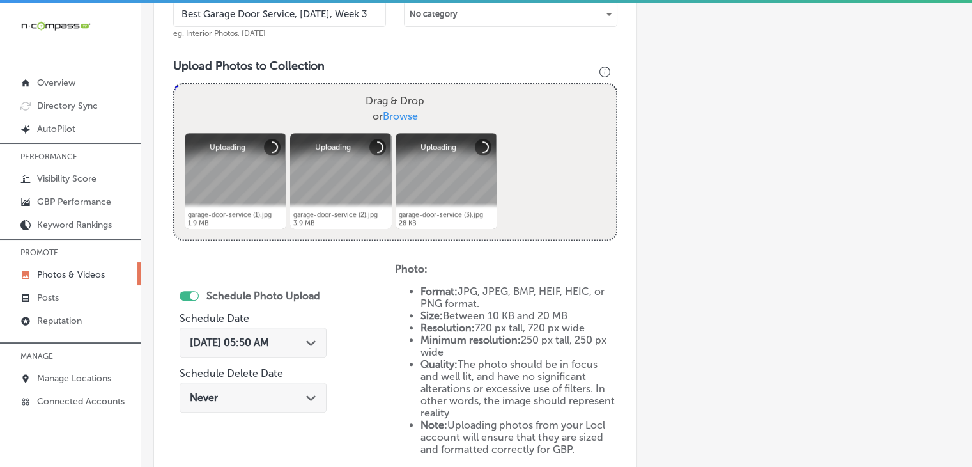
scroll to position [473, 0]
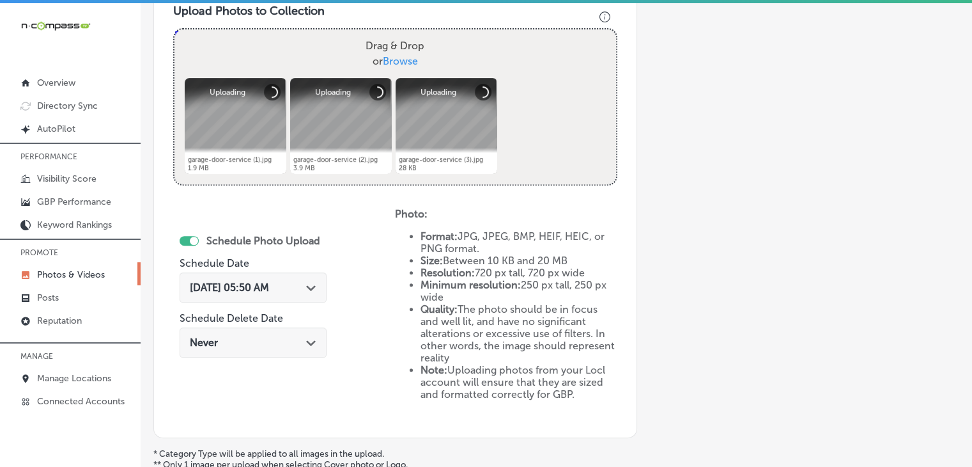
click at [260, 291] on span "Oct 8, 2025 05:50 AM" at bounding box center [229, 287] width 79 height 12
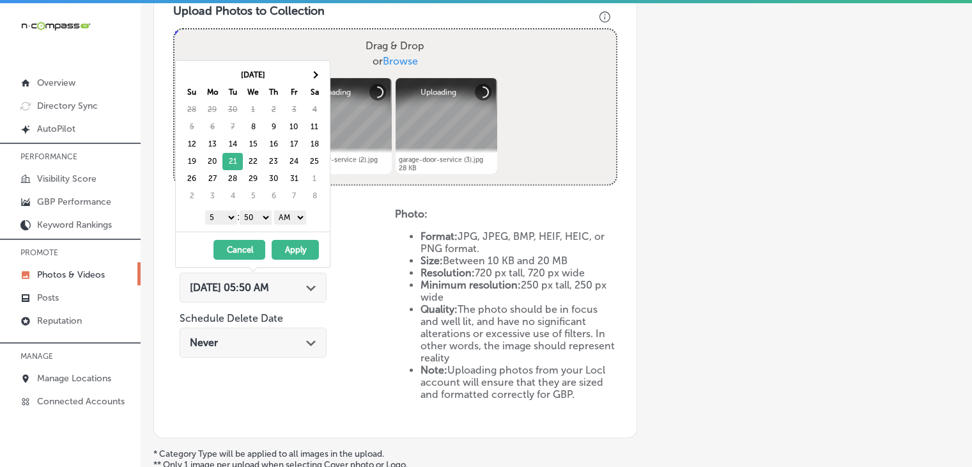
click at [211, 217] on select "1 2 3 4 5 6 7 8 9 10 11 12" at bounding box center [221, 217] width 32 height 14
click at [252, 215] on select "00 10 20 30 40 50" at bounding box center [256, 217] width 32 height 14
click at [283, 221] on select "AM PM" at bounding box center [290, 217] width 32 height 14
click at [285, 250] on button "Apply" at bounding box center [295, 250] width 47 height 20
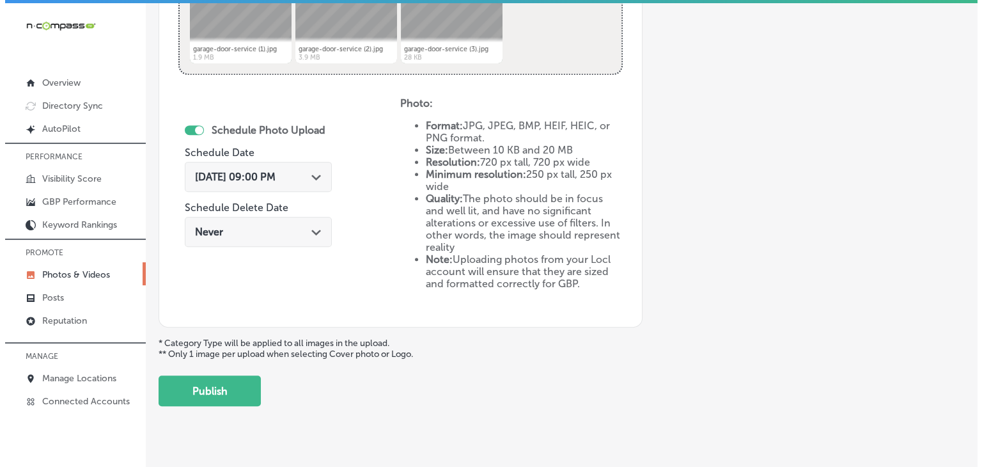
scroll to position [601, 0]
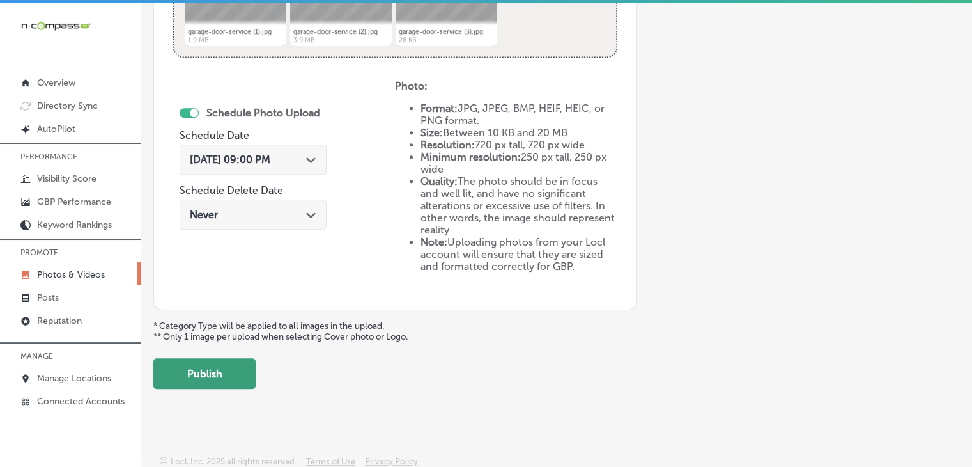
click at [242, 377] on button "Publish" at bounding box center [204, 373] width 102 height 31
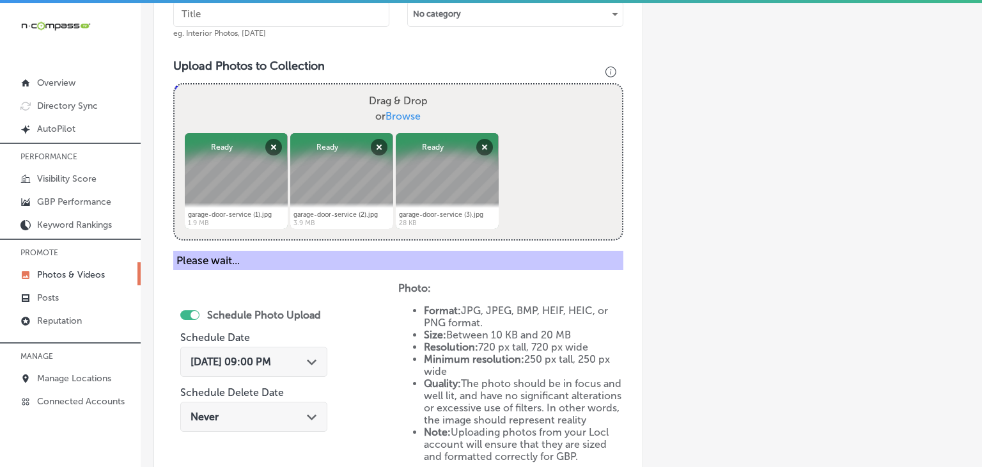
scroll to position [378, 0]
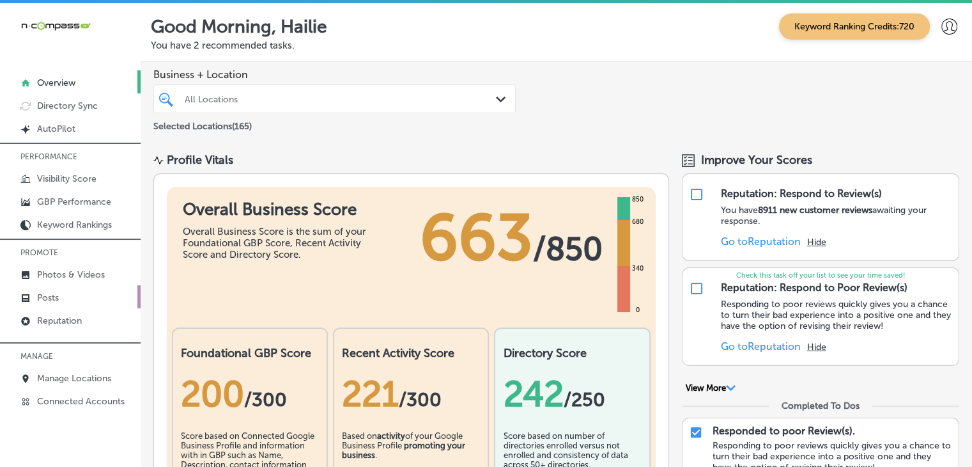
click at [98, 293] on link "Posts" at bounding box center [70, 296] width 141 height 23
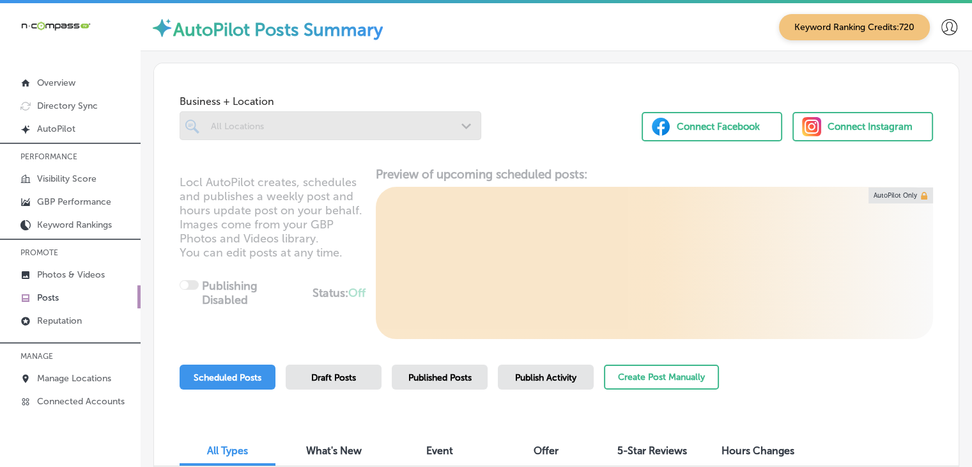
drag, startPoint x: 378, startPoint y: 102, endPoint x: 381, endPoint y: 122, distance: 20.7
click at [378, 103] on span "Business + Location" at bounding box center [331, 101] width 302 height 12
click at [378, 134] on div at bounding box center [331, 125] width 302 height 29
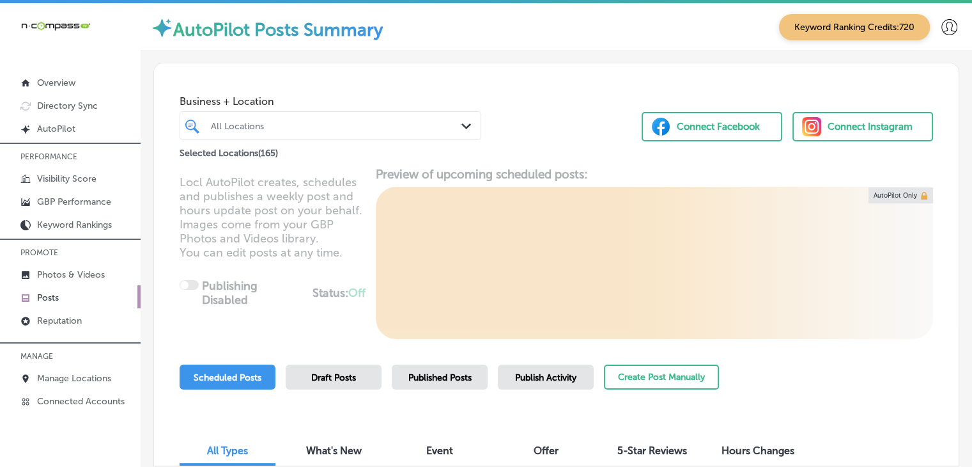
click at [381, 95] on span "Business + Location" at bounding box center [331, 101] width 302 height 12
click at [373, 109] on div "Business + Location All Locations Path Created with Sketch." at bounding box center [331, 114] width 302 height 51
click at [377, 118] on div at bounding box center [318, 125] width 217 height 17
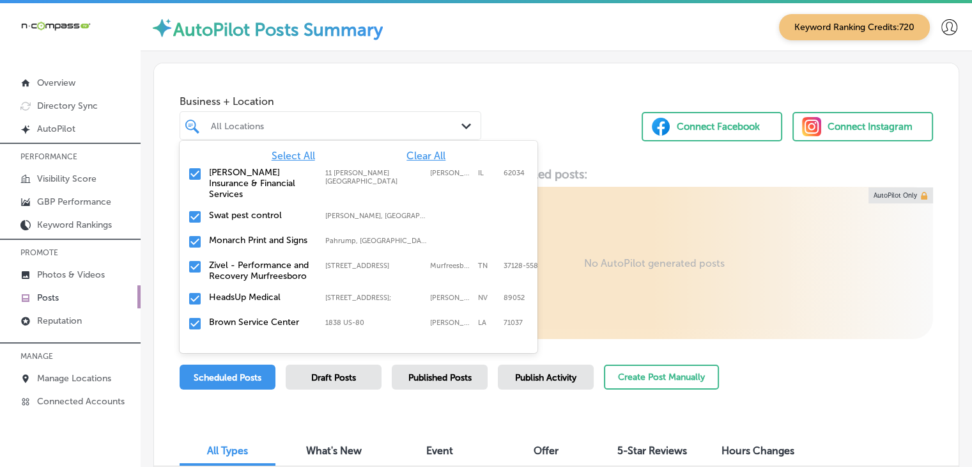
click at [432, 152] on span "Clear All" at bounding box center [426, 156] width 39 height 12
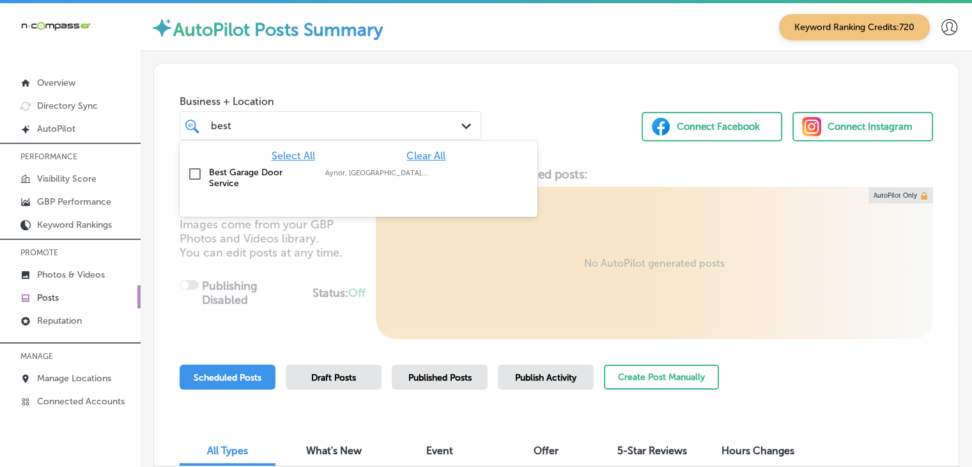
click at [433, 175] on div "Best Garage Door Service Aynor, [GEOGRAPHIC_DATA], [GEOGRAPHIC_DATA] | [GEOGRAP…" at bounding box center [338, 178] width 259 height 22
type input "best"
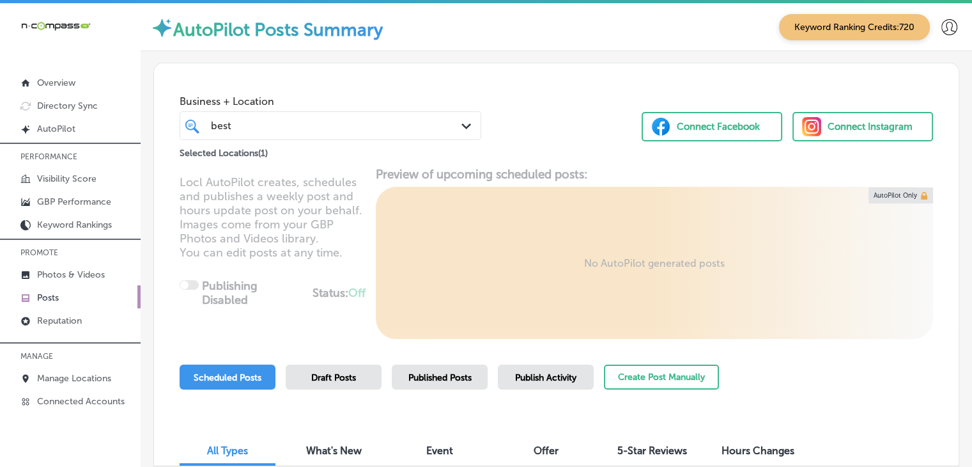
click at [480, 105] on div "Business + Location best best Path Created with Sketch. Selected Locations ( 1 …" at bounding box center [556, 111] width 805 height 97
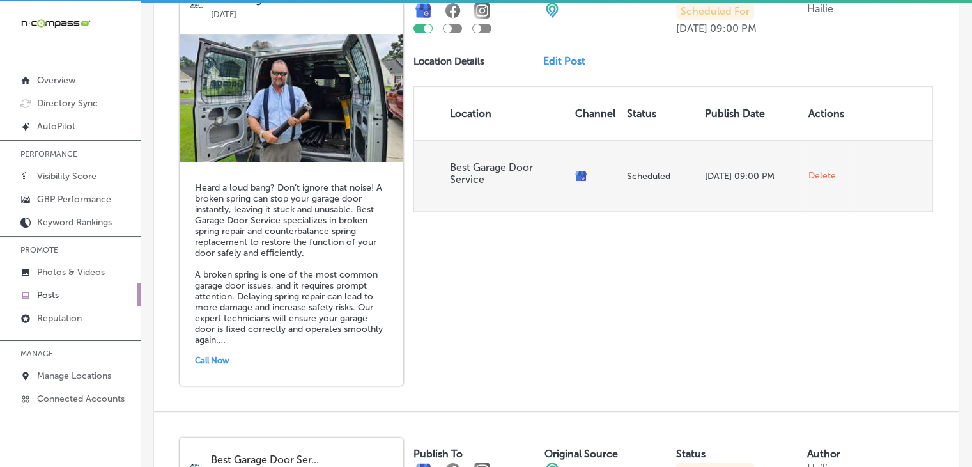
scroll to position [384, 0]
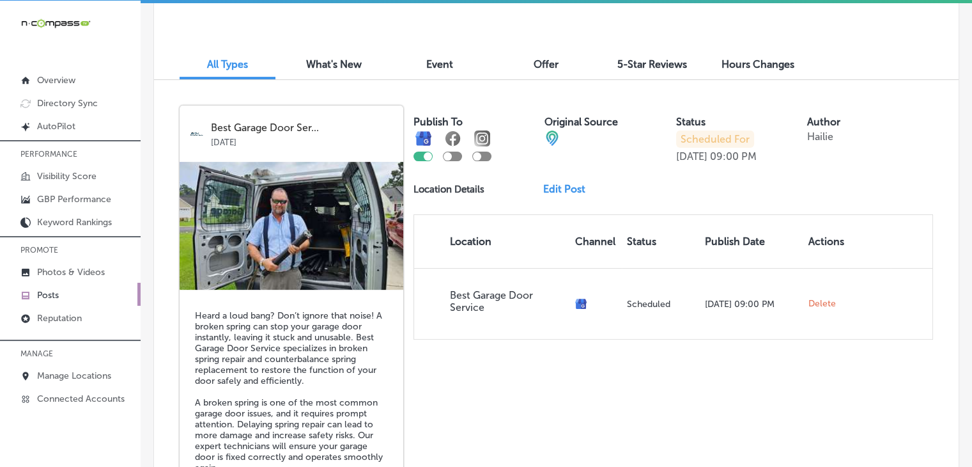
click at [341, 237] on img at bounding box center [292, 226] width 224 height 128
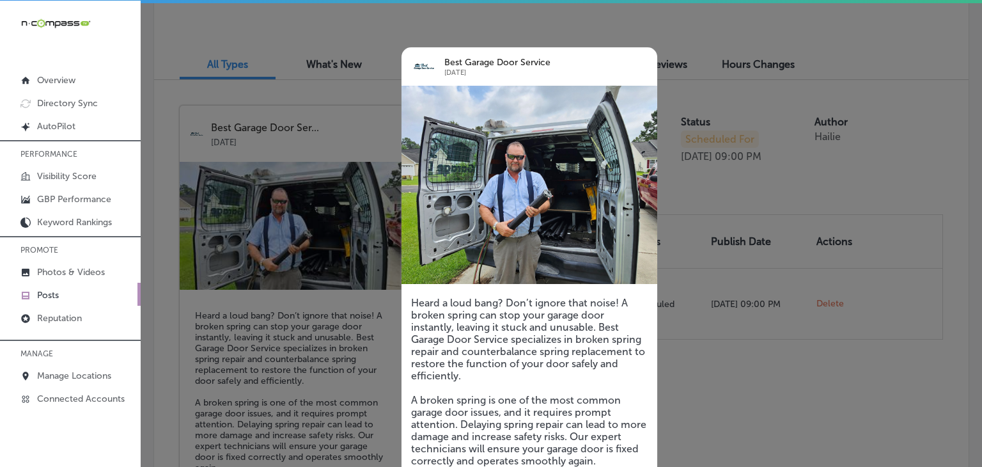
click at [724, 150] on div at bounding box center [491, 233] width 982 height 467
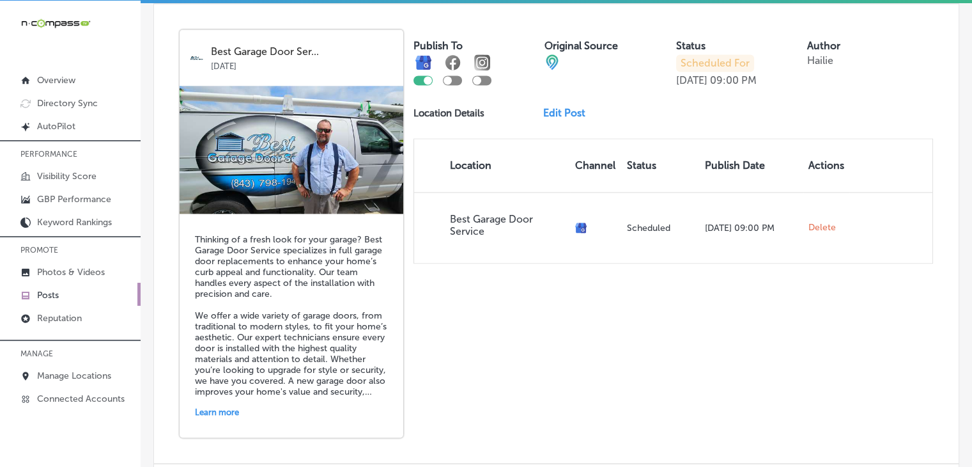
scroll to position [1937, 0]
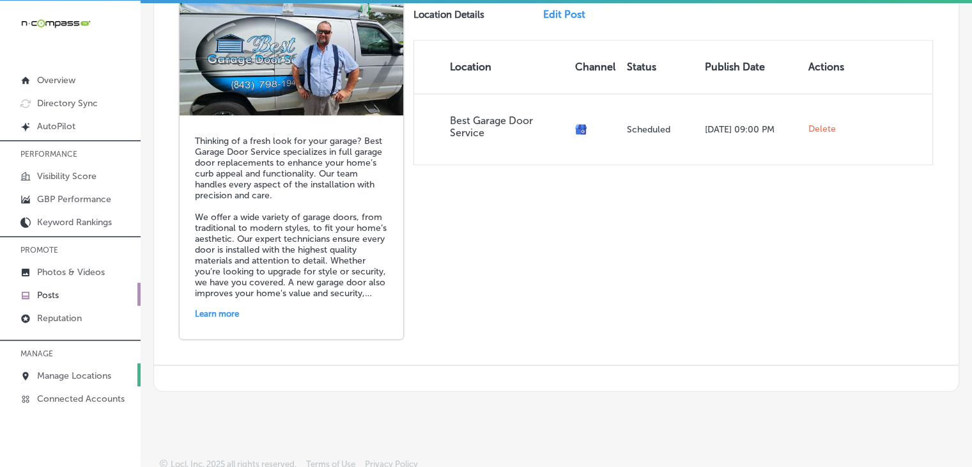
click at [120, 370] on link "Manage Locations" at bounding box center [70, 374] width 141 height 23
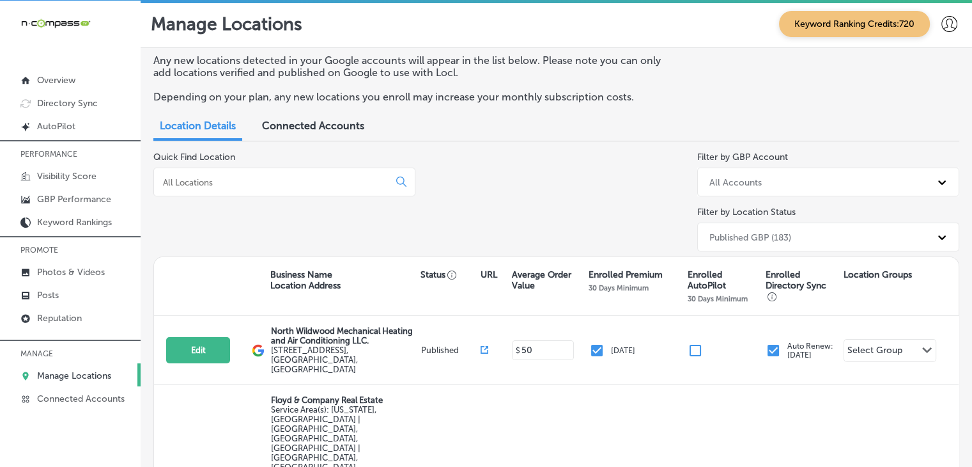
click at [269, 178] on input at bounding box center [274, 182] width 224 height 12
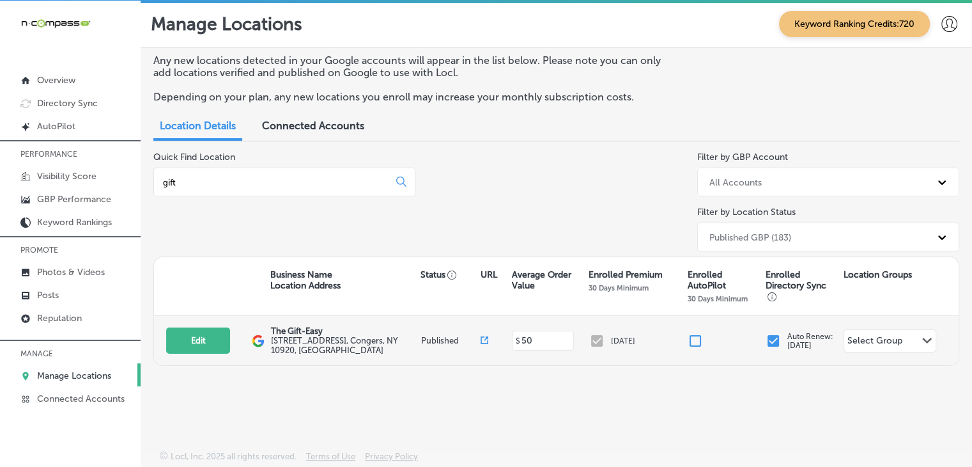
type input "gift"
click at [210, 325] on div "Edit This location is not published yet. The Gift-Easy [STREET_ADDRESS] Publish…" at bounding box center [556, 340] width 805 height 49
click at [212, 330] on button "Edit" at bounding box center [198, 340] width 64 height 26
select select "US"
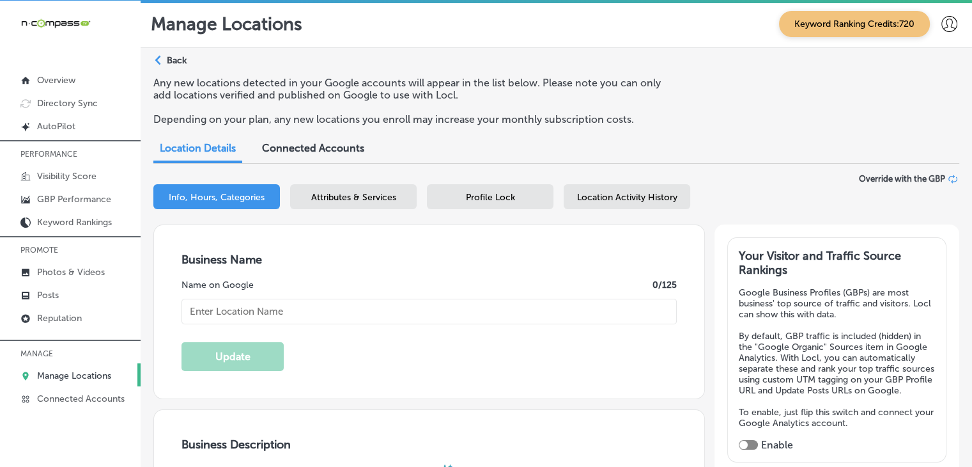
type input "[STREET_ADDRESS]"
type input "Congers"
type input "10920"
type input "US"
type textarea "The Gift-Easy offers unique, whimsical products at wholesale prices, including …"
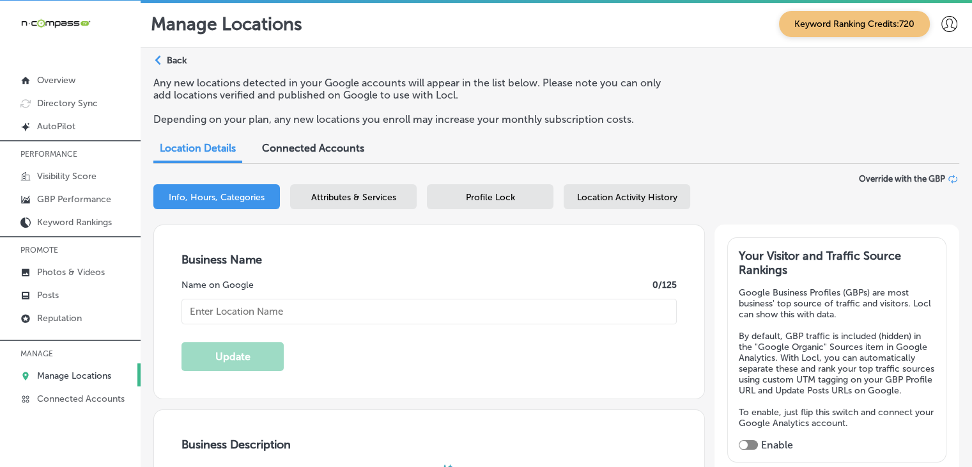
type input "[URL][DOMAIN_NAME]"
type input "The Gift-Easy"
type input "[PHONE_NUMBER]"
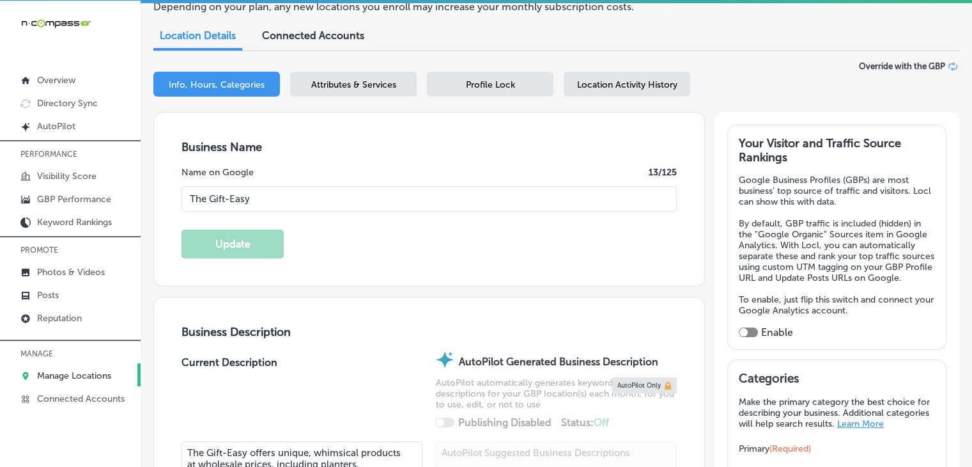
scroll to position [256, 0]
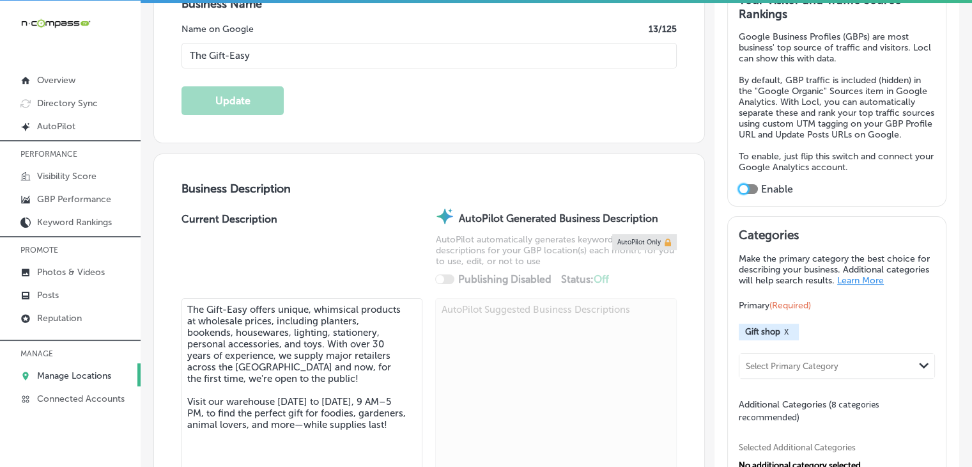
click at [740, 193] on div at bounding box center [744, 189] width 8 height 8
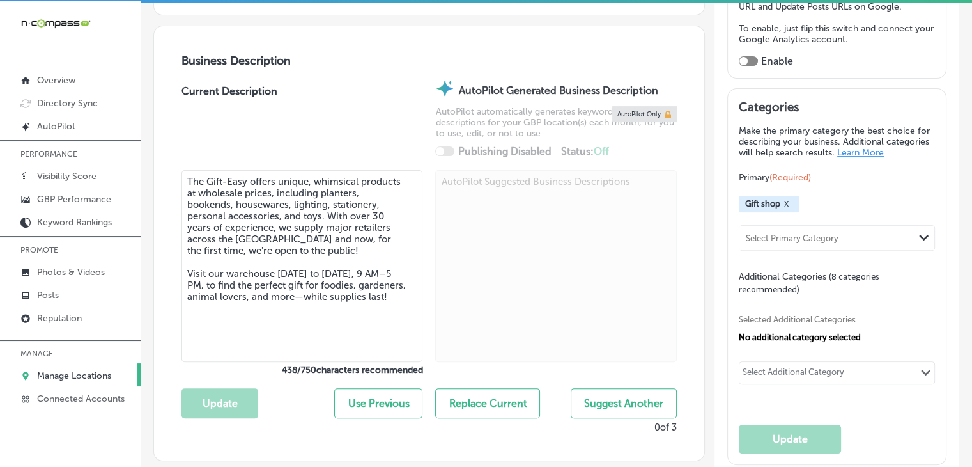
checkbox input "true"
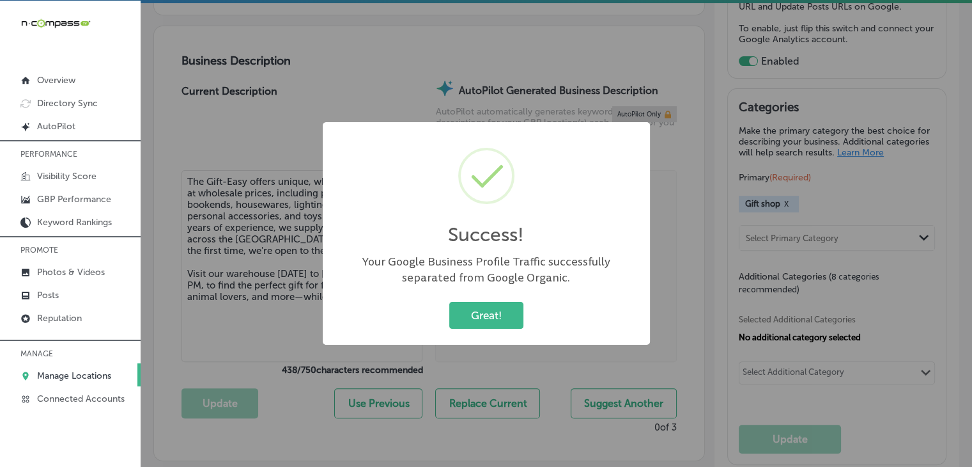
click at [788, 180] on div "Success! × Your Google Business Profile Traffic successfully separated from Goo…" at bounding box center [486, 233] width 972 height 467
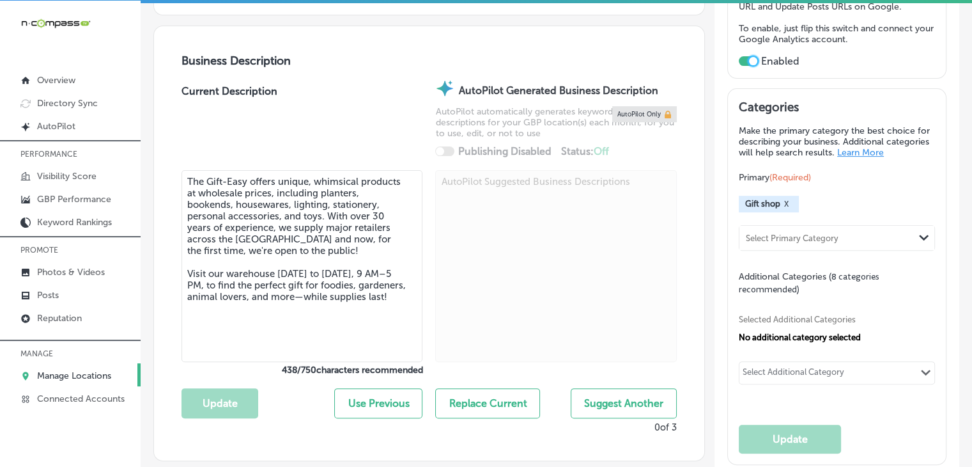
click at [772, 370] on div "Select Additional Category Path Created with Sketch." at bounding box center [837, 373] width 195 height 22
click at [823, 407] on div "Home goods store" at bounding box center [837, 398] width 180 height 15
type input "home goods"
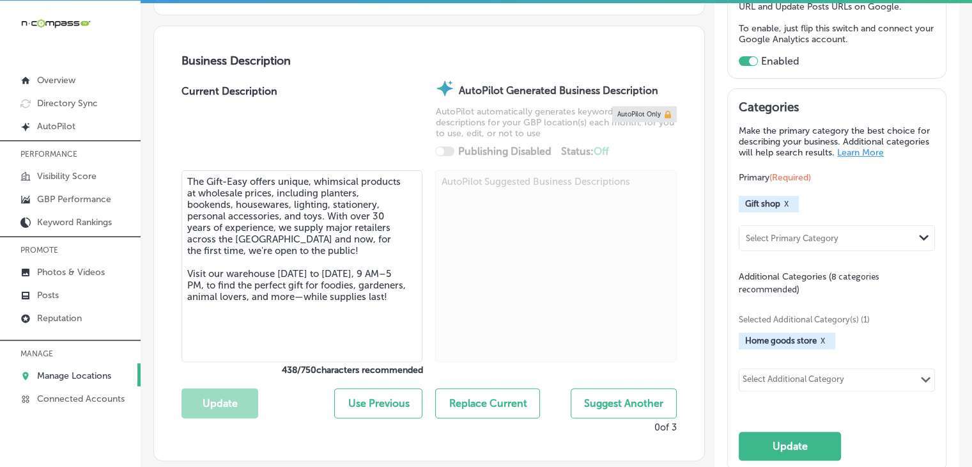
click at [790, 377] on div "Select Additional Category Path Created with Sketch." at bounding box center [837, 380] width 195 height 22
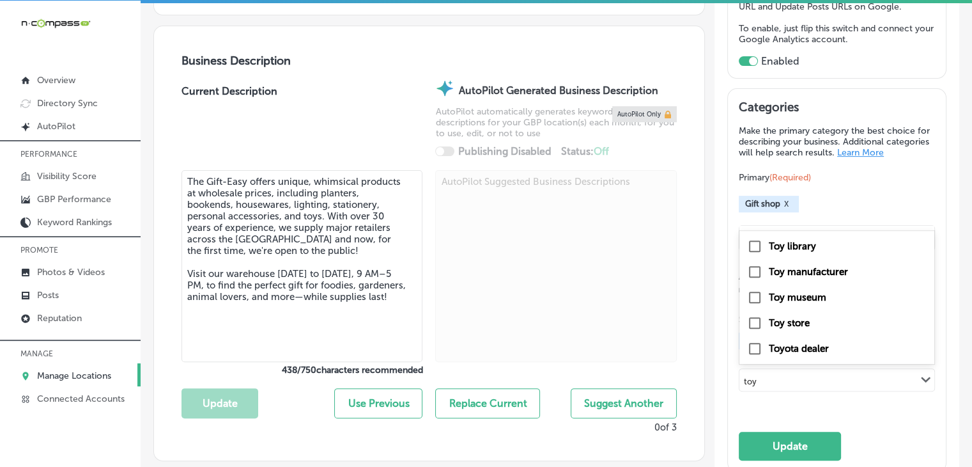
click at [811, 329] on div "Toy store" at bounding box center [837, 322] width 180 height 15
type input "toy"
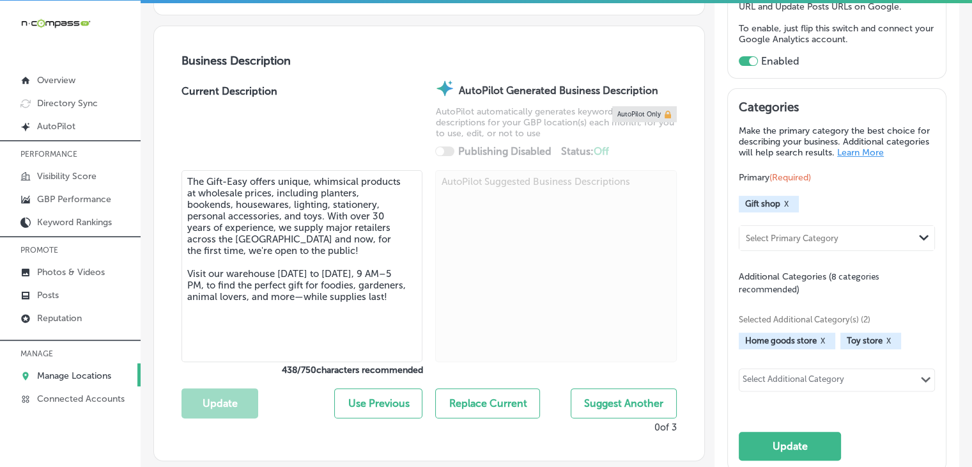
click at [801, 389] on div "Select Additional Category" at bounding box center [794, 381] width 102 height 15
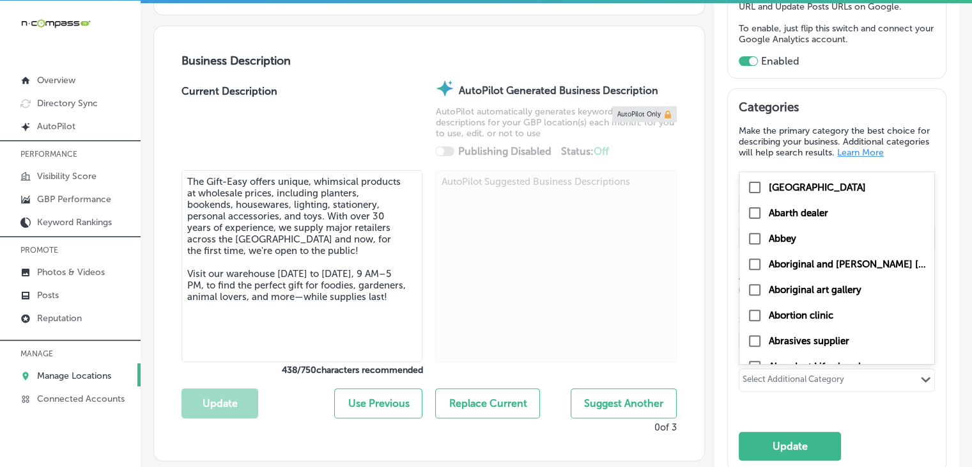
paste input "Stationery Store"
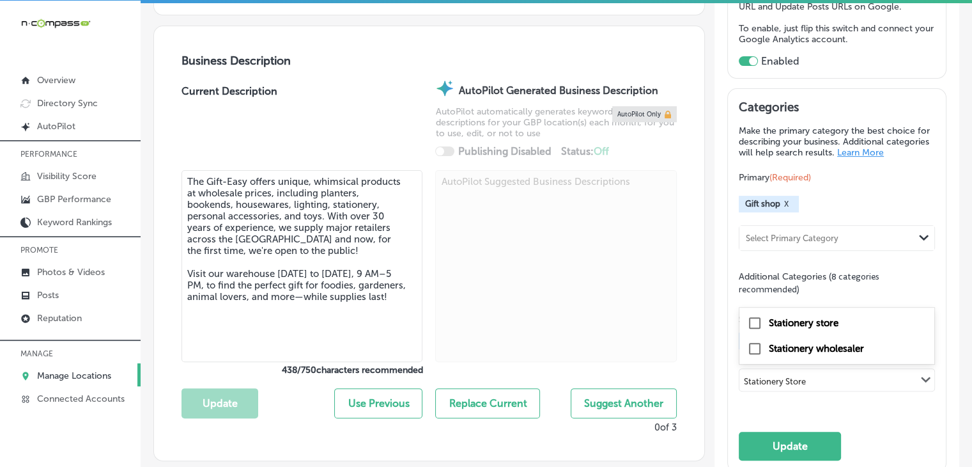
click at [858, 331] on div "Stationery store" at bounding box center [837, 322] width 180 height 15
type input "Stationery Store"
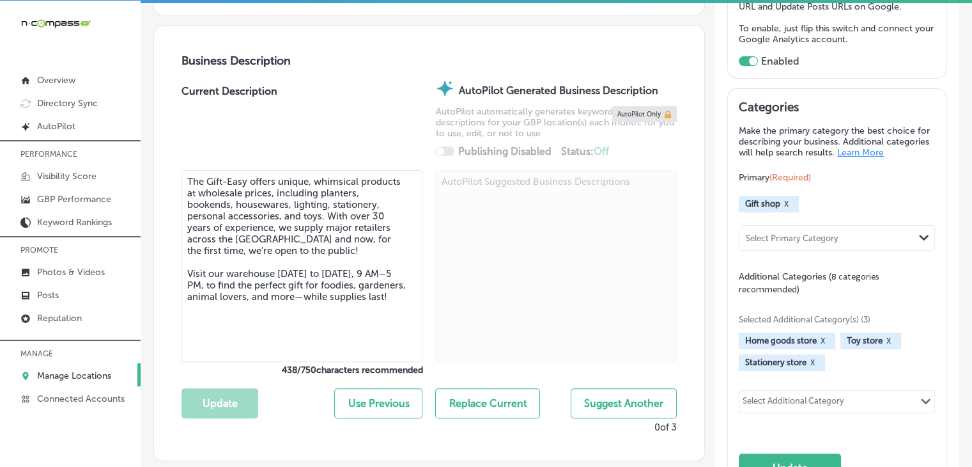
click at [774, 396] on div "Selected Additional Category(s) (3) Home goods store X Toy store X Stationery s…" at bounding box center [837, 362] width 196 height 134
click at [784, 410] on div "Select Additional Category" at bounding box center [794, 403] width 102 height 15
paste input "Stationery Store"
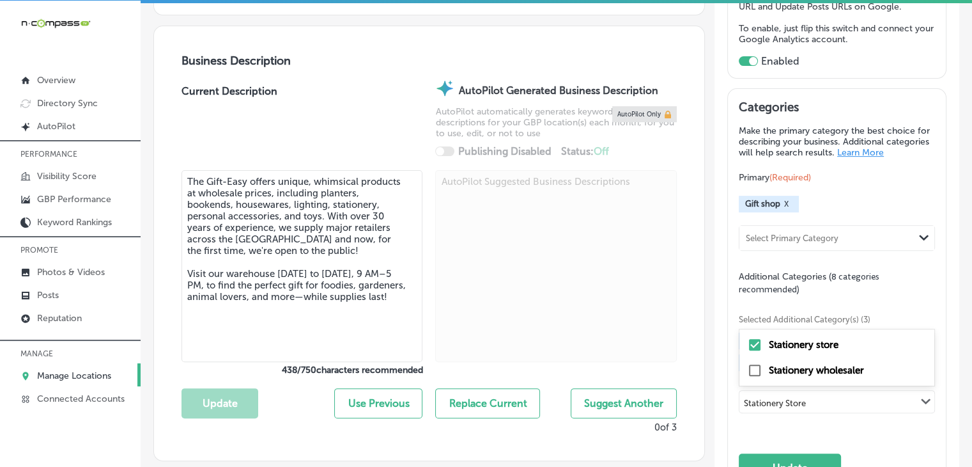
type input "Stationery Store"
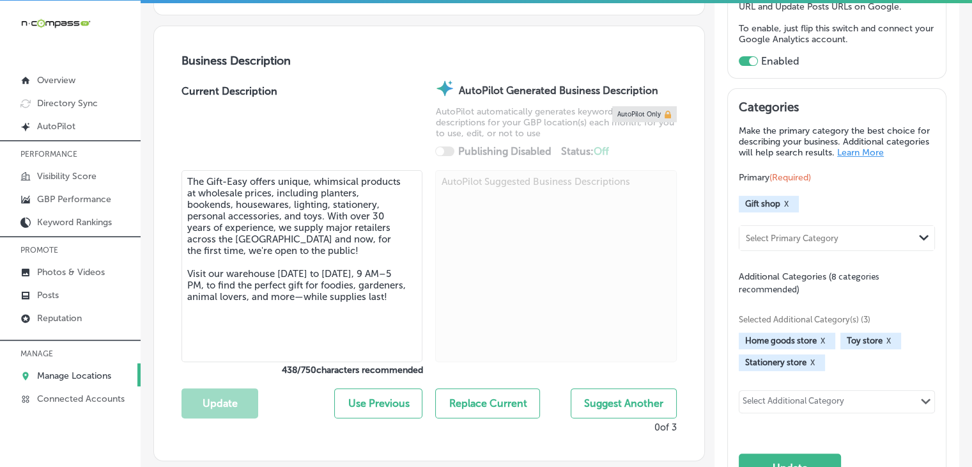
click at [748, 389] on div "Selected Additional Category(s) (3) Home goods store X Toy store X Stationery s…" at bounding box center [837, 362] width 196 height 134
click at [756, 407] on div "Select Additional Category" at bounding box center [794, 403] width 102 height 15
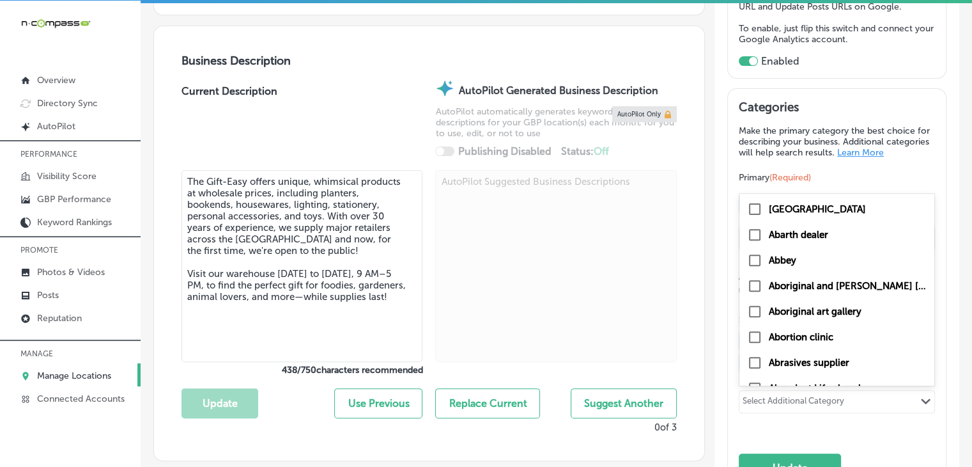
paste input "Handicrafts Wholesaler"
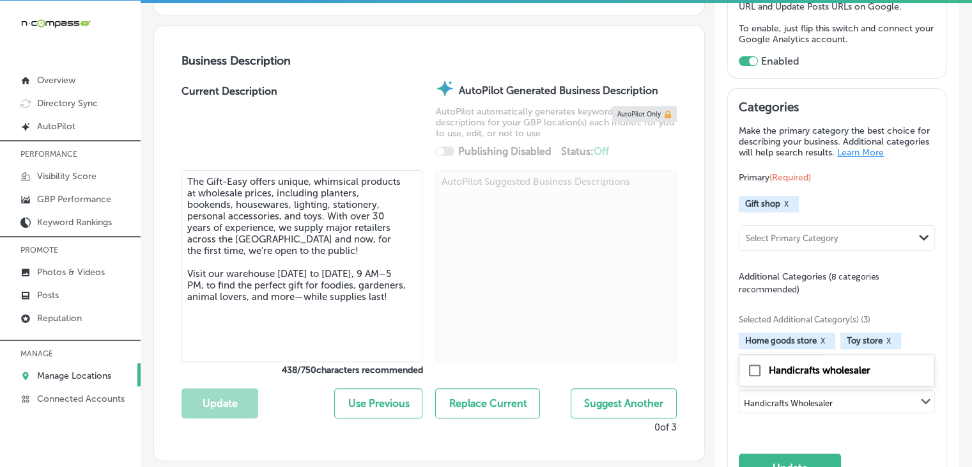
click at [834, 375] on label "Handicrafts wholesaler" at bounding box center [820, 370] width 102 height 12
type input "Handicrafts Wholesaler"
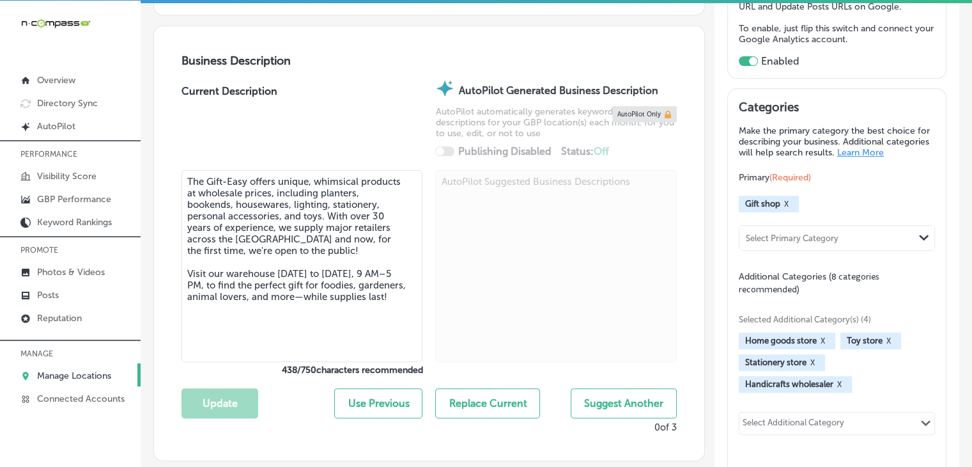
click at [841, 425] on div "Select Additional Category Path Created with Sketch." at bounding box center [837, 423] width 195 height 22
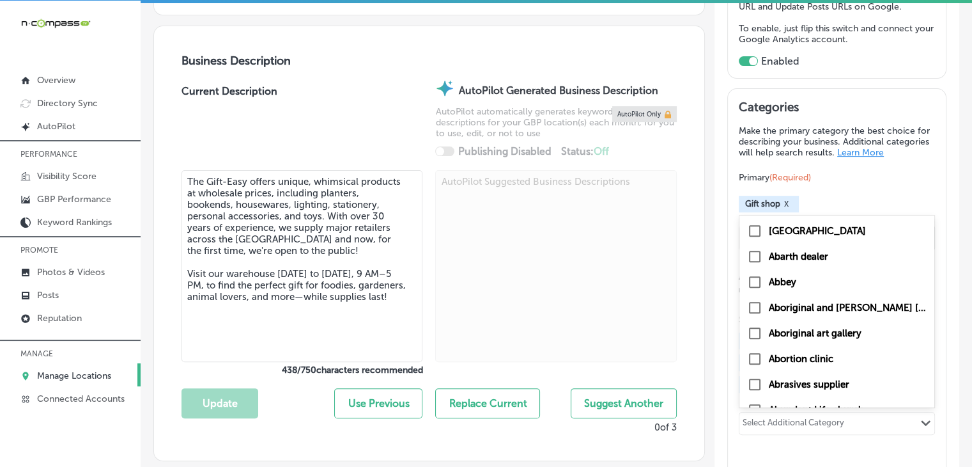
paste input "Household Goods Wholesaler"
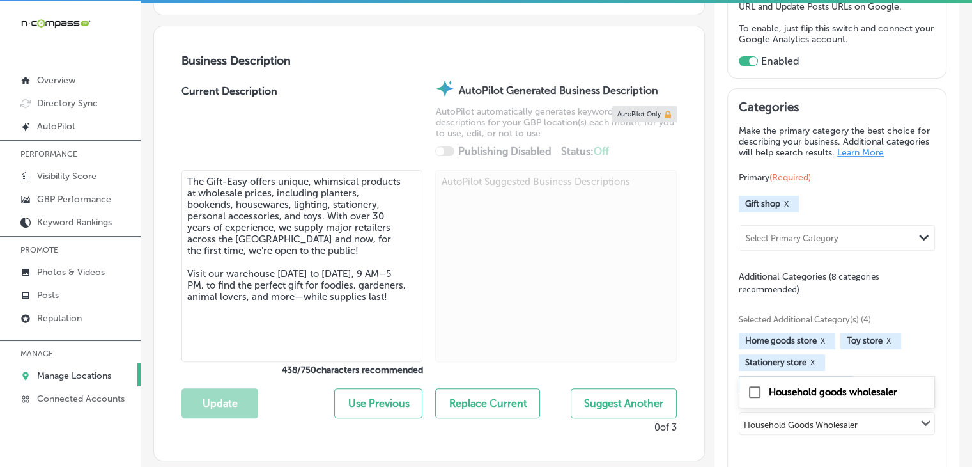
click at [803, 395] on label "Household goods wholesaler" at bounding box center [833, 392] width 129 height 12
type input "Household Goods Wholesaler"
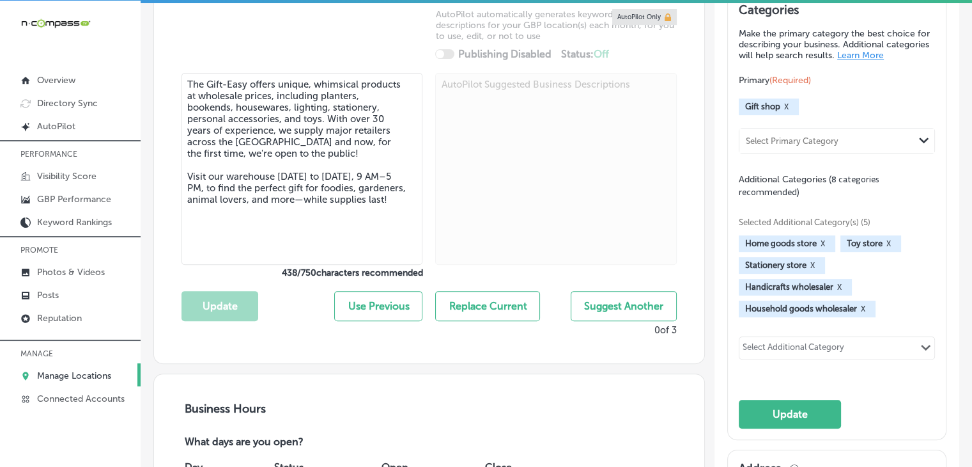
scroll to position [511, 0]
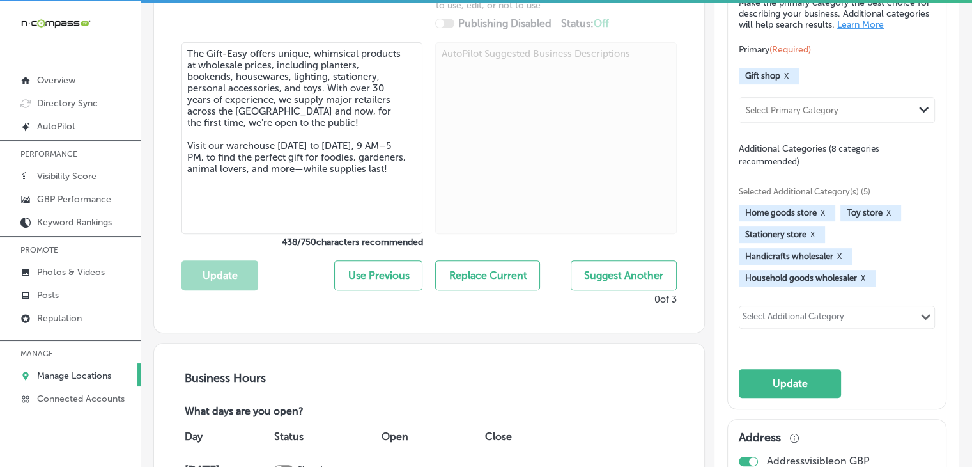
click at [810, 326] on div "Select Additional Category" at bounding box center [794, 318] width 102 height 15
paste input "Fashion Accessories Store"
click at [810, 292] on label "Fashion accessories store" at bounding box center [825, 286] width 113 height 12
type input "Fashion Accessories Store"
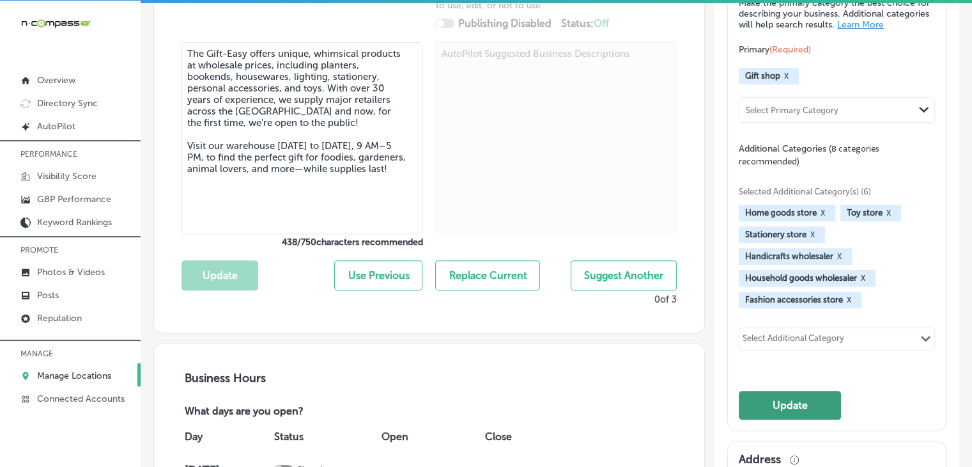
click at [790, 415] on button "Update" at bounding box center [790, 405] width 102 height 29
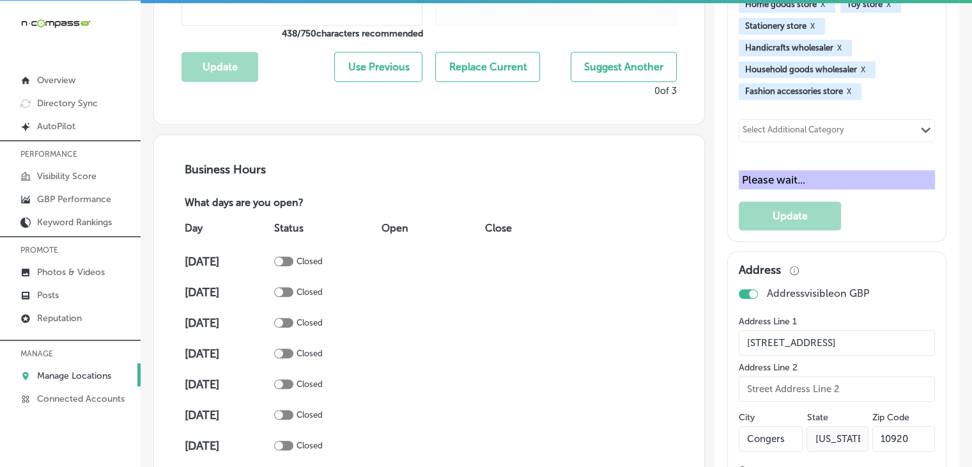
scroll to position [767, 0]
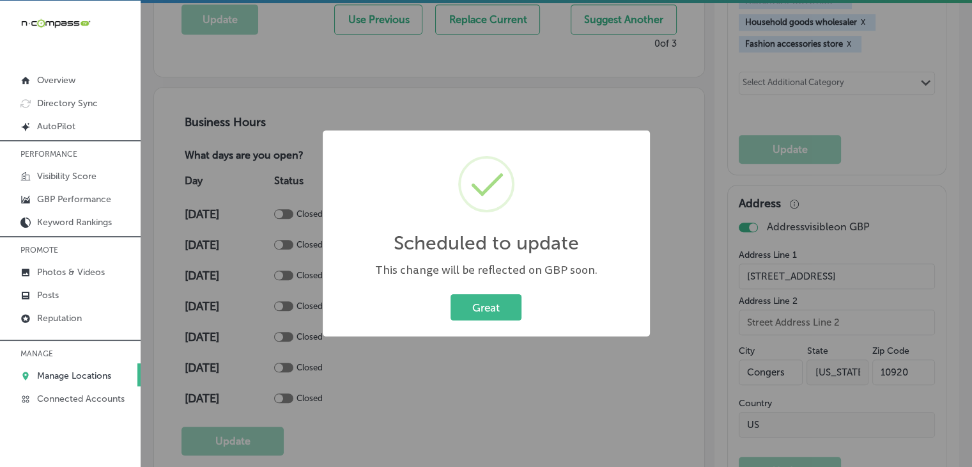
click at [457, 331] on div "Scheduled to update × This change will be reflected on GBP soon. Great Cancel" at bounding box center [486, 233] width 327 height 207
click at [496, 316] on button "Great" at bounding box center [486, 307] width 71 height 26
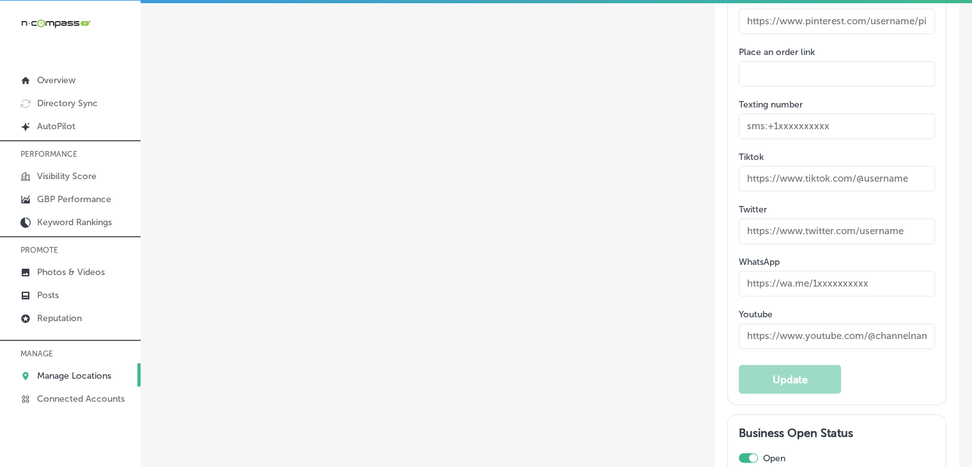
scroll to position [2174, 0]
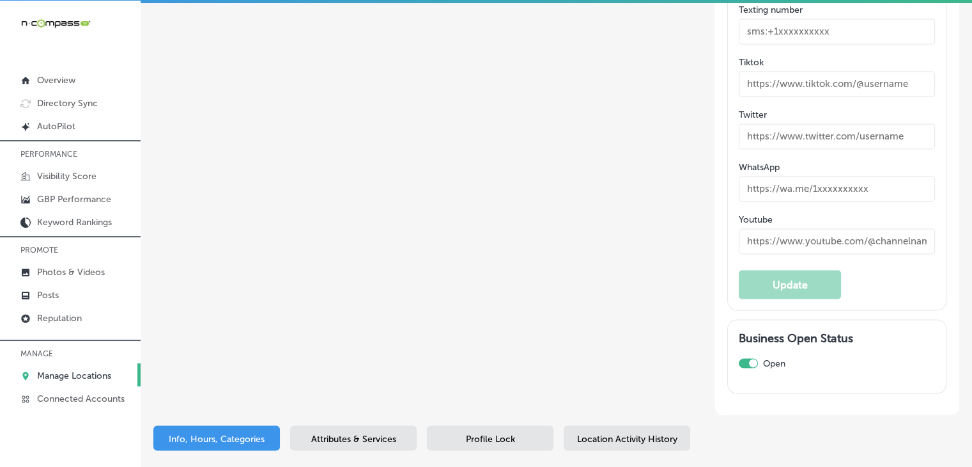
click at [793, 120] on label "Twitter" at bounding box center [837, 114] width 196 height 11
click at [790, 144] on input "text" at bounding box center [837, 136] width 196 height 26
paste input "[URL][DOMAIN_NAME]"
type input "[URL][DOMAIN_NAME]"
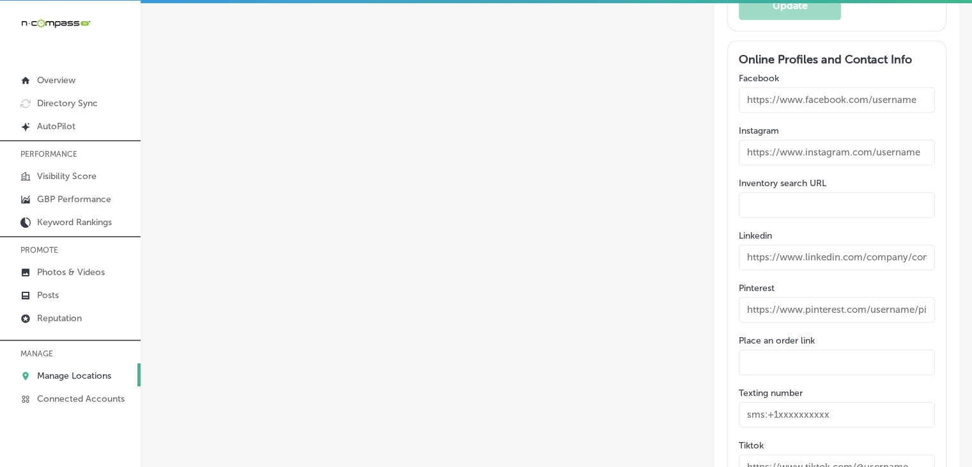
scroll to position [1790, 0]
click at [792, 121] on div "Online Profiles and Contact Info Facebook Instagram Inventory search URL Linked…" at bounding box center [837, 348] width 196 height 591
click at [789, 111] on input "text" at bounding box center [837, 101] width 196 height 26
paste input "[URL][DOMAIN_NAME]"
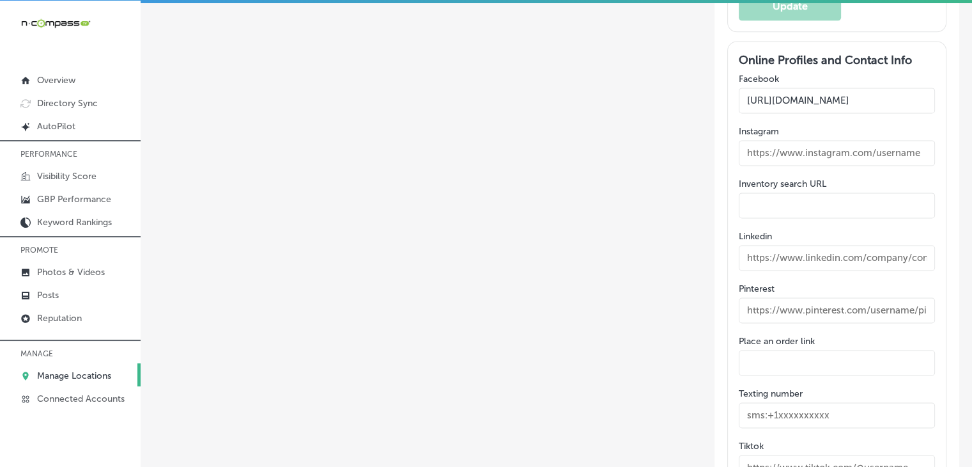
type input "[URL][DOMAIN_NAME]"
click at [795, 146] on input "text" at bounding box center [837, 153] width 196 height 26
paste input "[URL][DOMAIN_NAME]"
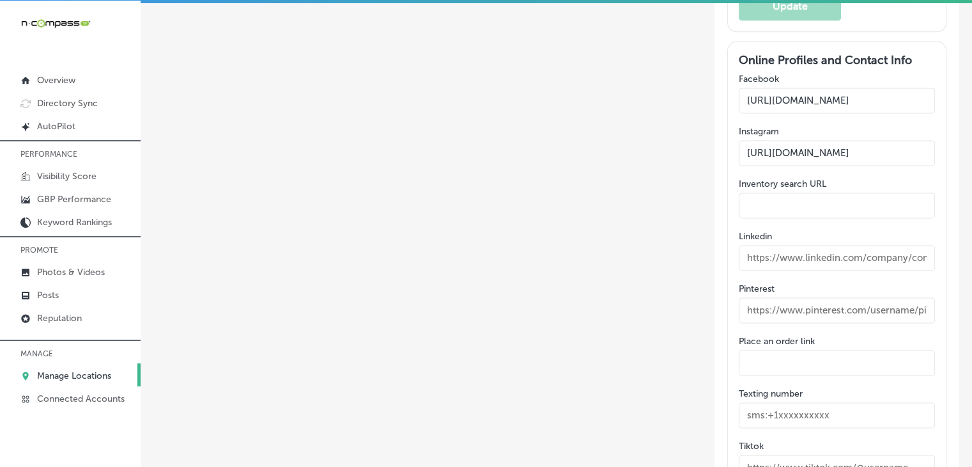
type input "[URL][DOMAIN_NAME]"
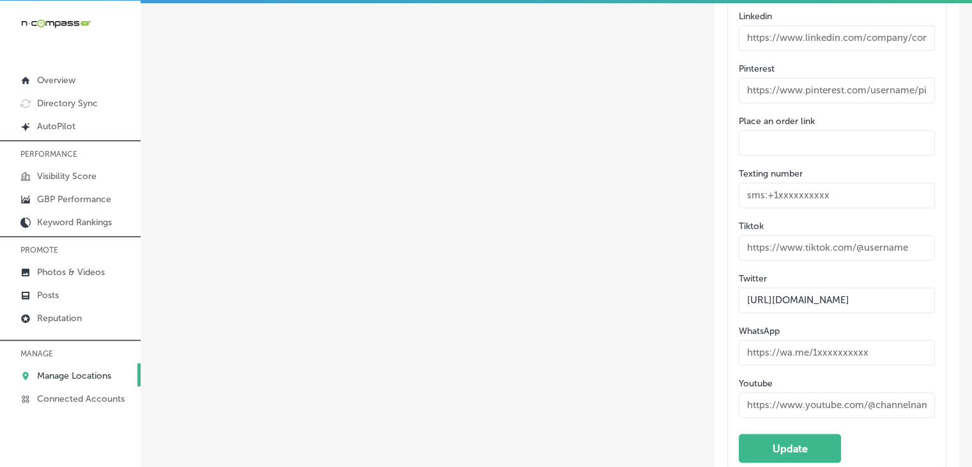
scroll to position [2046, 0]
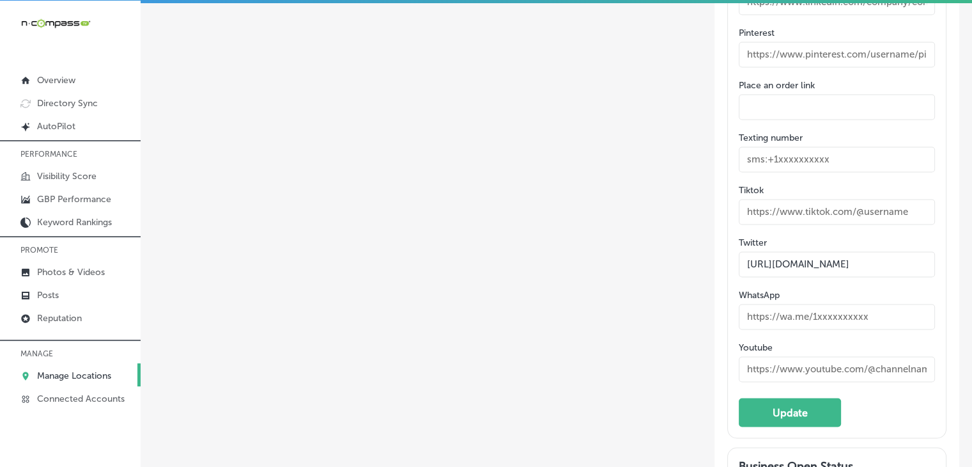
click at [790, 213] on input "text" at bounding box center [837, 212] width 196 height 26
paste input "[URL][DOMAIN_NAME]"
type input "[URL][DOMAIN_NAME]"
click at [781, 407] on button "Update" at bounding box center [790, 412] width 102 height 29
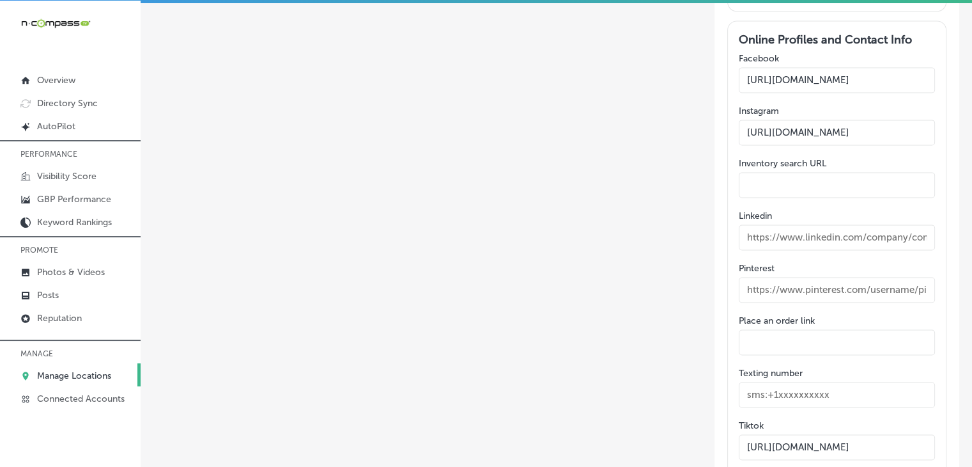
scroll to position [1790, 0]
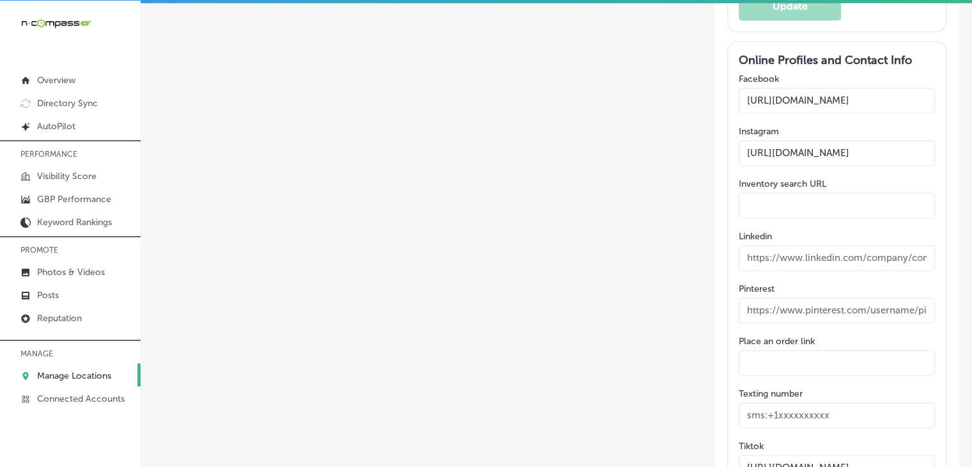
click at [850, 152] on input "[URL][DOMAIN_NAME]" at bounding box center [837, 153] width 196 height 26
click at [860, 160] on input "text" at bounding box center [837, 153] width 196 height 26
paste input "[URL][DOMAIN_NAME]"
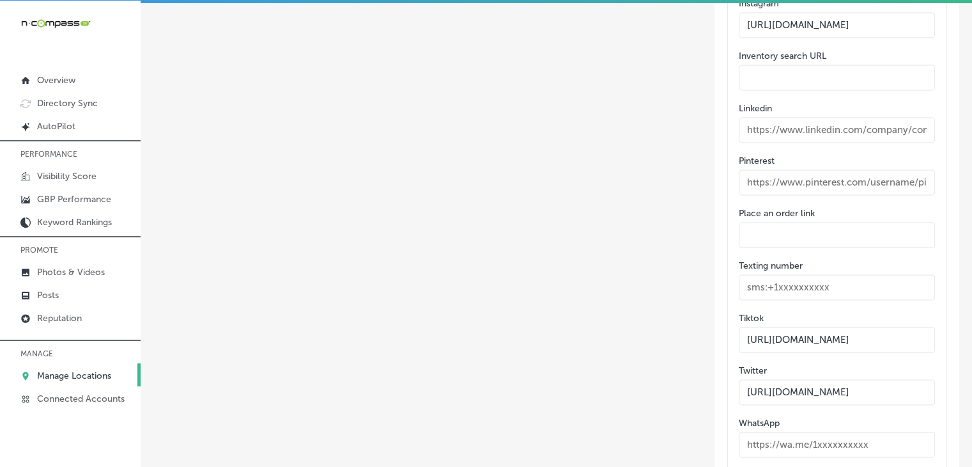
scroll to position [2174, 0]
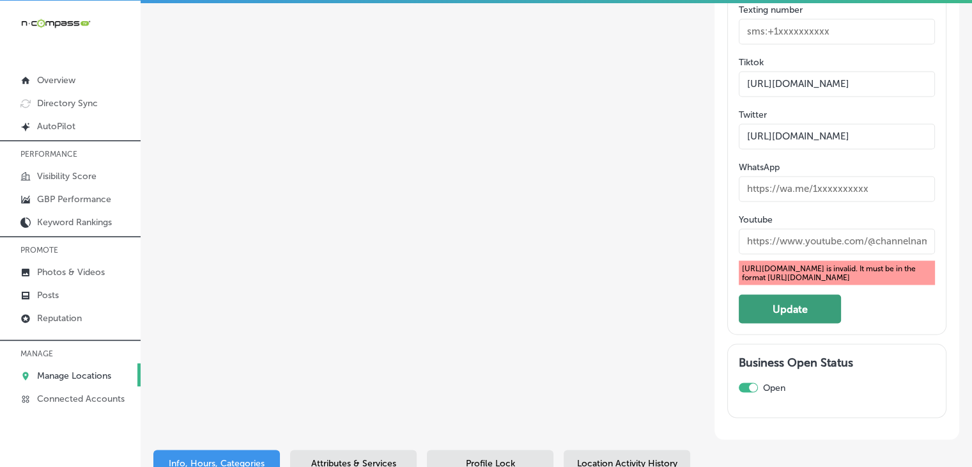
type input "[URL][DOMAIN_NAME]"
click at [779, 307] on button "Update" at bounding box center [790, 308] width 102 height 29
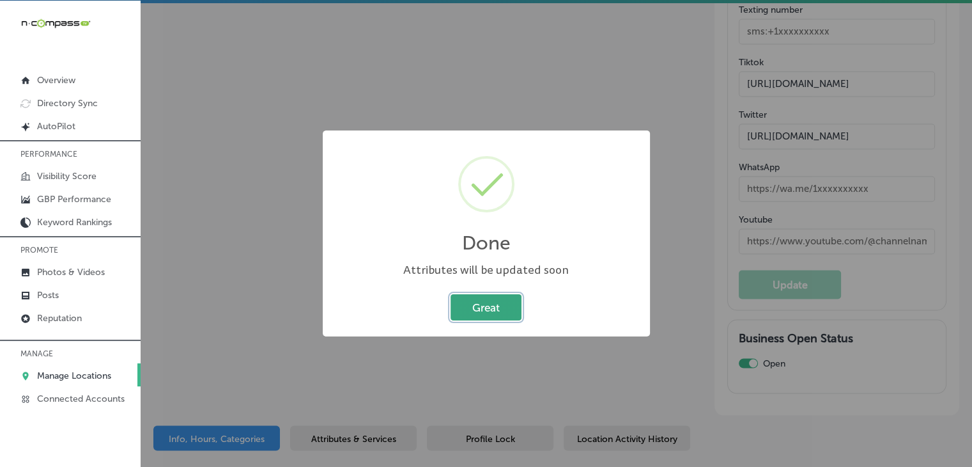
click at [489, 313] on button "Great" at bounding box center [486, 307] width 71 height 26
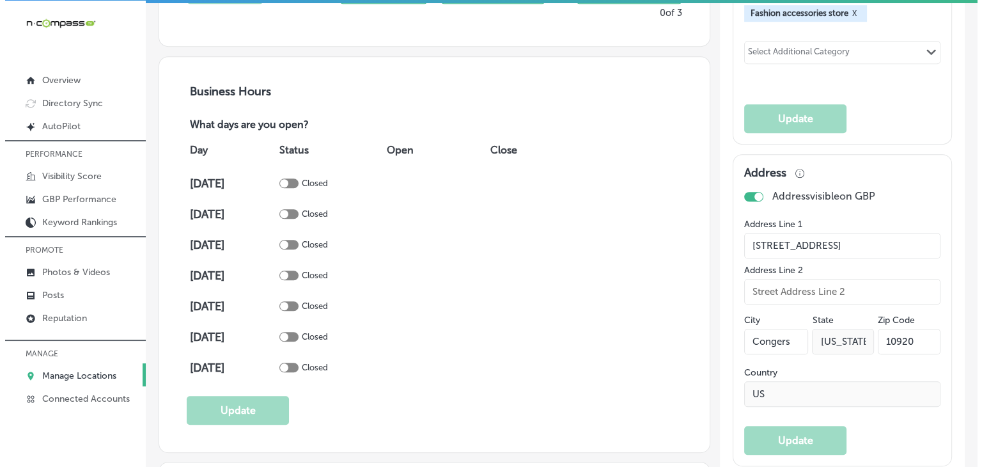
scroll to position [767, 0]
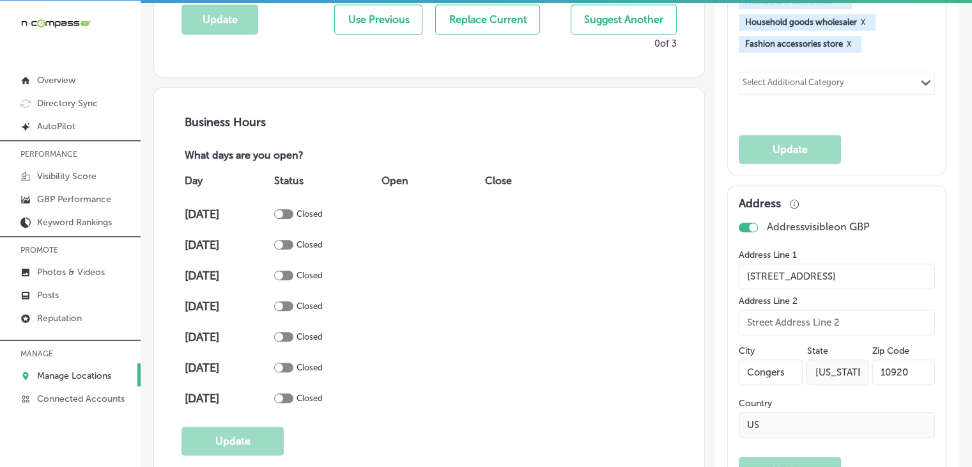
click at [283, 211] on div at bounding box center [279, 214] width 8 height 8
checkbox input "true"
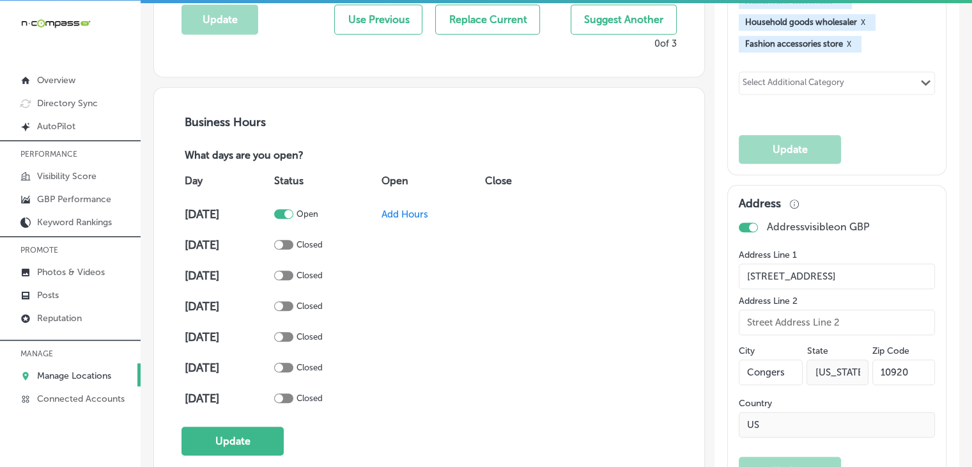
click at [396, 213] on span "Add Hours" at bounding box center [405, 214] width 47 height 12
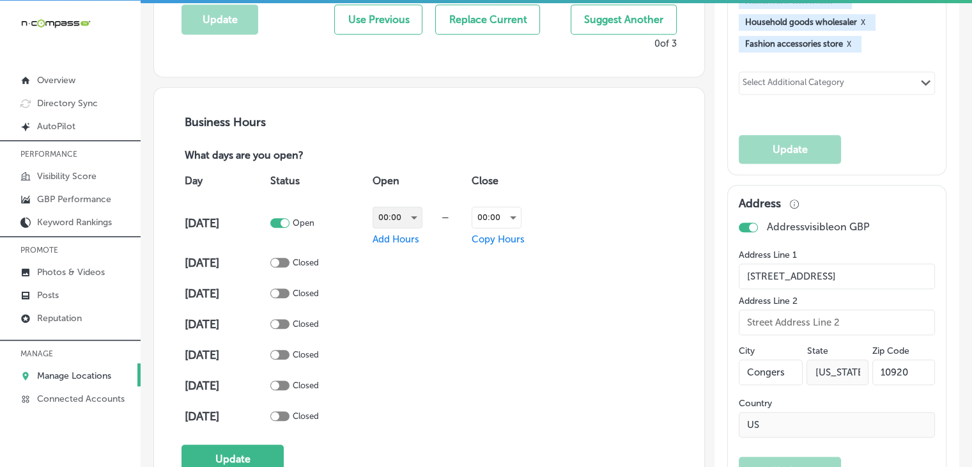
click at [421, 216] on div "00:00" at bounding box center [397, 217] width 49 height 20
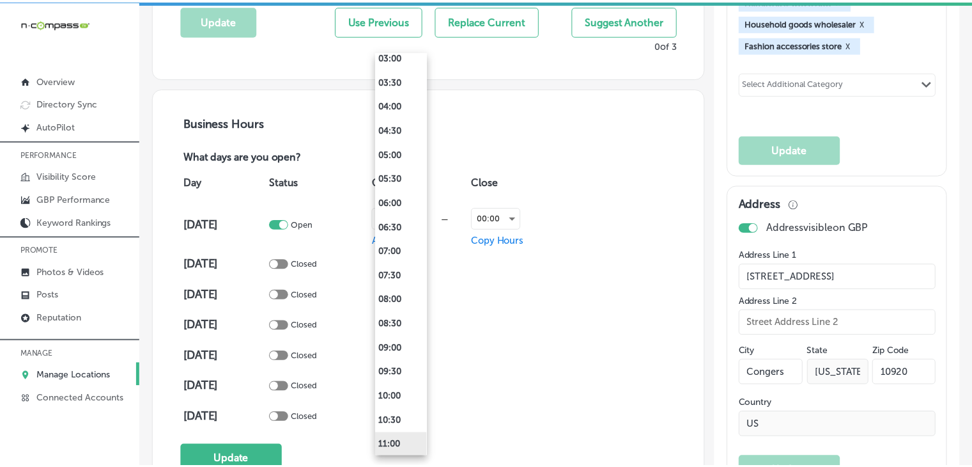
scroll to position [256, 0]
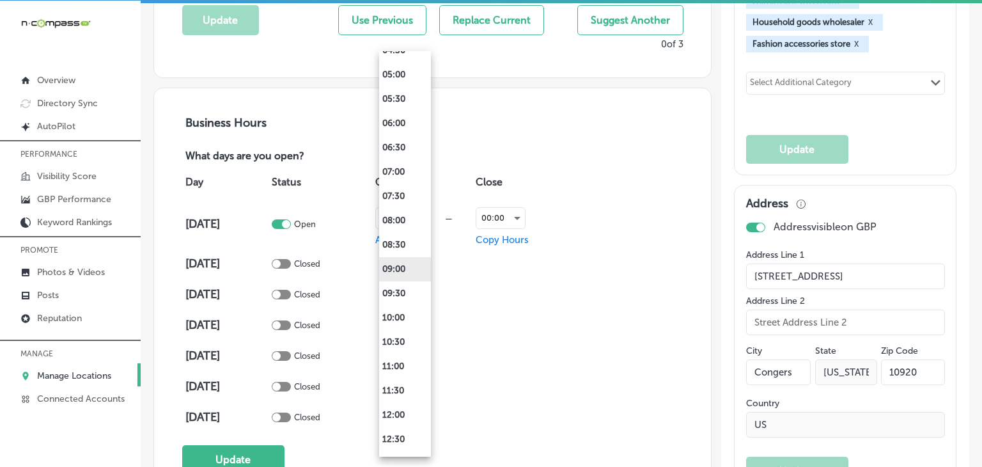
click at [394, 265] on li "09:00" at bounding box center [405, 269] width 52 height 24
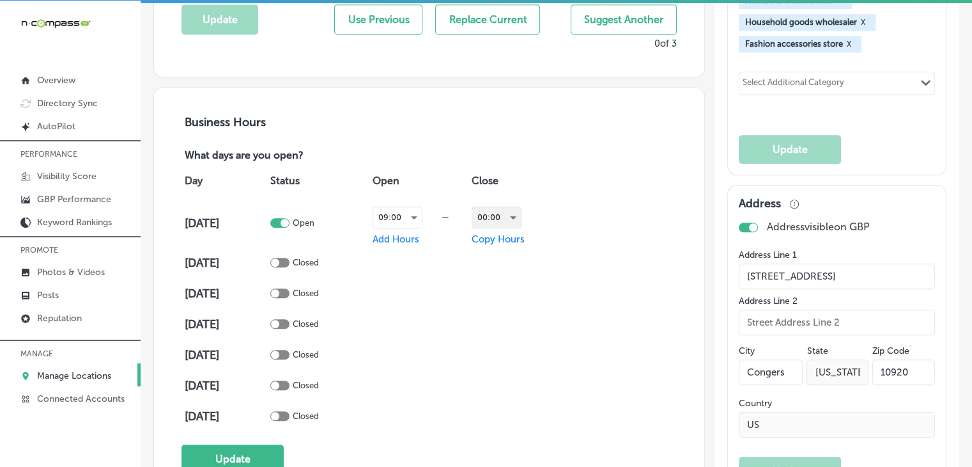
click at [492, 215] on div "00:00" at bounding box center [496, 217] width 49 height 20
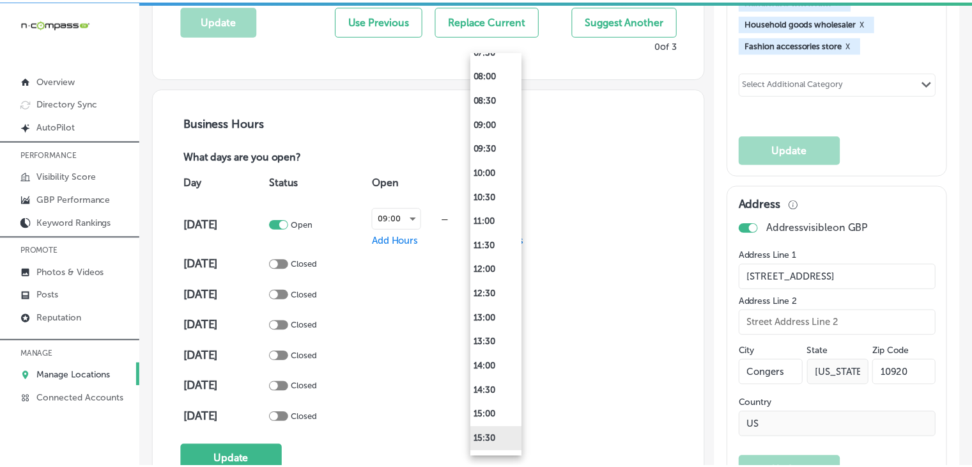
scroll to position [511, 0]
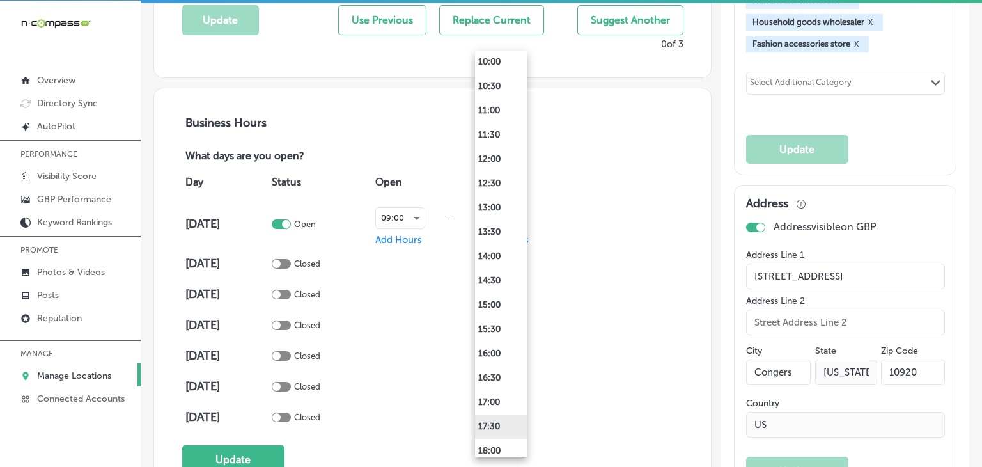
click at [504, 419] on li "17:30" at bounding box center [501, 426] width 52 height 24
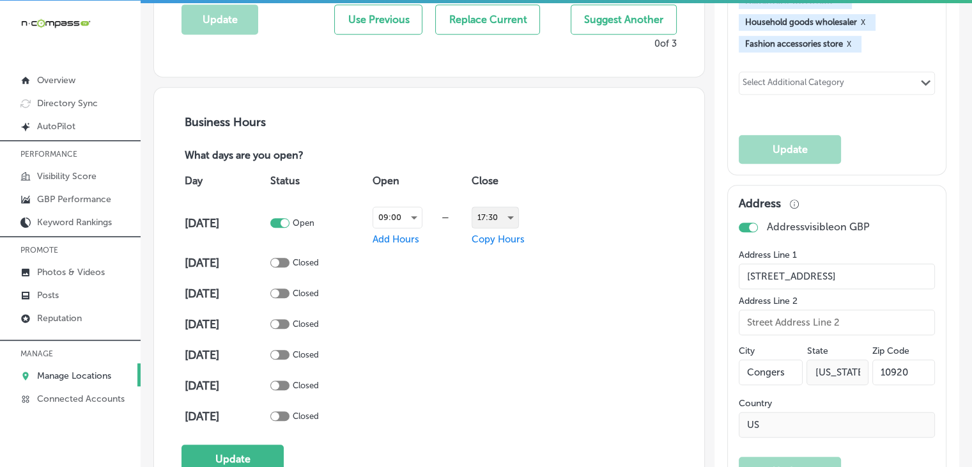
click at [508, 207] on div "17:30" at bounding box center [495, 217] width 46 height 20
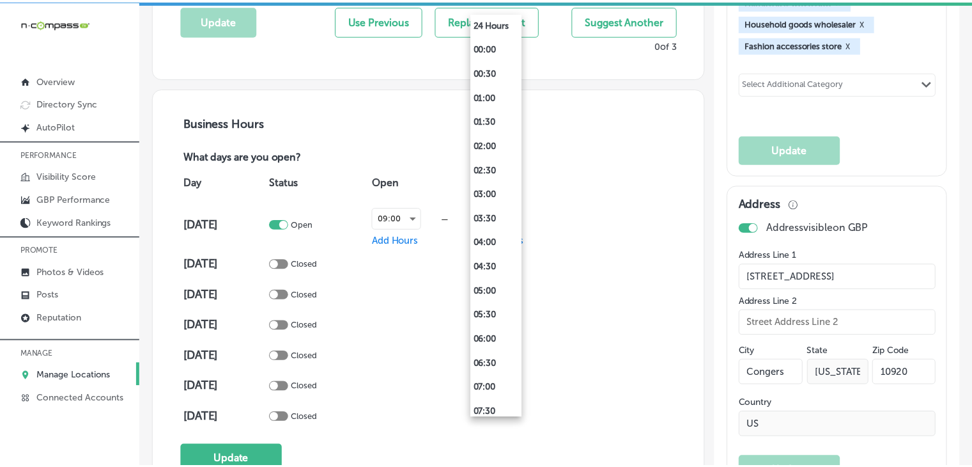
scroll to position [684, 0]
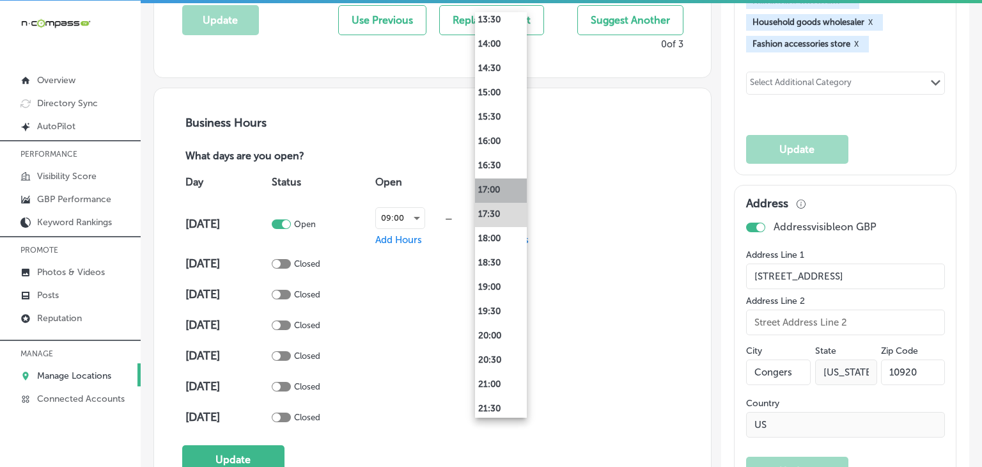
click at [502, 195] on li "17:00" at bounding box center [501, 190] width 52 height 24
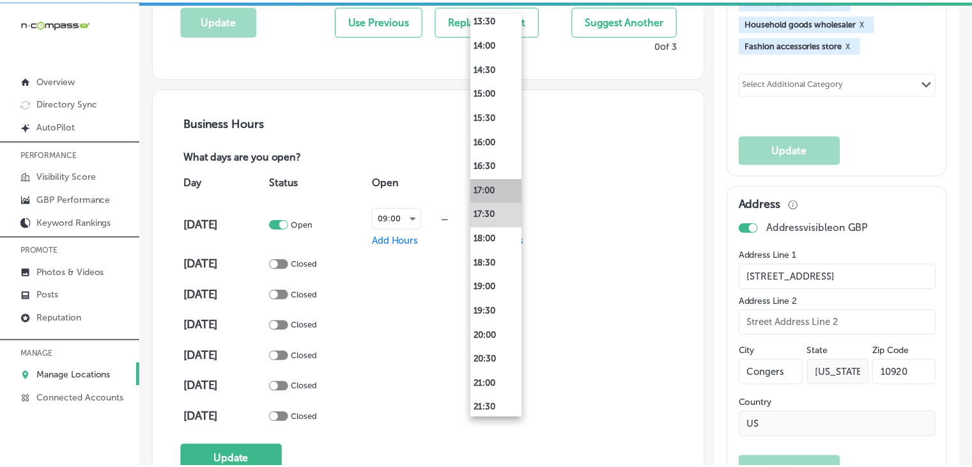
scroll to position [767, 0]
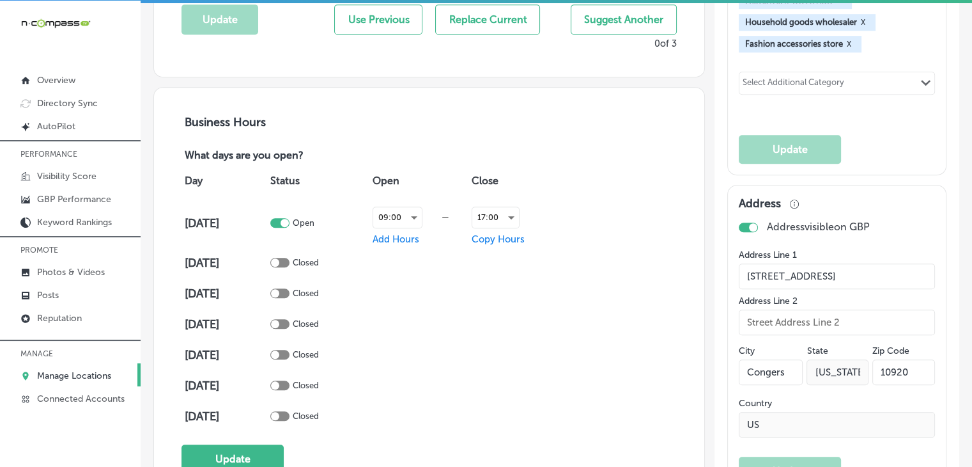
click at [498, 236] on span "Copy Hours" at bounding box center [498, 239] width 53 height 12
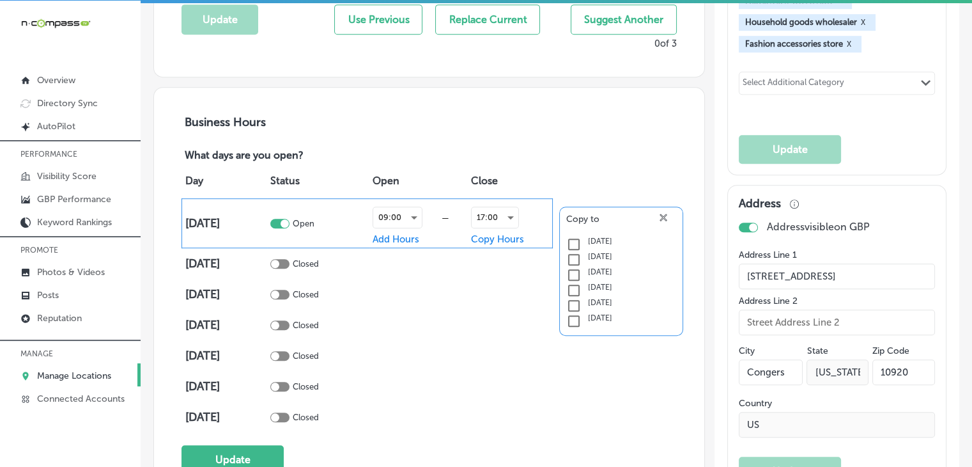
click at [577, 238] on div "[DATE]" at bounding box center [621, 244] width 110 height 15
click at [573, 245] on input "checkbox" at bounding box center [573, 244] width 15 height 15
checkbox input "true"
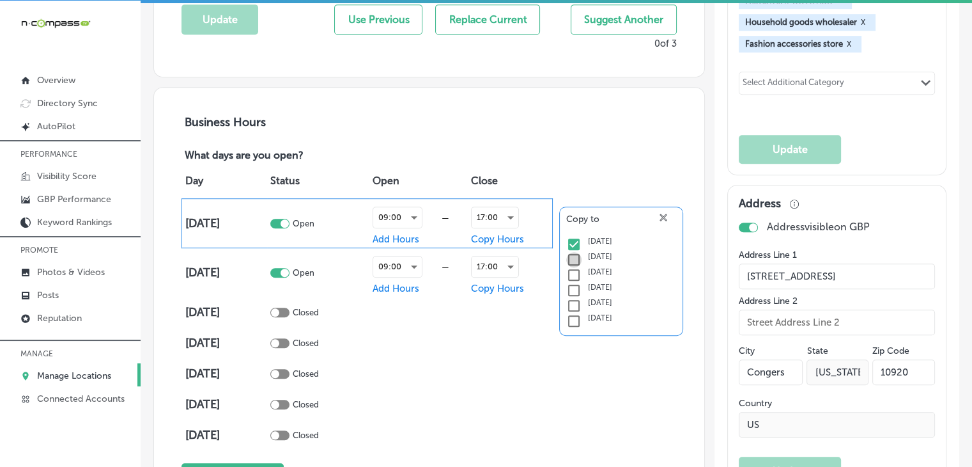
click at [570, 261] on input "checkbox" at bounding box center [573, 259] width 15 height 15
checkbox input "true"
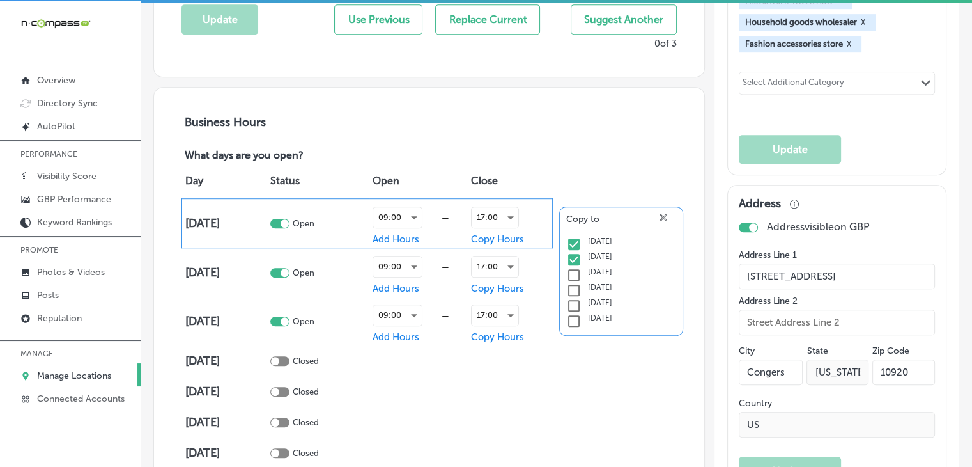
click at [570, 275] on input "checkbox" at bounding box center [573, 274] width 15 height 15
checkbox input "true"
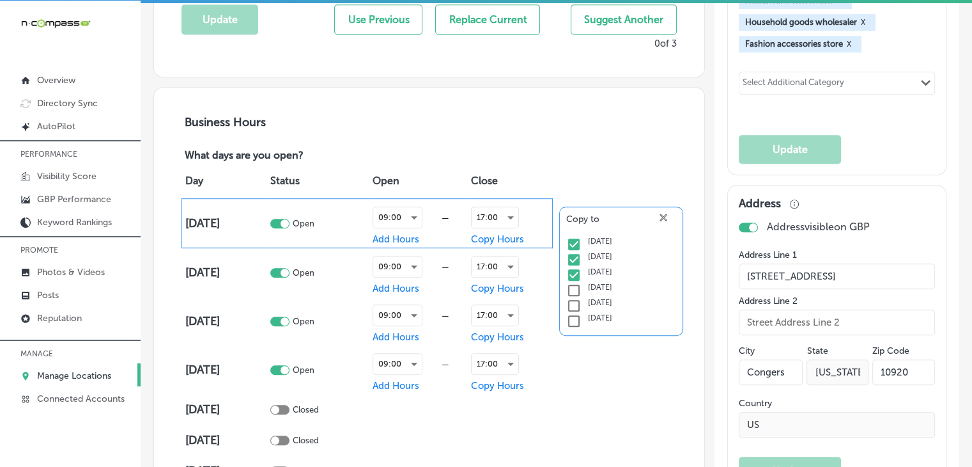
click at [570, 288] on input "checkbox" at bounding box center [573, 290] width 15 height 15
checkbox input "true"
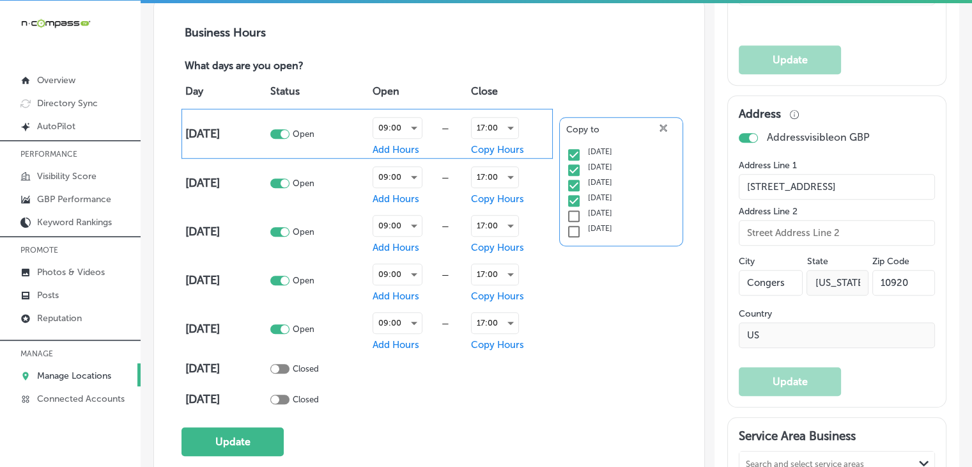
scroll to position [895, 0]
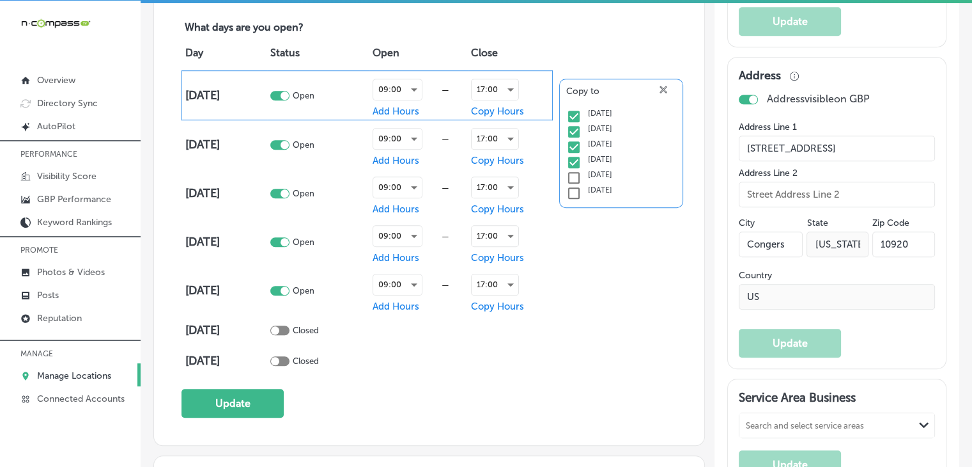
click at [248, 402] on button "Update" at bounding box center [233, 403] width 102 height 29
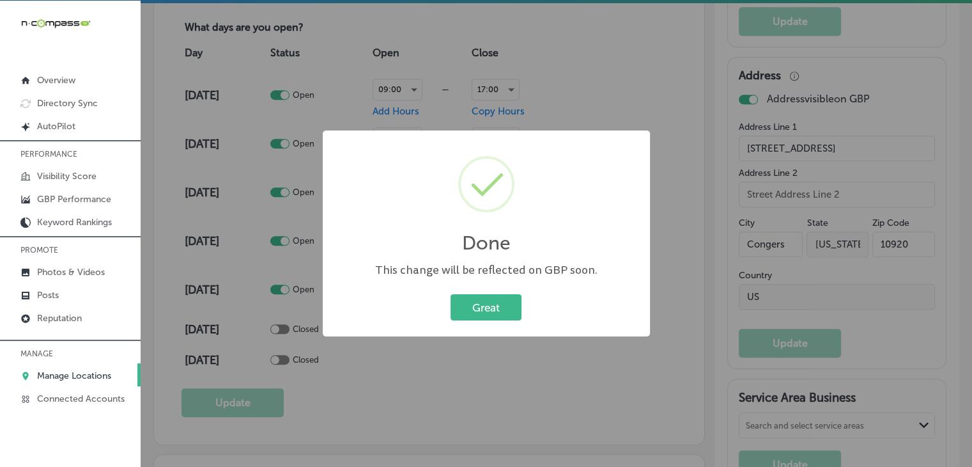
click at [542, 142] on div "Done × This change will be reflected on GBP soon. Great Cancel" at bounding box center [486, 233] width 327 height 207
click at [594, 127] on div "Done × This change will be reflected on GBP soon. Great Cancel" at bounding box center [486, 233] width 972 height 467
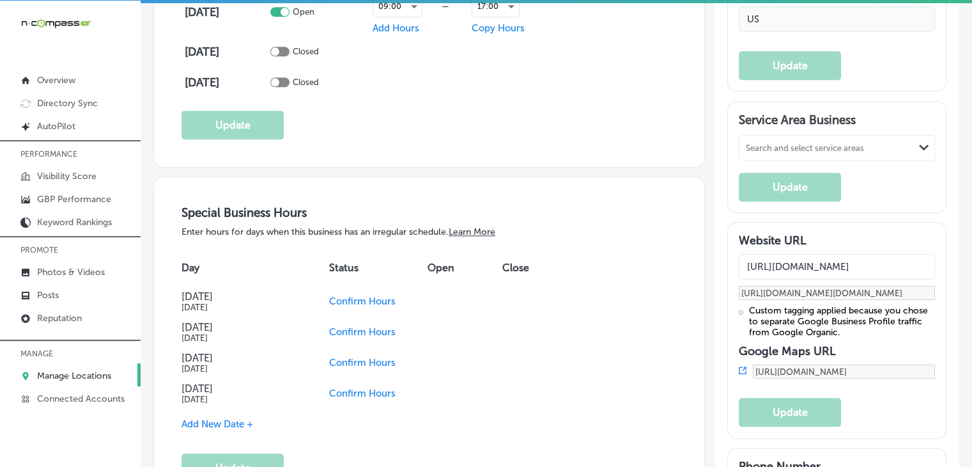
scroll to position [1151, 0]
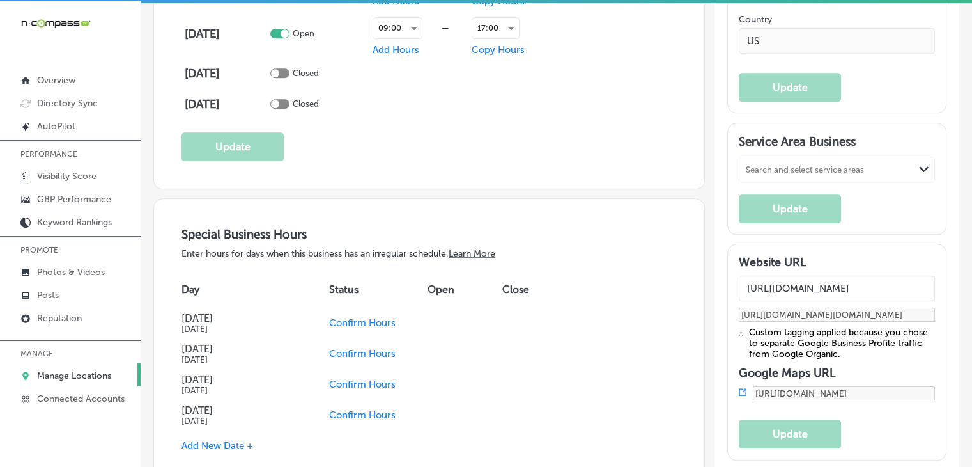
click at [763, 174] on div "Search and select service areas" at bounding box center [805, 169] width 118 height 10
paste input "Congers, [GEOGRAPHIC_DATA]"
click at [819, 208] on div "Congers [GEOGRAPHIC_DATA], [GEOGRAPHIC_DATA]" at bounding box center [837, 208] width 195 height 47
type input "Congers, [GEOGRAPHIC_DATA]"
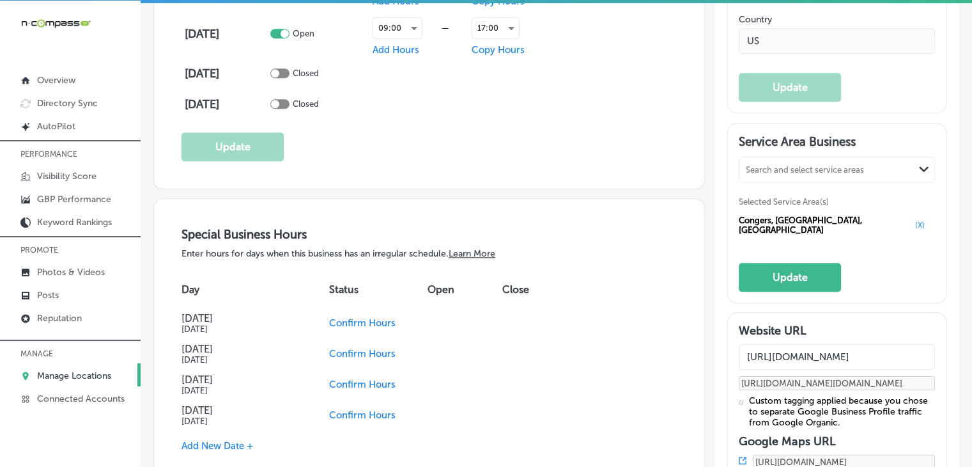
click at [820, 171] on div "Search and select service areas" at bounding box center [827, 168] width 175 height 17
paste input "[GEOGRAPHIC_DATA], [GEOGRAPHIC_DATA]"
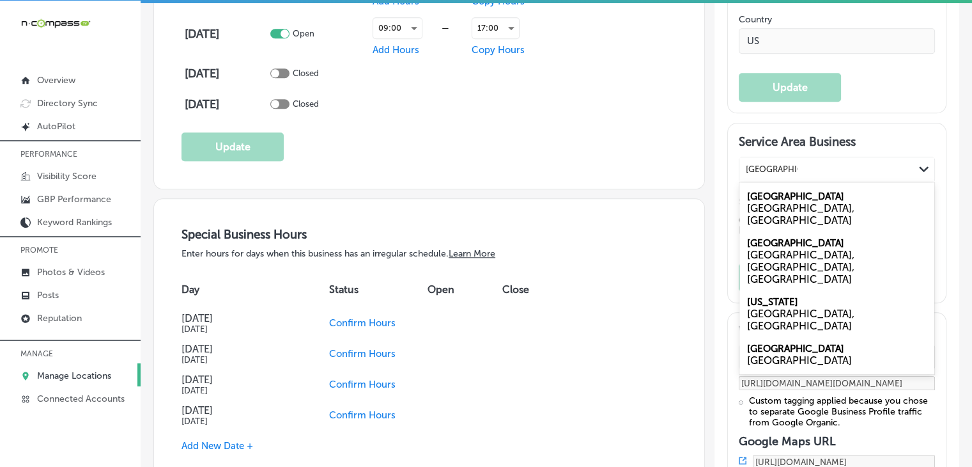
click at [822, 208] on div "[GEOGRAPHIC_DATA], [GEOGRAPHIC_DATA]" at bounding box center [837, 208] width 195 height 47
type input "[GEOGRAPHIC_DATA], [GEOGRAPHIC_DATA]"
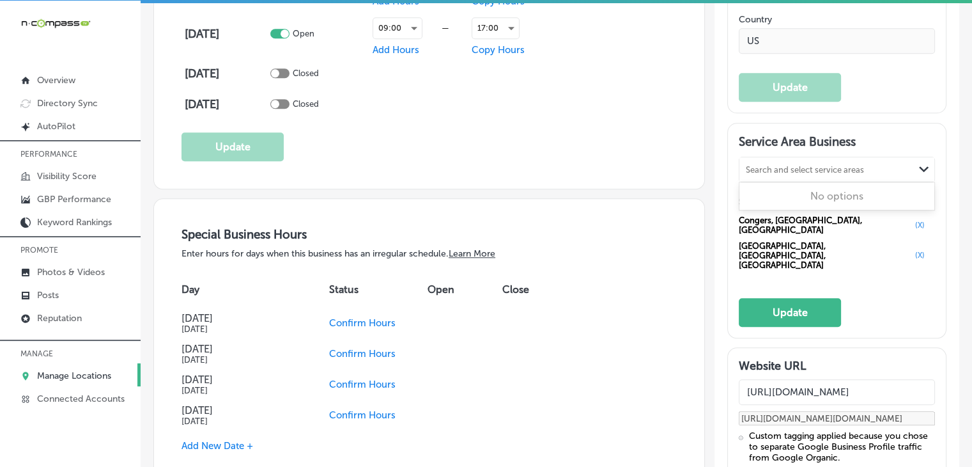
click at [805, 174] on div "Search and select service areas" at bounding box center [805, 169] width 118 height 10
paste input "Nyack, [GEOGRAPHIC_DATA]"
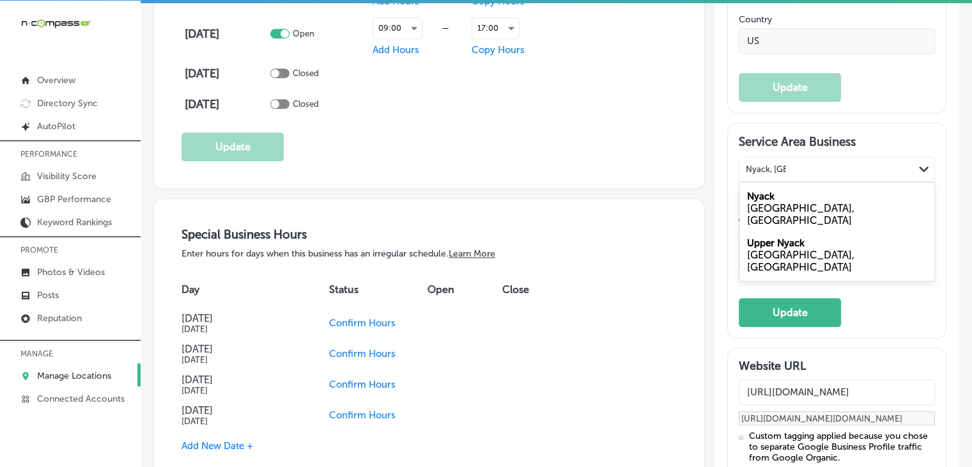
click at [793, 206] on div "[GEOGRAPHIC_DATA] [GEOGRAPHIC_DATA], [GEOGRAPHIC_DATA]" at bounding box center [837, 208] width 195 height 47
type input "Nyack, [GEOGRAPHIC_DATA]"
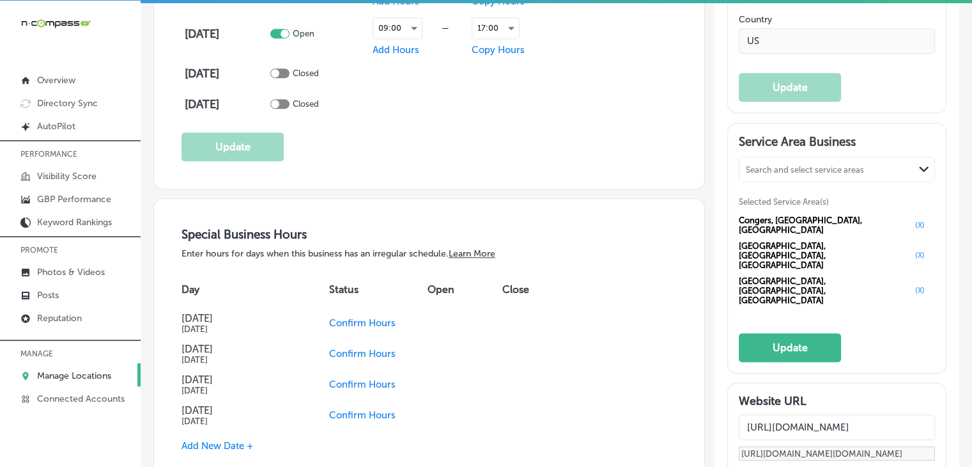
click at [787, 166] on div "Service Area Business Search and select service areas Path Created with Sketch.…" at bounding box center [837, 248] width 196 height 228
click at [787, 172] on div "Search and select service areas" at bounding box center [805, 169] width 118 height 10
paste input "[GEOGRAPHIC_DATA], [GEOGRAPHIC_DATA]"
click at [802, 215] on div "[GEOGRAPHIC_DATA], [GEOGRAPHIC_DATA]" at bounding box center [837, 214] width 180 height 24
type input "[GEOGRAPHIC_DATA], [GEOGRAPHIC_DATA]"
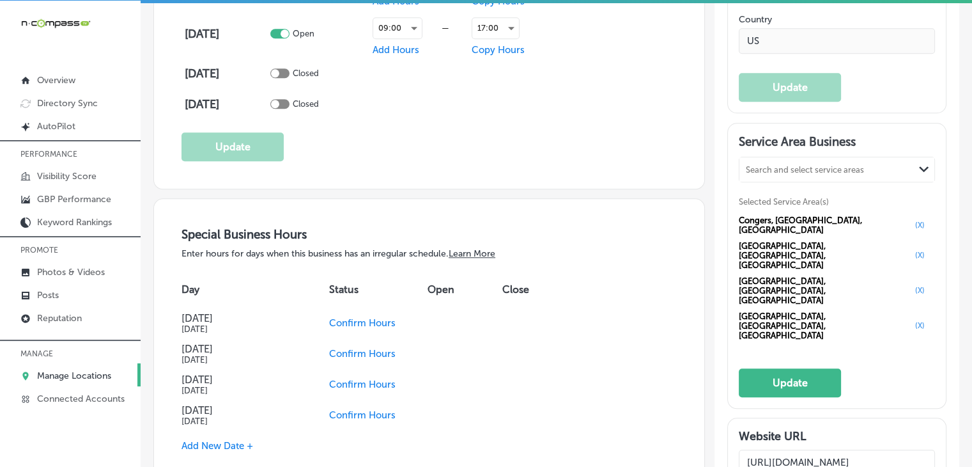
click at [803, 173] on div "Search and select service areas" at bounding box center [805, 169] width 118 height 10
paste input "Nanuet, [GEOGRAPHIC_DATA]"
click at [742, 228] on div "Nanuet [GEOGRAPHIC_DATA], [GEOGRAPHIC_DATA]" at bounding box center [837, 208] width 195 height 52
click at [756, 220] on div "[GEOGRAPHIC_DATA], [GEOGRAPHIC_DATA]" at bounding box center [837, 214] width 180 height 24
type input "Nanuet, [GEOGRAPHIC_DATA]"
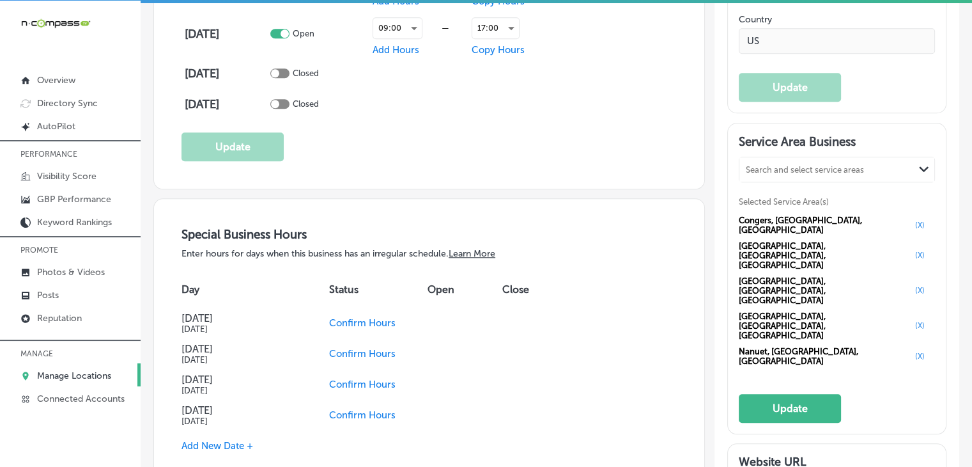
click at [802, 166] on div "Search and select service areas Path Created with Sketch." at bounding box center [837, 169] width 195 height 24
paste input "[GEOGRAPHIC_DATA], [GEOGRAPHIC_DATA]"
click at [832, 204] on div "[GEOGRAPHIC_DATA], [GEOGRAPHIC_DATA]" at bounding box center [837, 208] width 195 height 47
type input "[GEOGRAPHIC_DATA], [GEOGRAPHIC_DATA]"
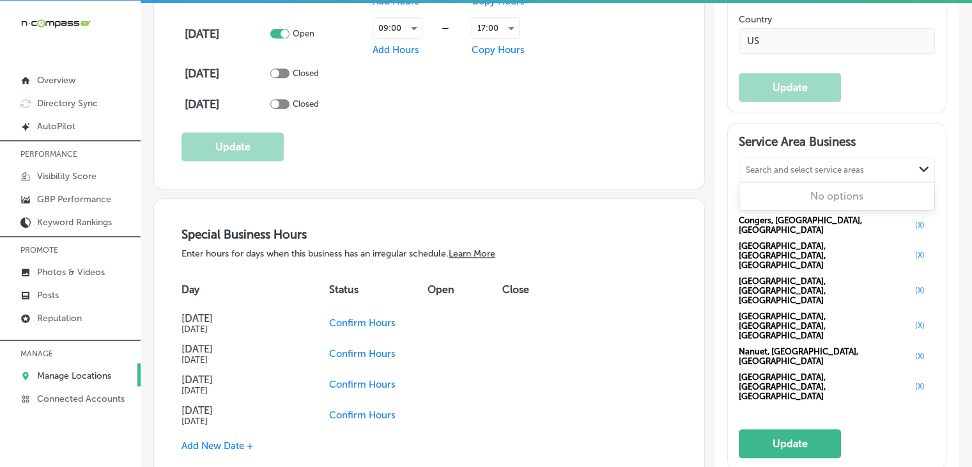
click at [796, 182] on div "Search and select service areas Path Created with Sketch." at bounding box center [837, 169] width 195 height 24
paste input "[GEOGRAPHIC_DATA], [GEOGRAPHIC_DATA]"
click at [794, 198] on div "[GEOGRAPHIC_DATA] [GEOGRAPHIC_DATA], [GEOGRAPHIC_DATA]" at bounding box center [837, 208] width 195 height 47
type input "[GEOGRAPHIC_DATA], [GEOGRAPHIC_DATA]"
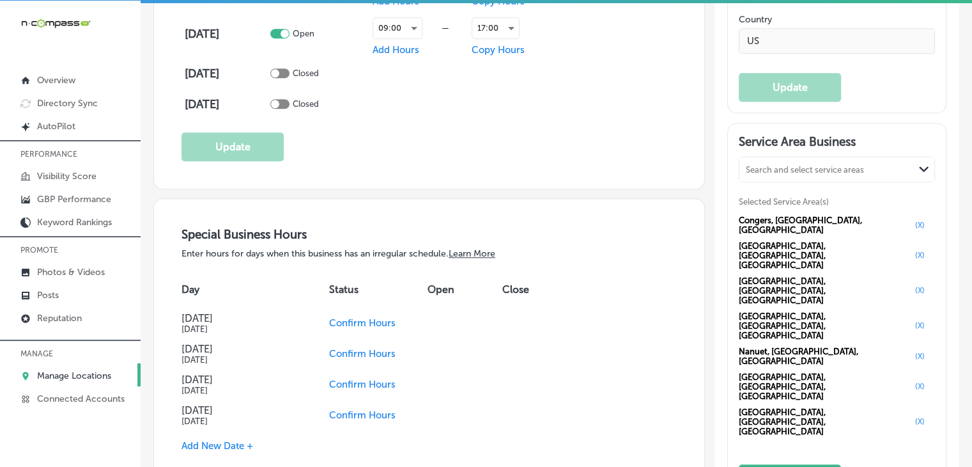
click at [822, 166] on div "Search and select service areas Path Created with Sketch." at bounding box center [837, 169] width 195 height 24
paste input "[GEOGRAPHIC_DATA], [GEOGRAPHIC_DATA]"
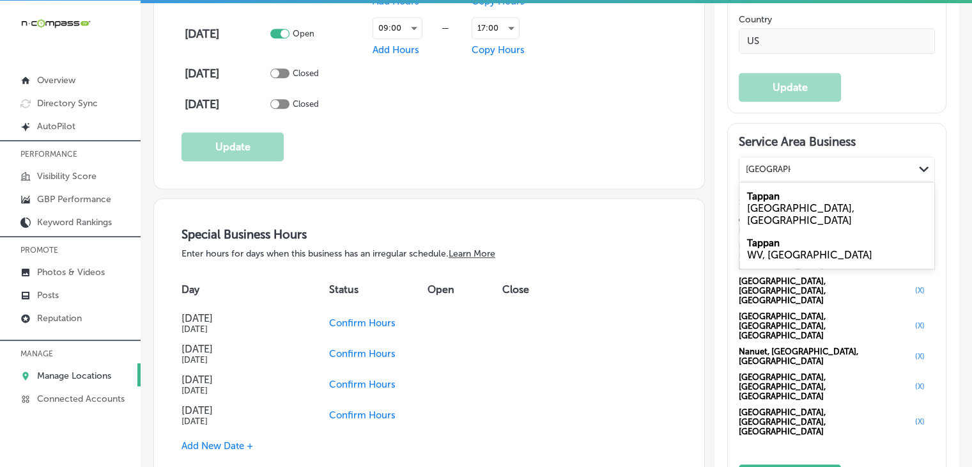
click at [871, 211] on div "[GEOGRAPHIC_DATA], [GEOGRAPHIC_DATA]" at bounding box center [837, 214] width 180 height 24
type input "[GEOGRAPHIC_DATA], [GEOGRAPHIC_DATA]"
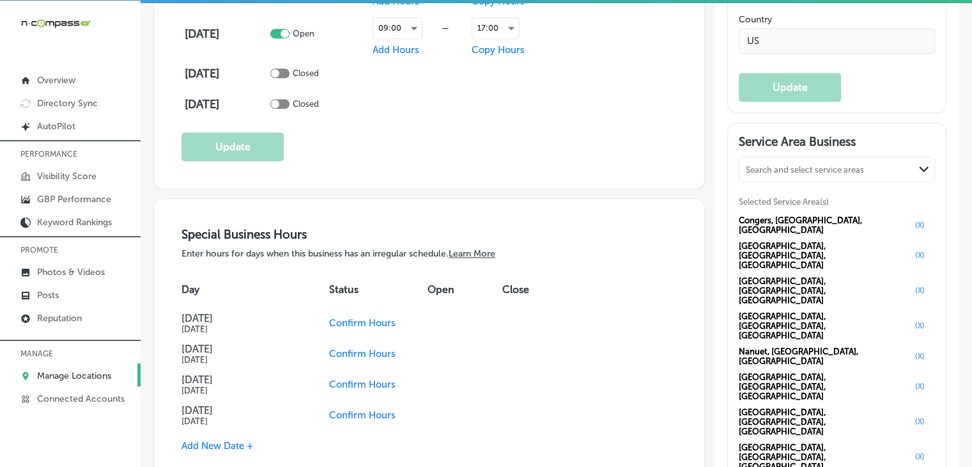
click at [770, 172] on div "Search and select service areas" at bounding box center [805, 169] width 118 height 10
paste input "[GEOGRAPHIC_DATA], [GEOGRAPHIC_DATA]"
click at [813, 200] on div "[GEOGRAPHIC_DATA] [GEOGRAPHIC_DATA], [GEOGRAPHIC_DATA]" at bounding box center [837, 208] width 195 height 47
type input "[GEOGRAPHIC_DATA], [GEOGRAPHIC_DATA]"
click at [790, 174] on div "Search and select service areas" at bounding box center [805, 169] width 118 height 10
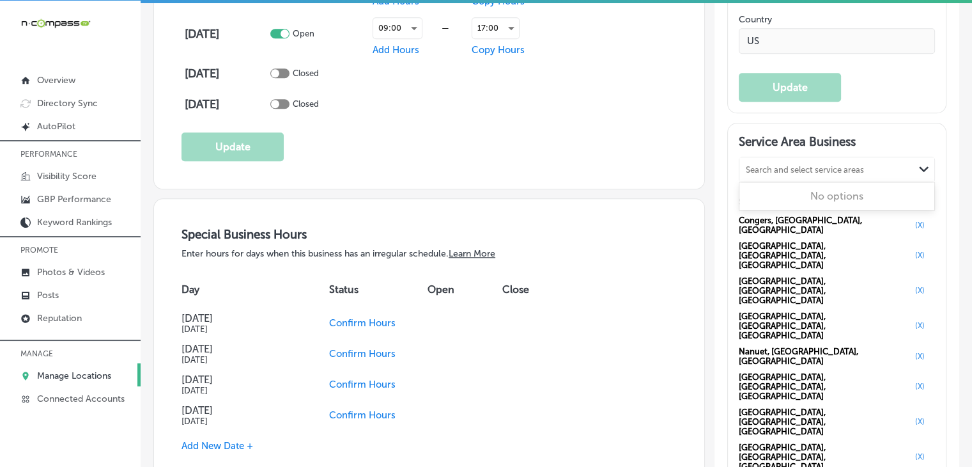
paste input "[GEOGRAPHIC_DATA], [GEOGRAPHIC_DATA]"
click at [799, 201] on div "Monsey [GEOGRAPHIC_DATA], [GEOGRAPHIC_DATA]" at bounding box center [837, 208] width 195 height 47
type input "[GEOGRAPHIC_DATA], [GEOGRAPHIC_DATA]"
click at [773, 162] on div "Service Area Business Search and select service areas Path Created with Sketch.…" at bounding box center [837, 366] width 196 height 464
click at [776, 178] on div "Search and select service areas" at bounding box center [827, 168] width 175 height 17
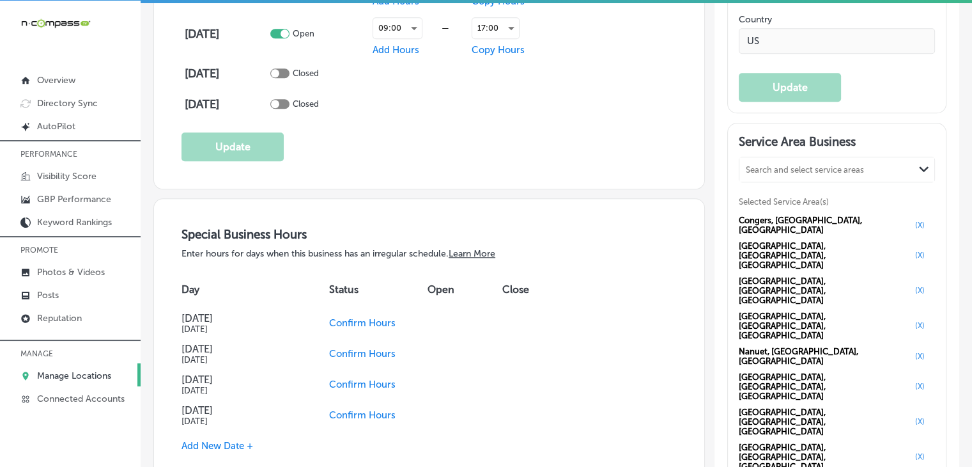
paste input "Suffern, [GEOGRAPHIC_DATA]"
click at [798, 199] on div "Suffern [GEOGRAPHIC_DATA], [GEOGRAPHIC_DATA]" at bounding box center [837, 208] width 195 height 47
type input "Suffern, [GEOGRAPHIC_DATA]"
click at [756, 169] on div "Service Area Business Search and select service areas Path Created with Sketch.…" at bounding box center [837, 379] width 196 height 490
click at [761, 174] on div "Search and select service areas" at bounding box center [805, 169] width 118 height 10
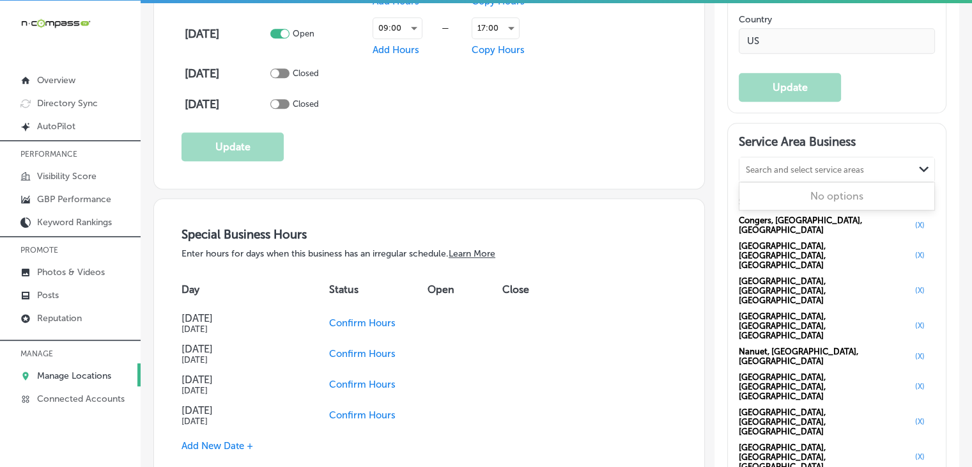
paste input "[GEOGRAPHIC_DATA], [GEOGRAPHIC_DATA]"
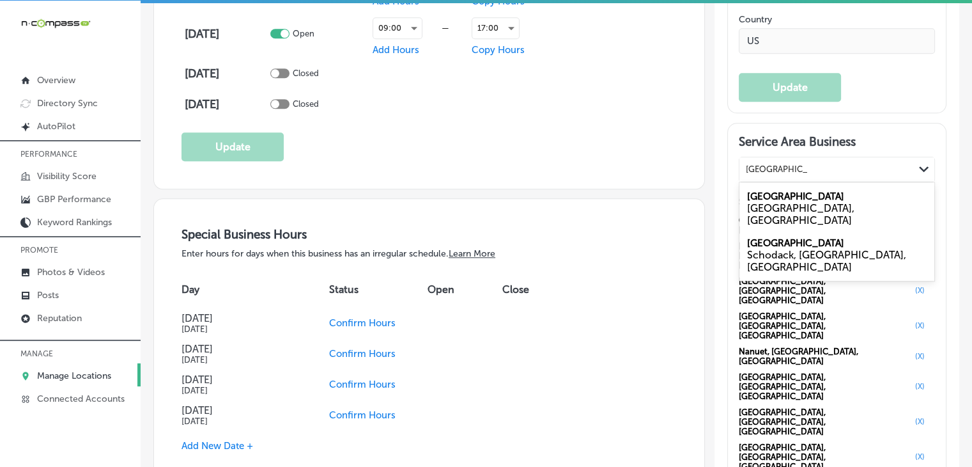
click at [784, 218] on div "[GEOGRAPHIC_DATA], [GEOGRAPHIC_DATA]" at bounding box center [837, 214] width 180 height 24
type input "[GEOGRAPHIC_DATA], [GEOGRAPHIC_DATA]"
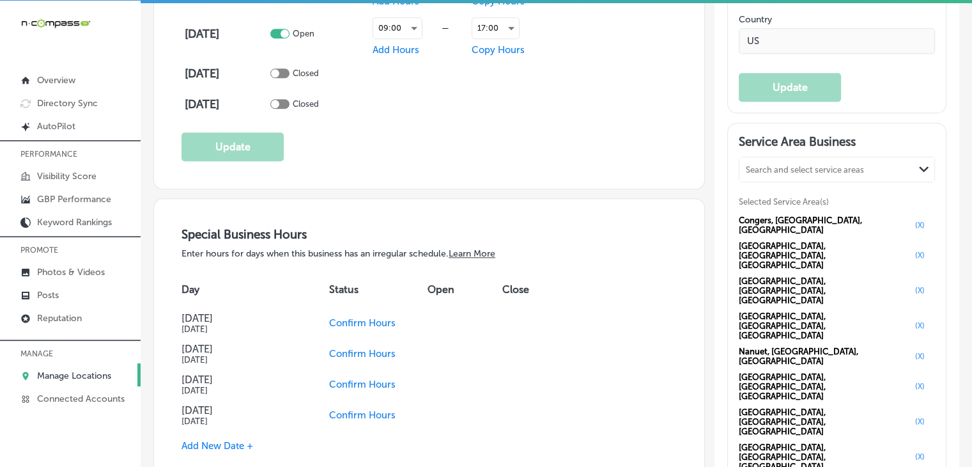
drag, startPoint x: 765, startPoint y: 159, endPoint x: 772, endPoint y: 182, distance: 24.1
click at [766, 153] on h3 "Service Area Business" at bounding box center [837, 143] width 196 height 19
click at [772, 178] on div "Search and select service areas" at bounding box center [827, 168] width 175 height 17
paste input "Piermont, [GEOGRAPHIC_DATA]"
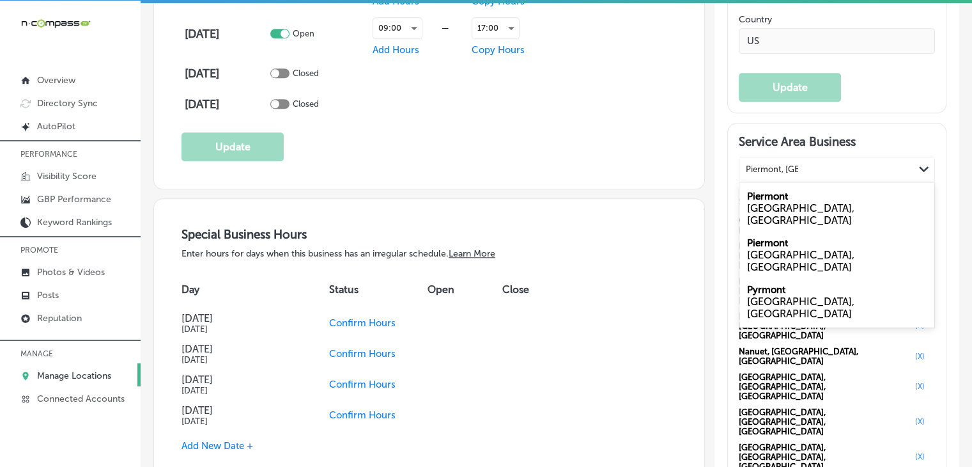
click at [765, 214] on div "[GEOGRAPHIC_DATA], [GEOGRAPHIC_DATA]" at bounding box center [837, 214] width 180 height 24
type input "Piermont, [GEOGRAPHIC_DATA]"
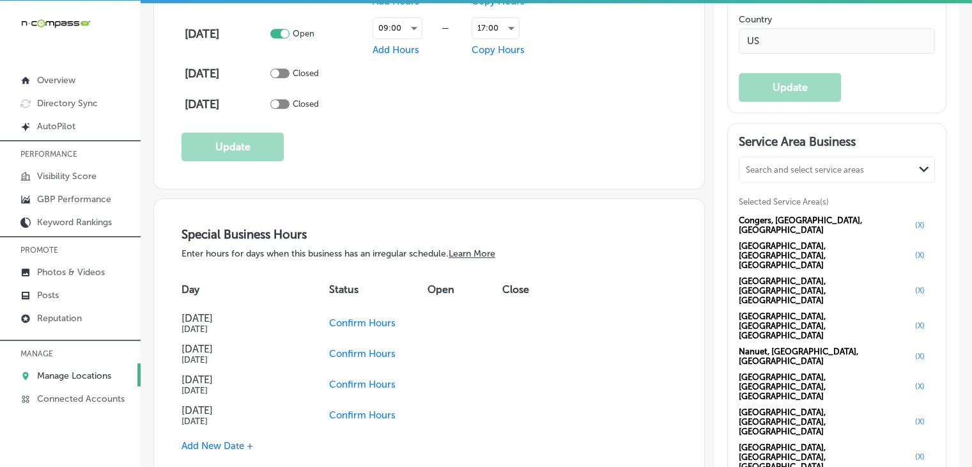
click at [762, 170] on div "Search and select service areas" at bounding box center [827, 168] width 175 height 17
paste input "Sparkill, [GEOGRAPHIC_DATA]"
click at [831, 221] on div "[GEOGRAPHIC_DATA], [GEOGRAPHIC_DATA]" at bounding box center [837, 214] width 180 height 24
type input "Sparkill, [GEOGRAPHIC_DATA]"
click at [772, 182] on div "Search and select service areas Path Created with Sketch." at bounding box center [837, 169] width 195 height 24
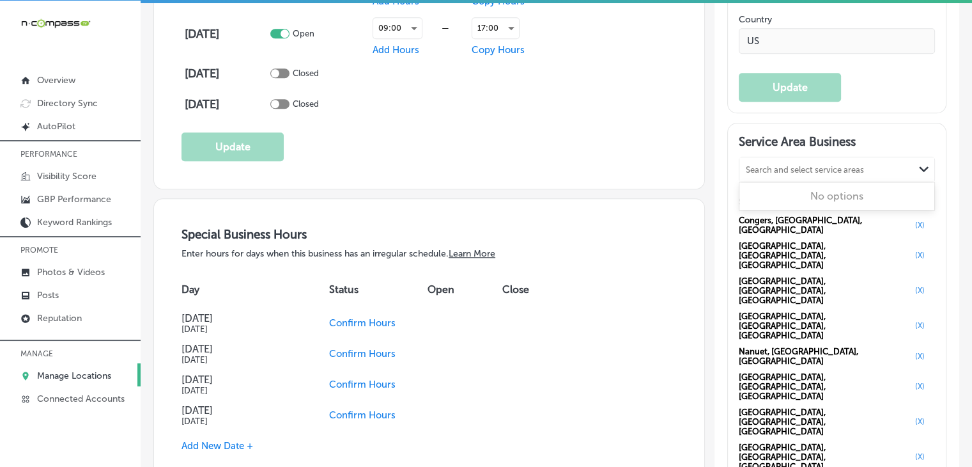
paste input "Haverstraw, [GEOGRAPHIC_DATA]"
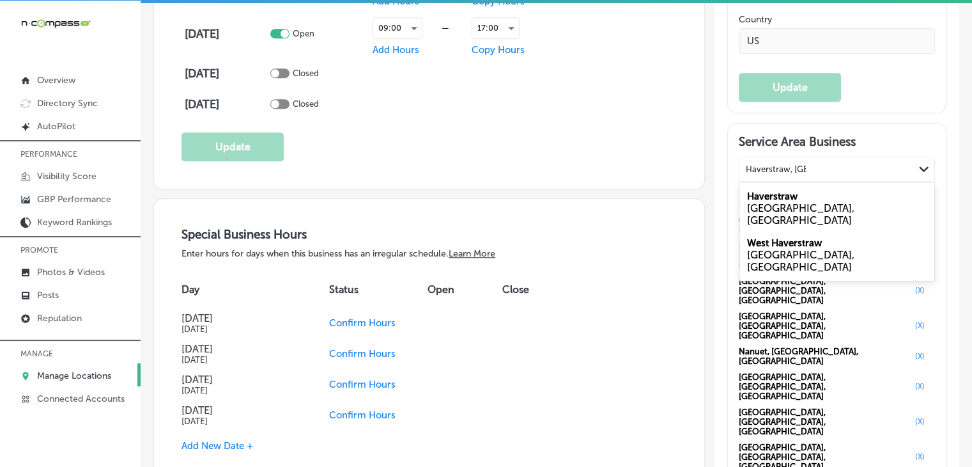
click at [767, 201] on label "Haverstraw" at bounding box center [772, 197] width 51 height 12
type input "Haverstraw, [GEOGRAPHIC_DATA]"
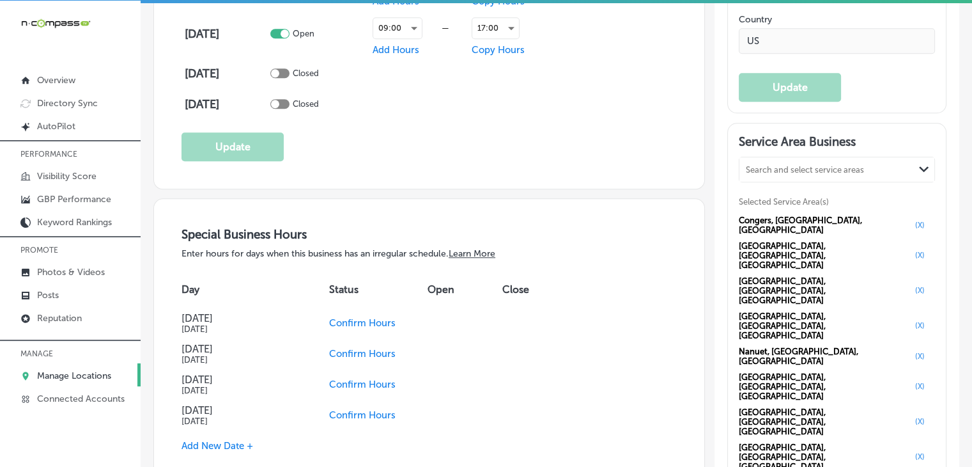
click at [802, 166] on div "Search and select service areas Path Created with Sketch." at bounding box center [837, 169] width 195 height 24
paste input "[GEOGRAPHIC_DATA], [GEOGRAPHIC_DATA]"
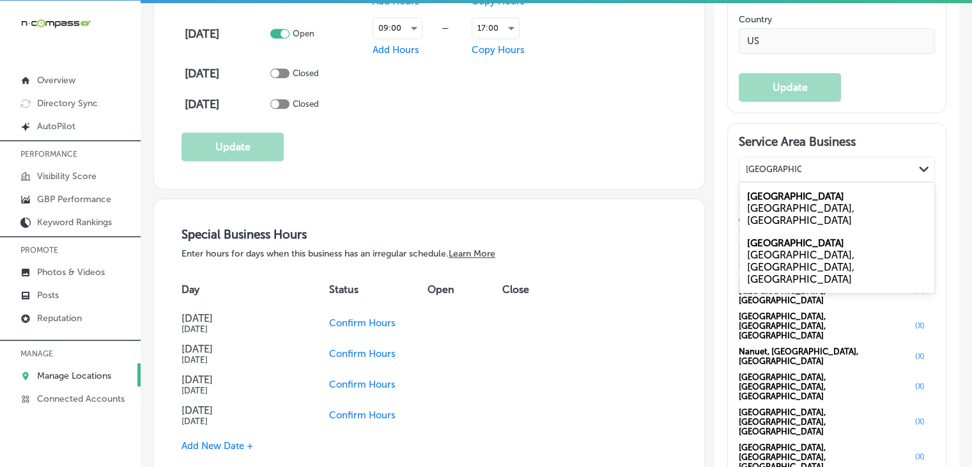
click at [823, 212] on div "[GEOGRAPHIC_DATA], [GEOGRAPHIC_DATA]" at bounding box center [837, 214] width 180 height 24
type input "[GEOGRAPHIC_DATA], [GEOGRAPHIC_DATA]"
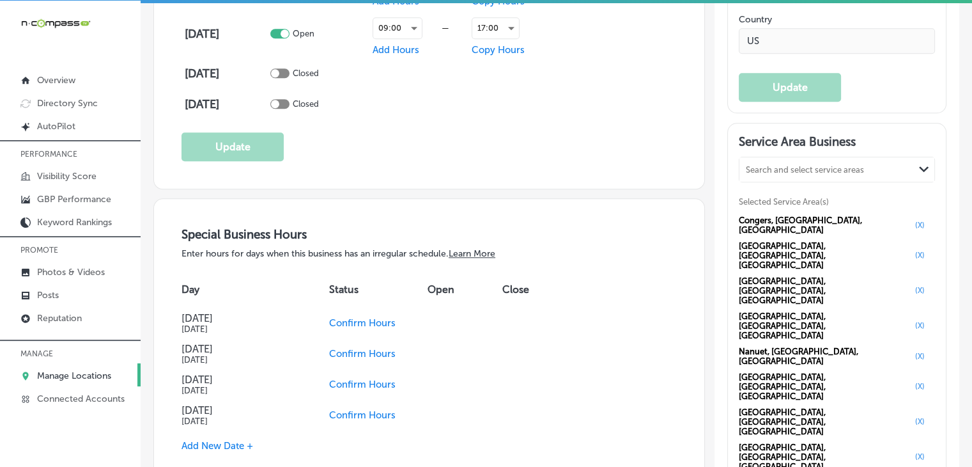
click at [785, 150] on div "Service Area Business Search and select service areas Path Created with Sketch.…" at bounding box center [837, 457] width 218 height 668
click at [786, 174] on div "Search and select service areas" at bounding box center [805, 169] width 118 height 10
paste input "[GEOGRAPHIC_DATA], [GEOGRAPHIC_DATA]"
click at [790, 210] on div "[GEOGRAPHIC_DATA], [GEOGRAPHIC_DATA]" at bounding box center [837, 214] width 180 height 24
type input "[GEOGRAPHIC_DATA], [GEOGRAPHIC_DATA]"
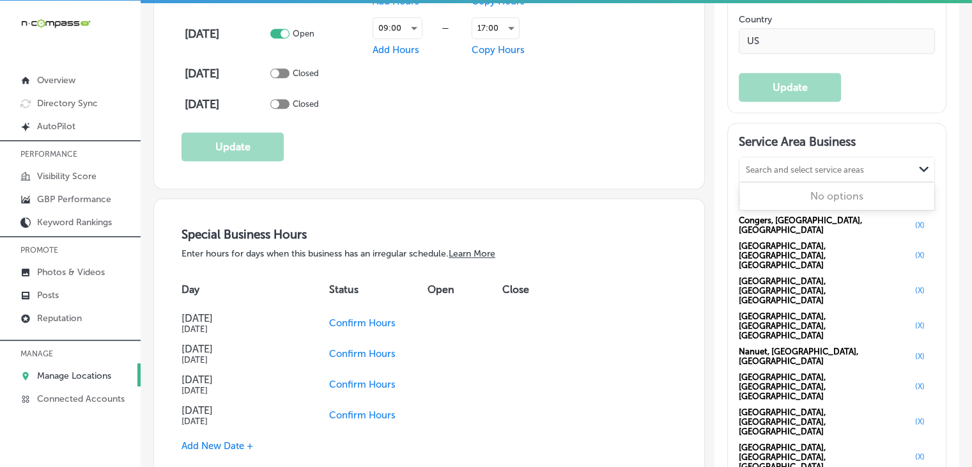
click at [764, 174] on div "Search and select service areas" at bounding box center [805, 169] width 118 height 10
paste input "[GEOGRAPHIC_DATA], [GEOGRAPHIC_DATA]"
click at [770, 202] on label "Paramus" at bounding box center [766, 197] width 39 height 12
type input "[GEOGRAPHIC_DATA], [GEOGRAPHIC_DATA]"
drag, startPoint x: 774, startPoint y: 215, endPoint x: 770, endPoint y: 199, distance: 17.1
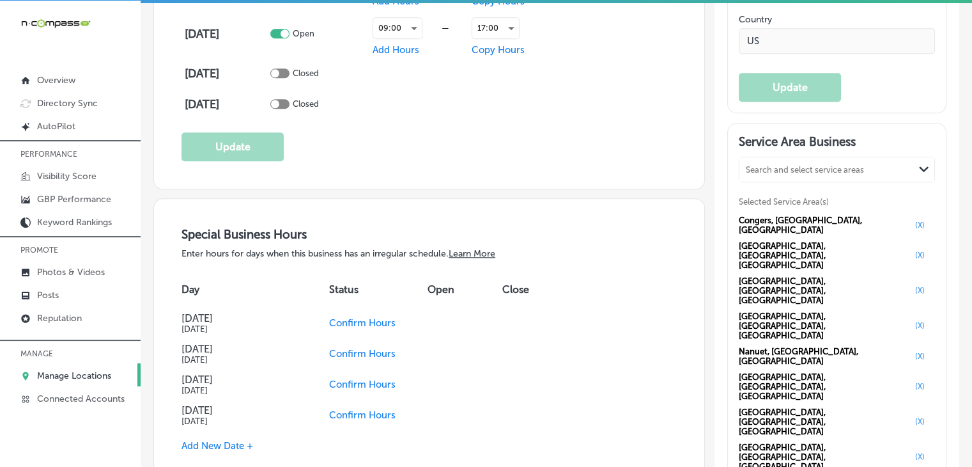
click at [768, 174] on div "Search and select service areas" at bounding box center [805, 169] width 118 height 10
paste input "[GEOGRAPHIC_DATA], [GEOGRAPHIC_DATA]"
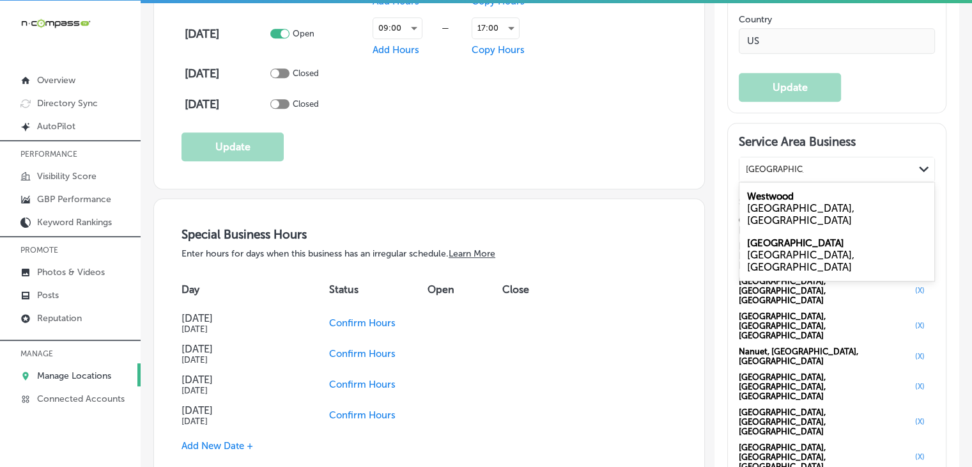
click at [779, 221] on div "[GEOGRAPHIC_DATA], [GEOGRAPHIC_DATA]" at bounding box center [837, 214] width 180 height 24
type input "[GEOGRAPHIC_DATA], [GEOGRAPHIC_DATA]"
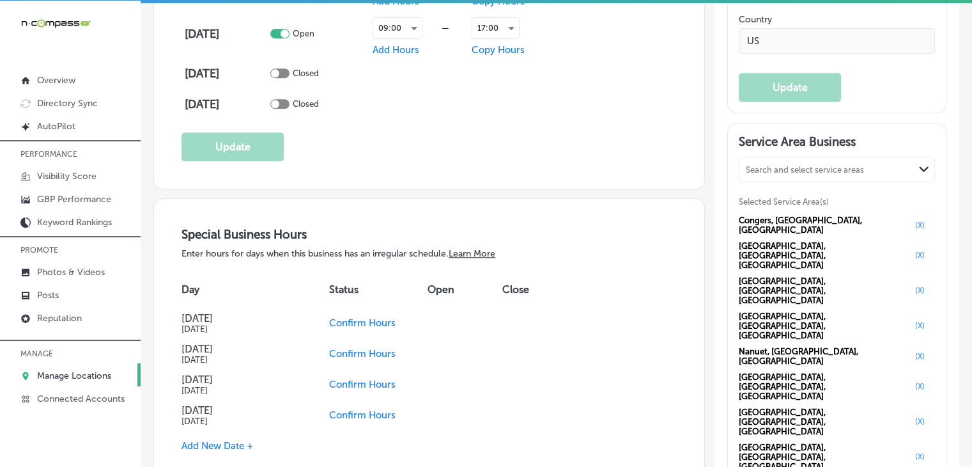
click at [800, 153] on h3 "Service Area Business" at bounding box center [837, 143] width 196 height 19
click at [804, 171] on div "Search and select service areas" at bounding box center [827, 168] width 175 height 17
paste input "[GEOGRAPHIC_DATA], [GEOGRAPHIC_DATA]"
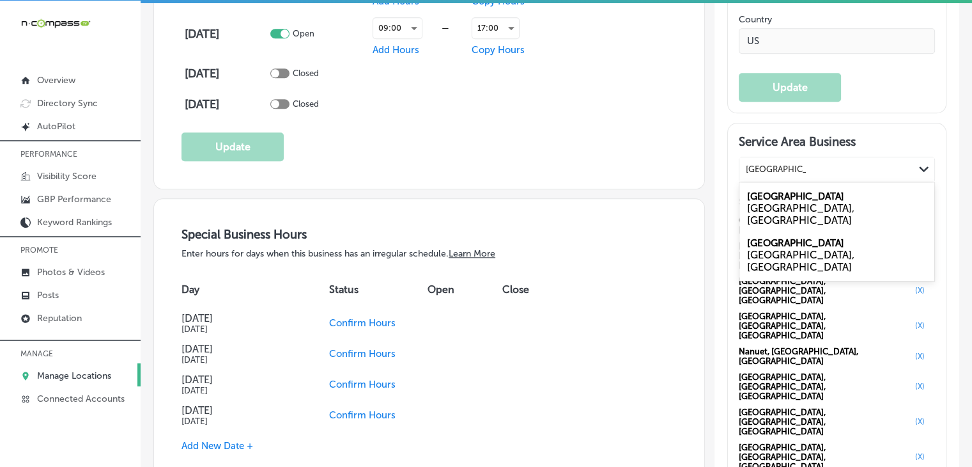
click at [813, 213] on div "[GEOGRAPHIC_DATA], [GEOGRAPHIC_DATA]" at bounding box center [837, 214] width 180 height 24
type input "[GEOGRAPHIC_DATA], [GEOGRAPHIC_DATA]"
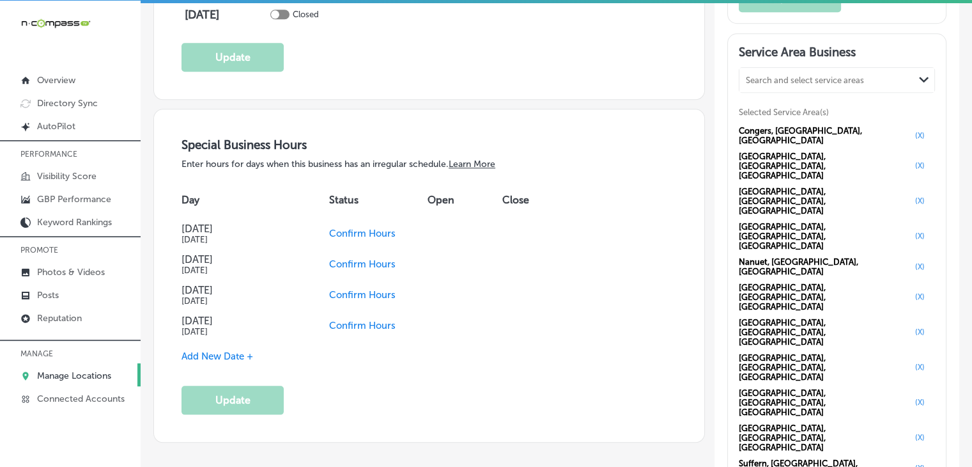
scroll to position [1279, 0]
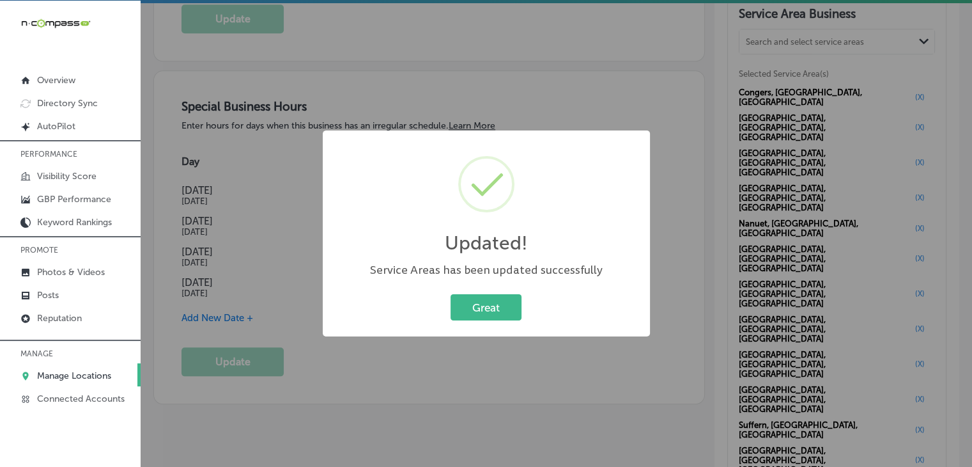
click at [249, 168] on div "Updated! × Service Areas has been updated successfully Great Cancel" at bounding box center [486, 233] width 972 height 467
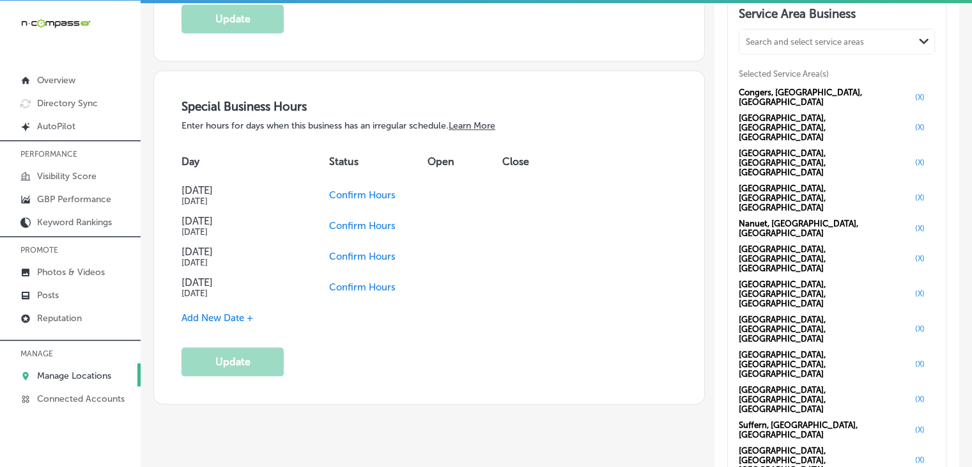
click at [331, 251] on span "Confirm Hours" at bounding box center [362, 257] width 66 height 12
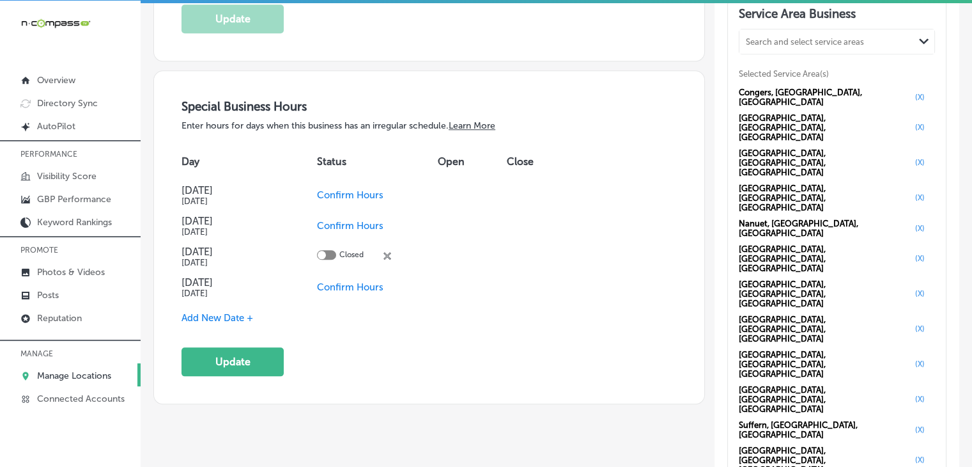
click at [353, 286] on span "Confirm Hours" at bounding box center [350, 287] width 66 height 12
click at [192, 312] on span "Add New Date +" at bounding box center [218, 318] width 72 height 12
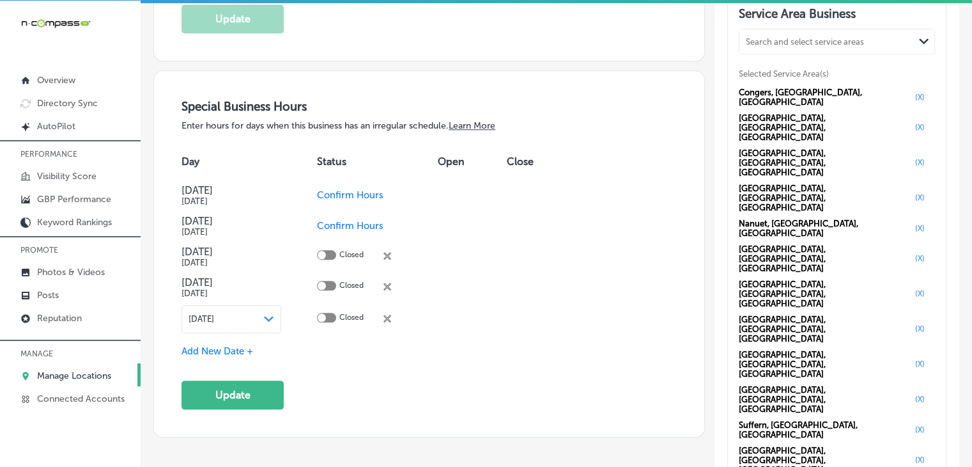
click at [215, 318] on div "[DATE] Path Created with Sketch." at bounding box center [232, 319] width 86 height 10
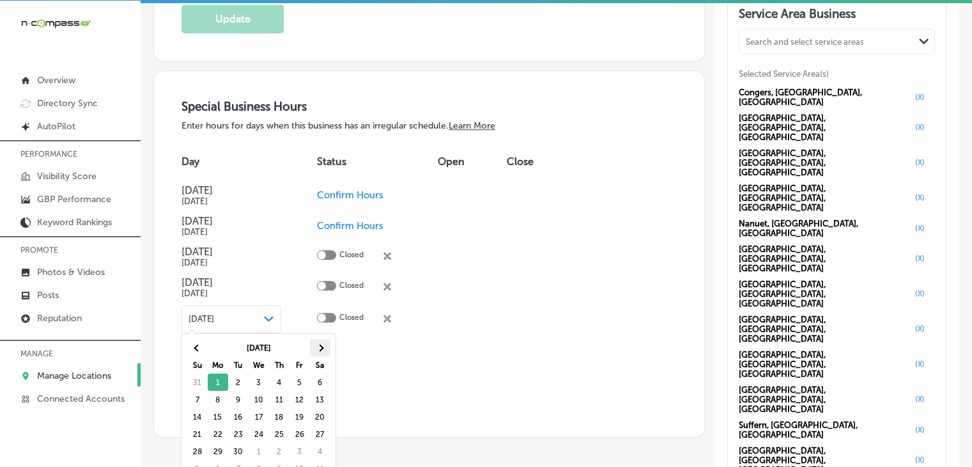
click at [309, 351] on tr "[DATE]" at bounding box center [258, 347] width 143 height 17
click at [313, 349] on th at bounding box center [320, 347] width 20 height 17
click at [313, 348] on th at bounding box center [320, 347] width 20 height 17
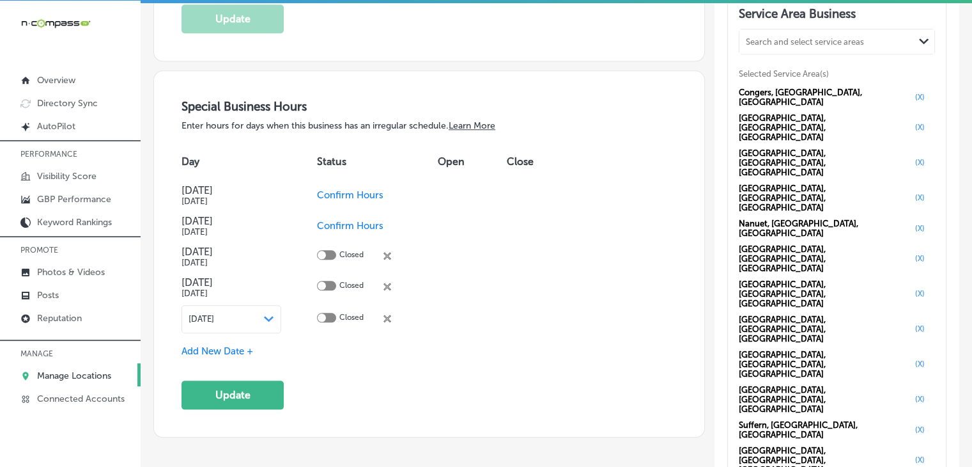
click at [232, 348] on span "Add New Date +" at bounding box center [218, 351] width 72 height 12
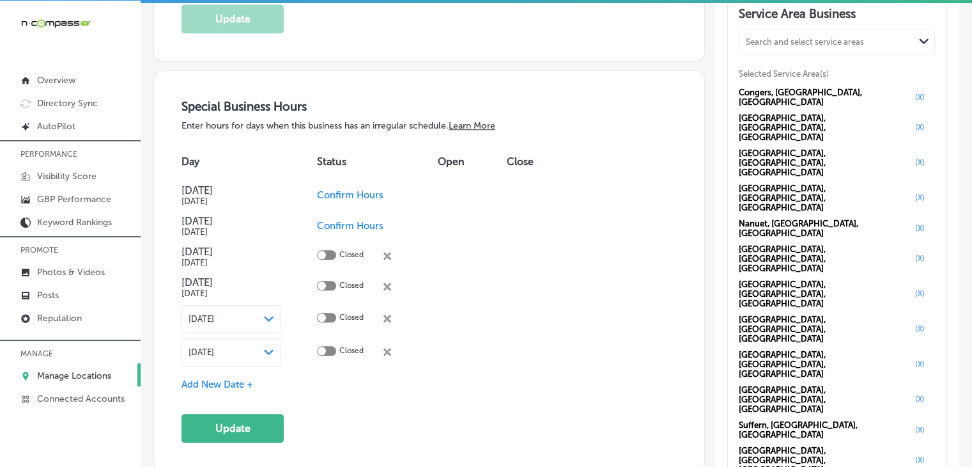
click at [271, 355] on div "[DATE] Path Created with Sketch." at bounding box center [232, 352] width 100 height 28
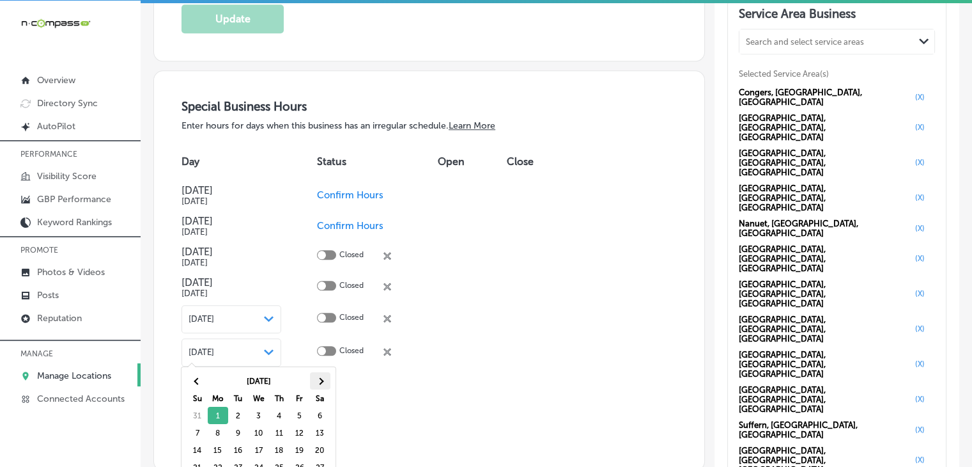
click at [317, 373] on th at bounding box center [320, 380] width 20 height 17
click at [318, 373] on th at bounding box center [320, 380] width 20 height 17
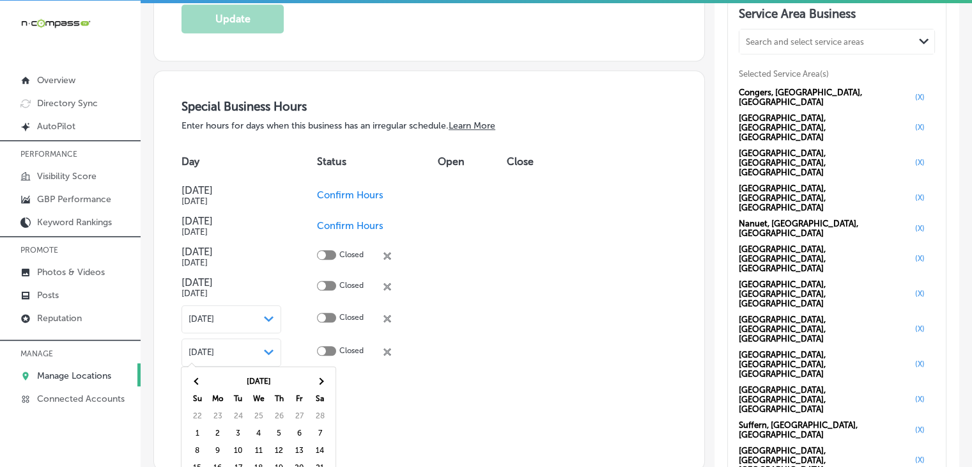
click at [318, 373] on th at bounding box center [320, 380] width 20 height 17
click at [187, 377] on div "[DATE] Su Mo Tu We Th Fr Sa 31 1 2 3 4 5 6 7 8 9 10 11 12 13 14 15 16 17 18 19 …" at bounding box center [259, 441] width 154 height 149
click at [202, 382] on th at bounding box center [197, 380] width 20 height 17
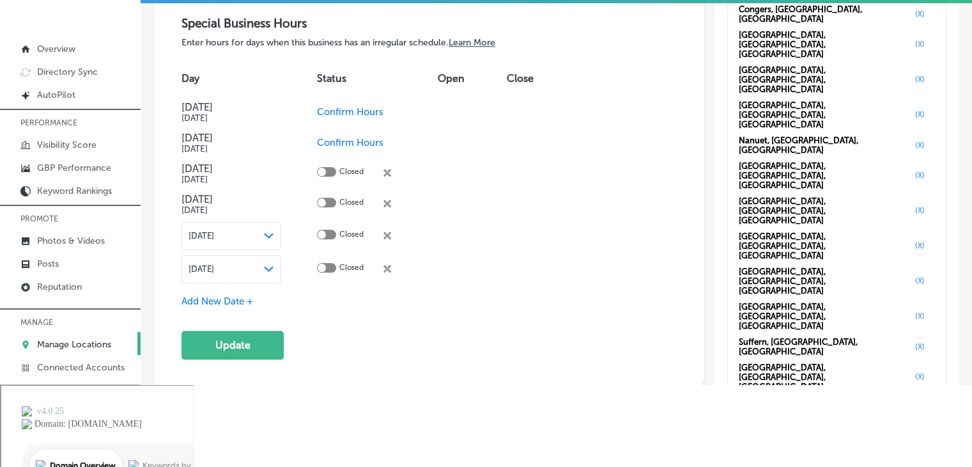
scroll to position [3, 0]
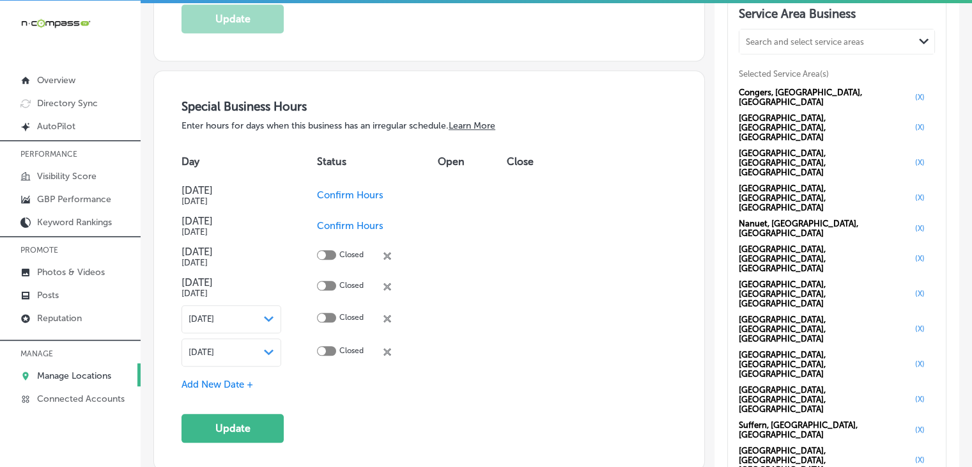
click at [229, 378] on span "Add New Date +" at bounding box center [218, 384] width 72 height 12
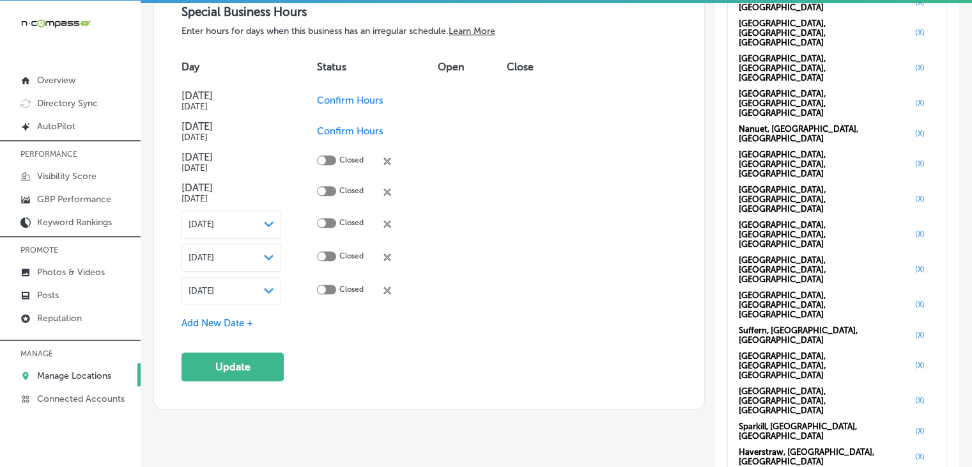
scroll to position [1407, 0]
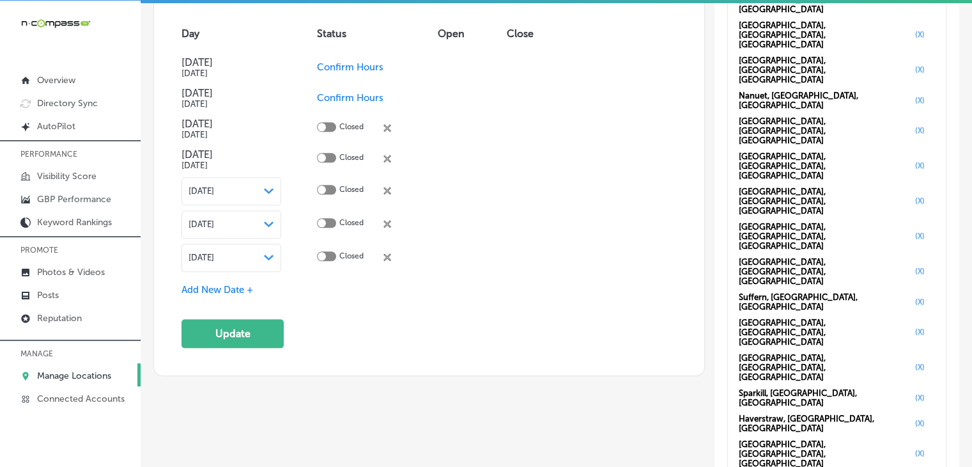
click at [237, 267] on td "[DATE] Path Created with Sketch." at bounding box center [250, 257] width 136 height 33
click at [267, 267] on td "[DATE] Path Created with Sketch." at bounding box center [250, 257] width 136 height 33
click at [264, 254] on icon "Path Created with Sketch." at bounding box center [269, 257] width 10 height 6
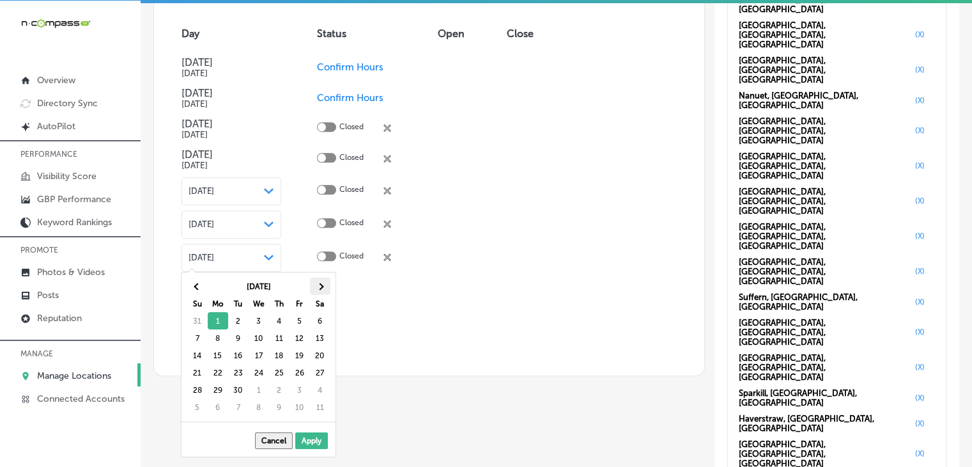
click at [323, 285] on th at bounding box center [320, 285] width 20 height 17
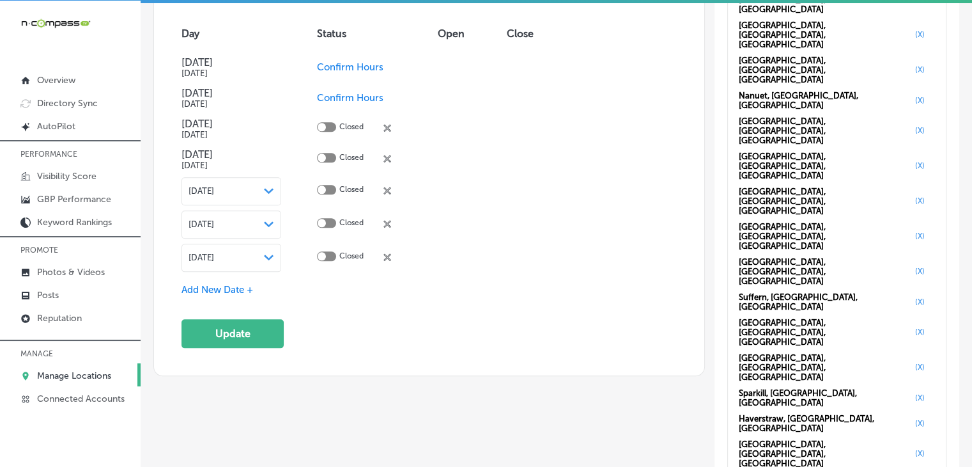
click at [224, 287] on span "Add New Date +" at bounding box center [218, 290] width 72 height 12
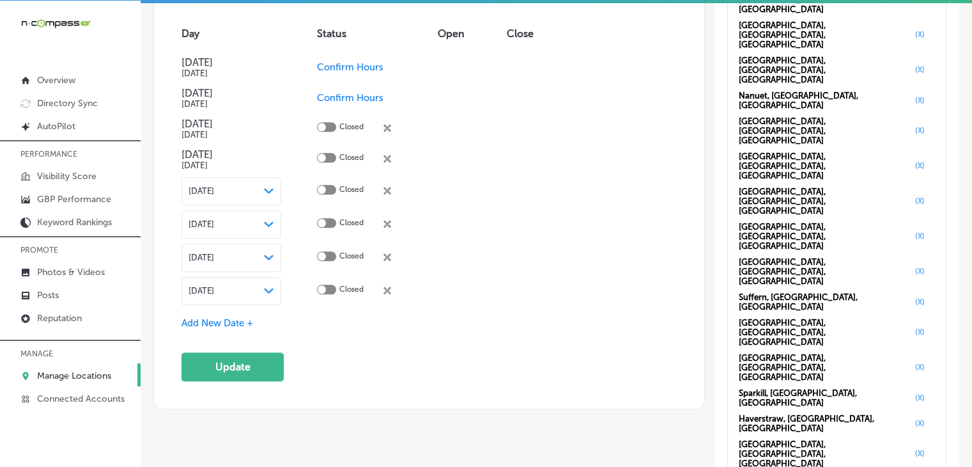
click at [229, 290] on div "[DATE] Path Created with Sketch." at bounding box center [232, 291] width 86 height 10
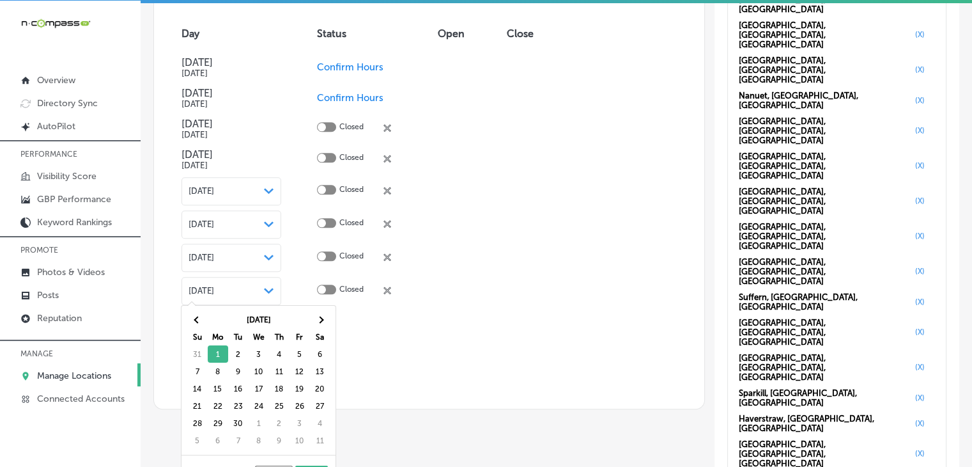
click at [327, 329] on th "Sa" at bounding box center [320, 336] width 20 height 17
click at [322, 316] on th at bounding box center [320, 319] width 20 height 17
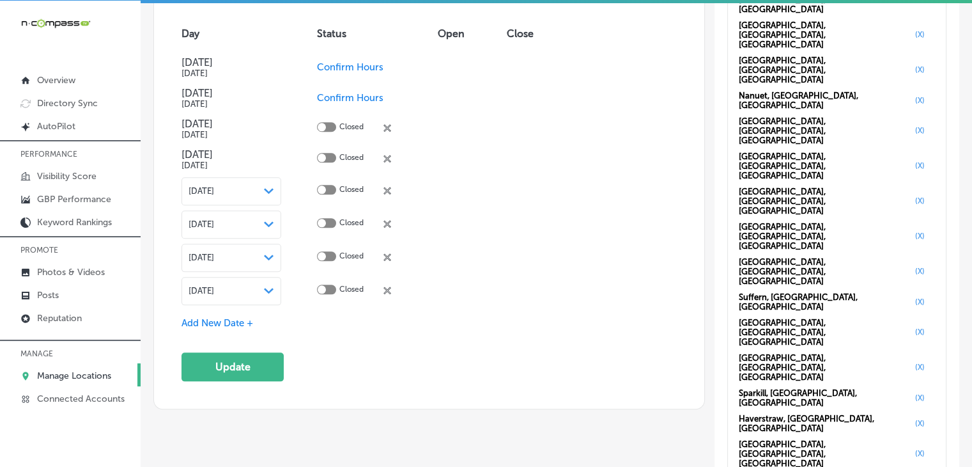
click at [205, 327] on div "Special Business Hours Enter hours for days when this business has an irregular…" at bounding box center [429, 176] width 495 height 410
click at [224, 320] on span "Add New Date +" at bounding box center [218, 323] width 72 height 12
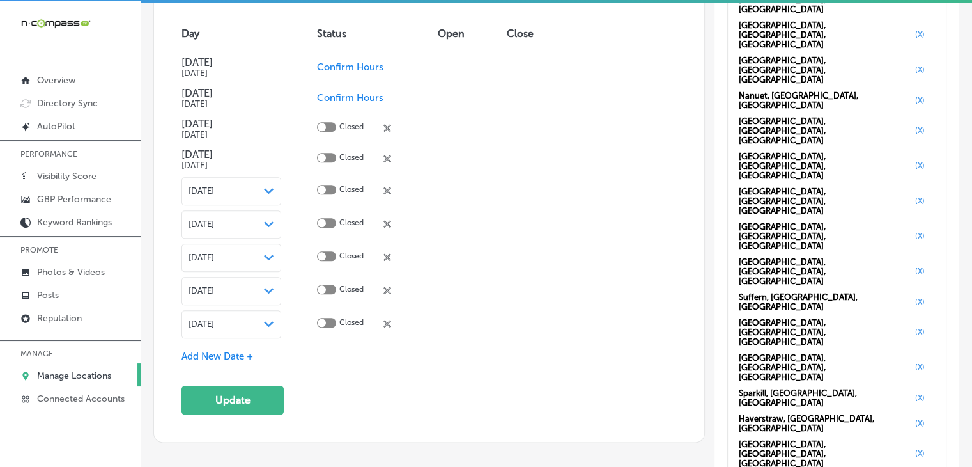
click at [256, 319] on div "[DATE] Path Created with Sketch." at bounding box center [232, 324] width 86 height 10
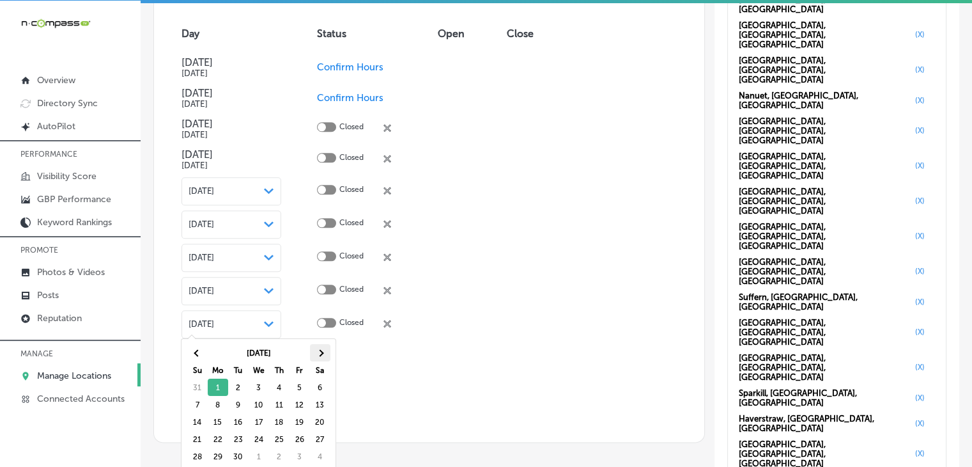
click at [311, 356] on th at bounding box center [320, 352] width 20 height 17
click at [312, 356] on th at bounding box center [320, 352] width 20 height 17
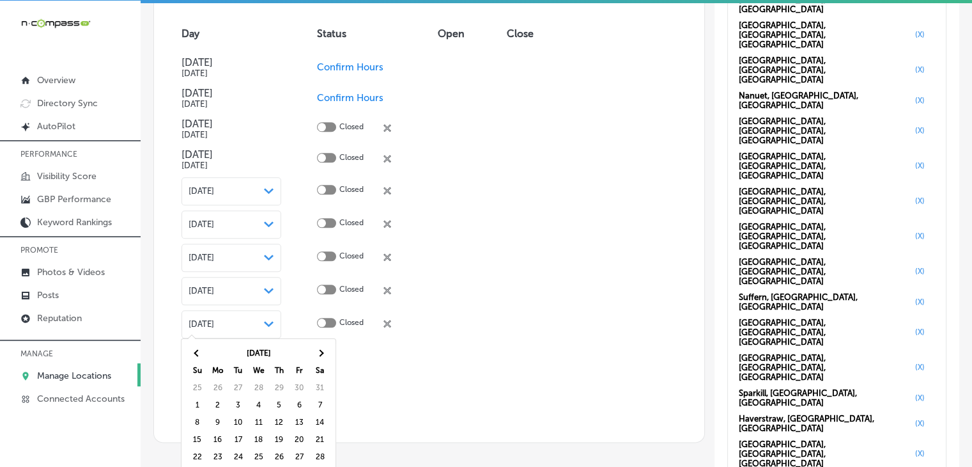
click at [312, 356] on th at bounding box center [320, 352] width 20 height 17
click at [312, 355] on th at bounding box center [320, 352] width 20 height 17
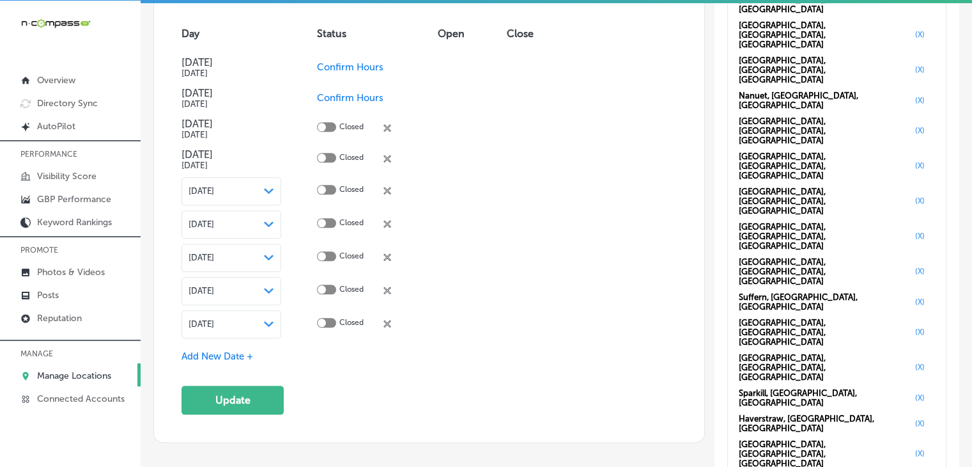
click at [246, 415] on div "Special Business Hours Enter hours for days when this business has an irregular…" at bounding box center [429, 192] width 550 height 498
click at [272, 402] on button "Update" at bounding box center [233, 400] width 102 height 29
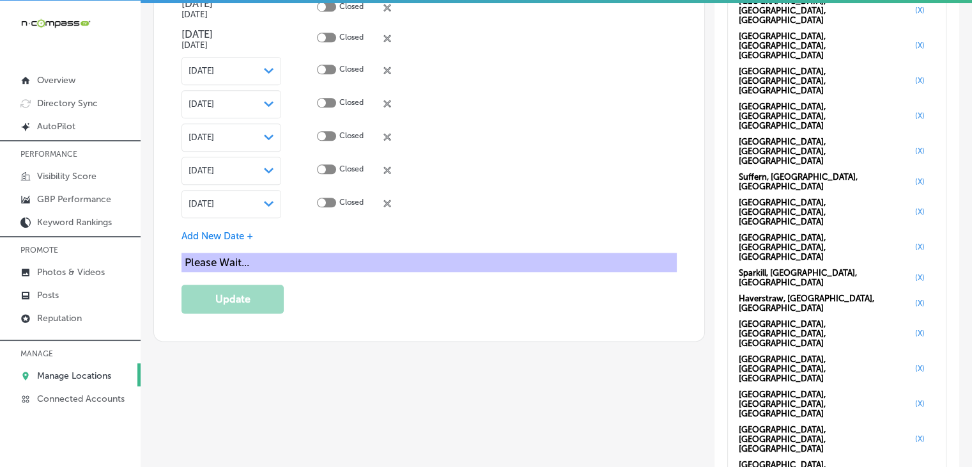
scroll to position [1534, 0]
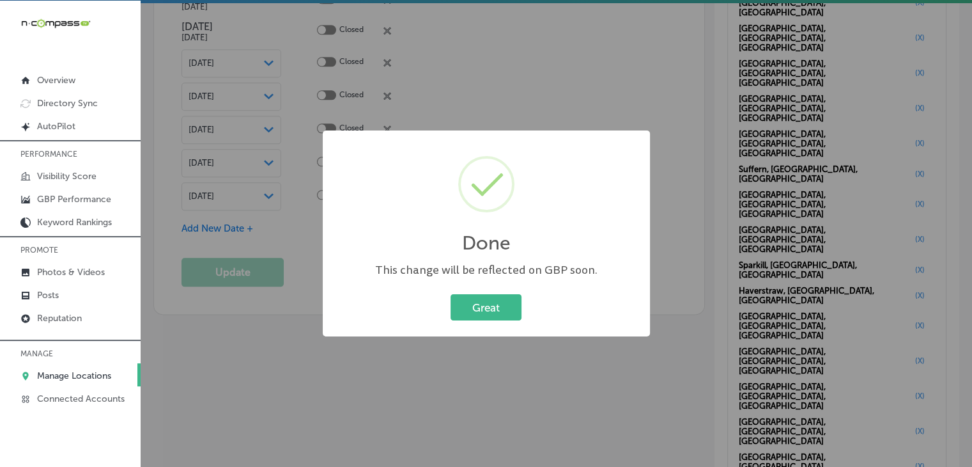
click at [641, 98] on div "Done × This change will be reflected on GBP soon. Great Cancel" at bounding box center [486, 233] width 972 height 467
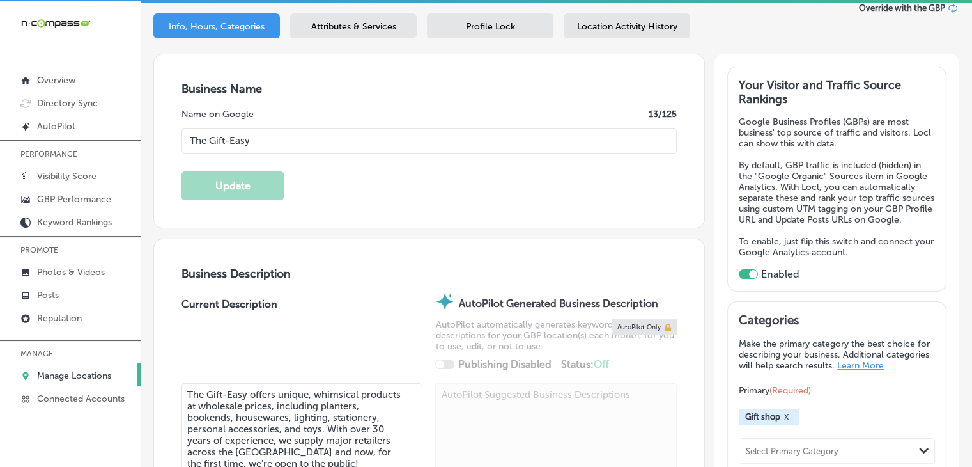
scroll to position [75, 0]
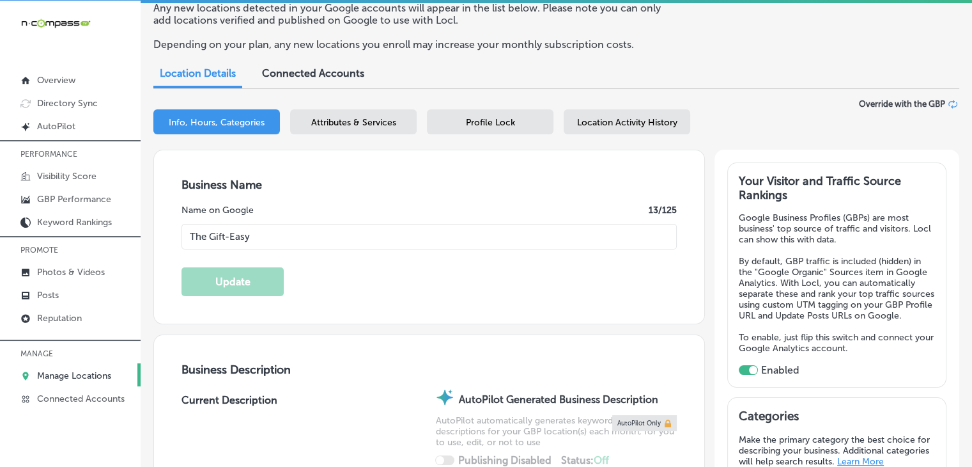
click at [332, 144] on div "Business + Location The Gift-Easy Path Created with Sketch. Selected Locations …" at bounding box center [556, 124] width 806 height 51
click at [358, 121] on span "Attributes & Services" at bounding box center [353, 122] width 85 height 11
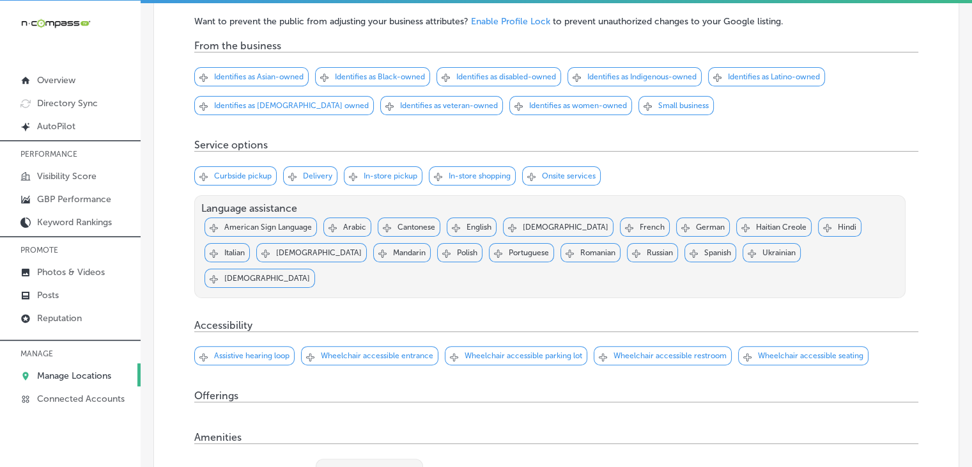
scroll to position [331, 0]
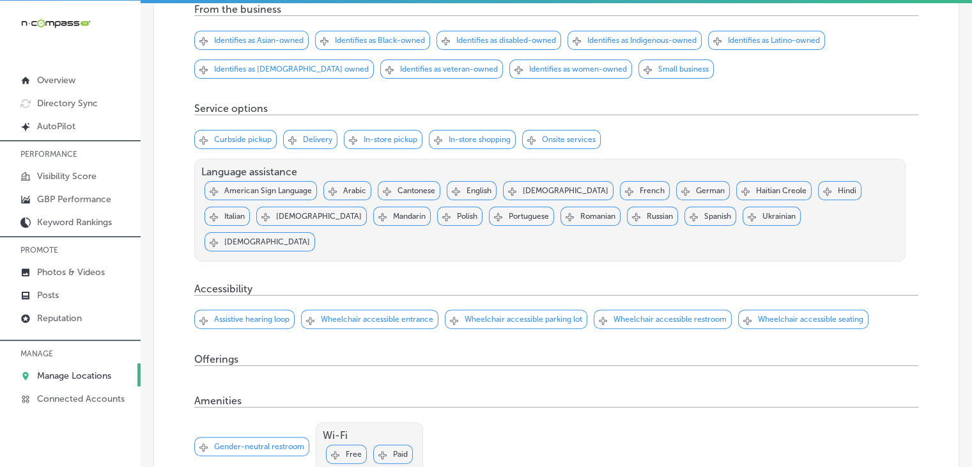
click at [529, 69] on p "Identifies as women-owned" at bounding box center [578, 69] width 98 height 9
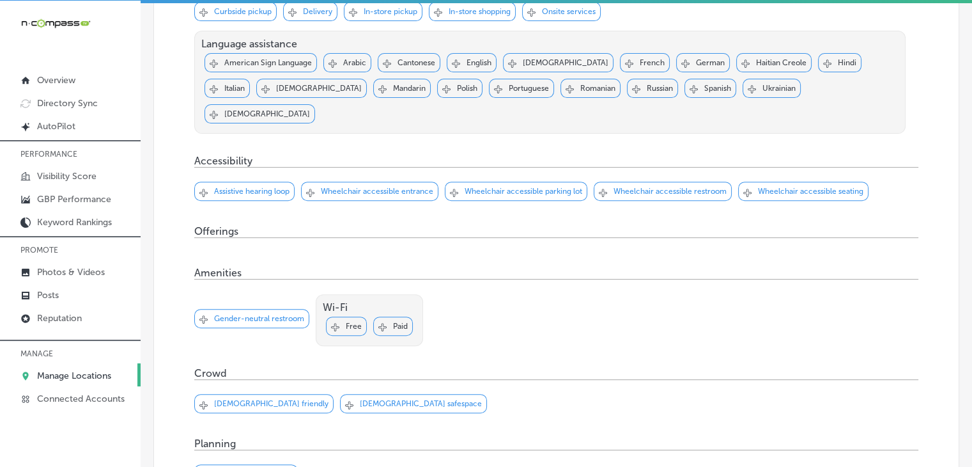
click at [520, 187] on p "Wheelchair accessible parking lot" at bounding box center [524, 191] width 118 height 9
click at [397, 187] on p "Wheelchair accessible entrance" at bounding box center [377, 191] width 113 height 9
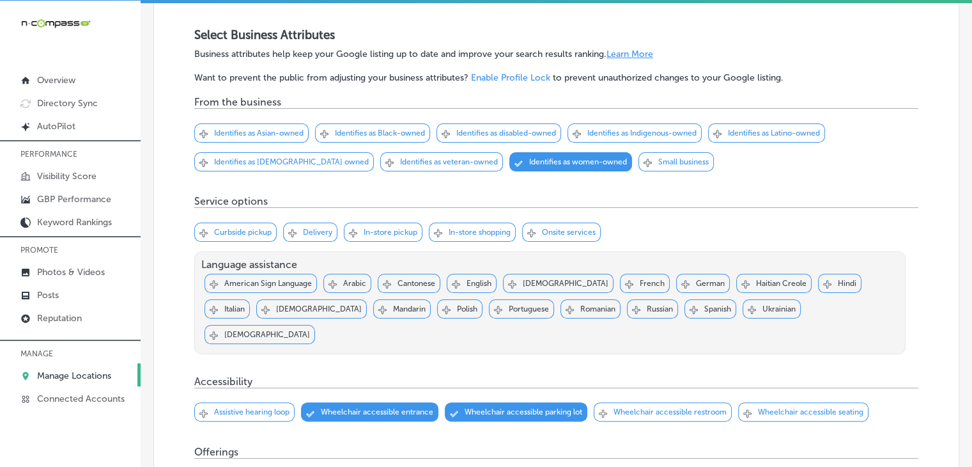
scroll to position [203, 0]
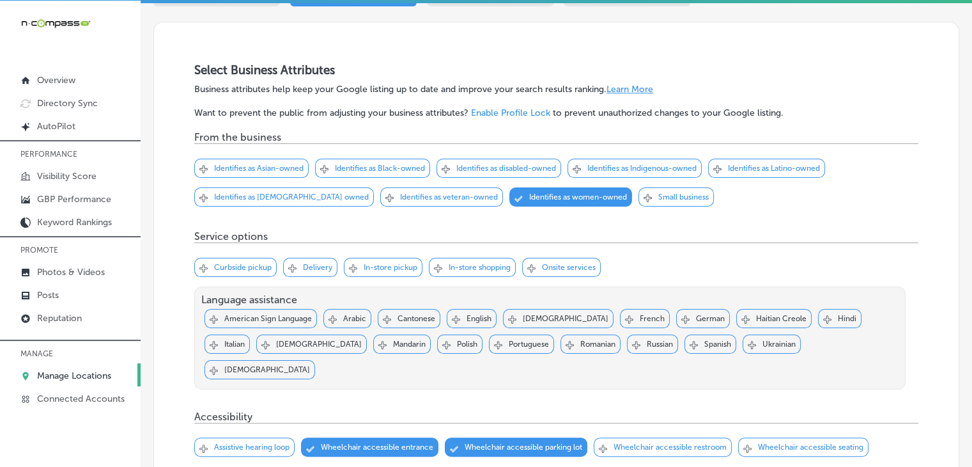
click at [481, 263] on p "In-store shopping" at bounding box center [480, 267] width 62 height 9
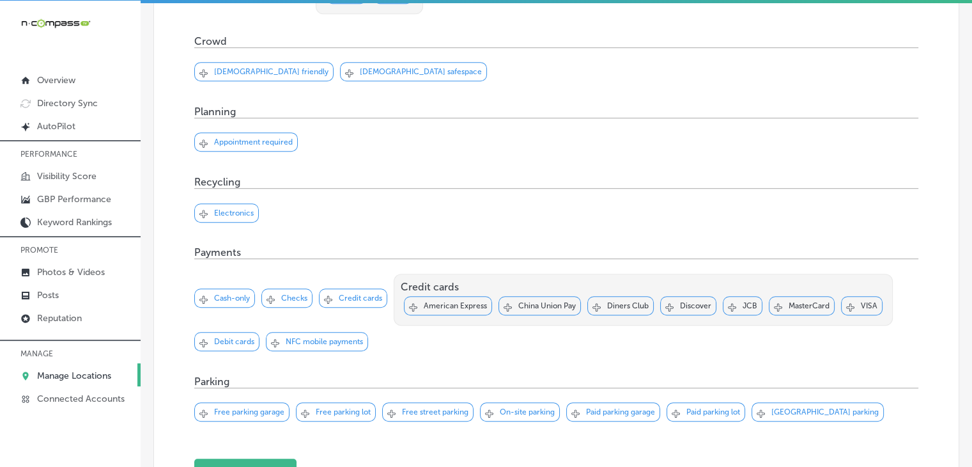
scroll to position [842, 0]
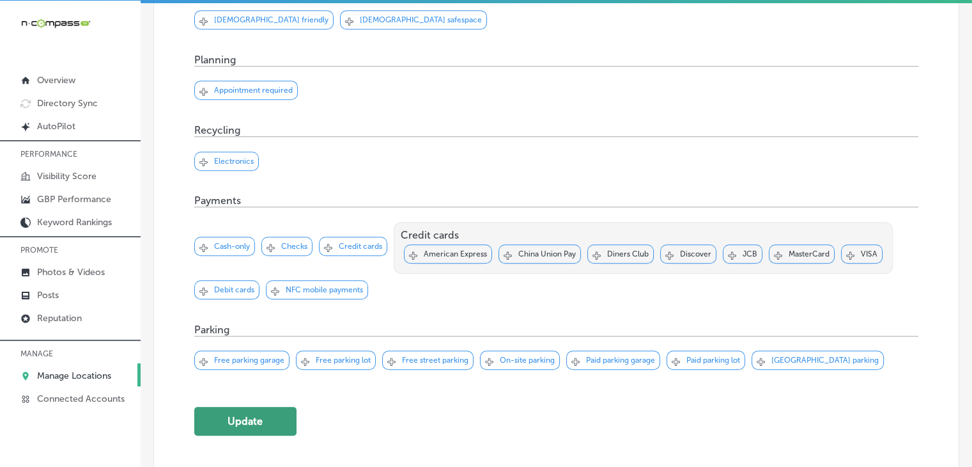
click at [279, 407] on button "Update" at bounding box center [245, 421] width 102 height 29
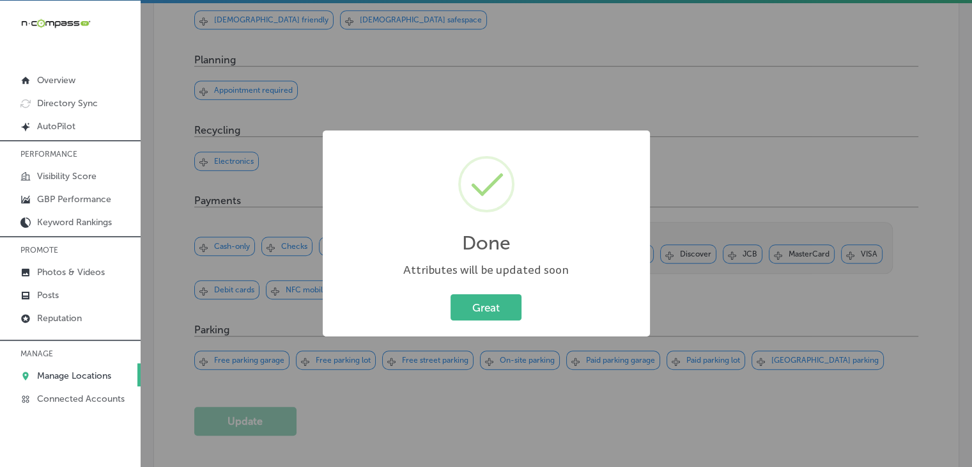
click at [538, 27] on div "Done × Attributes will be updated soon Great Cancel" at bounding box center [486, 233] width 972 height 467
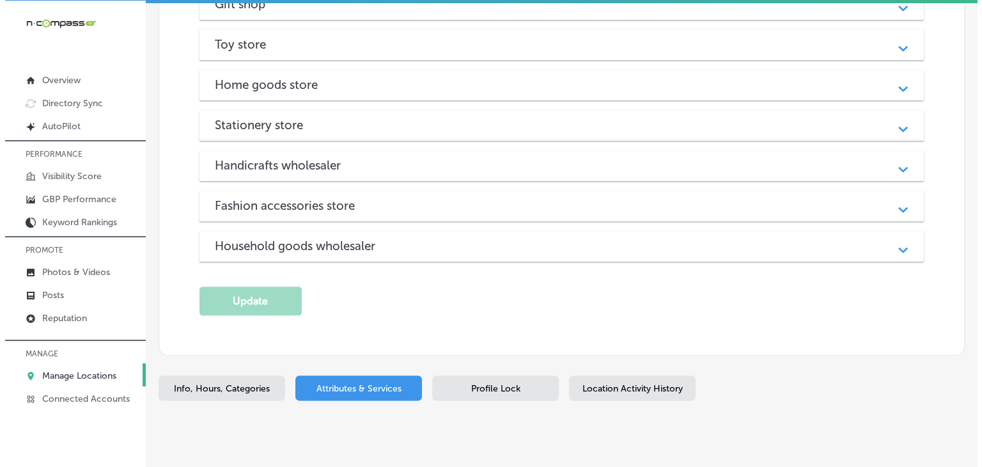
scroll to position [1297, 0]
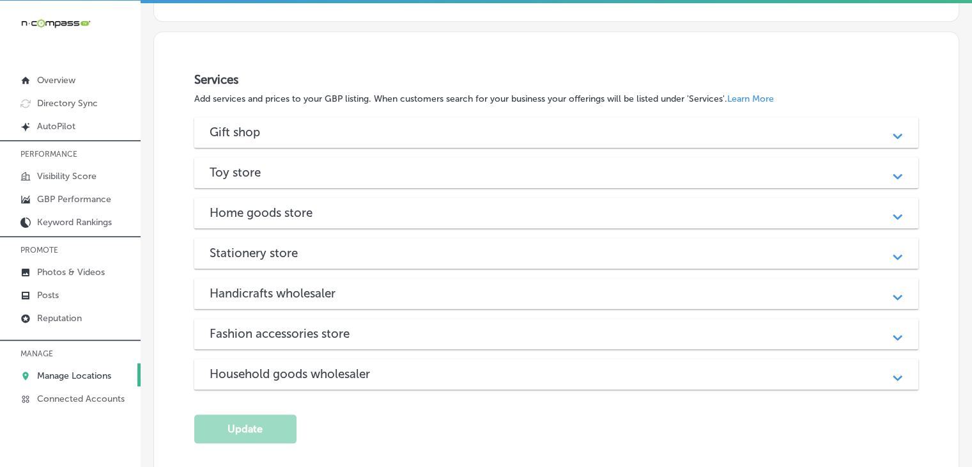
click at [414, 125] on div "Gift shop" at bounding box center [557, 132] width 694 height 15
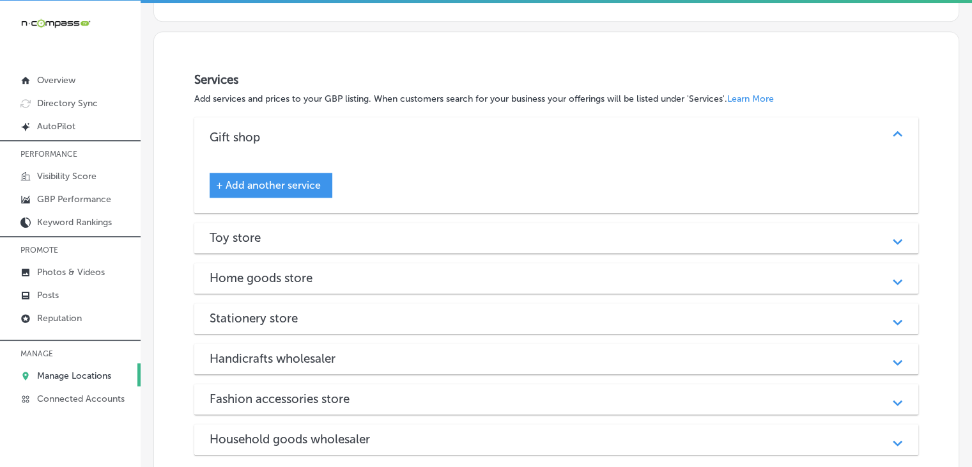
click at [421, 130] on div "Gift shop" at bounding box center [557, 137] width 694 height 15
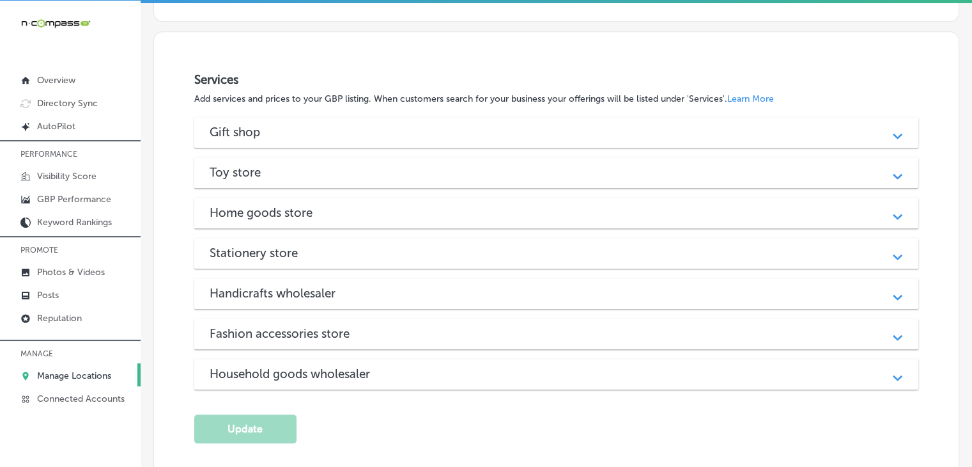
click at [354, 125] on div "Gift shop" at bounding box center [557, 132] width 694 height 15
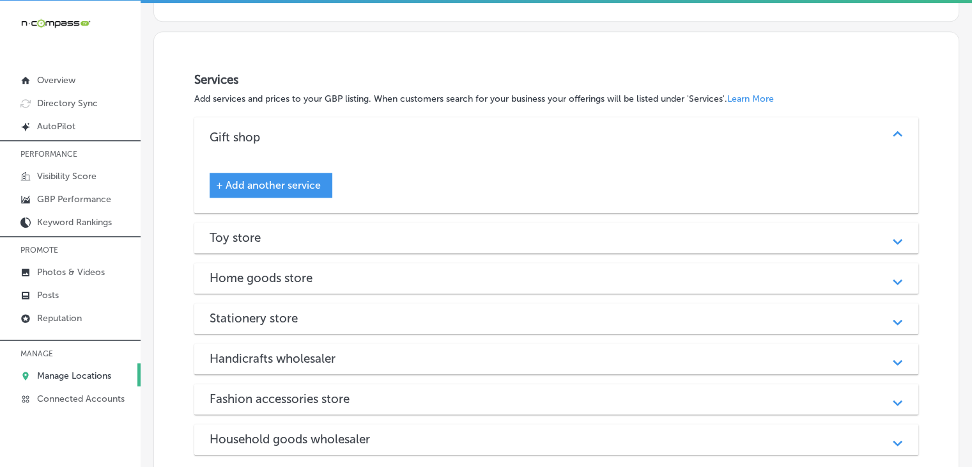
click at [247, 173] on div "+ Add another service" at bounding box center [271, 185] width 123 height 25
click at [261, 179] on span "+ Add another service" at bounding box center [268, 185] width 105 height 12
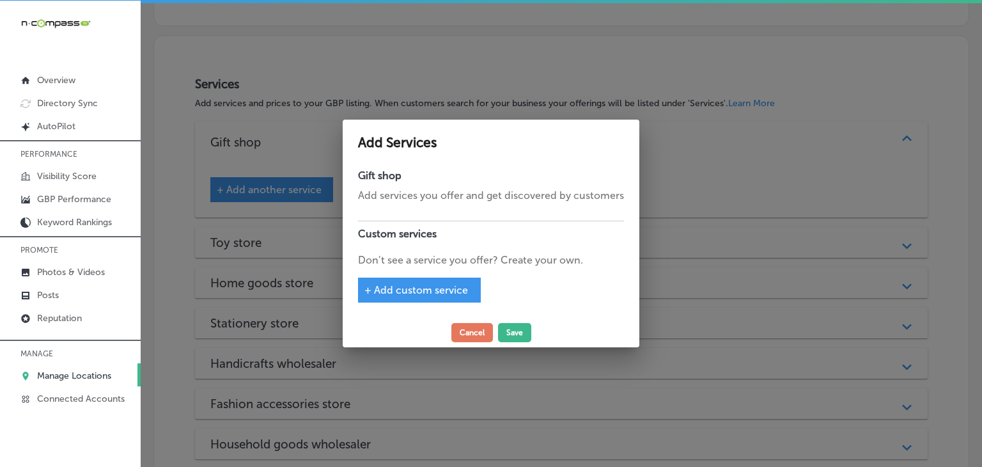
scroll to position [1302, 0]
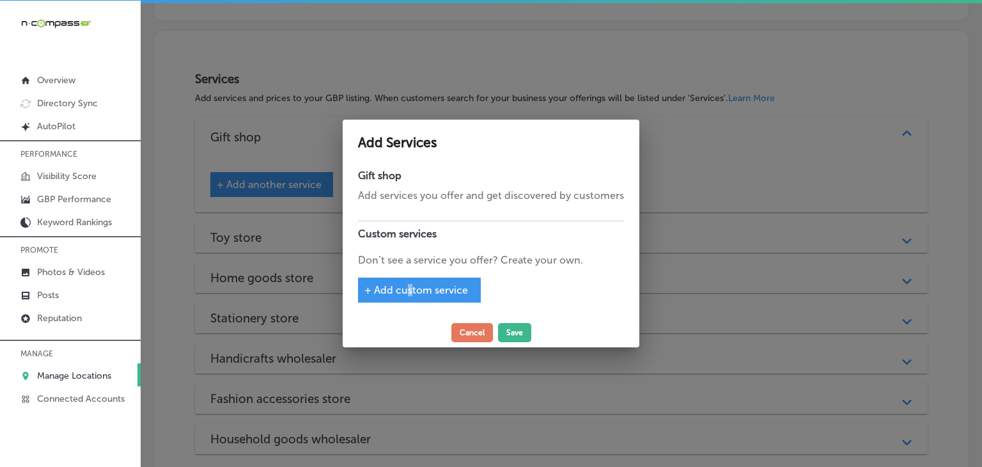
click at [410, 286] on span "+ Add custom service" at bounding box center [416, 290] width 104 height 12
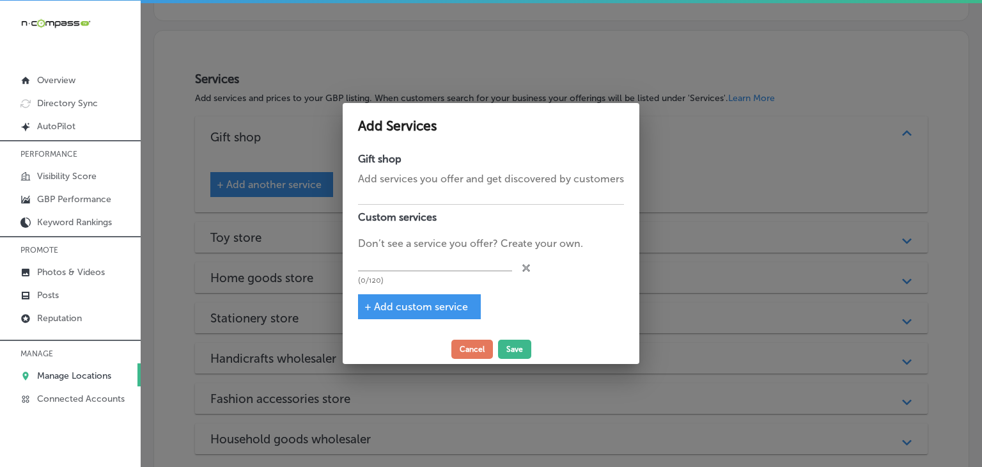
click at [430, 236] on p "Don’t see a service you offer? Create your own." at bounding box center [491, 243] width 266 height 15
drag, startPoint x: 477, startPoint y: 243, endPoint x: 468, endPoint y: 267, distance: 25.3
click at [474, 247] on p "Don’t see a service you offer? Create your own." at bounding box center [491, 243] width 266 height 15
click at [468, 267] on input "text" at bounding box center [435, 261] width 154 height 20
paste input "Gift Supply"
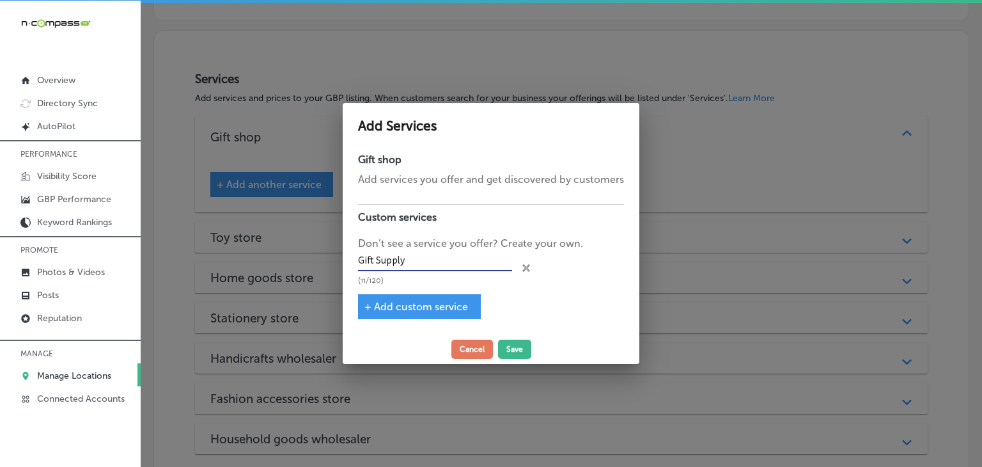
type input "Gift Supply"
click at [398, 309] on span "+ Add custom service" at bounding box center [416, 306] width 104 height 12
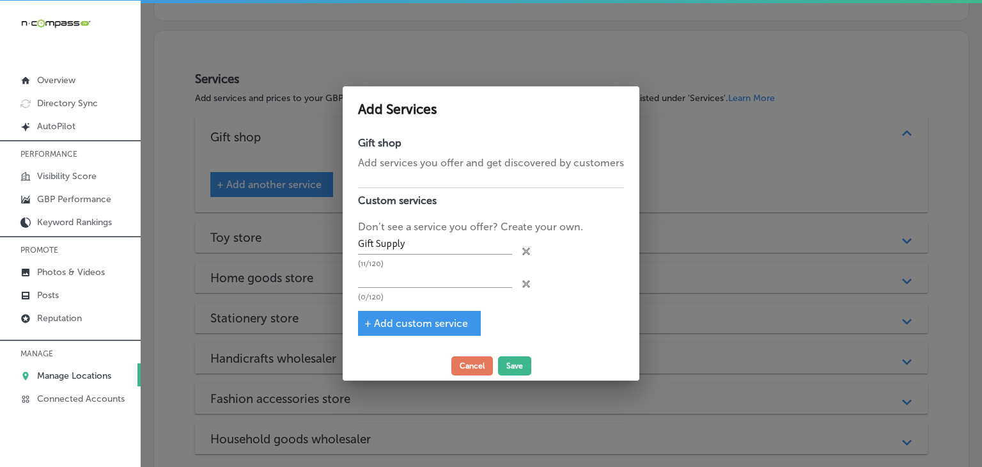
click at [409, 290] on div "(0/120)" at bounding box center [435, 284] width 154 height 33
click at [409, 285] on input "text" at bounding box center [435, 278] width 154 height 20
paste input "Home Decor"
type input "Home Decor"
click at [442, 323] on span "+ Add custom service" at bounding box center [416, 323] width 104 height 12
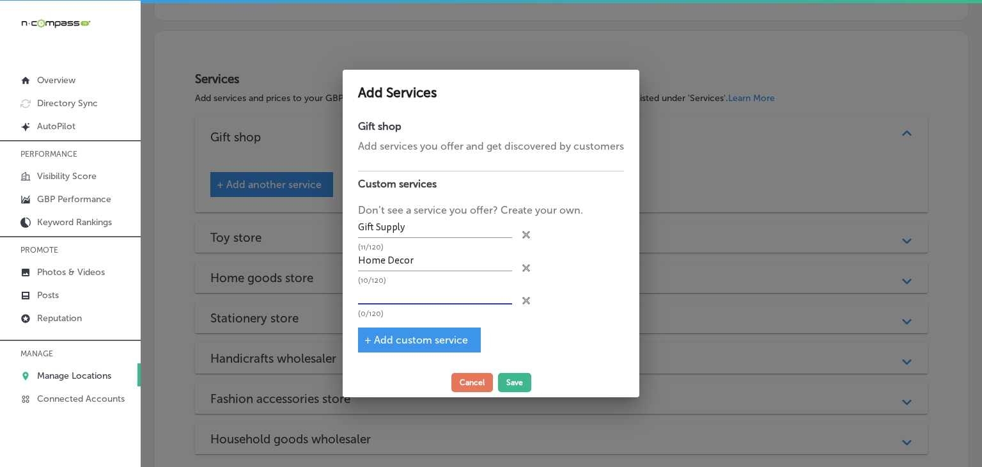
drag, startPoint x: 438, startPoint y: 303, endPoint x: 465, endPoint y: 210, distance: 97.1
click at [438, 303] on input "text" at bounding box center [435, 295] width 154 height 20
paste input "Toys & Games"
type input "Toys & Games"
click at [422, 339] on span "+ Add custom service" at bounding box center [416, 340] width 104 height 12
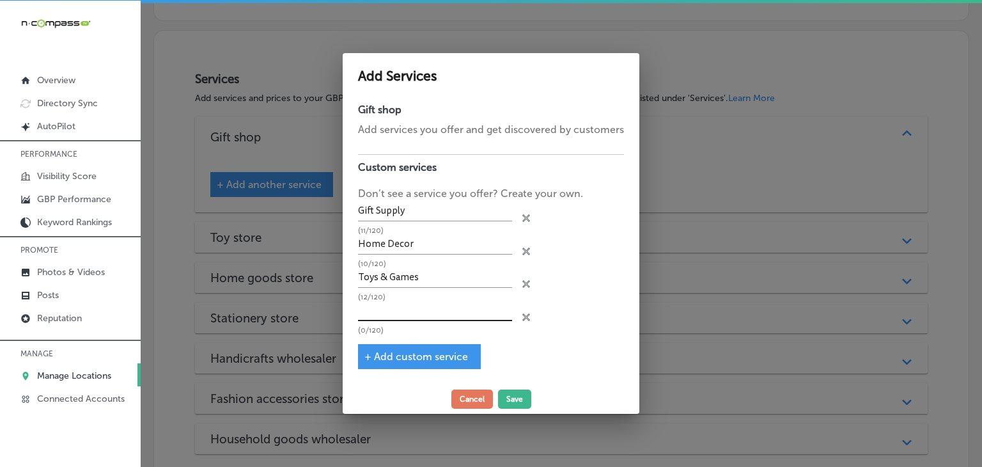
drag, startPoint x: 428, startPoint y: 316, endPoint x: 434, endPoint y: 304, distance: 14.0
click at [428, 316] on input "text" at bounding box center [435, 311] width 154 height 20
paste input "Stationery"
type input "Stationery"
click at [394, 344] on div "+ Add custom service" at bounding box center [419, 356] width 123 height 25
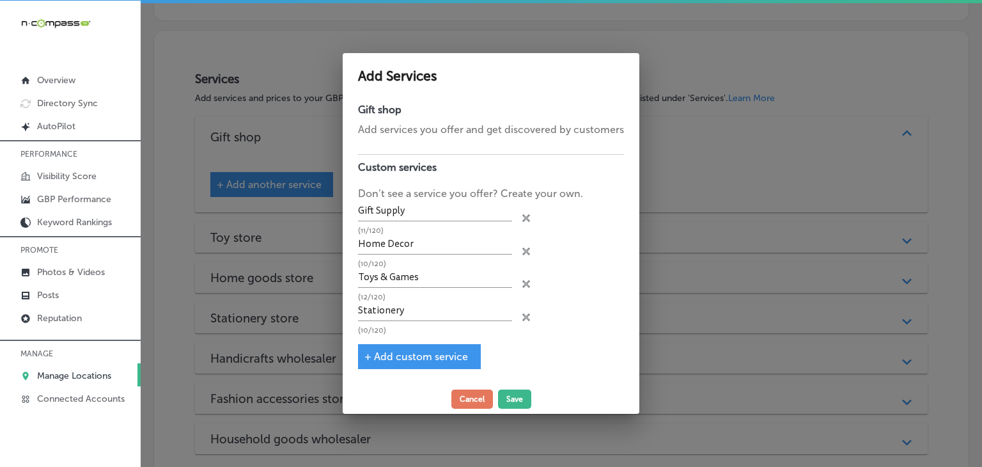
click at [400, 355] on span "+ Add custom service" at bounding box center [416, 356] width 104 height 12
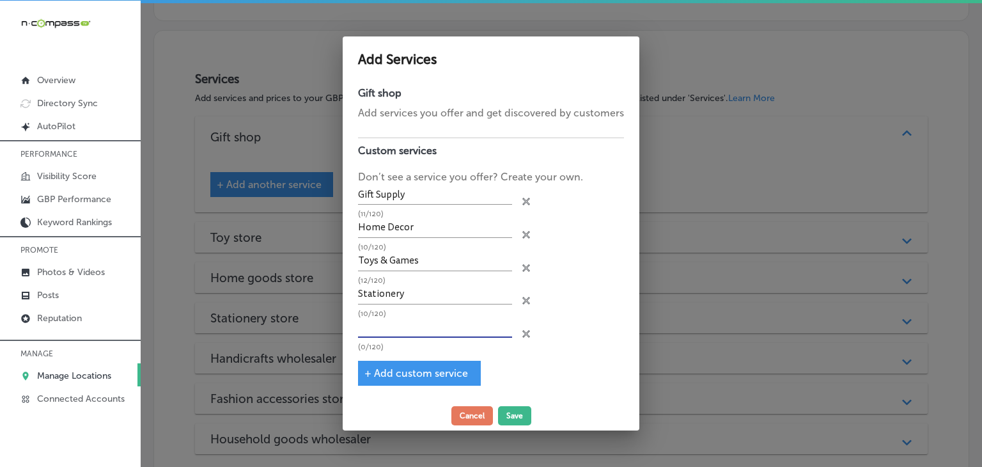
click at [415, 327] on input "text" at bounding box center [435, 328] width 154 height 20
paste input "Office Supplies"
type input "Office Supplies"
click at [411, 361] on div "+ Add custom service" at bounding box center [419, 373] width 123 height 25
click at [411, 369] on span "+ Add custom service" at bounding box center [416, 373] width 104 height 12
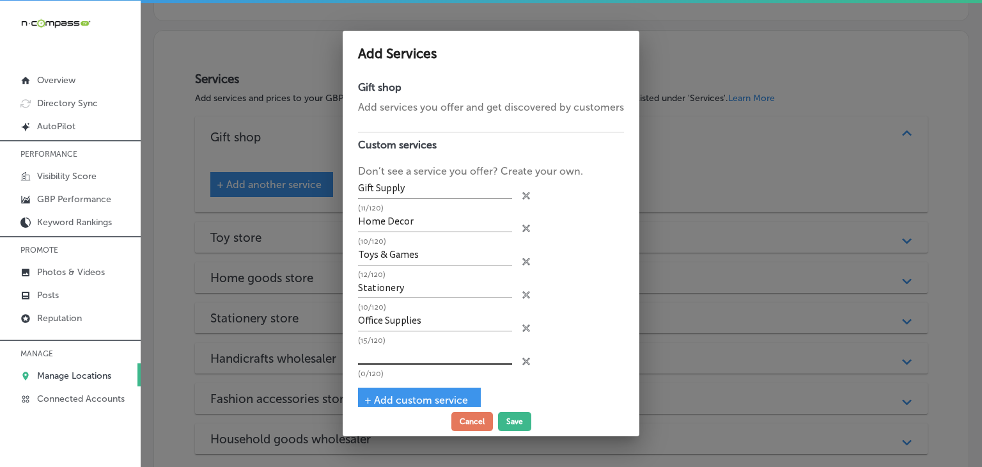
click at [415, 346] on input "text" at bounding box center [435, 355] width 154 height 20
paste input "Light Decor"
type input "Light Decor"
click at [432, 402] on span "+ Add custom service" at bounding box center [416, 400] width 104 height 12
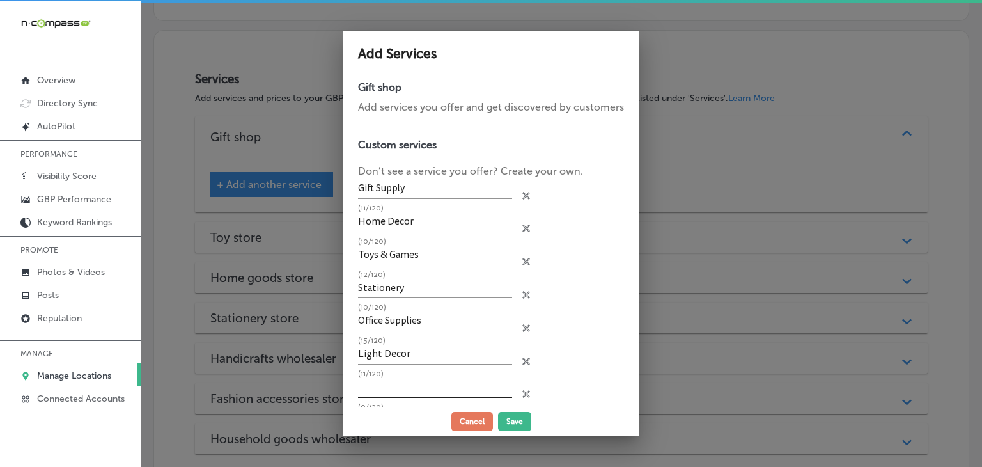
click at [433, 384] on input "text" at bounding box center [435, 388] width 154 height 20
paste input "Accessories"
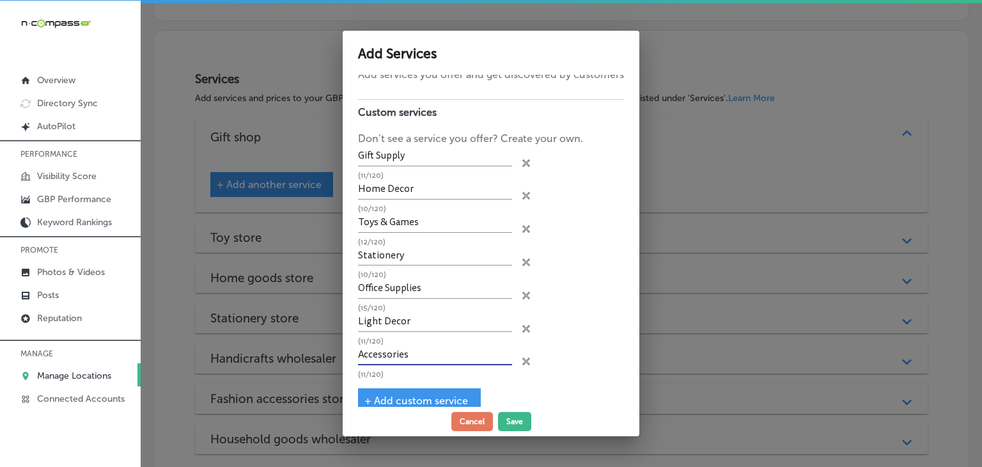
scroll to position [51, 0]
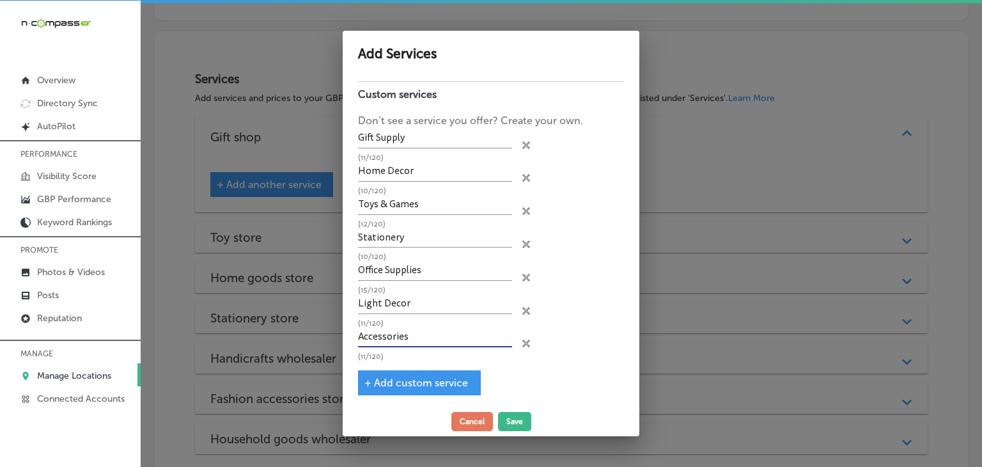
type input "Accessories"
click at [435, 377] on span "+ Add custom service" at bounding box center [416, 383] width 104 height 12
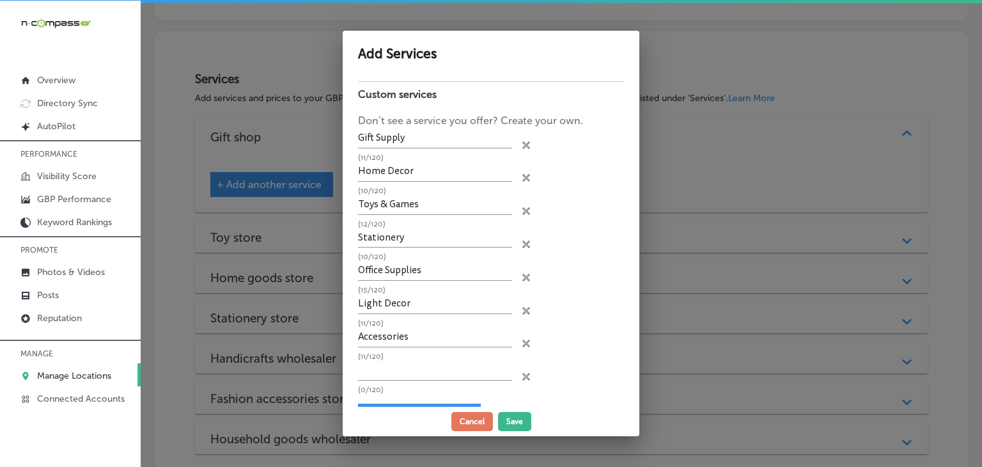
click at [432, 355] on p "(11/120)" at bounding box center [435, 356] width 154 height 8
click at [387, 361] on input "text" at bounding box center [435, 371] width 154 height 20
paste input "Office Supplies"
drag, startPoint x: 376, startPoint y: 359, endPoint x: 354, endPoint y: 364, distance: 22.8
click at [358, 364] on input "Office Supplies" at bounding box center [435, 371] width 154 height 20
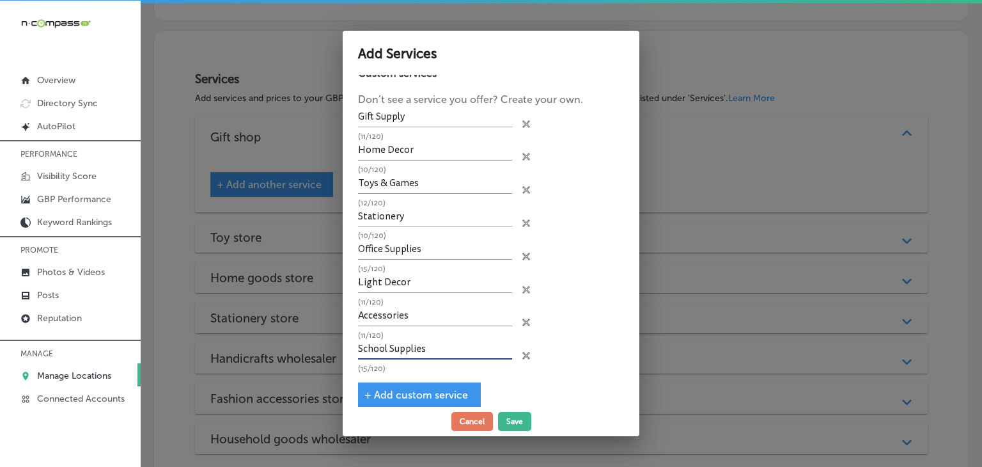
scroll to position [82, 0]
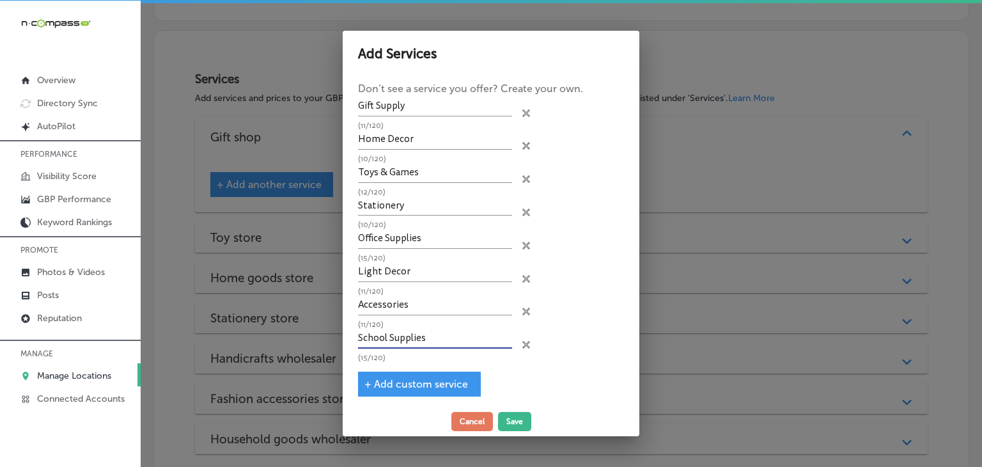
type input "School Supplies"
click at [458, 371] on div "+ Add custom service" at bounding box center [419, 383] width 123 height 25
click at [454, 371] on div "+ Add custom service" at bounding box center [419, 383] width 123 height 25
click at [445, 371] on div "+ Add custom service" at bounding box center [419, 383] width 123 height 25
click at [443, 371] on div "+ Add custom service" at bounding box center [419, 383] width 123 height 25
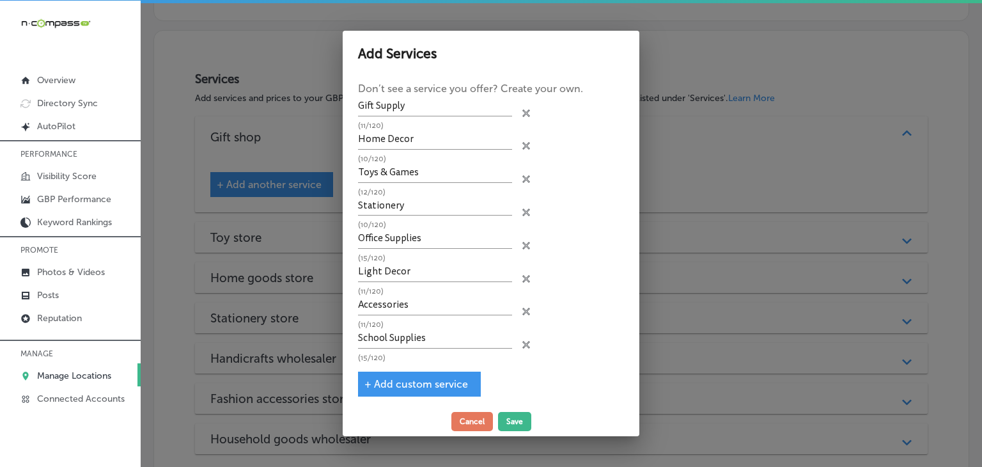
click at [440, 391] on div "Gift shop Add services you offer and get discovered by customers Custom service…" at bounding box center [491, 241] width 297 height 332
click at [440, 384] on span "+ Add custom service" at bounding box center [416, 384] width 104 height 12
click at [440, 362] on input "text" at bounding box center [435, 372] width 154 height 20
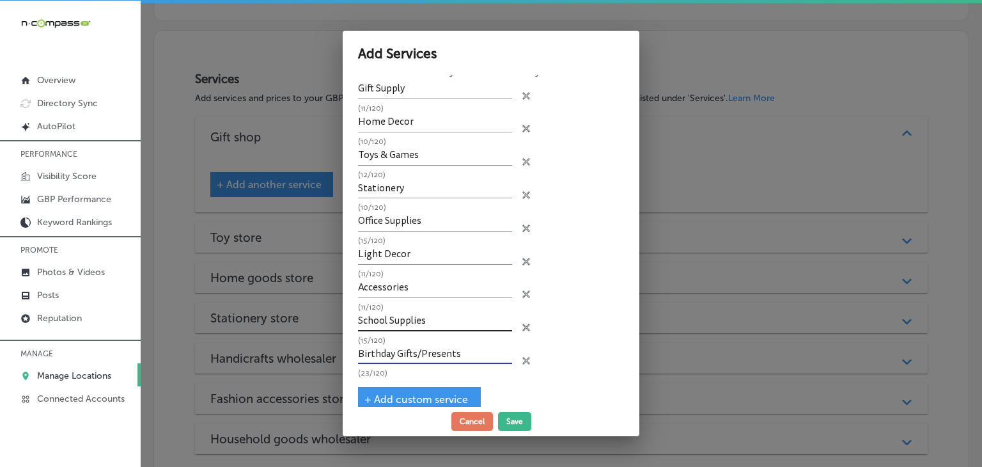
scroll to position [115, 0]
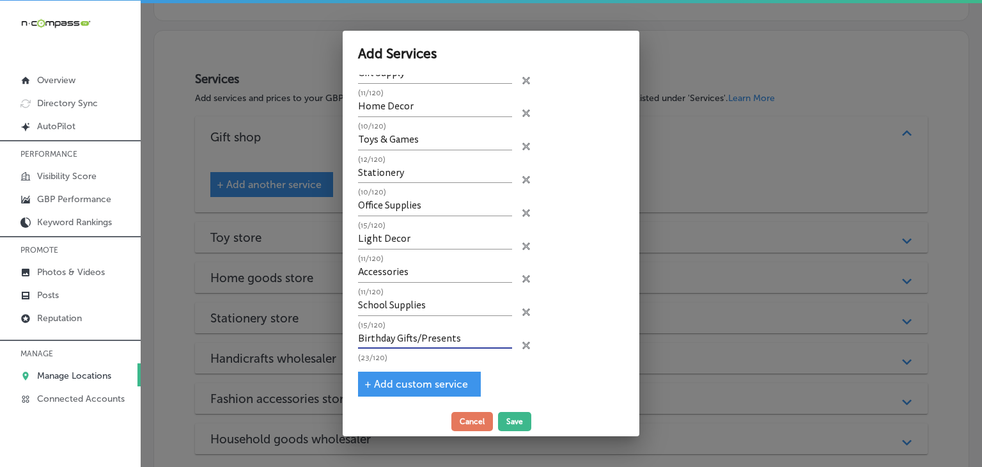
type input "Birthday Gifts/Presents"
click at [417, 371] on div "+ Add custom service" at bounding box center [419, 383] width 123 height 25
click at [436, 390] on div "+ Add custom service" at bounding box center [419, 383] width 123 height 25
click at [446, 378] on span "+ Add custom service" at bounding box center [416, 384] width 104 height 12
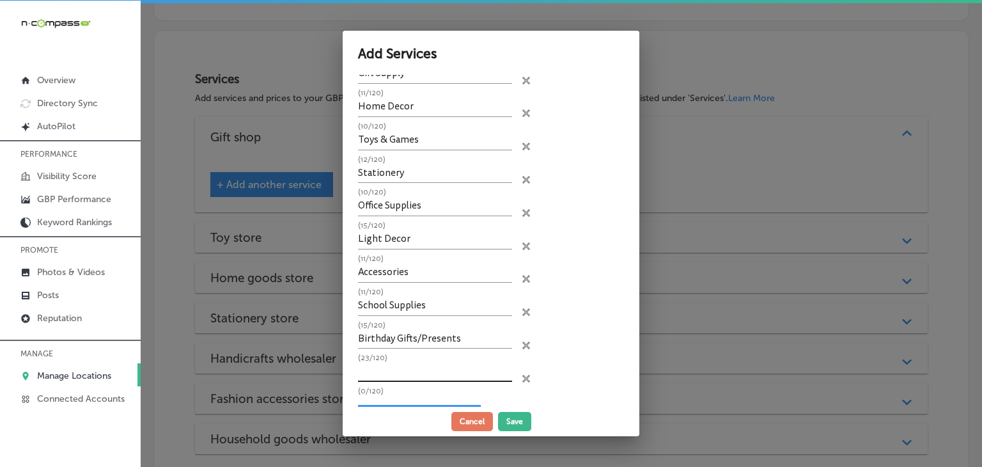
click at [447, 365] on input "text" at bounding box center [435, 372] width 154 height 20
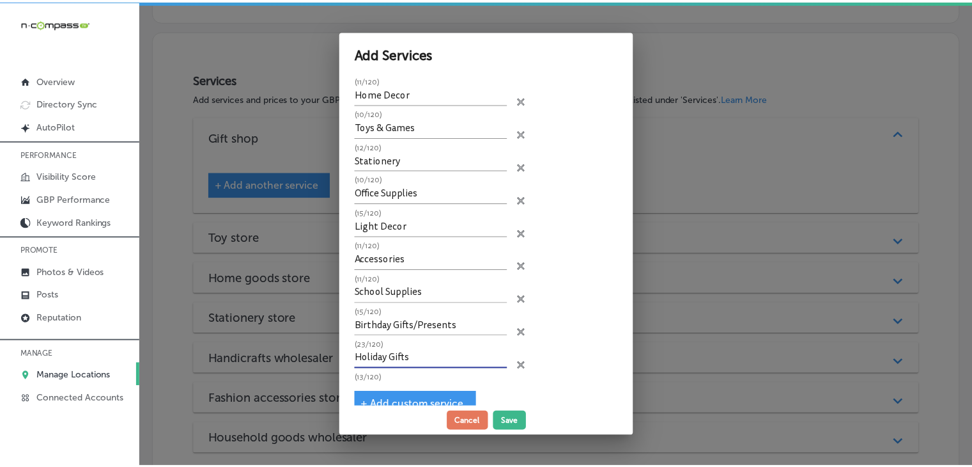
scroll to position [148, 0]
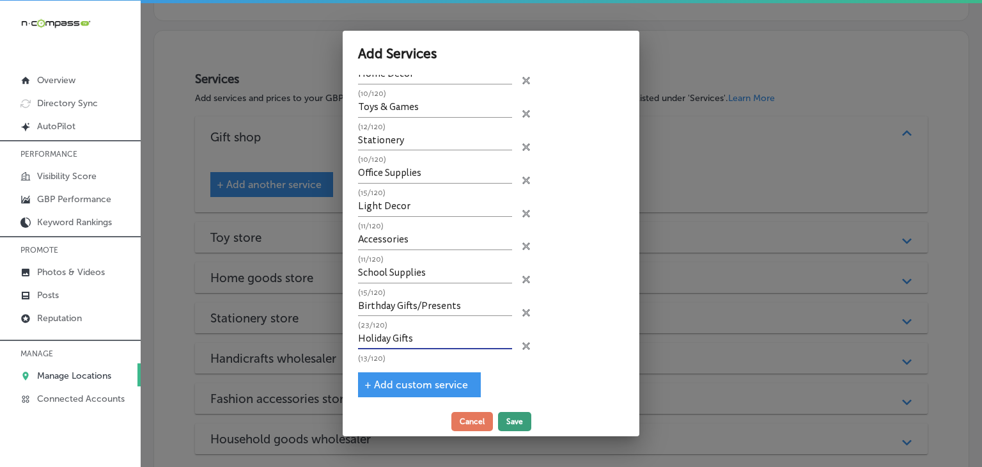
type input "Holiday Gifts"
click at [522, 425] on button "Save" at bounding box center [514, 421] width 33 height 19
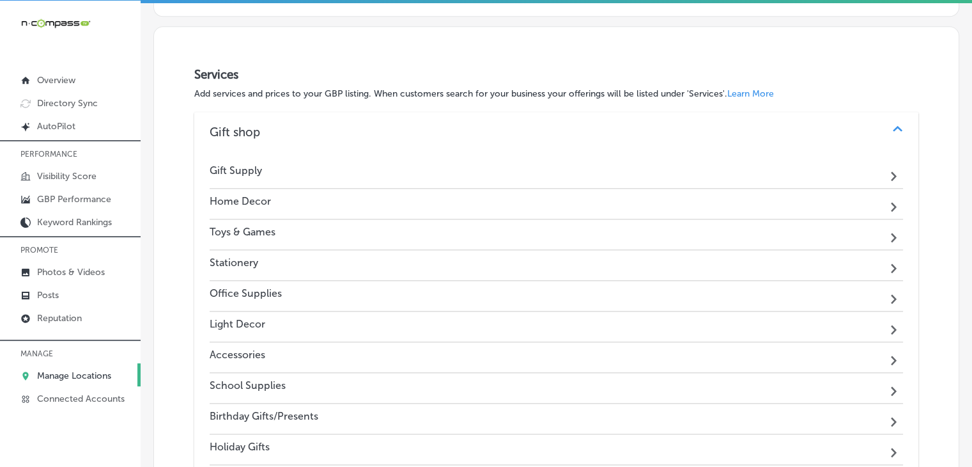
scroll to position [1297, 0]
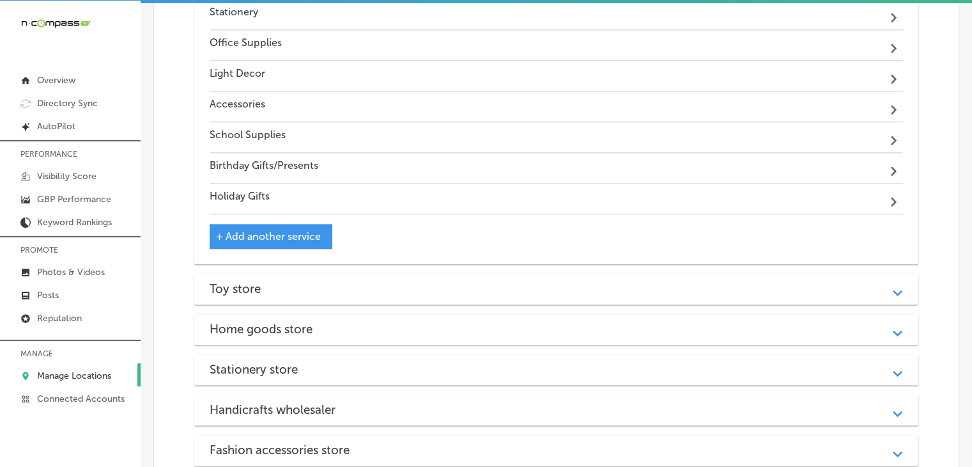
click at [330, 274] on div "Toy store Path Created with Sketch." at bounding box center [556, 289] width 724 height 31
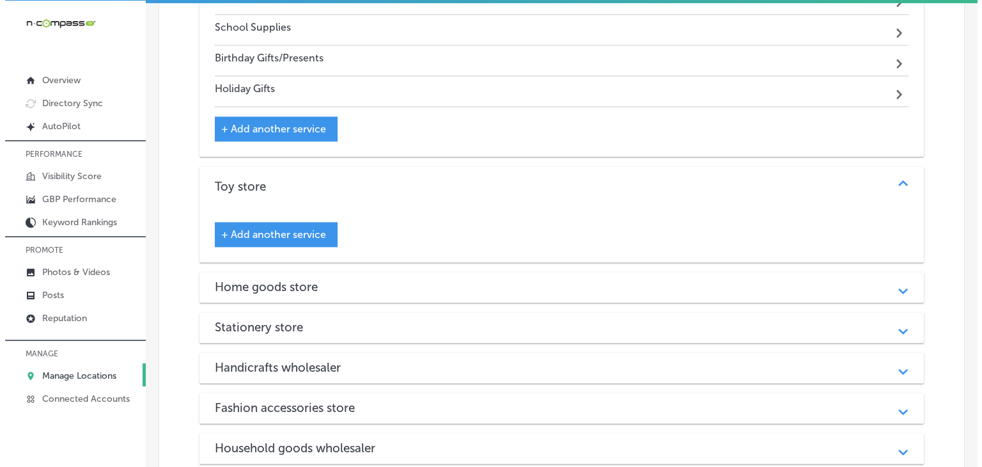
scroll to position [1680, 0]
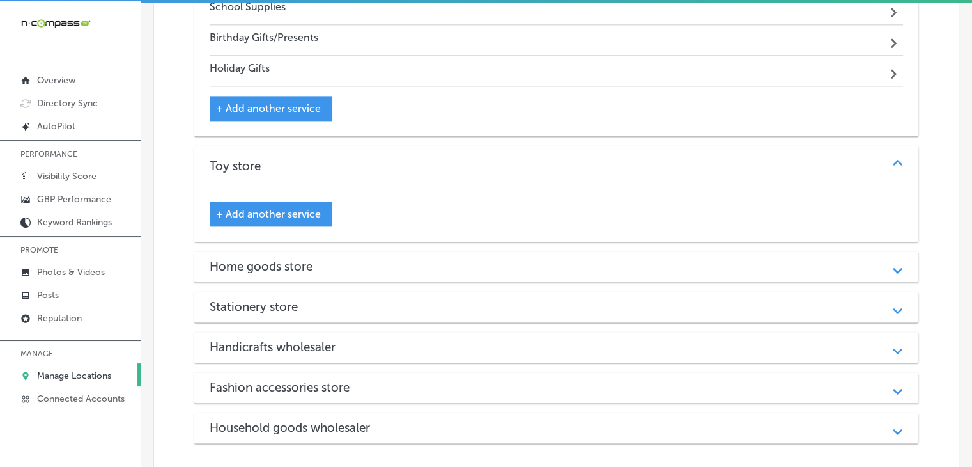
click at [297, 208] on span "+ Add another service" at bounding box center [268, 214] width 105 height 12
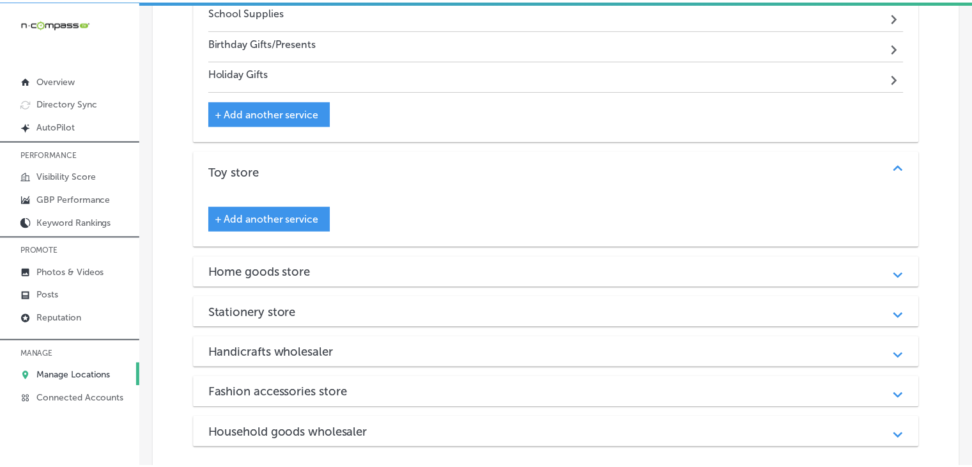
scroll to position [1685, 0]
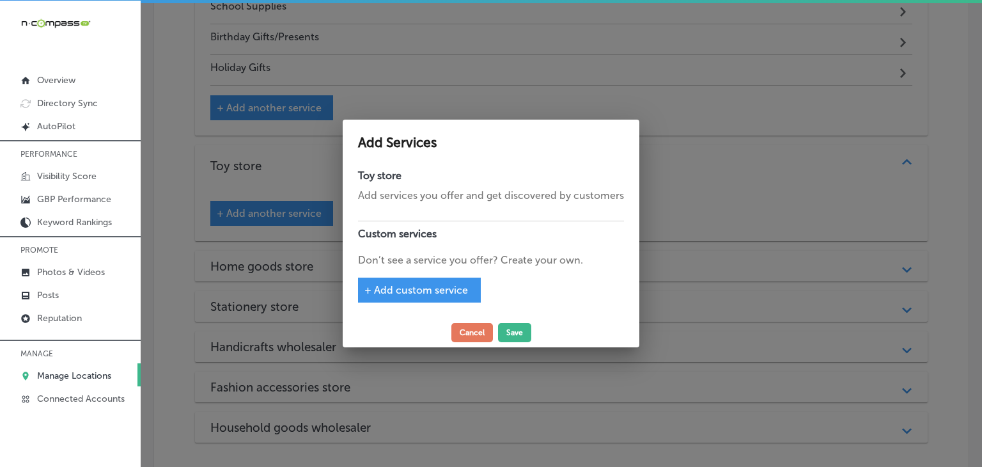
click at [414, 285] on span "+ Add custom service" at bounding box center [416, 290] width 104 height 12
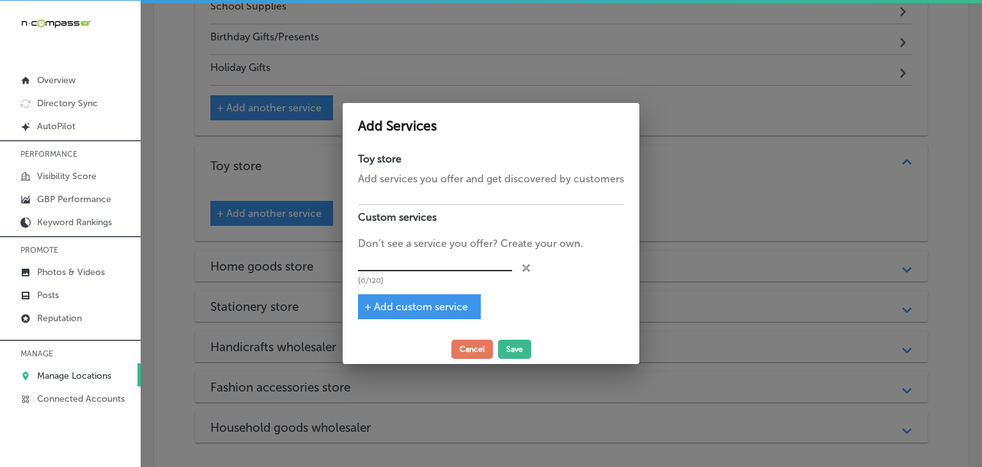
click at [463, 263] on input "text" at bounding box center [435, 261] width 154 height 20
paste input "Toys & Games"
type input "Toys & Games"
click at [472, 352] on button "Cancel" at bounding box center [472, 348] width 42 height 19
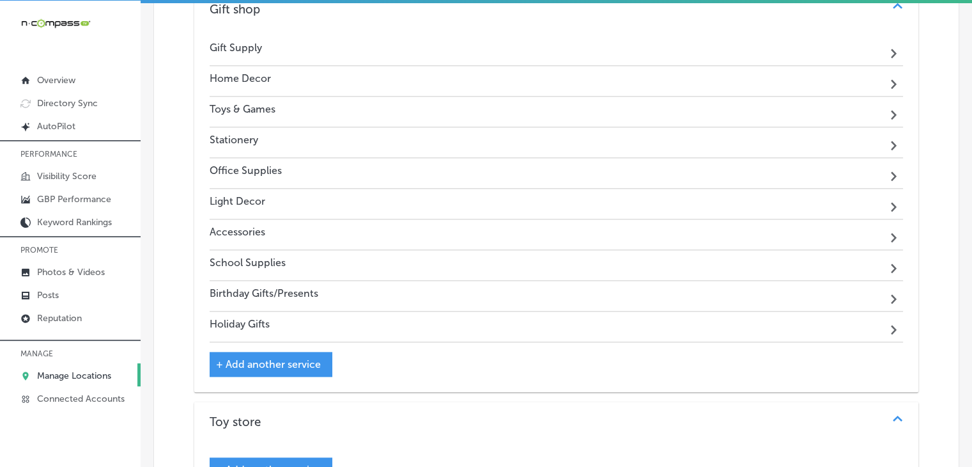
scroll to position [1297, 0]
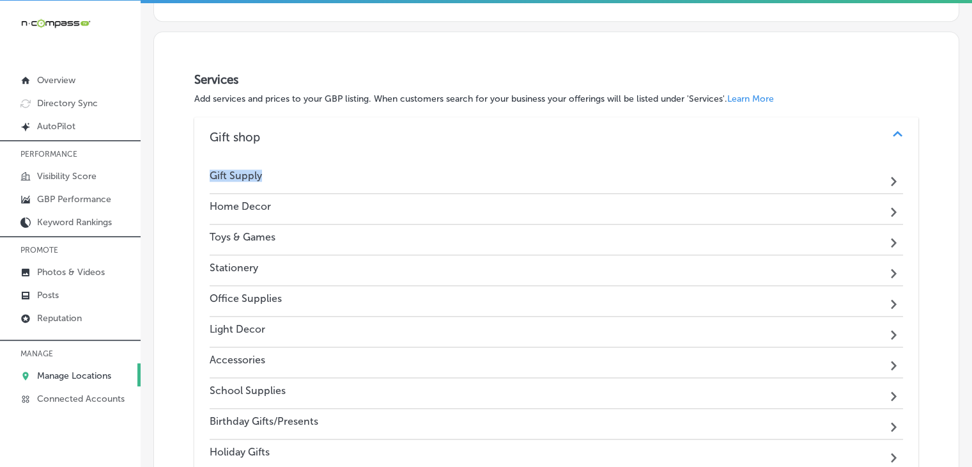
drag, startPoint x: 269, startPoint y: 136, endPoint x: 201, endPoint y: 146, distance: 68.0
click at [201, 158] on div "Gift Supply Path Created with Sketch. Home Decor Path Created with Sketch. Toys…" at bounding box center [556, 339] width 724 height 362
copy h4 "Gift Supply"
drag, startPoint x: 307, startPoint y: 107, endPoint x: 212, endPoint y: 104, distance: 94.7
click at [212, 130] on div "Gift shop" at bounding box center [557, 137] width 694 height 15
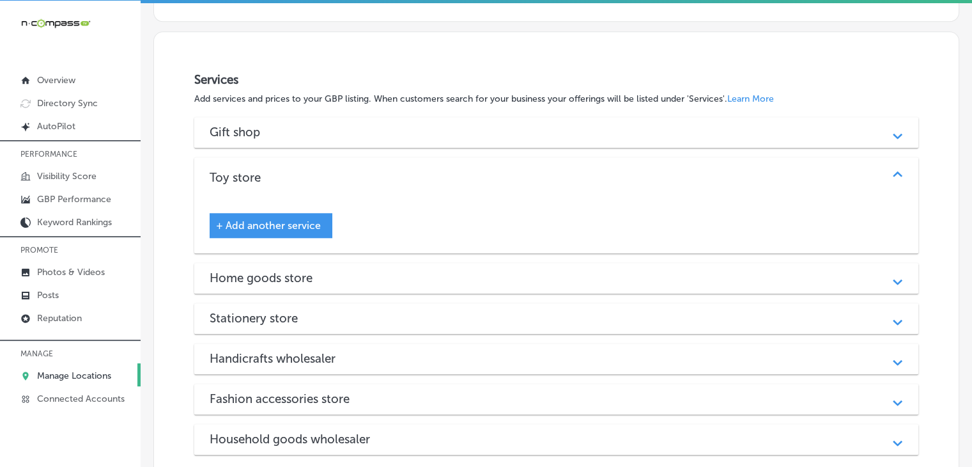
drag, startPoint x: 211, startPoint y: 103, endPoint x: 254, endPoint y: 105, distance: 43.6
click at [254, 125] on h3 "Gift shop" at bounding box center [245, 132] width 71 height 15
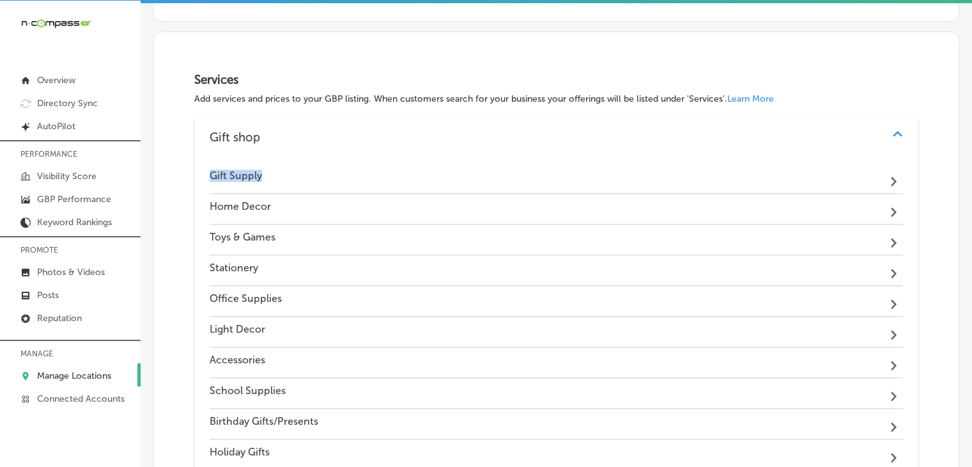
click at [319, 117] on div "Gift shop Path Created with Sketch." at bounding box center [556, 137] width 724 height 41
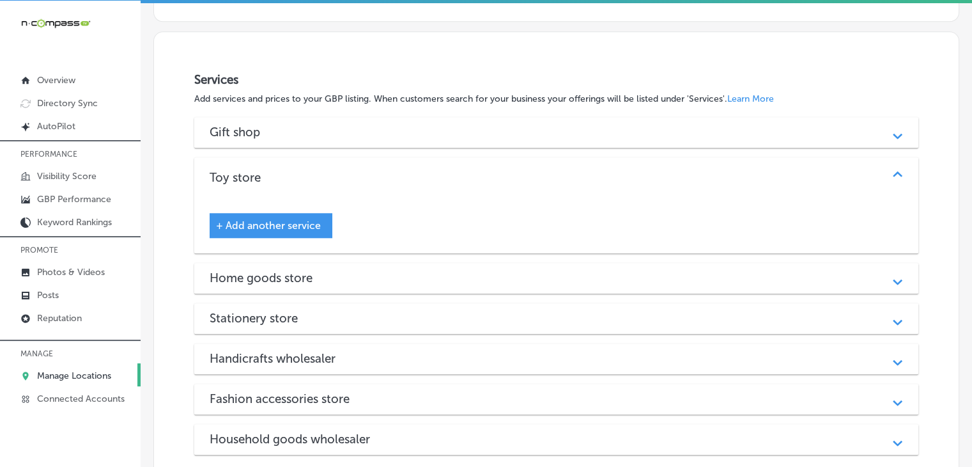
click at [324, 125] on div "Gift shop" at bounding box center [557, 132] width 694 height 15
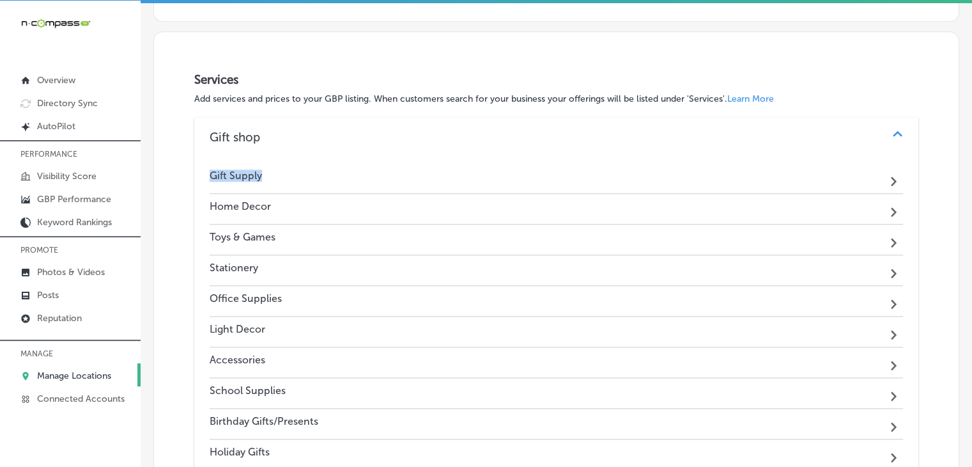
click at [690, 117] on div "Gift shop Path Created with Sketch." at bounding box center [556, 137] width 724 height 41
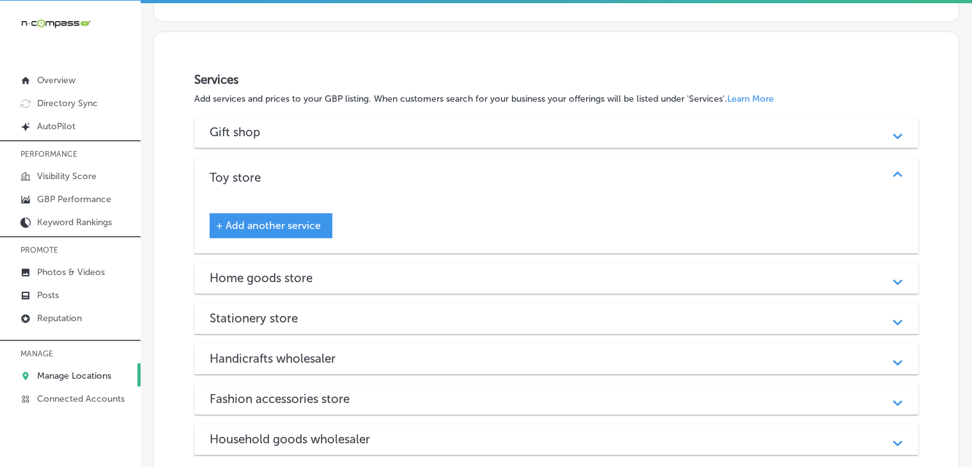
click at [690, 117] on div "Gift shop Path Created with Sketch." at bounding box center [556, 132] width 724 height 31
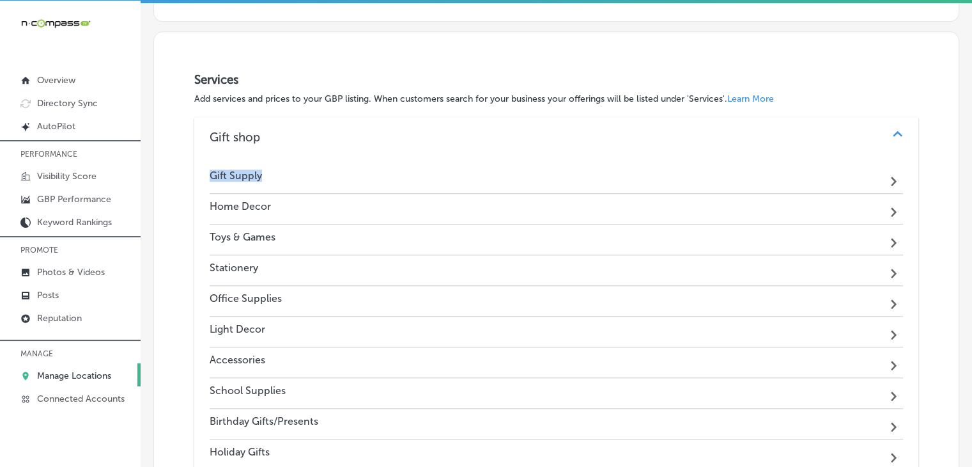
click at [378, 117] on div "Gift shop Path Created with Sketch." at bounding box center [556, 137] width 724 height 41
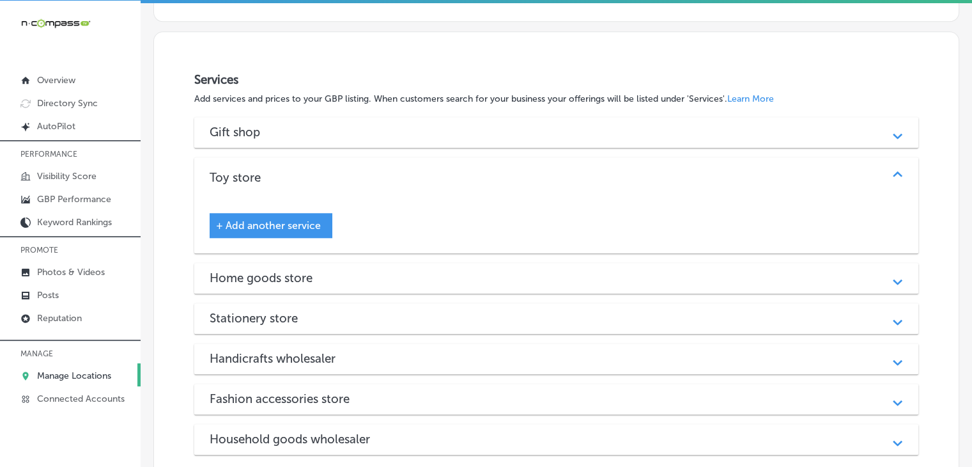
click at [448, 117] on div "Gift shop Path Created with Sketch." at bounding box center [556, 132] width 724 height 31
